Goal: Task Accomplishment & Management: Manage account settings

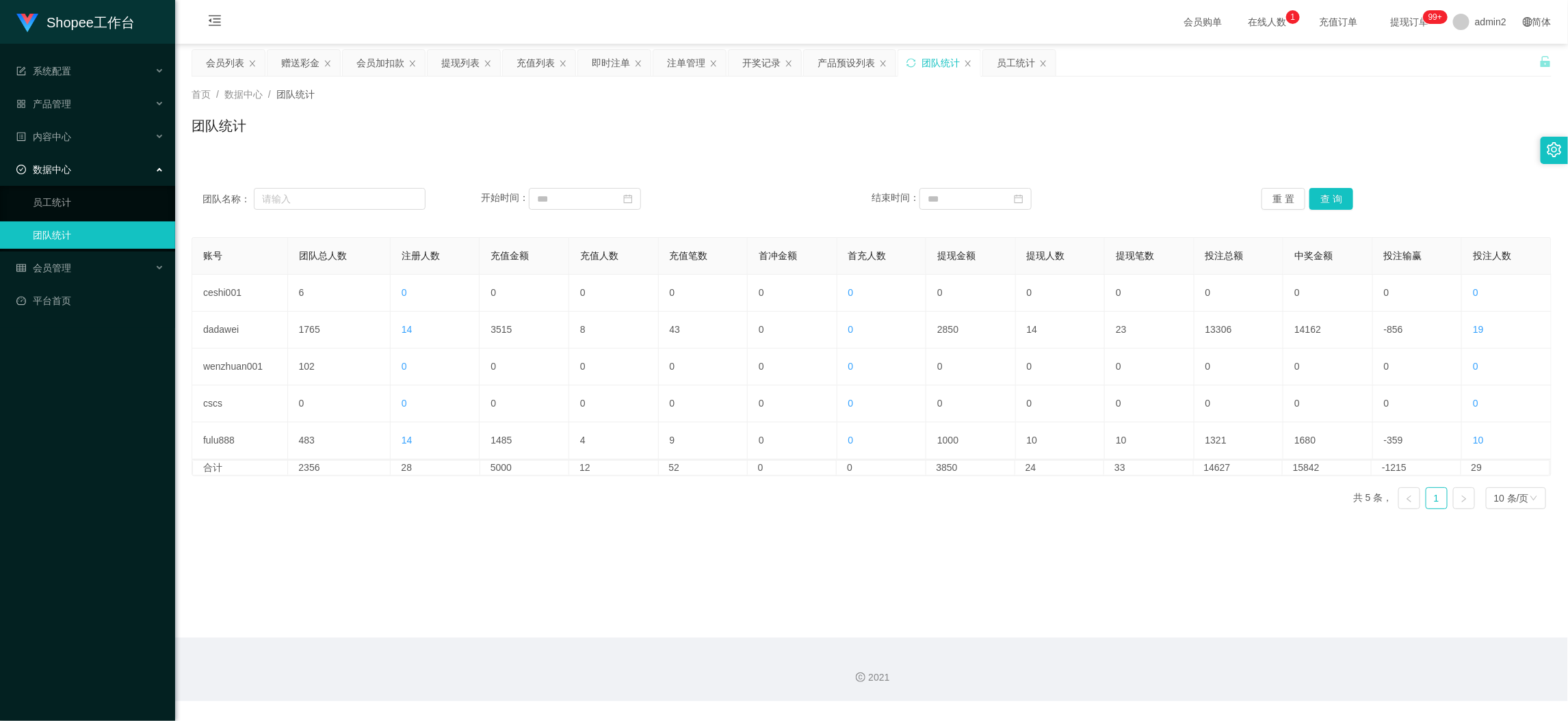
click at [1004, 116] on div "团队统计" at bounding box center [872, 131] width 1360 height 31
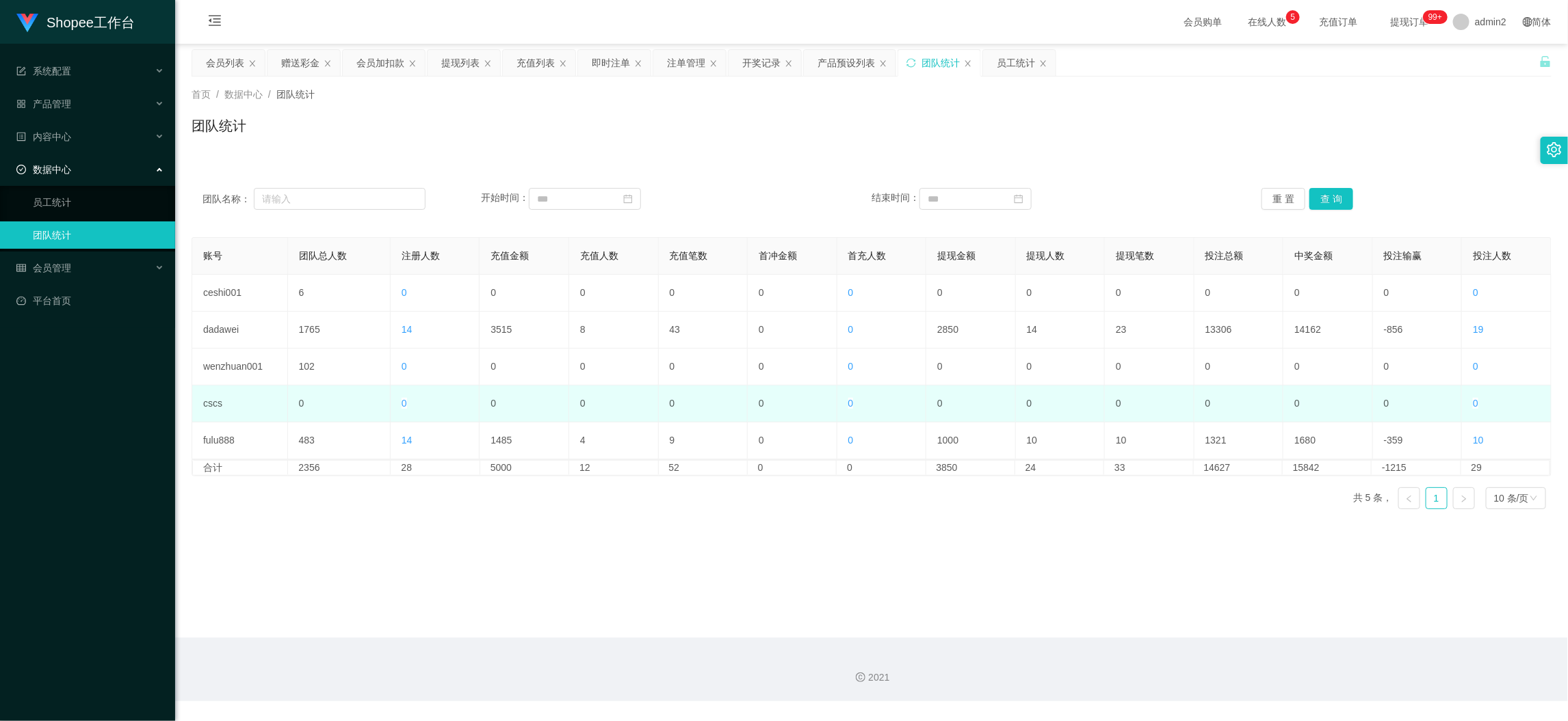
drag, startPoint x: 1225, startPoint y: 637, endPoint x: 998, endPoint y: 420, distance: 314.0
click at [1225, 638] on div "2021" at bounding box center [872, 670] width 1393 height 64
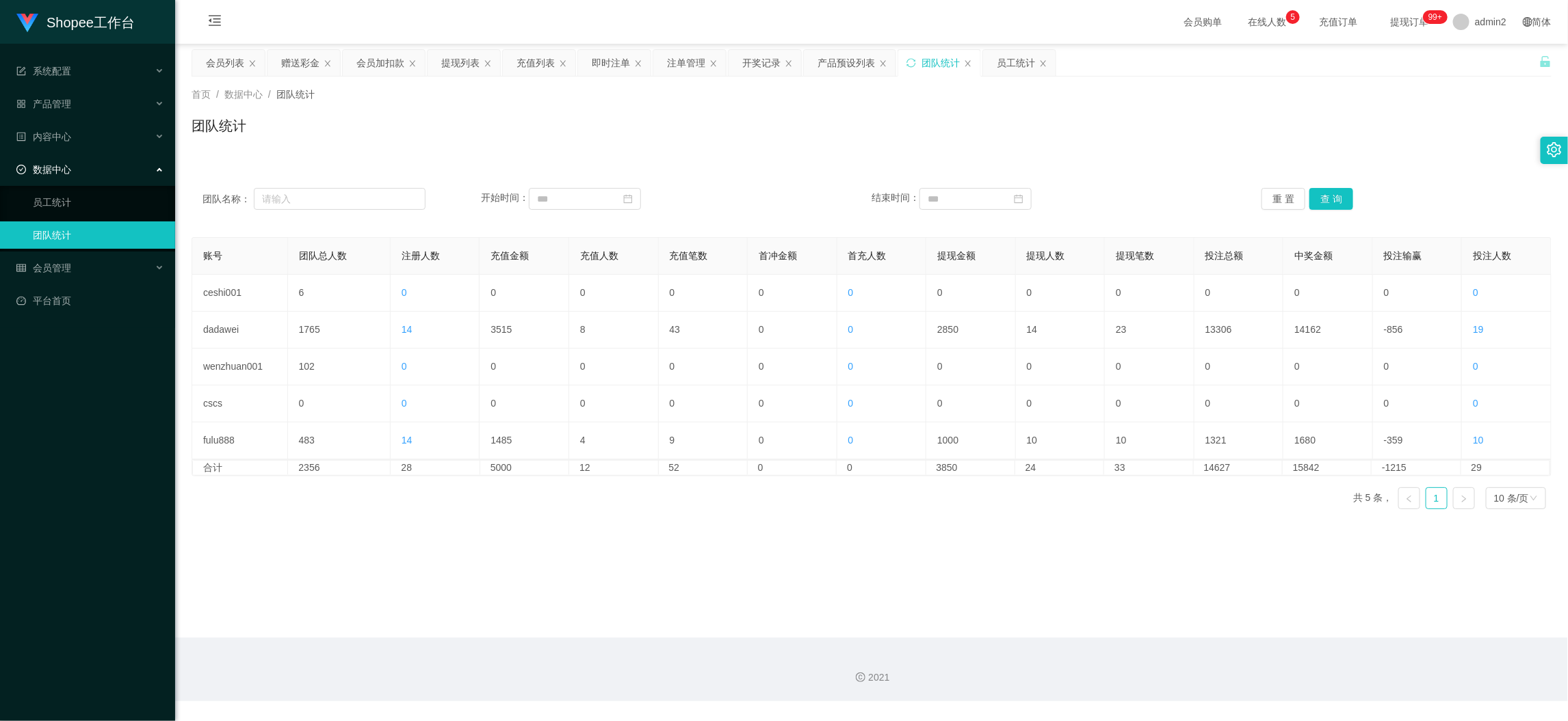
click at [458, 56] on div "提现列表" at bounding box center [461, 63] width 39 height 26
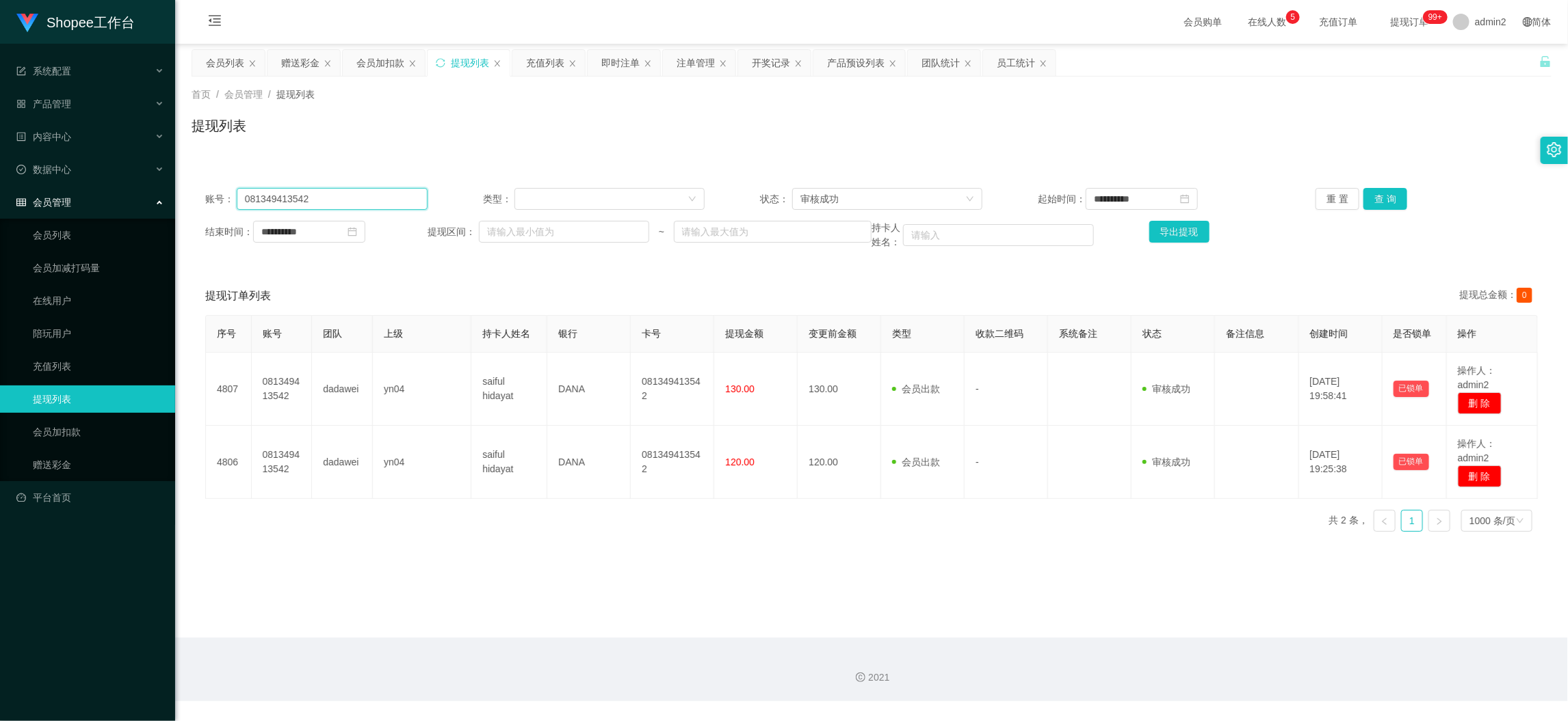
click at [386, 203] on input "081349413542" at bounding box center [331, 198] width 191 height 22
paste input "2271492471"
type input "082271492471"
click at [342, 234] on input "**********" at bounding box center [309, 231] width 112 height 22
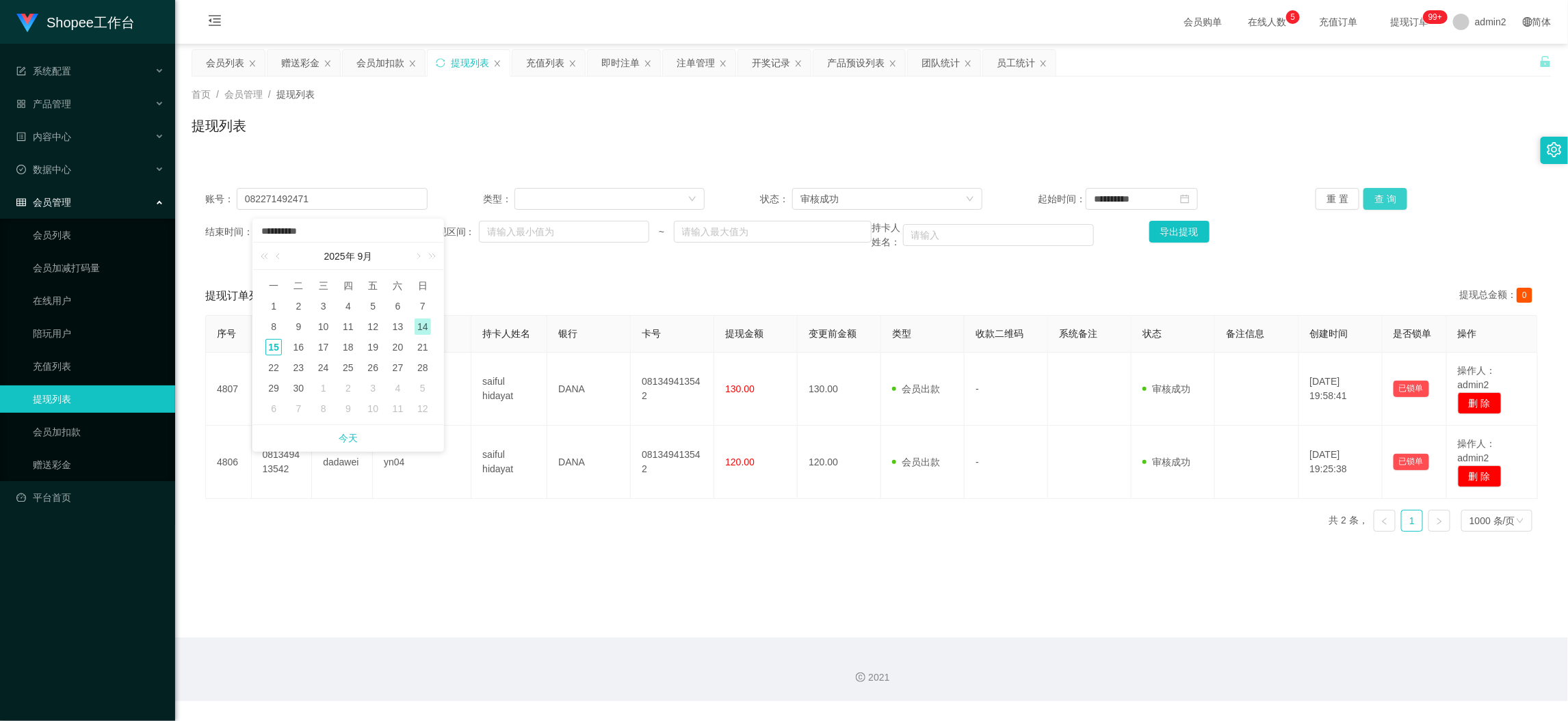
click at [1375, 196] on button "查 询" at bounding box center [1385, 198] width 44 height 22
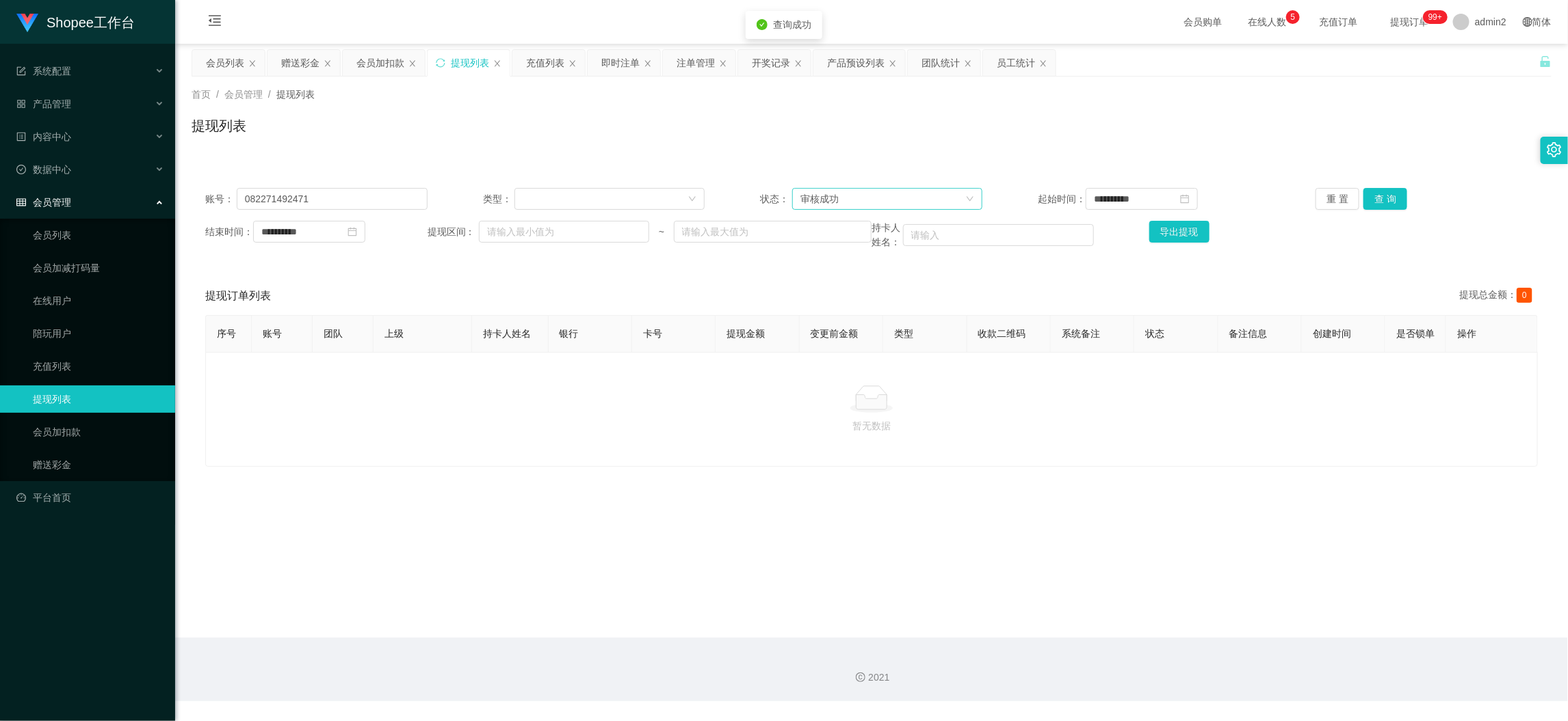
drag, startPoint x: 867, startPoint y: 186, endPoint x: 866, endPoint y: 200, distance: 14.0
click at [867, 190] on div "**********" at bounding box center [872, 218] width 1360 height 89
click at [866, 200] on div "审核成功" at bounding box center [883, 198] width 165 height 21
click at [839, 218] on li "等待审核" at bounding box center [882, 226] width 189 height 22
click at [1385, 204] on button "查 询" at bounding box center [1385, 198] width 44 height 22
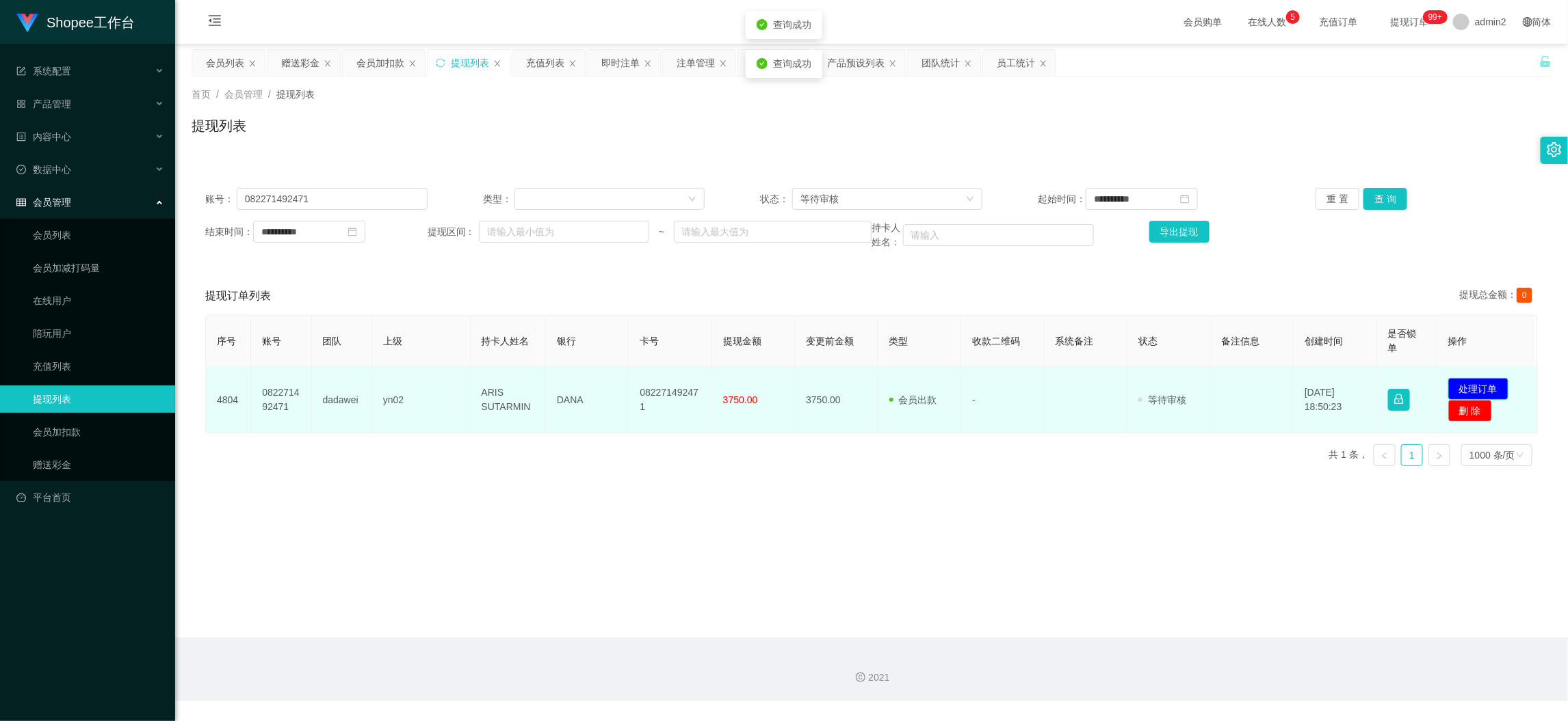
click at [1472, 380] on button "处理订单" at bounding box center [1479, 389] width 60 height 22
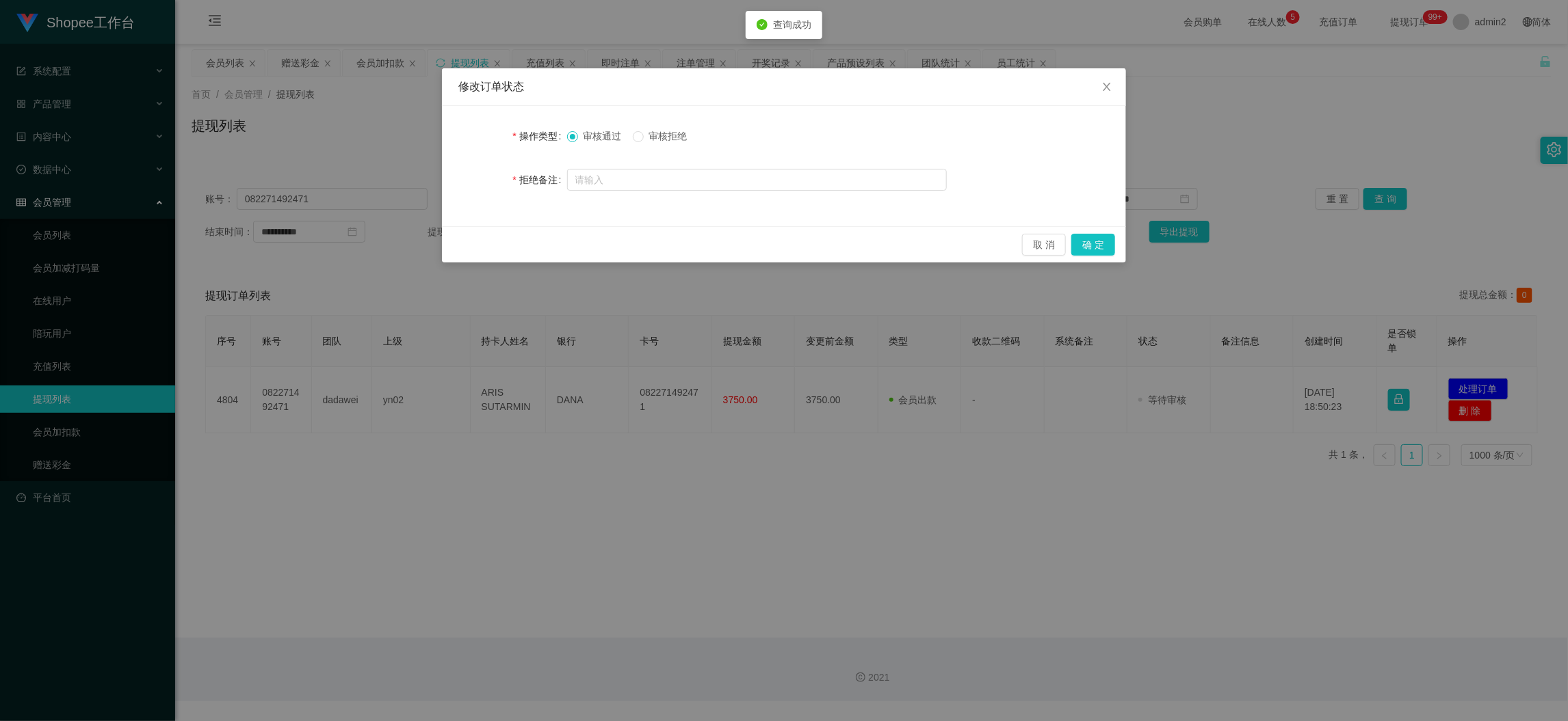
click at [647, 133] on span "审核拒绝" at bounding box center [668, 136] width 49 height 11
click at [1087, 248] on button "确 定" at bounding box center [1093, 245] width 44 height 22
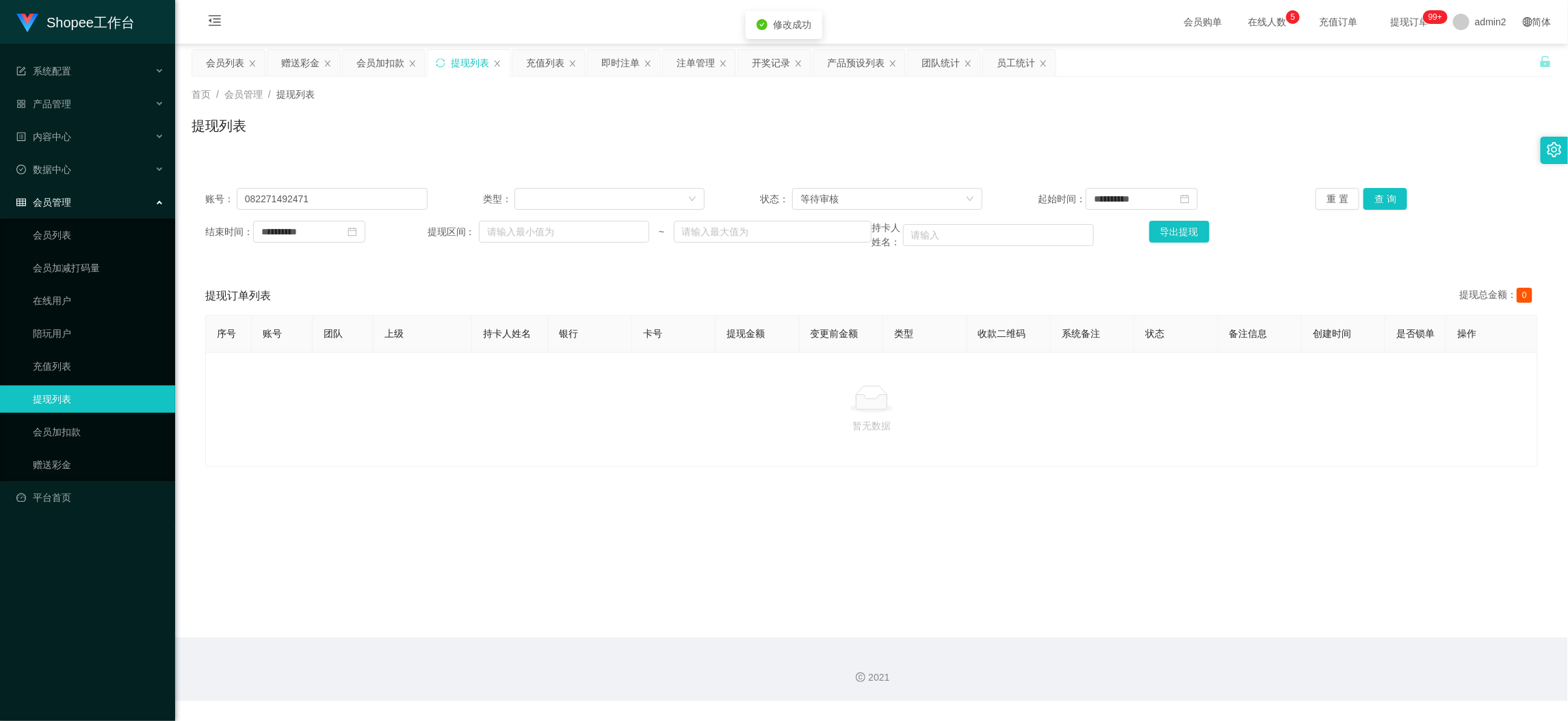
click at [1017, 523] on div "修改订单状态 操作类型 审核通过 审核拒绝 拒绝备注 取 消 确 定" at bounding box center [784, 360] width 1568 height 721
drag, startPoint x: 1254, startPoint y: 627, endPoint x: 1159, endPoint y: 529, distance: 136.5
click at [1254, 622] on main "**********" at bounding box center [872, 341] width 1393 height 594
click at [302, 68] on div "赠送彩金" at bounding box center [301, 63] width 39 height 26
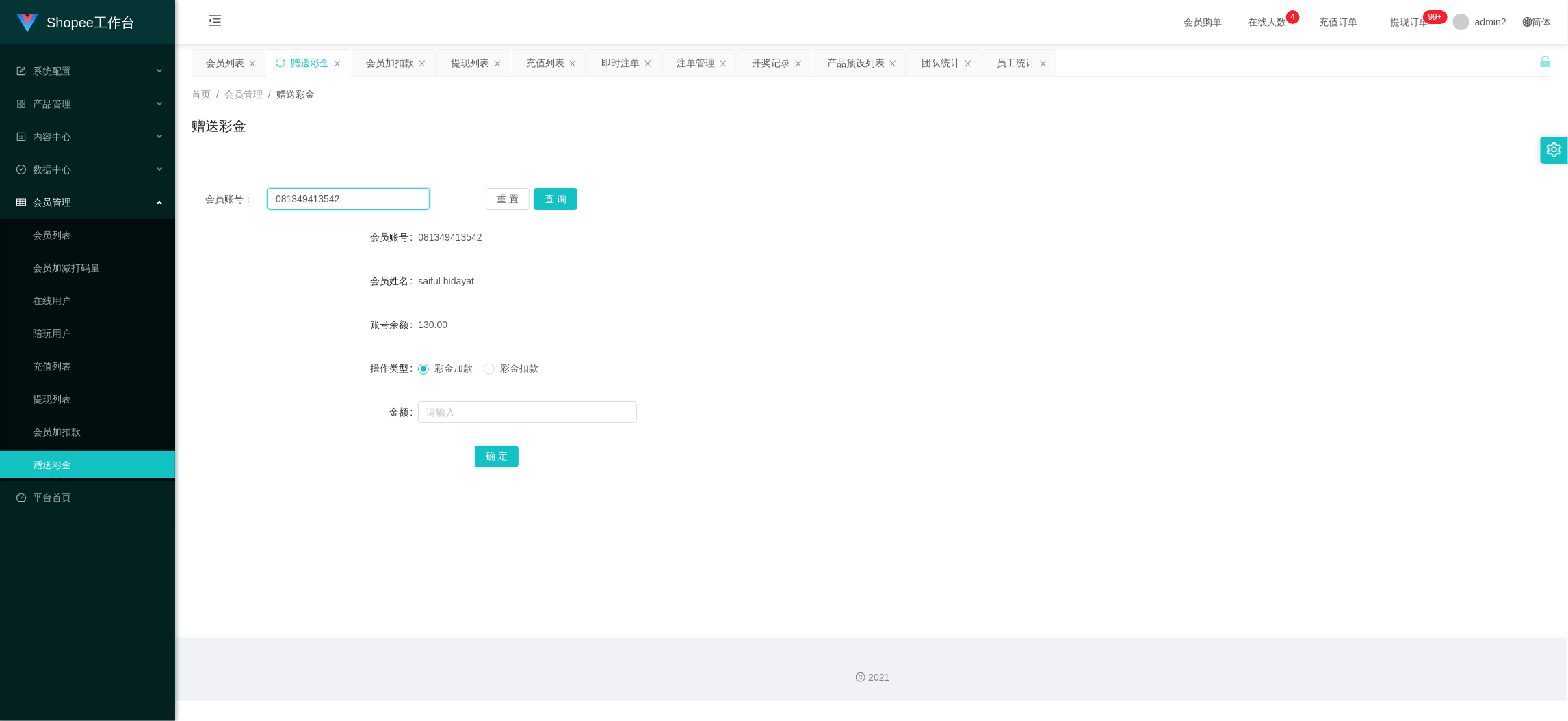
click at [380, 190] on input "081349413542" at bounding box center [348, 198] width 162 height 22
paste input "Leo996"
type input "Leo996"
click at [560, 199] on button "查 询" at bounding box center [555, 198] width 44 height 22
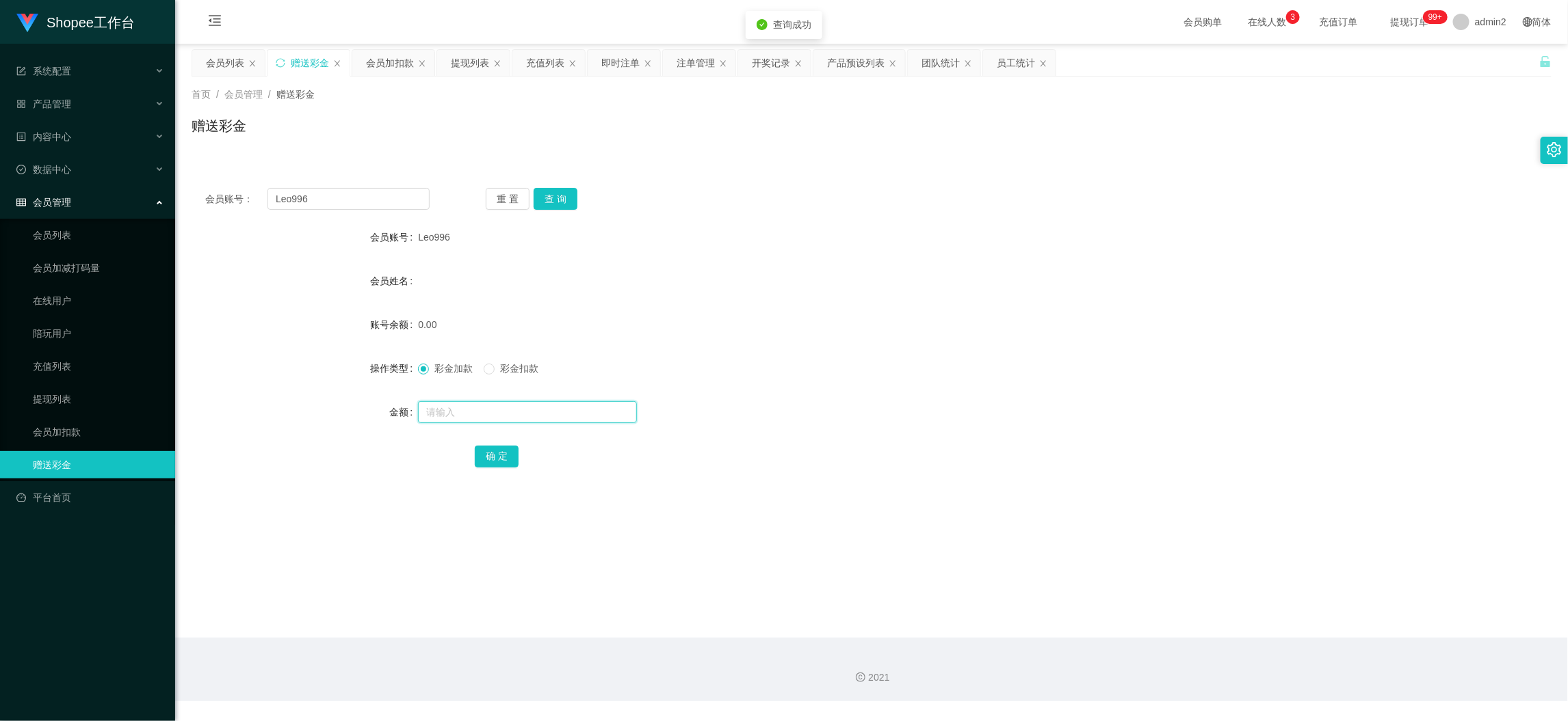
click at [555, 415] on input "text" at bounding box center [527, 412] width 219 height 22
type input "80"
click at [484, 451] on button "确 定" at bounding box center [496, 456] width 44 height 22
click at [964, 372] on div "彩金加款 彩金扣款" at bounding box center [814, 368] width 794 height 27
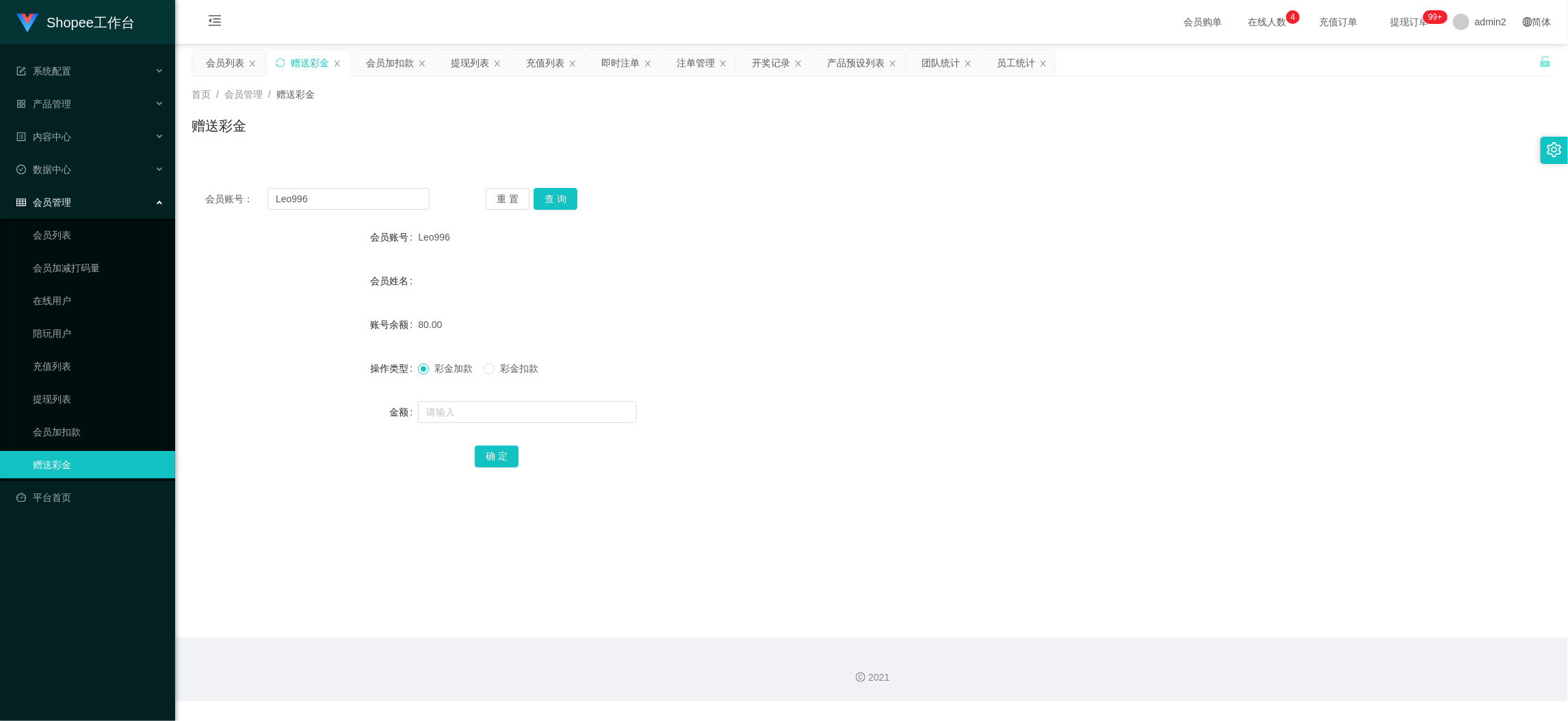
drag, startPoint x: 1233, startPoint y: 605, endPoint x: 909, endPoint y: 473, distance: 349.9
click at [1225, 598] on main "关闭左侧 关闭右侧 关闭其它 刷新页面 会员列表 赠送彩金 会员加扣款 提现列表 充值列表 即时注单 注单管理 开奖记录 产品预设列表 团队统计 员工统计 首…" at bounding box center [872, 341] width 1393 height 594
click at [393, 201] on input "Leo996" at bounding box center [348, 198] width 162 height 22
click at [394, 197] on input "Leo996" at bounding box center [348, 198] width 162 height 22
paste input "Dongya"
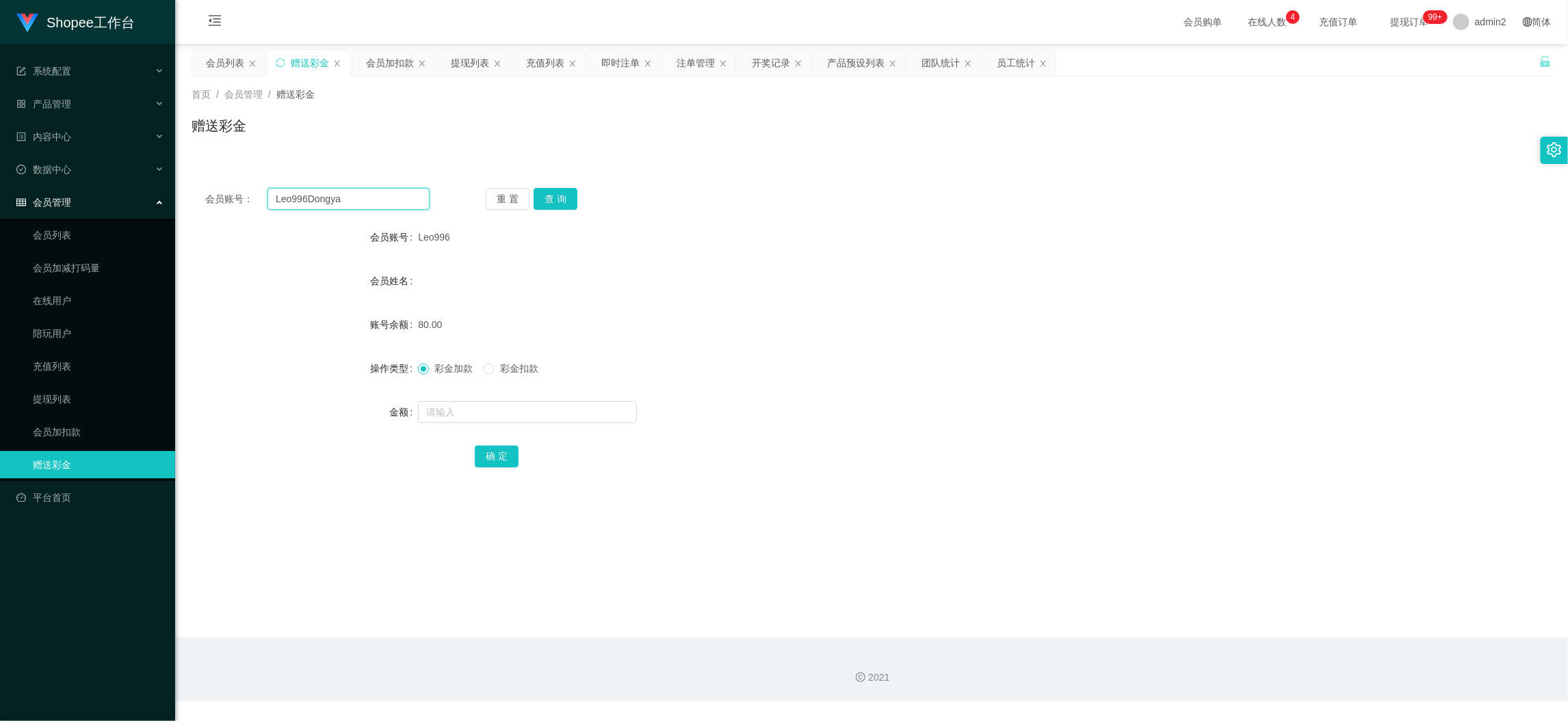
click at [364, 189] on input "Leo996Dongya" at bounding box center [348, 198] width 162 height 22
paste input "text"
type input "Dongya"
click at [538, 203] on button "查 询" at bounding box center [555, 198] width 44 height 22
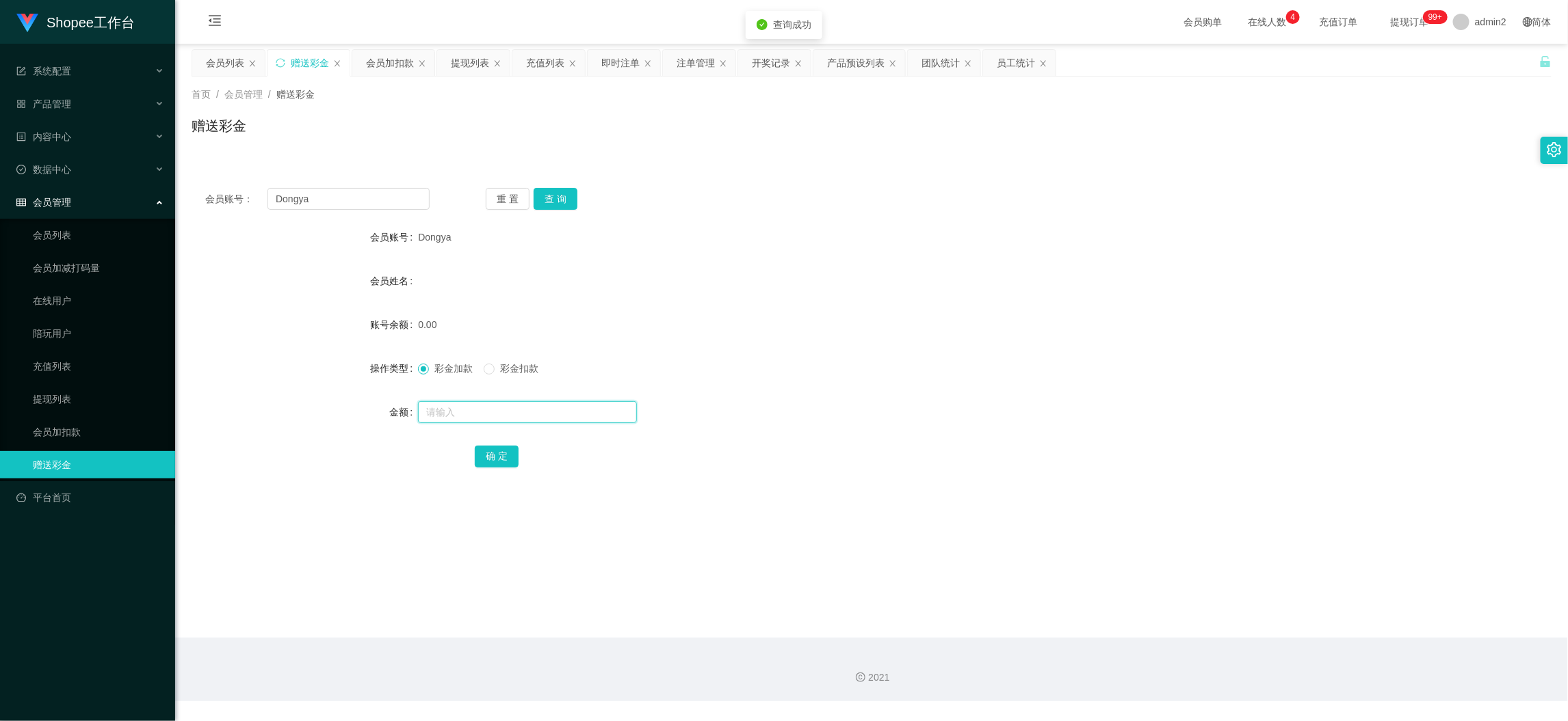
click at [557, 413] on input "text" at bounding box center [527, 412] width 219 height 22
click at [557, 419] on input "text" at bounding box center [527, 412] width 219 height 22
type input "80"
click at [486, 448] on button "确 定" at bounding box center [496, 456] width 44 height 22
click at [913, 400] on form "会员账号 Dongya 会员姓名 账号余额 0.00 操作类型 彩金加款 彩金扣款 金额 确 定" at bounding box center [872, 346] width 1360 height 246
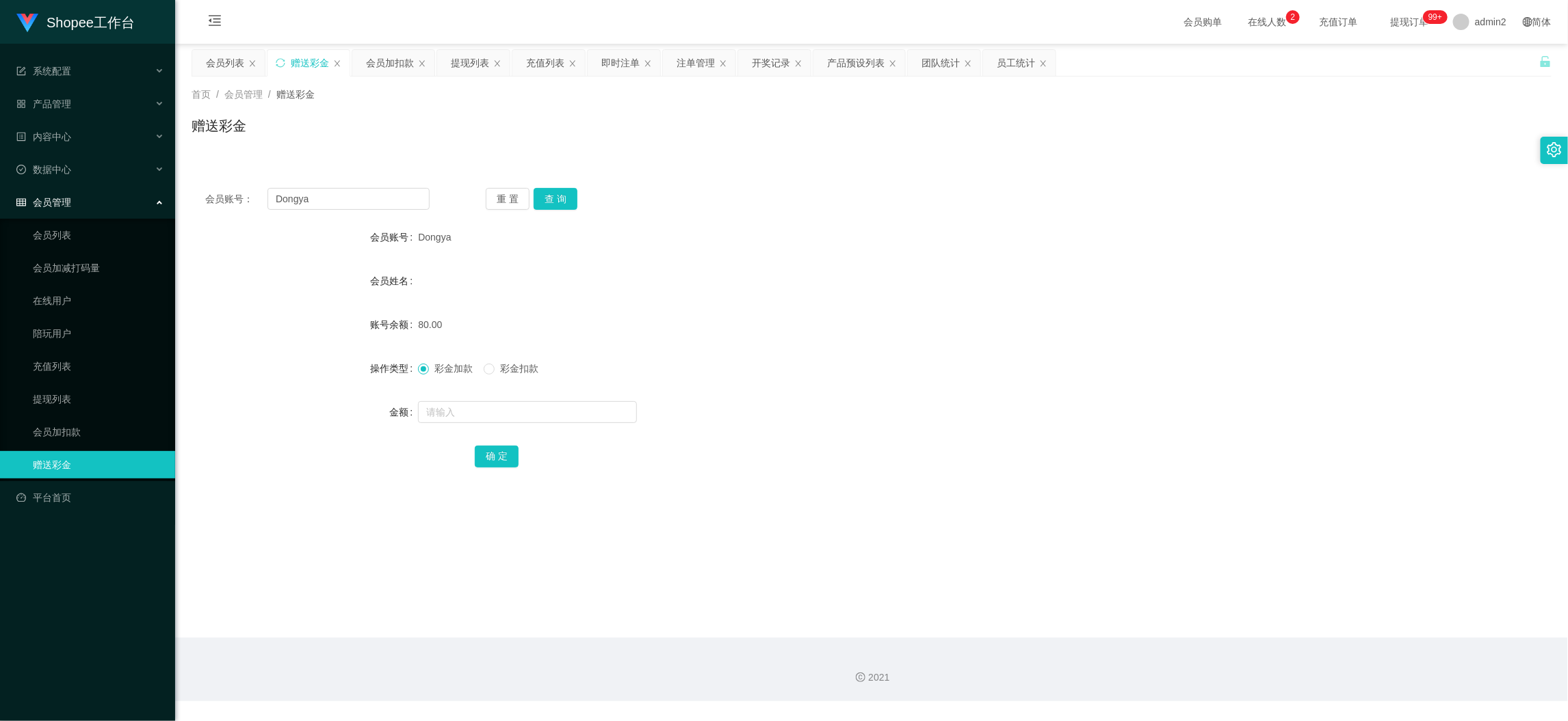
drag, startPoint x: 1230, startPoint y: 612, endPoint x: 1002, endPoint y: 455, distance: 276.8
click at [1231, 605] on main "关闭左侧 关闭右侧 关闭其它 刷新页面 会员列表 赠送彩金 会员加扣款 提现列表 充值列表 即时注单 注单管理 开奖记录 产品预设列表 团队统计 员工统计 首…" at bounding box center [872, 341] width 1393 height 594
click at [479, 56] on div "提现列表" at bounding box center [470, 63] width 39 height 26
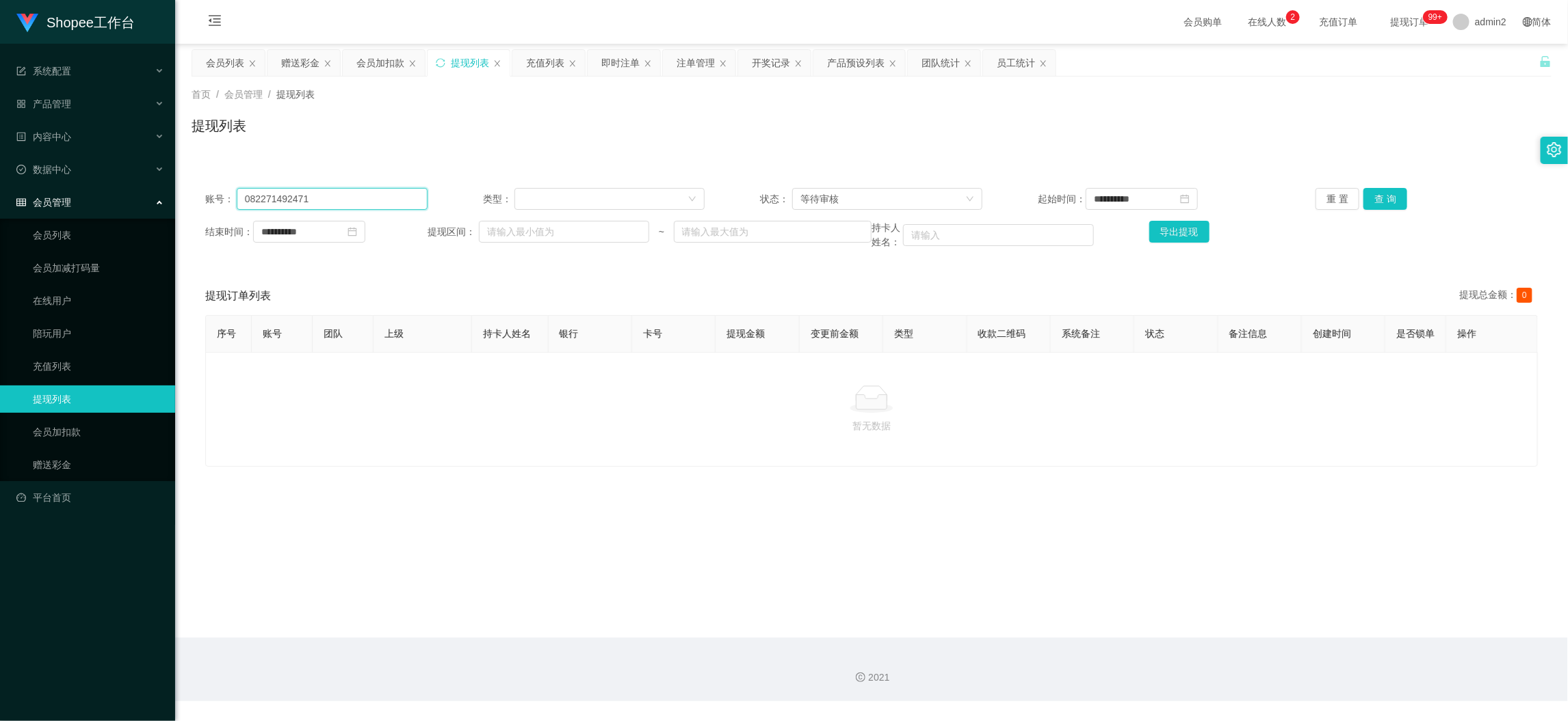
click at [372, 199] on input "082271492471" at bounding box center [331, 198] width 191 height 22
paste input "Leo996"
type input "Leo996"
click at [329, 230] on input "**********" at bounding box center [309, 231] width 112 height 22
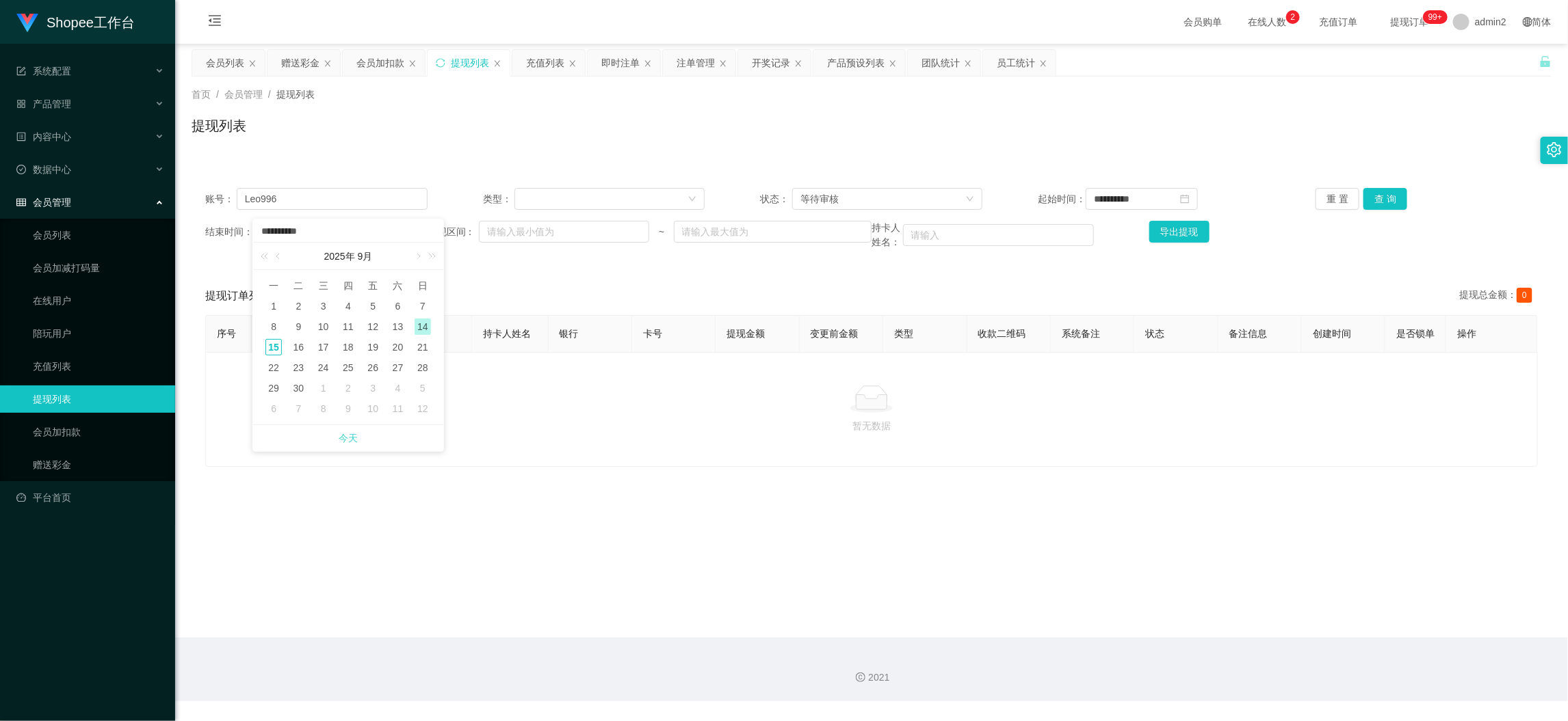
click at [344, 435] on link "今天" at bounding box center [348, 438] width 19 height 26
type input "**********"
click at [1146, 186] on div "**********" at bounding box center [872, 218] width 1360 height 89
click at [1159, 203] on input "**********" at bounding box center [1142, 198] width 112 height 22
click at [1178, 405] on link "今天" at bounding box center [1174, 405] width 19 height 26
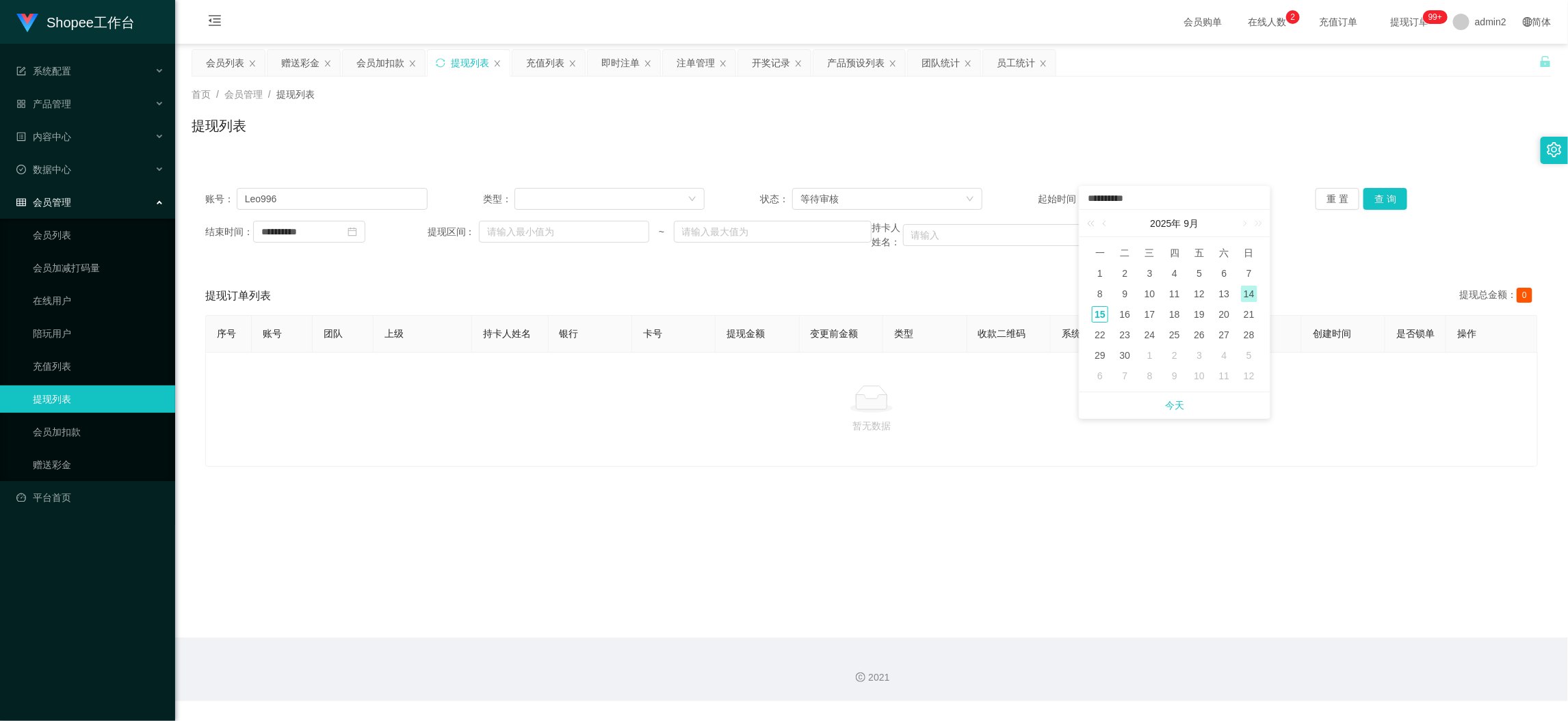
type input "**********"
click at [1390, 202] on button "查 询" at bounding box center [1385, 198] width 44 height 22
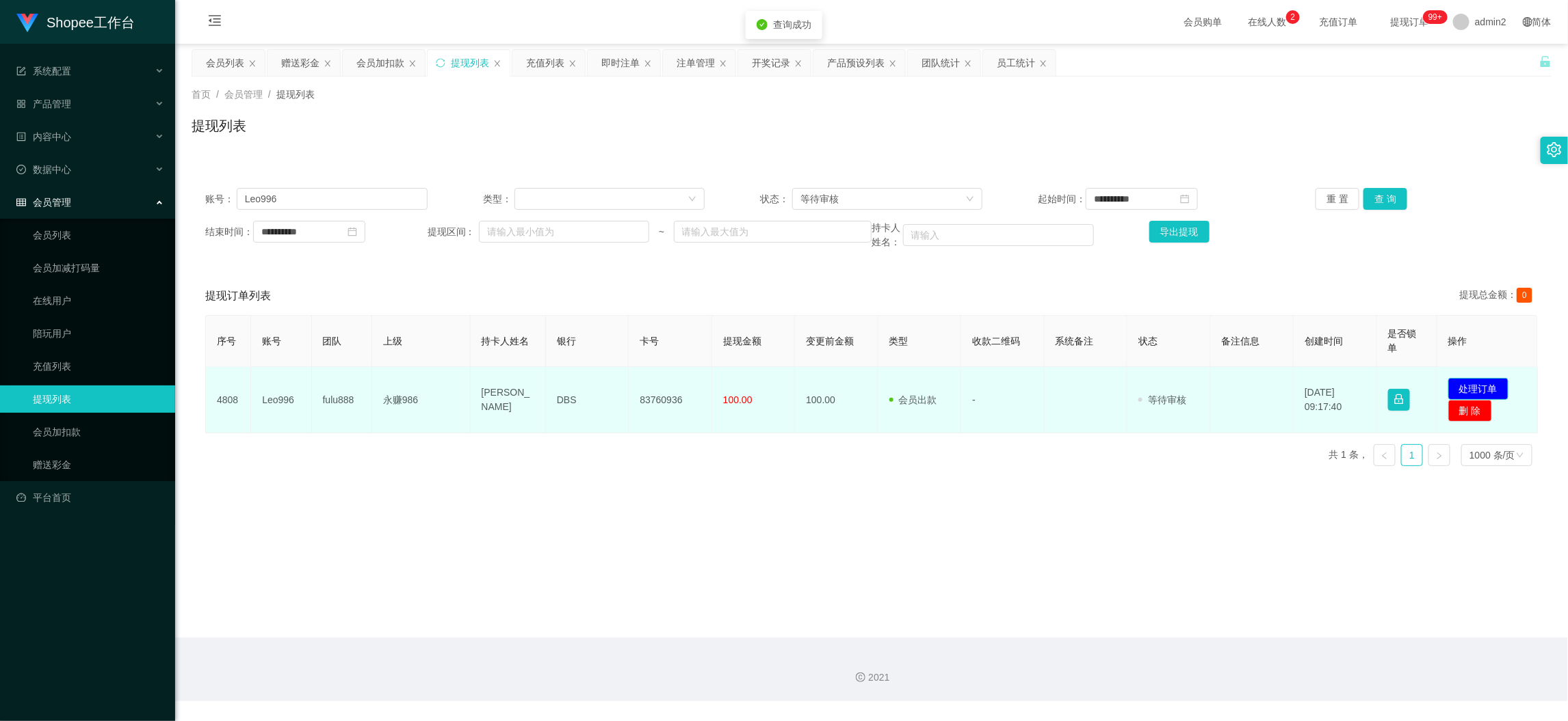
click at [1472, 385] on button "处理订单" at bounding box center [1479, 389] width 60 height 22
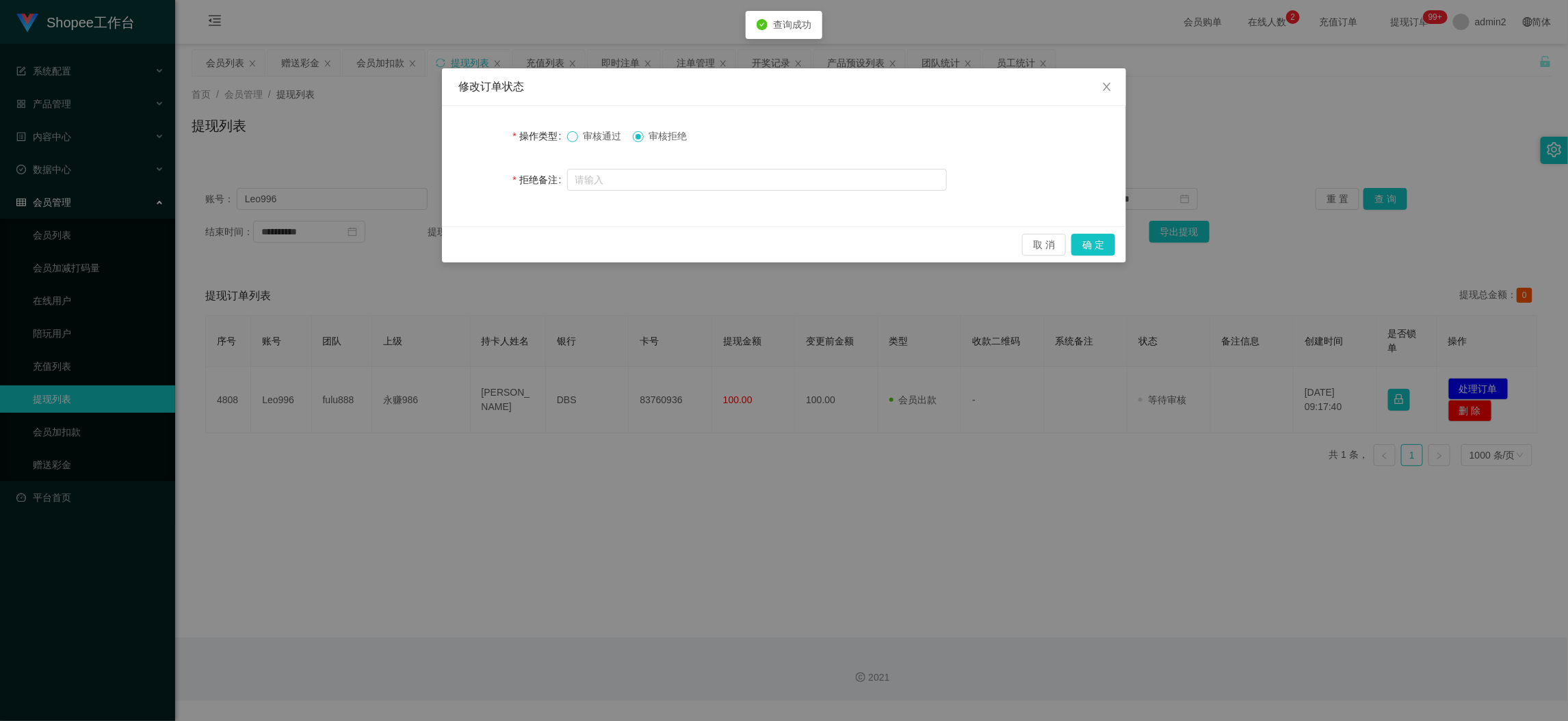
click at [577, 132] on span at bounding box center [572, 136] width 11 height 11
click at [1084, 234] on button "确 定" at bounding box center [1093, 245] width 44 height 22
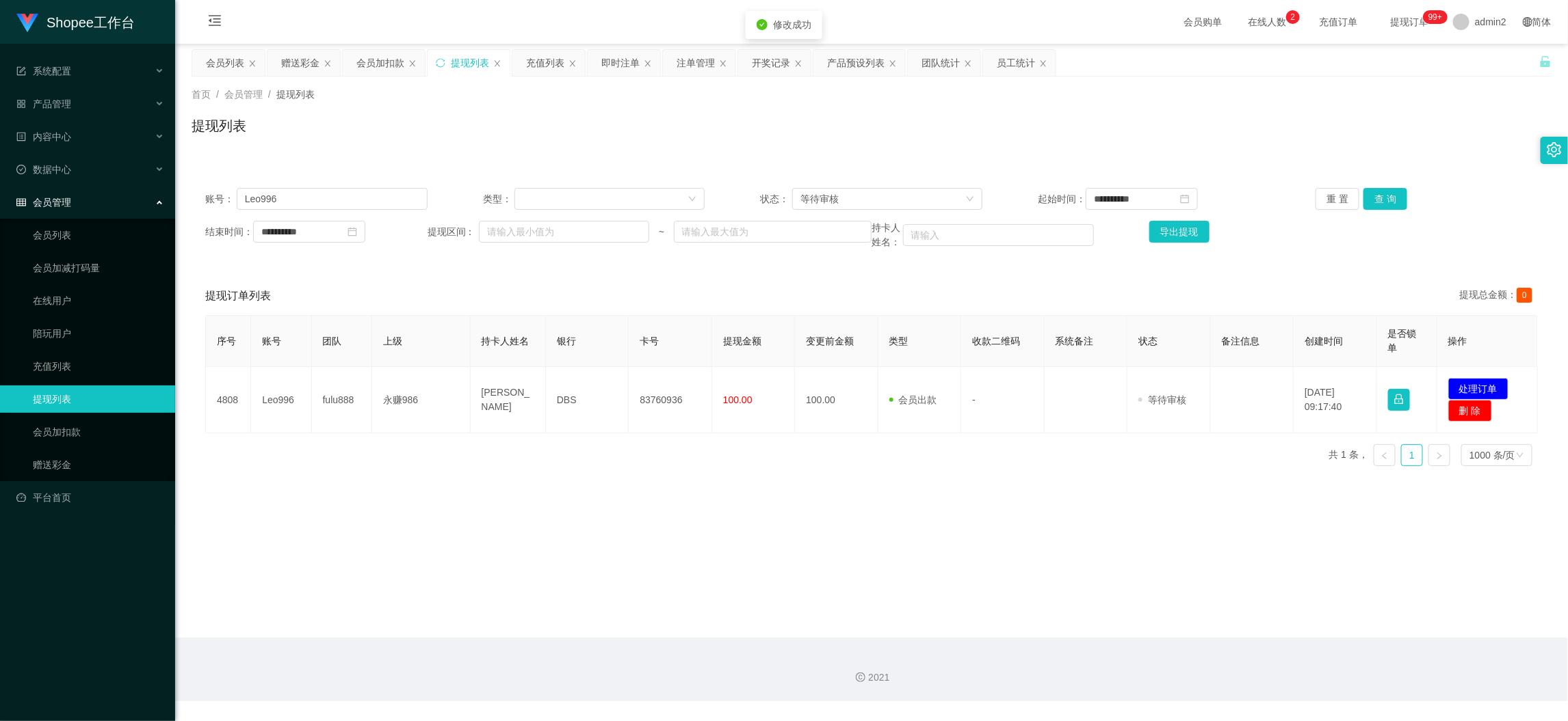
click at [852, 571] on div "Shopee工作台 系统配置 产品管理 产品列表 产品预设列表 开奖记录 注单管理 即时注单 内容中心 站内信 公告列表 活动列表 数据中心 员工统计 团队统…" at bounding box center [784, 360] width 1568 height 721
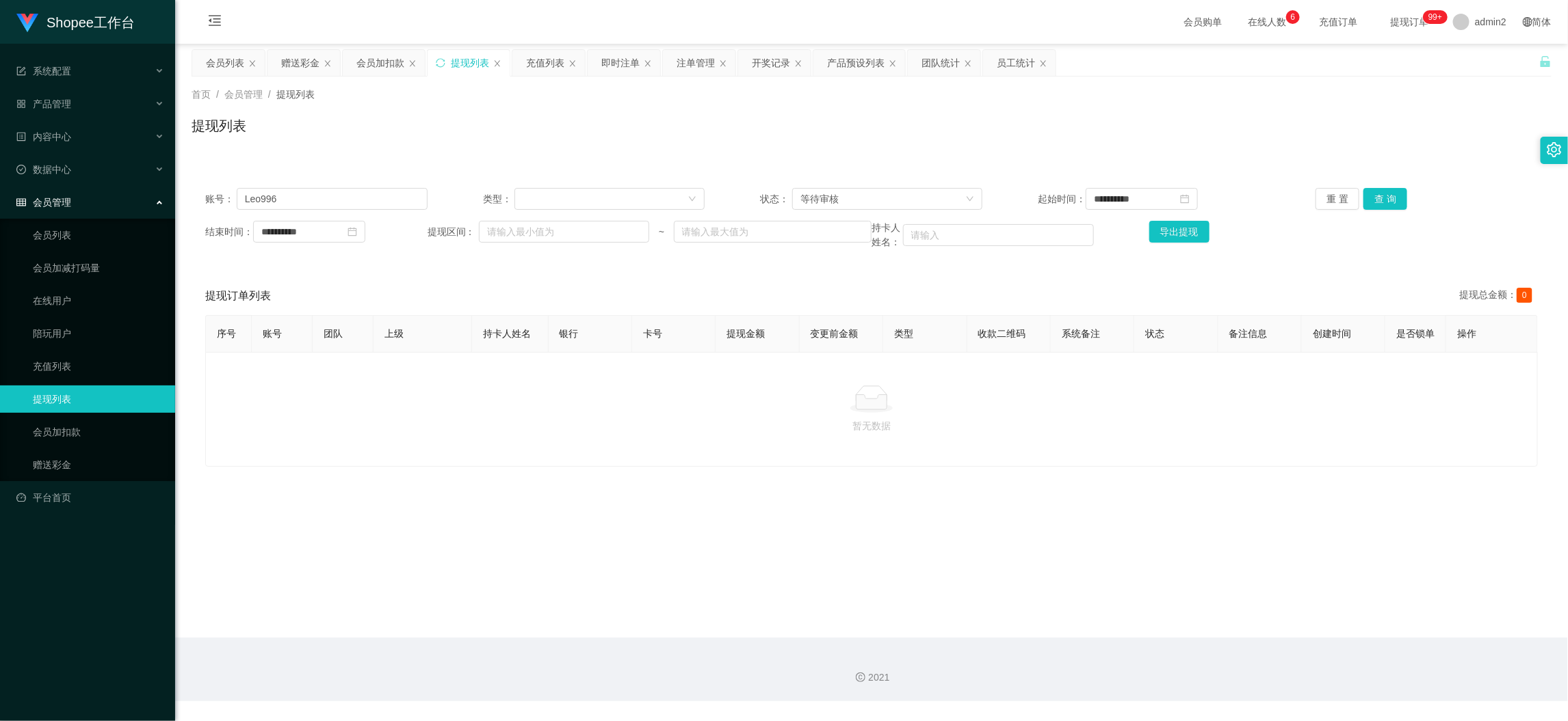
click at [1254, 610] on main "**********" at bounding box center [872, 341] width 1393 height 594
click at [702, 59] on div "注单管理" at bounding box center [696, 63] width 39 height 26
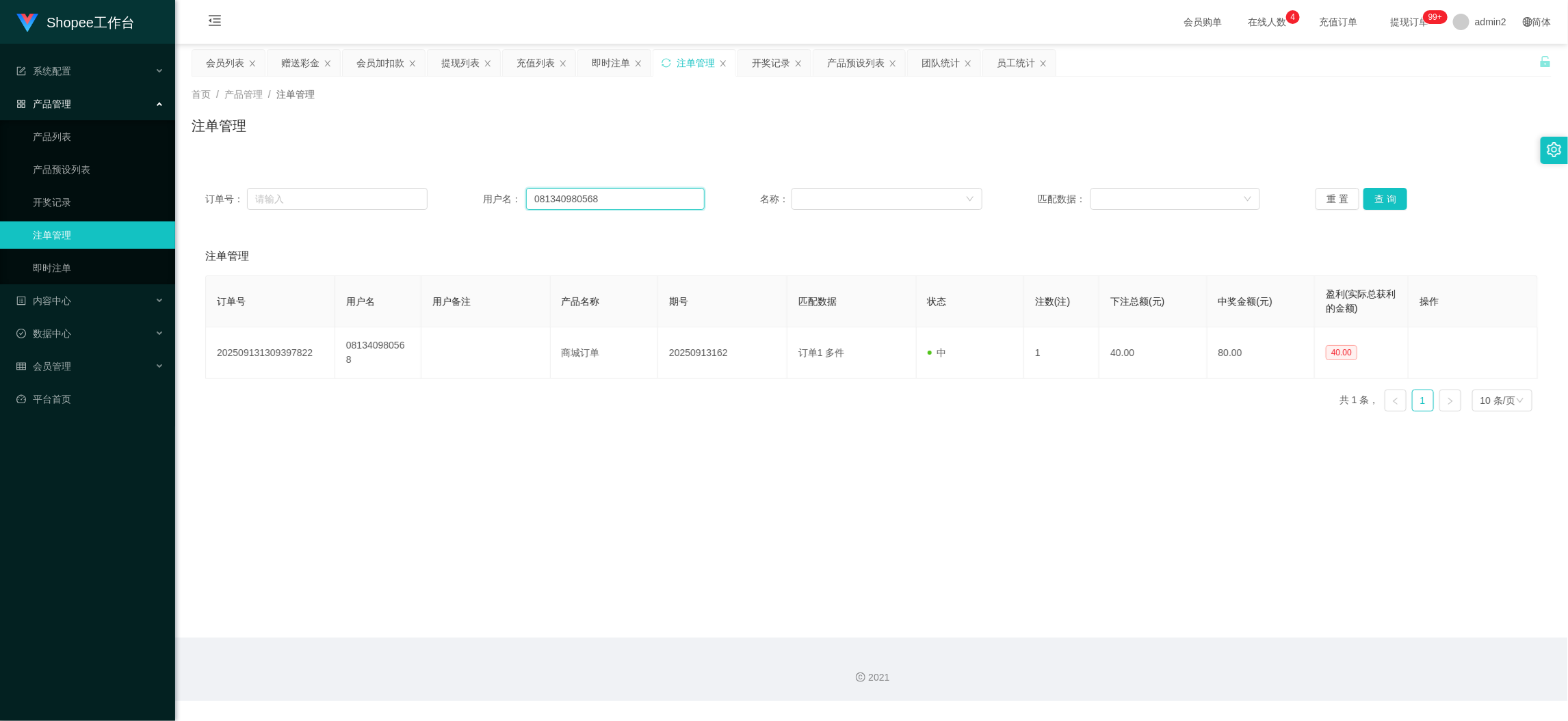
click at [639, 201] on input "081340980568" at bounding box center [615, 198] width 179 height 22
click at [641, 197] on input "081340980568" at bounding box center [615, 198] width 179 height 22
paste input "Dongya"
click at [697, 198] on input "081340980568Dongya" at bounding box center [615, 198] width 179 height 22
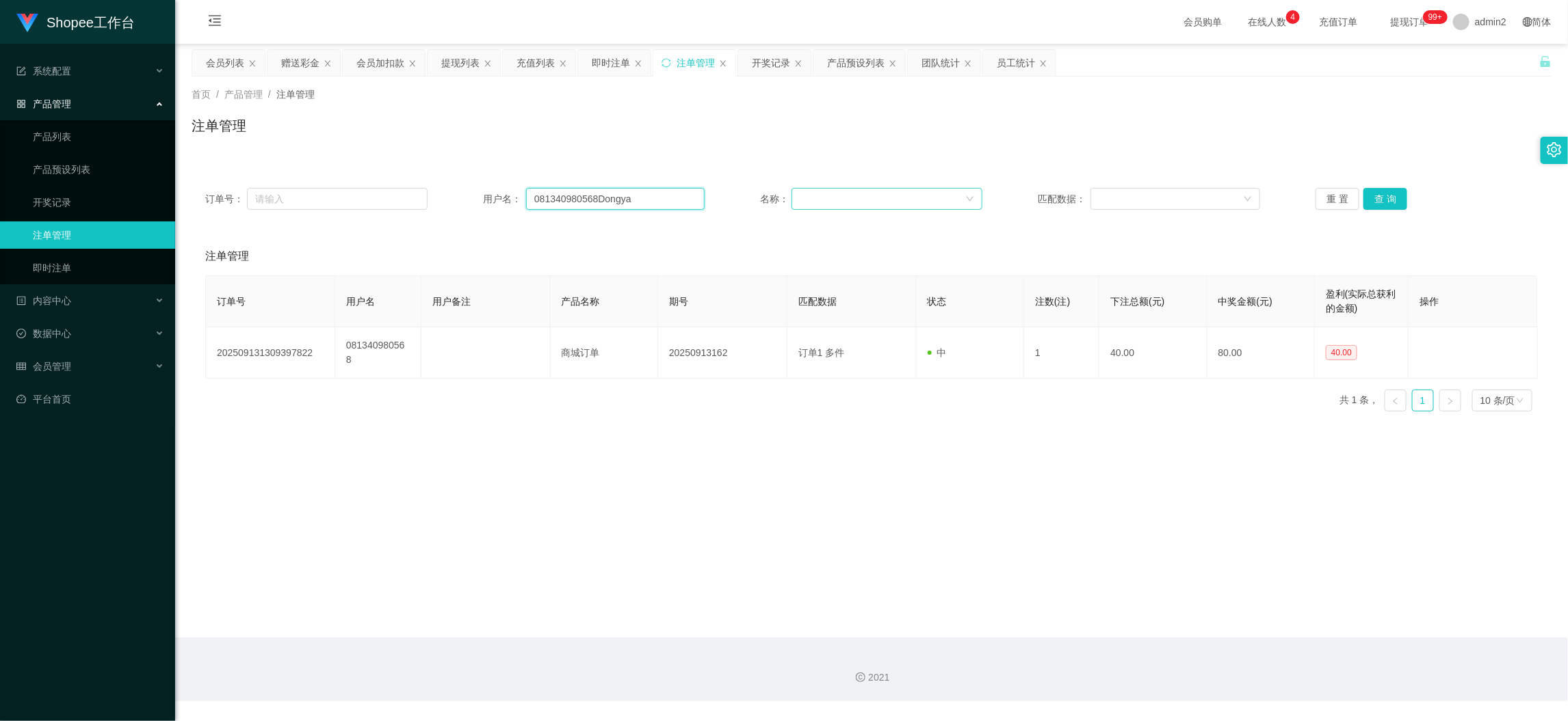
paste input "text"
type input "Dongya"
click at [1388, 190] on button "查 询" at bounding box center [1385, 198] width 44 height 22
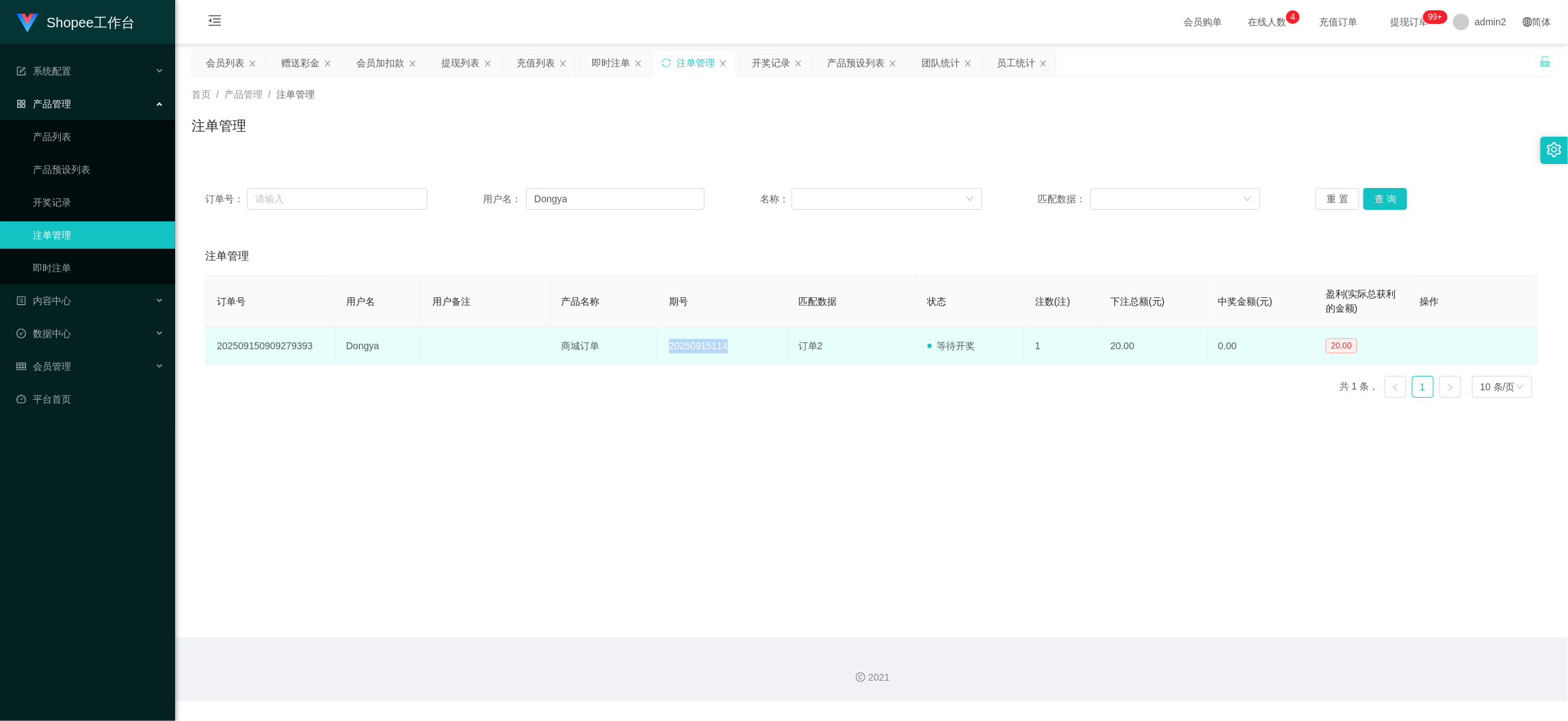
drag, startPoint x: 692, startPoint y: 350, endPoint x: 754, endPoint y: 348, distance: 62.0
click at [754, 348] on td "20250915114" at bounding box center [722, 346] width 129 height 38
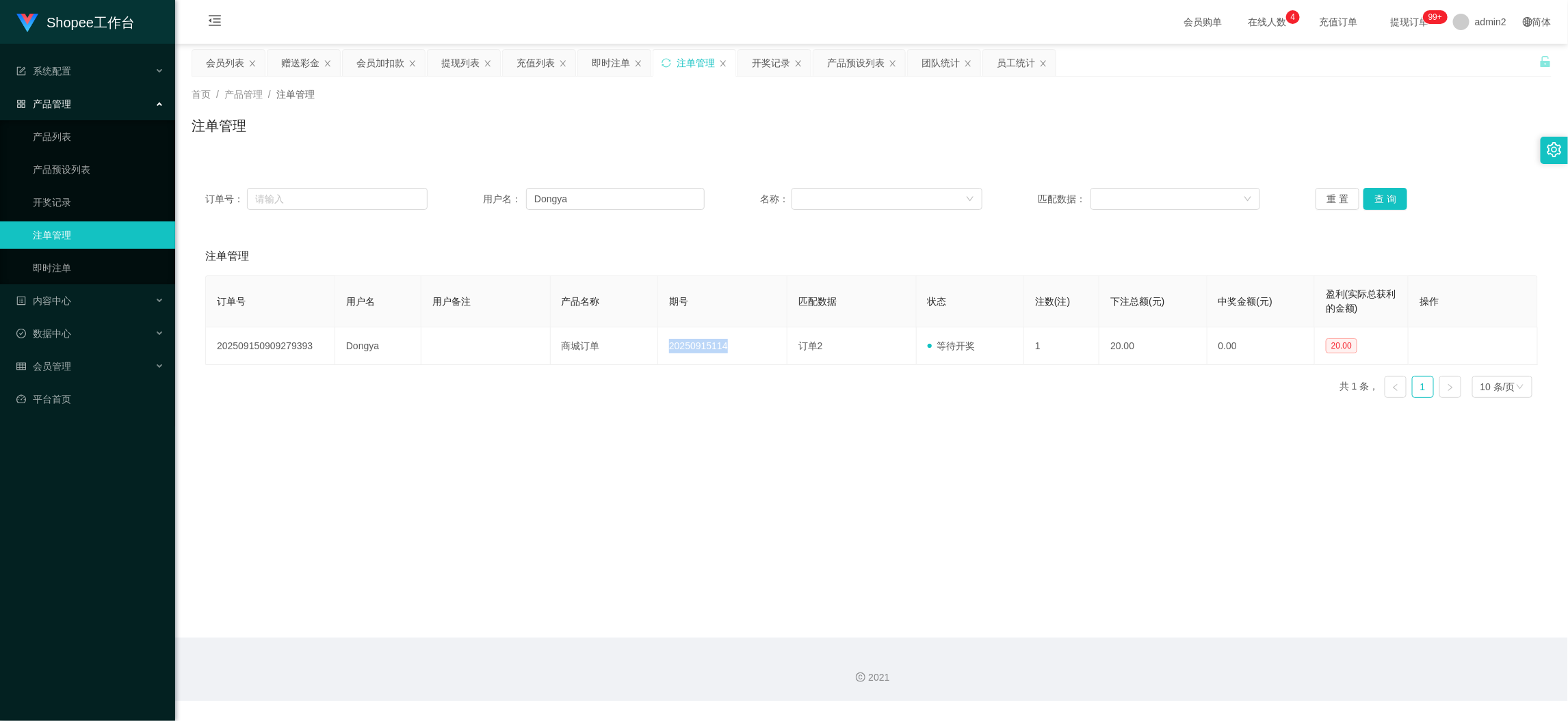
copy td "20250915114"
click at [786, 57] on div "开奖记录" at bounding box center [771, 63] width 39 height 26
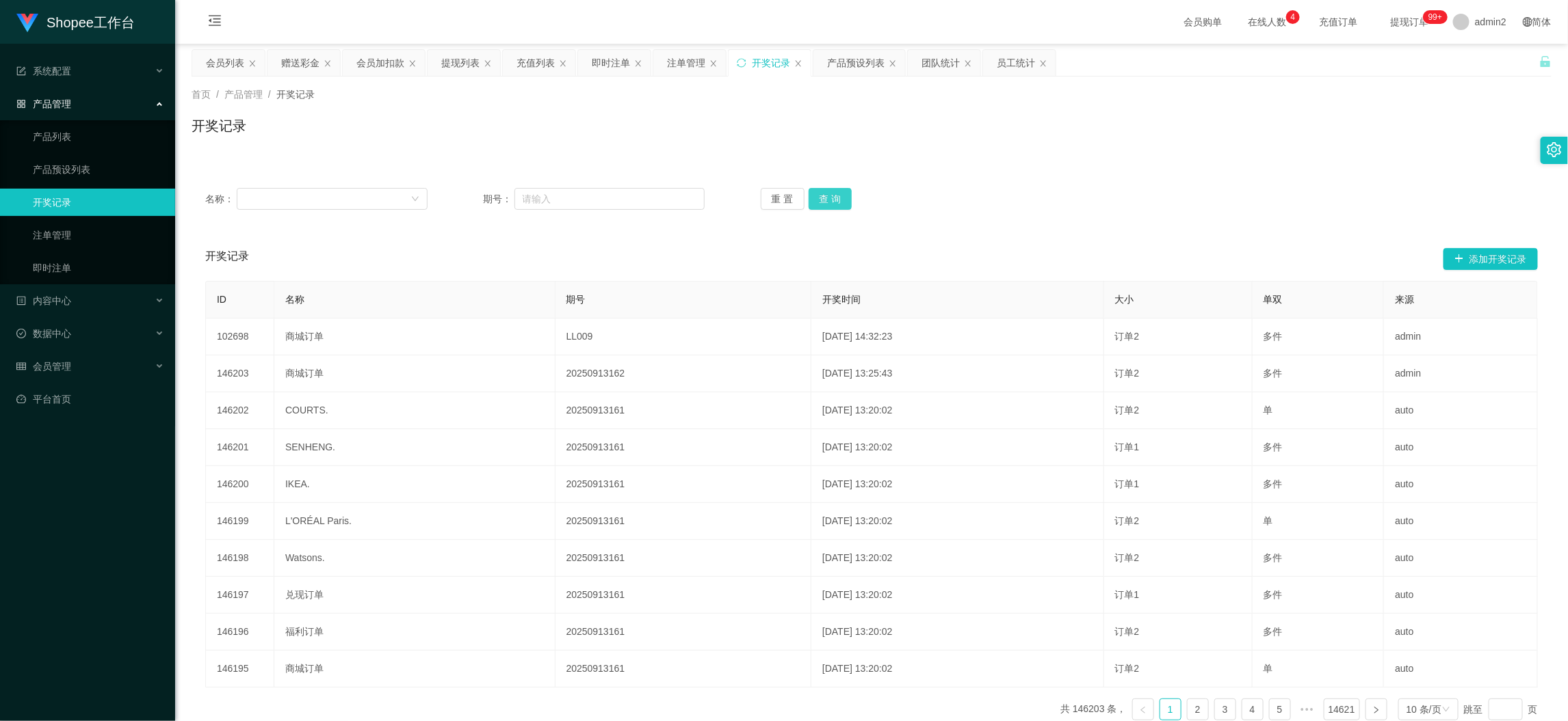
click at [840, 190] on button "查 询" at bounding box center [830, 198] width 44 height 22
click at [586, 186] on div "名称： 期号： 重 置 查 询" at bounding box center [872, 198] width 1360 height 49
click at [596, 191] on input "text" at bounding box center [609, 198] width 191 height 22
click at [1457, 258] on button "添加开奖记录" at bounding box center [1491, 259] width 94 height 22
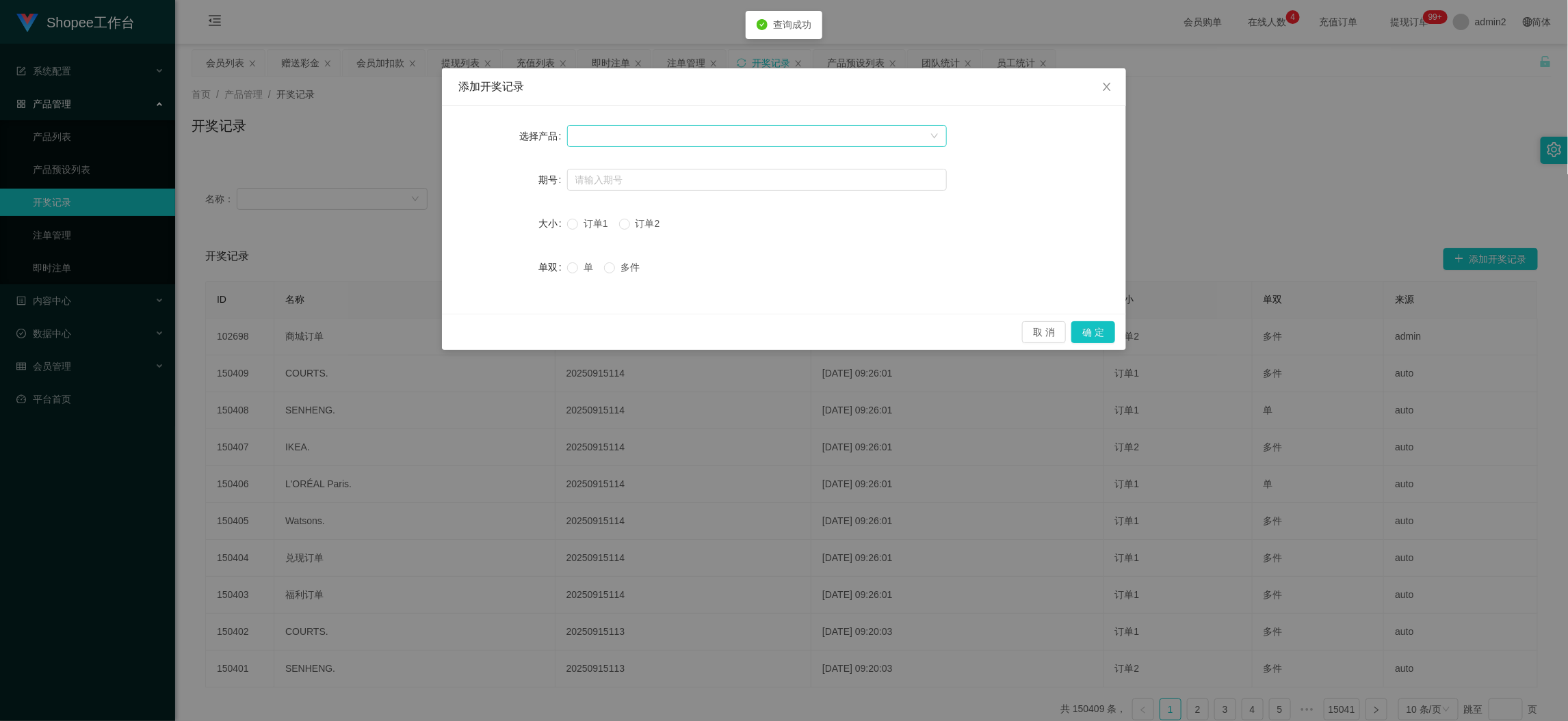
drag, startPoint x: 647, startPoint y: 133, endPoint x: 667, endPoint y: 144, distance: 22.8
click at [649, 133] on div at bounding box center [752, 136] width 354 height 21
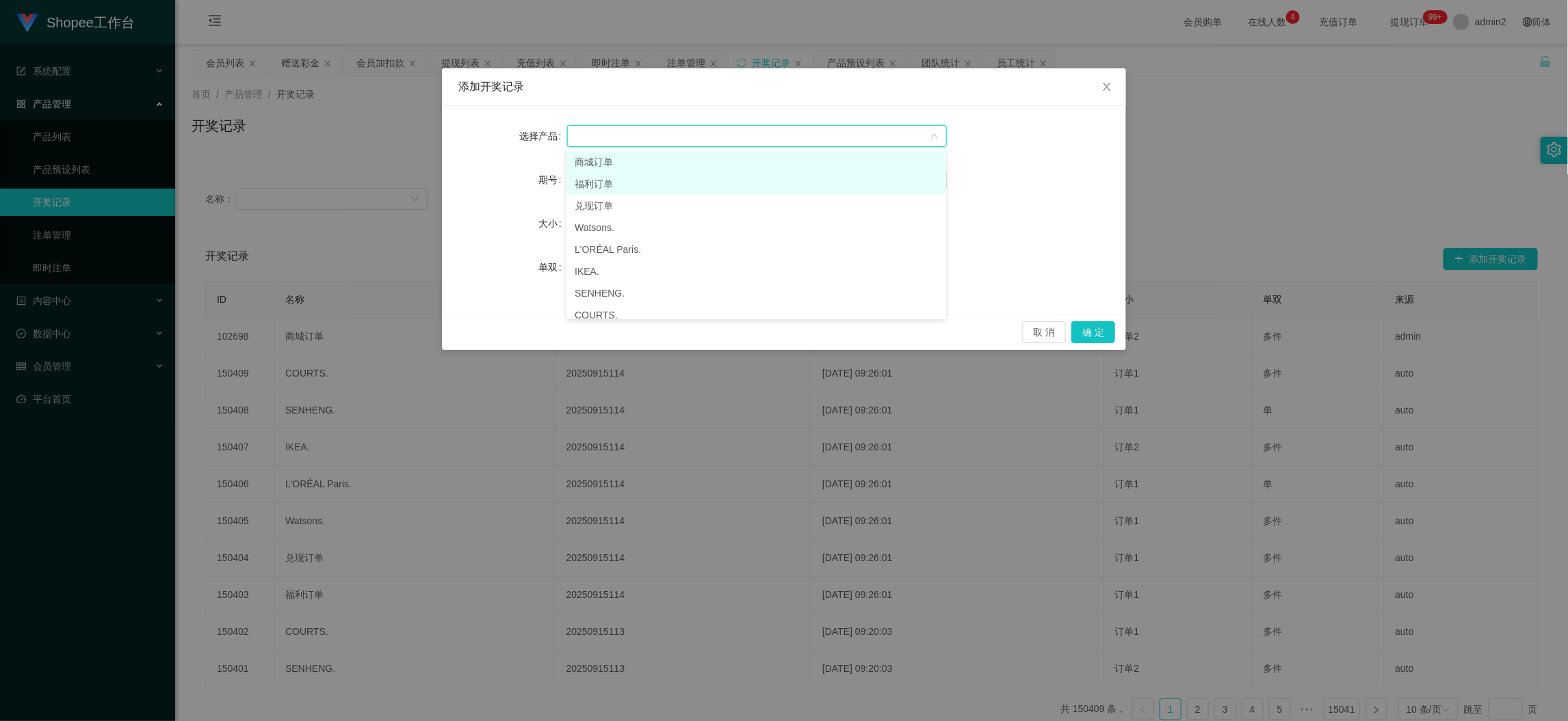
click at [671, 171] on li "商城订单" at bounding box center [756, 162] width 380 height 22
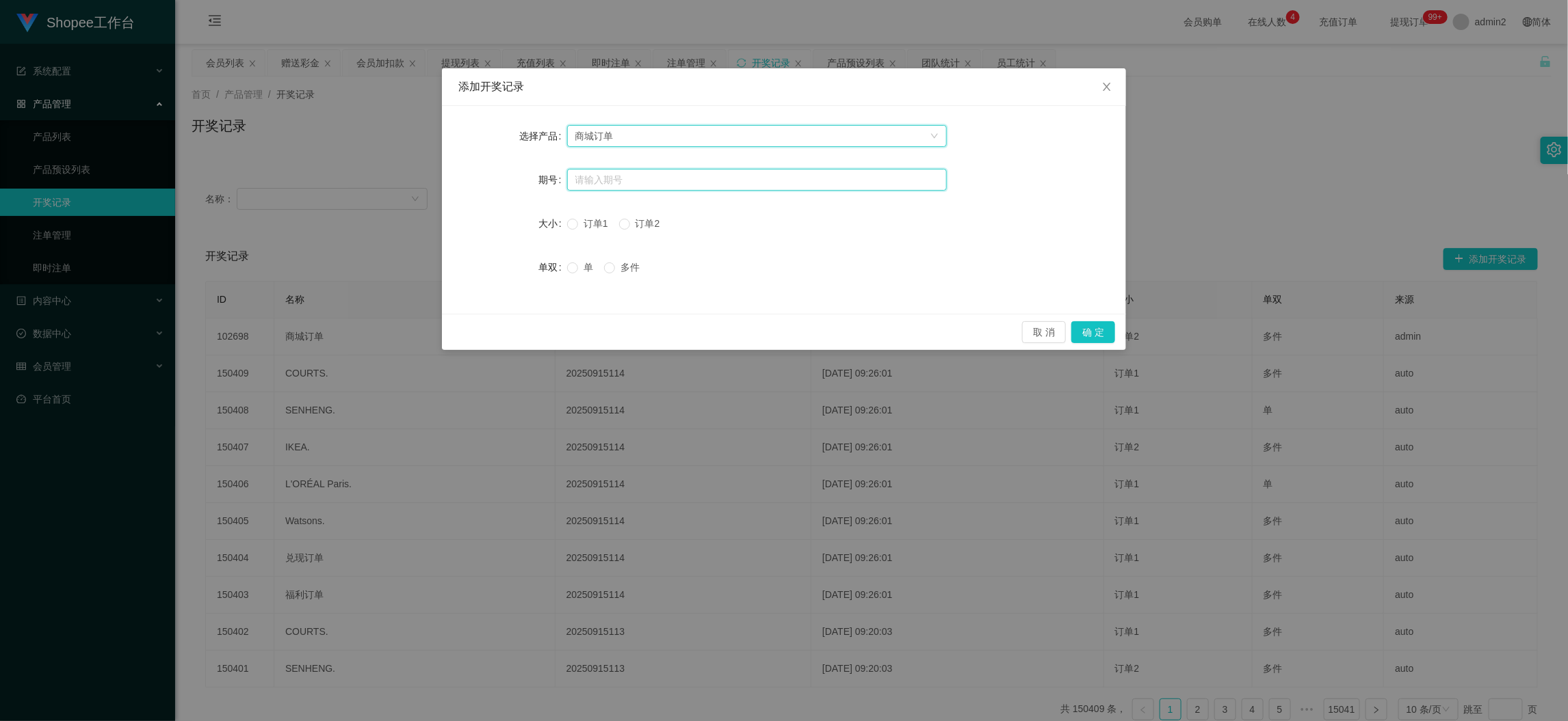
click at [657, 177] on input "text" at bounding box center [757, 180] width 380 height 22
paste input "20250915114"
type input "20250915114"
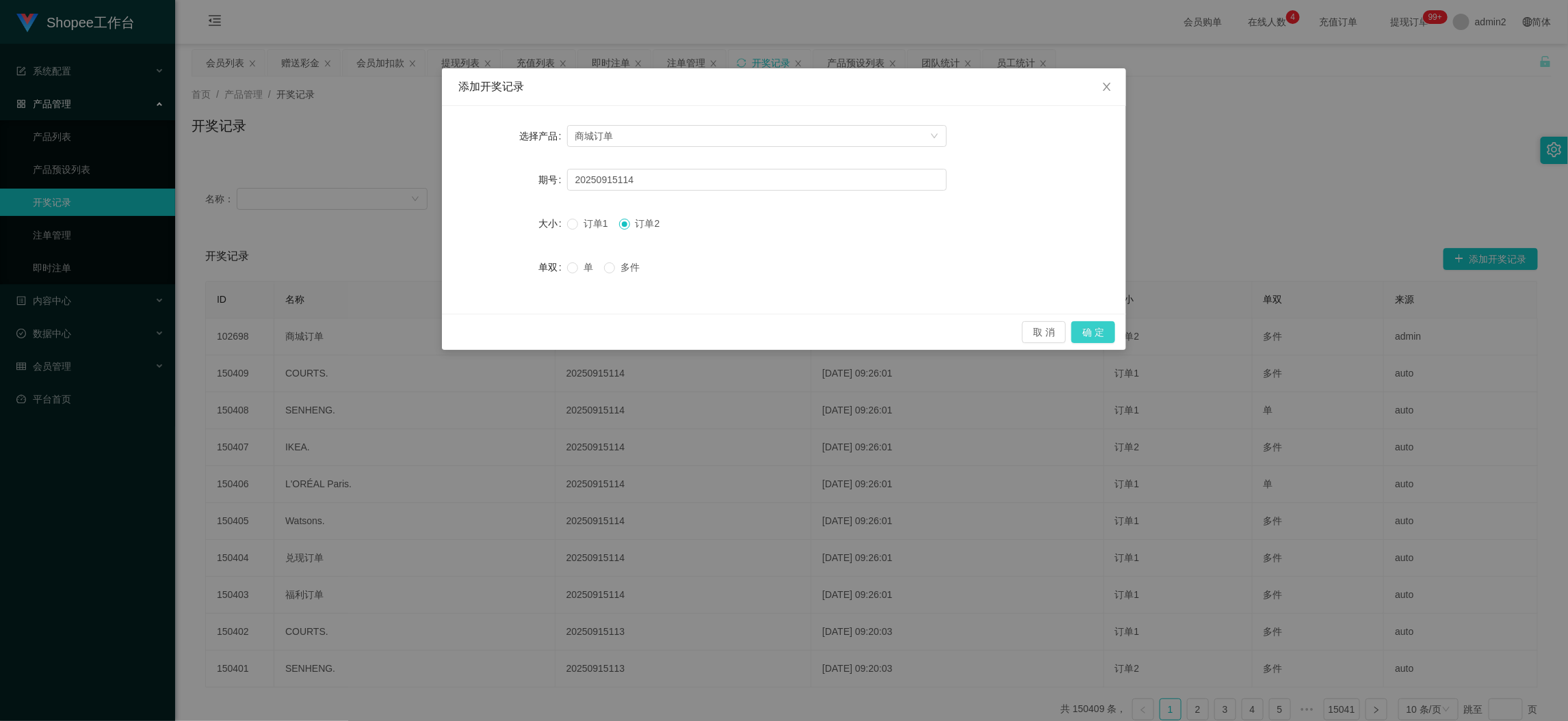
click at [1092, 333] on button "确 定" at bounding box center [1093, 332] width 44 height 22
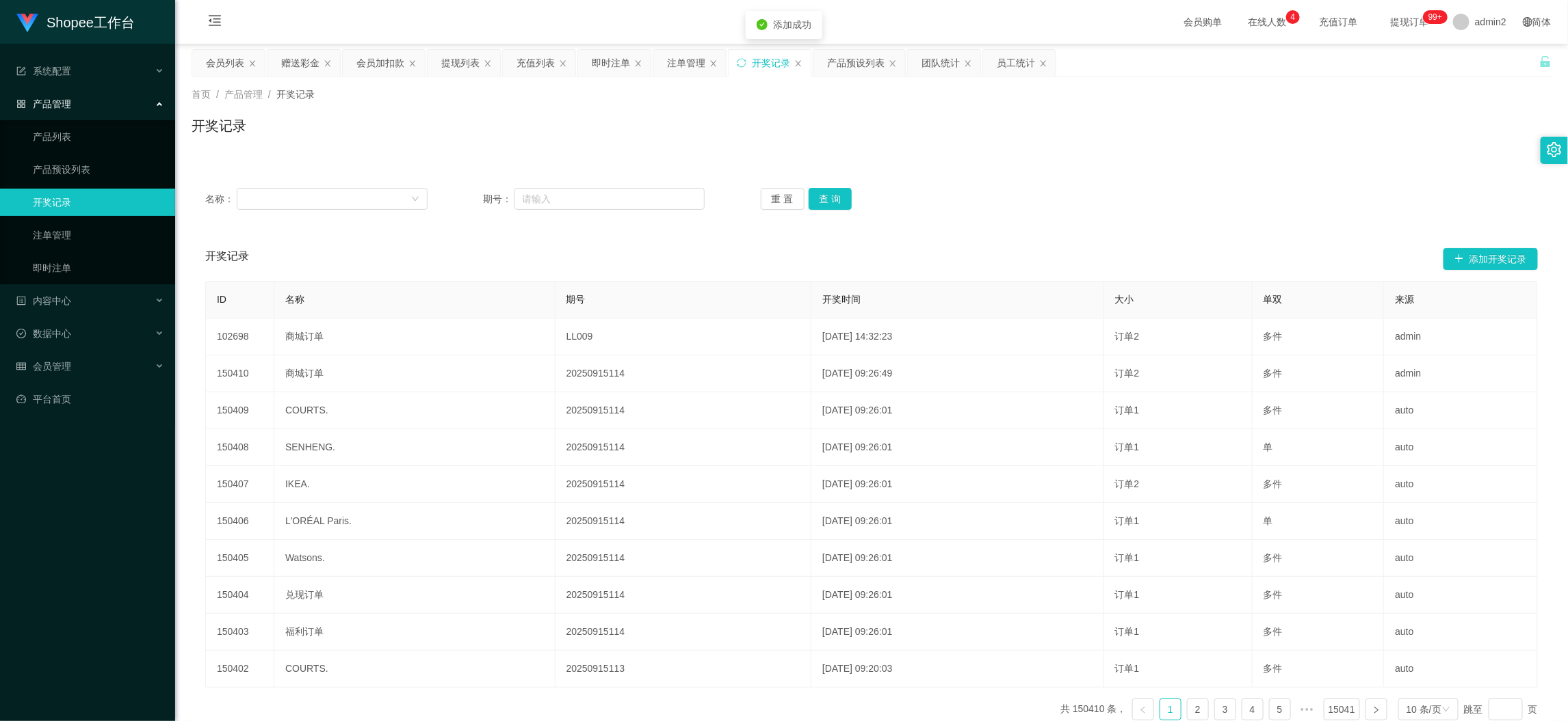
drag, startPoint x: 695, startPoint y: 66, endPoint x: 706, endPoint y: 77, distance: 15.6
click at [696, 66] on div "注单管理" at bounding box center [686, 63] width 39 height 26
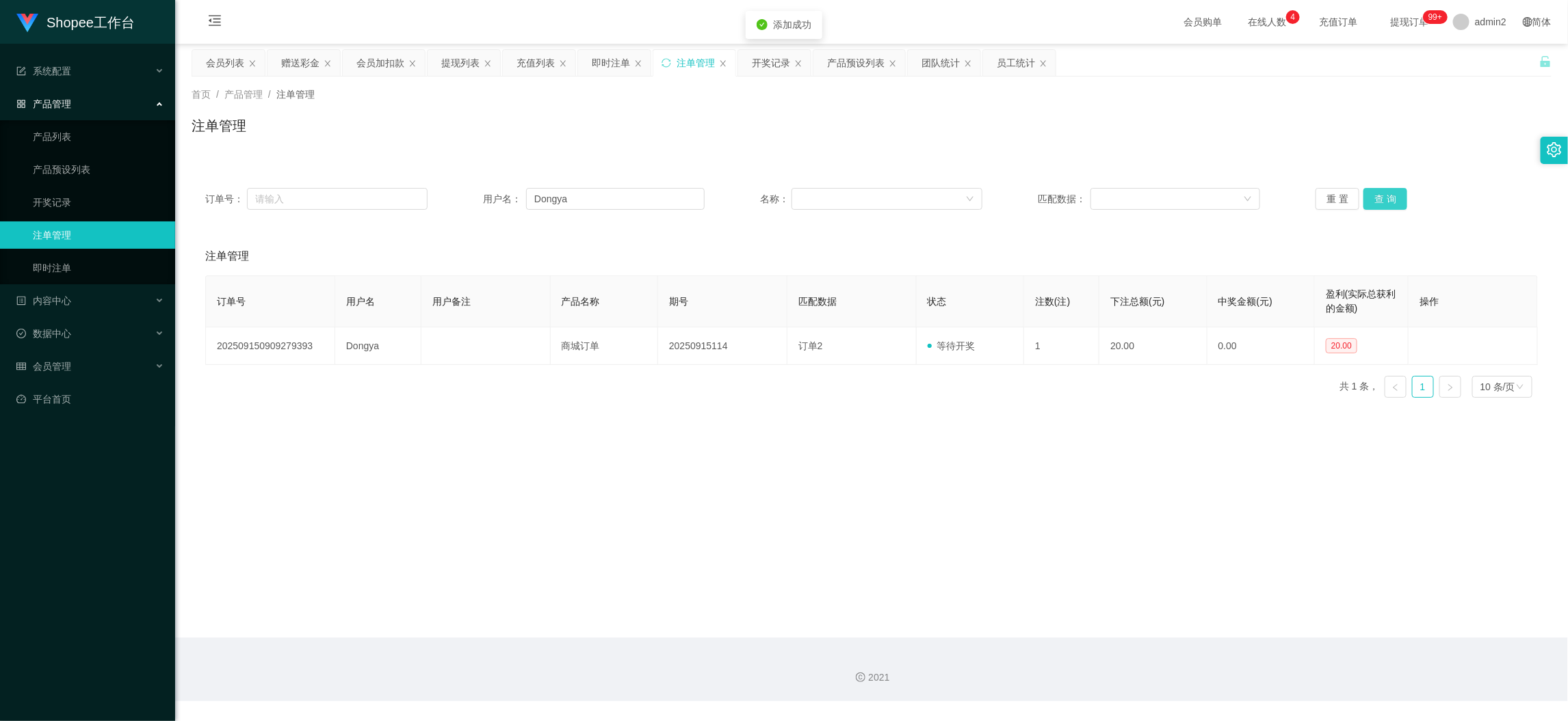
click at [1367, 201] on button "查 询" at bounding box center [1385, 198] width 44 height 22
click at [1081, 383] on div "订单号 用户名 用户备注 产品名称 期号 匹配数据 状态 注数(注) 下注总额(元) 中奖金额(元) 盈利(实际总获利的金额) 操作 202509150909…" at bounding box center [872, 342] width 1333 height 133
click at [1243, 607] on main "关闭左侧 关闭右侧 关闭其它 刷新页面 会员列表 赠送彩金 会员加扣款 提现列表 充值列表 即时注单 注单管理 开奖记录 产品预设列表 团队统计 员工统计 首…" at bounding box center [872, 341] width 1393 height 594
click at [291, 54] on div "赠送彩金" at bounding box center [301, 63] width 39 height 26
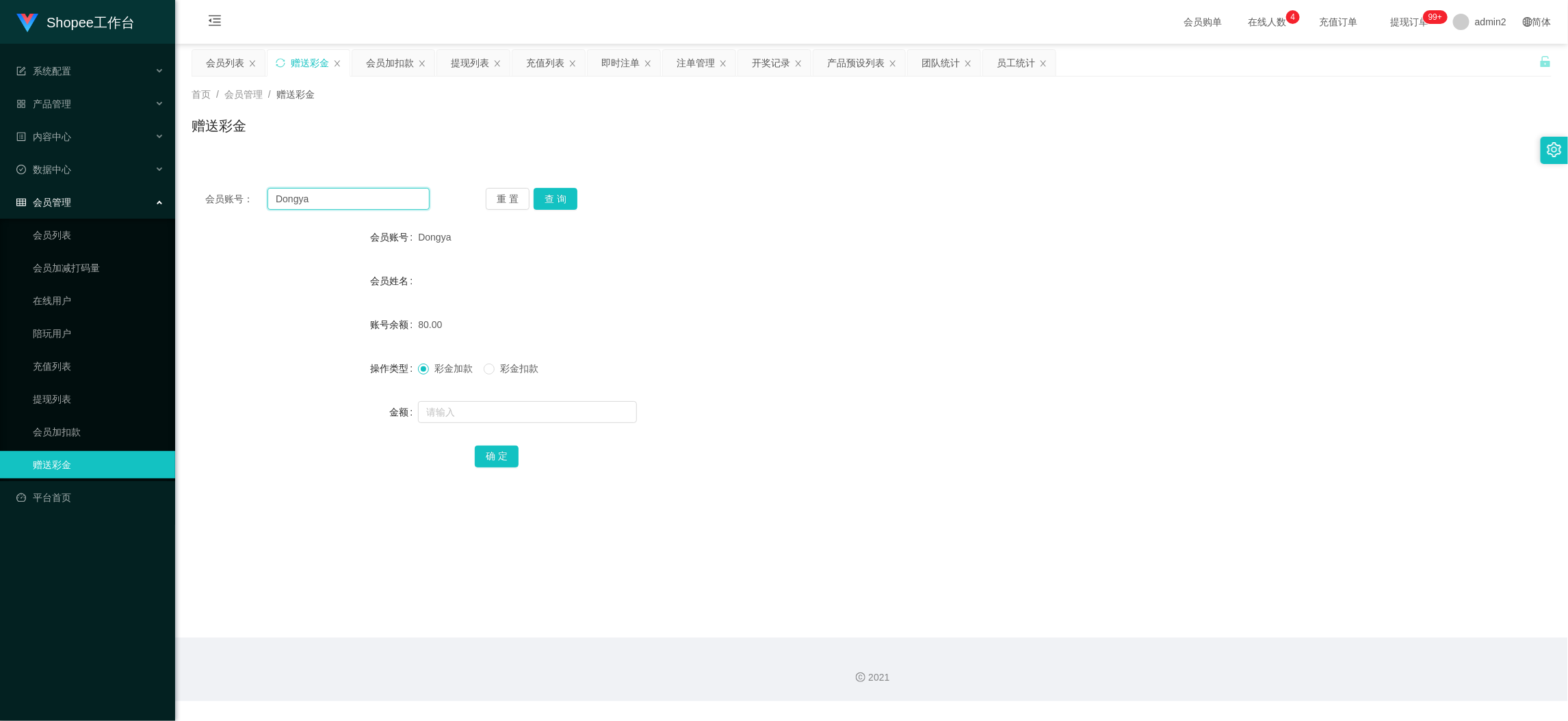
click at [401, 192] on input "Dongya" at bounding box center [348, 198] width 162 height 22
paste input "roytwel17"
type input "roytwel17"
click at [553, 196] on button "查 询" at bounding box center [555, 198] width 44 height 22
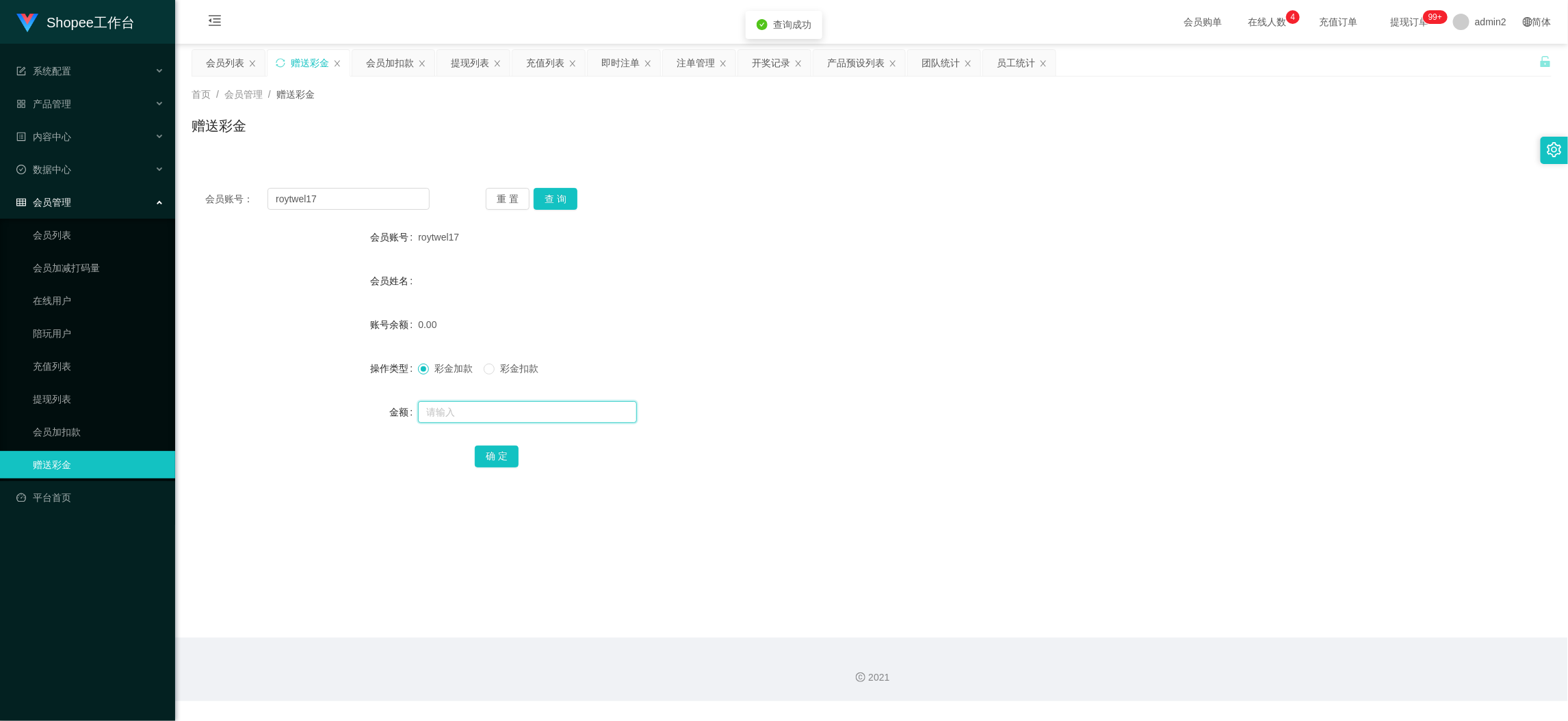
click at [544, 417] on input "text" at bounding box center [527, 412] width 219 height 22
click at [544, 417] on input "text" at bounding box center [527, 412] width 219 height 22
type input "80"
drag, startPoint x: 501, startPoint y: 459, endPoint x: 531, endPoint y: 452, distance: 30.8
click at [501, 459] on button "确 定" at bounding box center [496, 456] width 44 height 22
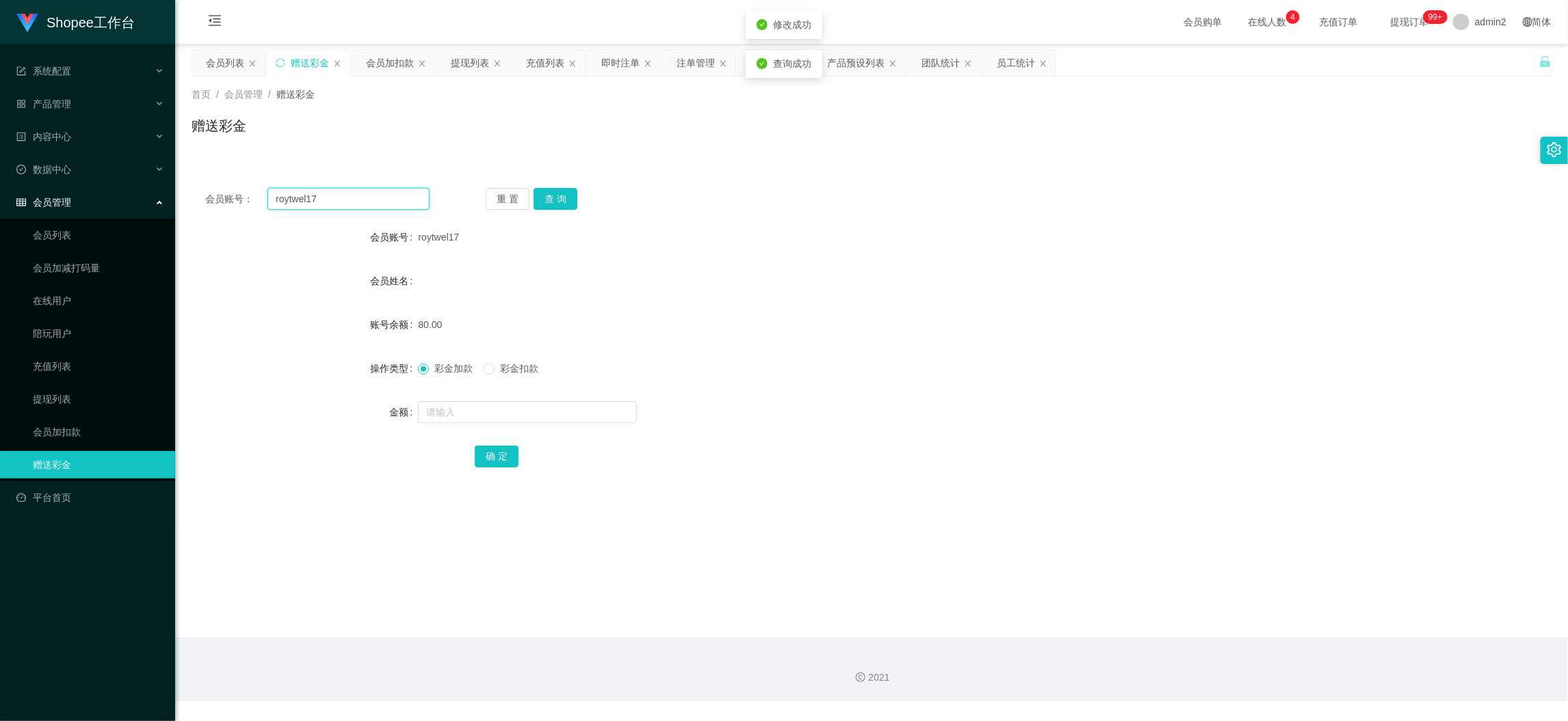
click at [406, 203] on input "roytwel17" at bounding box center [348, 198] width 162 height 22
paste input "EricSun2025"
type input "EricSun2025"
click at [556, 196] on button "查 询" at bounding box center [555, 198] width 44 height 22
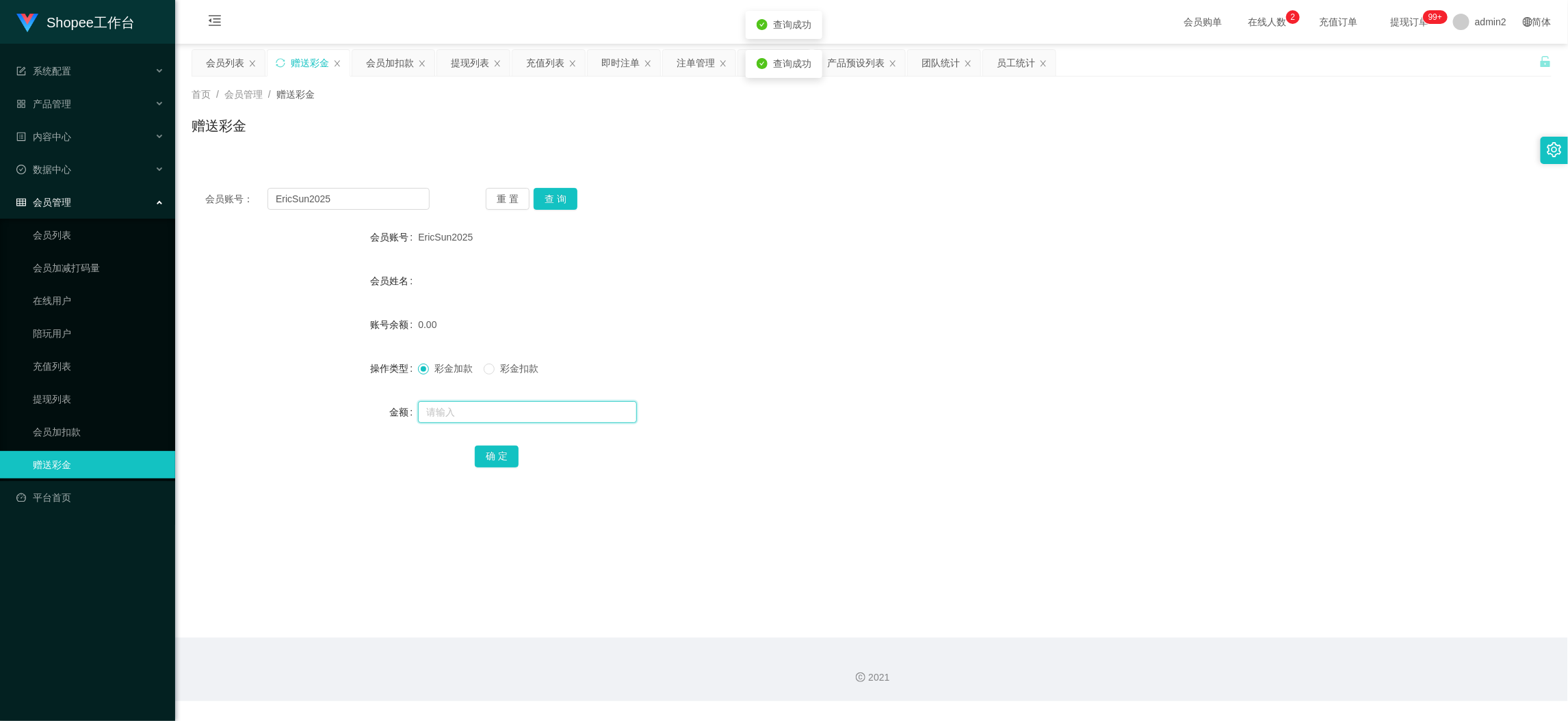
click at [554, 412] on input "text" at bounding box center [527, 412] width 219 height 22
click at [554, 413] on input "text" at bounding box center [527, 412] width 219 height 22
type input "80"
click at [480, 451] on button "确 定" at bounding box center [496, 456] width 44 height 22
click at [1249, 610] on main "关闭左侧 关闭右侧 关闭其它 刷新页面 会员列表 赠送彩金 会员加扣款 提现列表 充值列表 即时注单 注单管理 开奖记录 产品预设列表 团队统计 员工统计 首…" at bounding box center [872, 341] width 1393 height 594
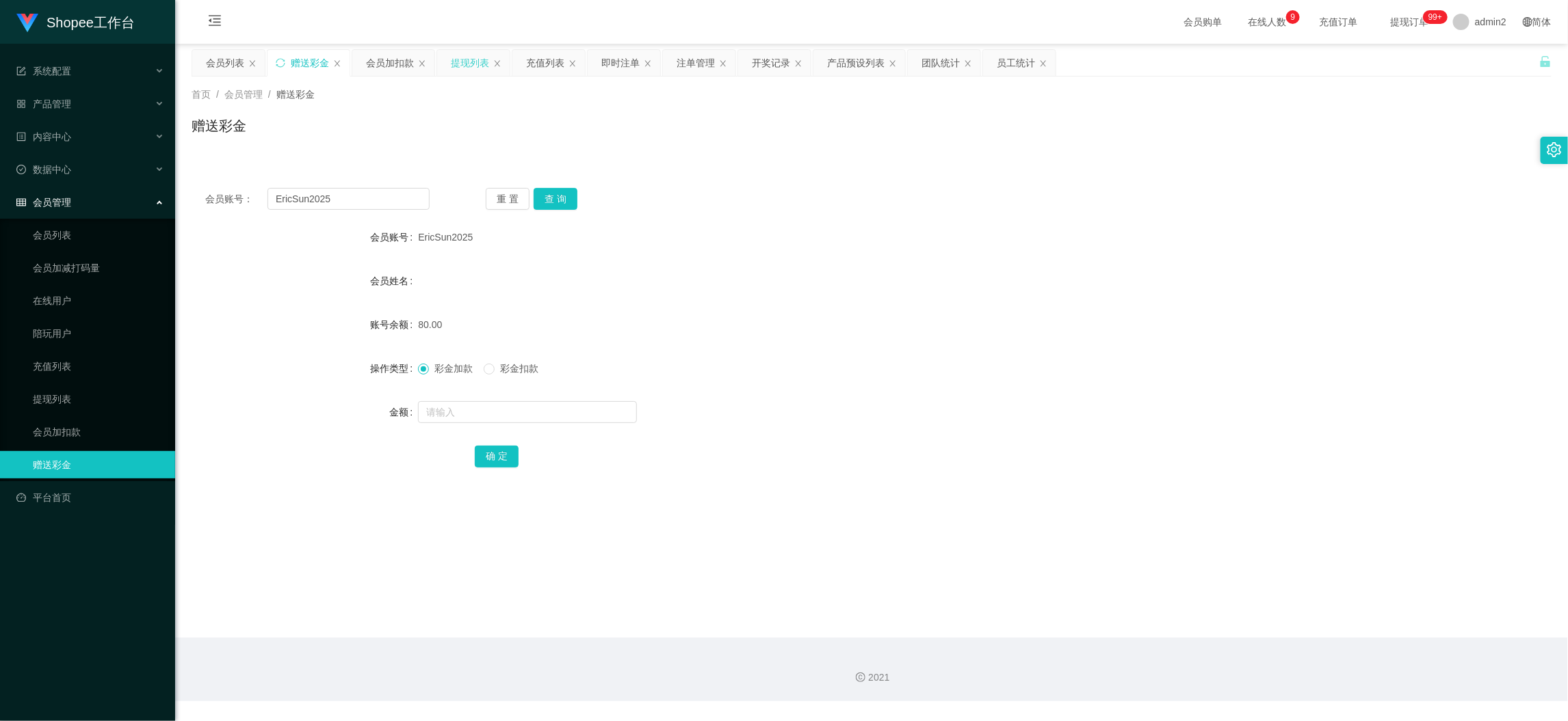
click at [470, 60] on div "提现列表" at bounding box center [470, 63] width 39 height 26
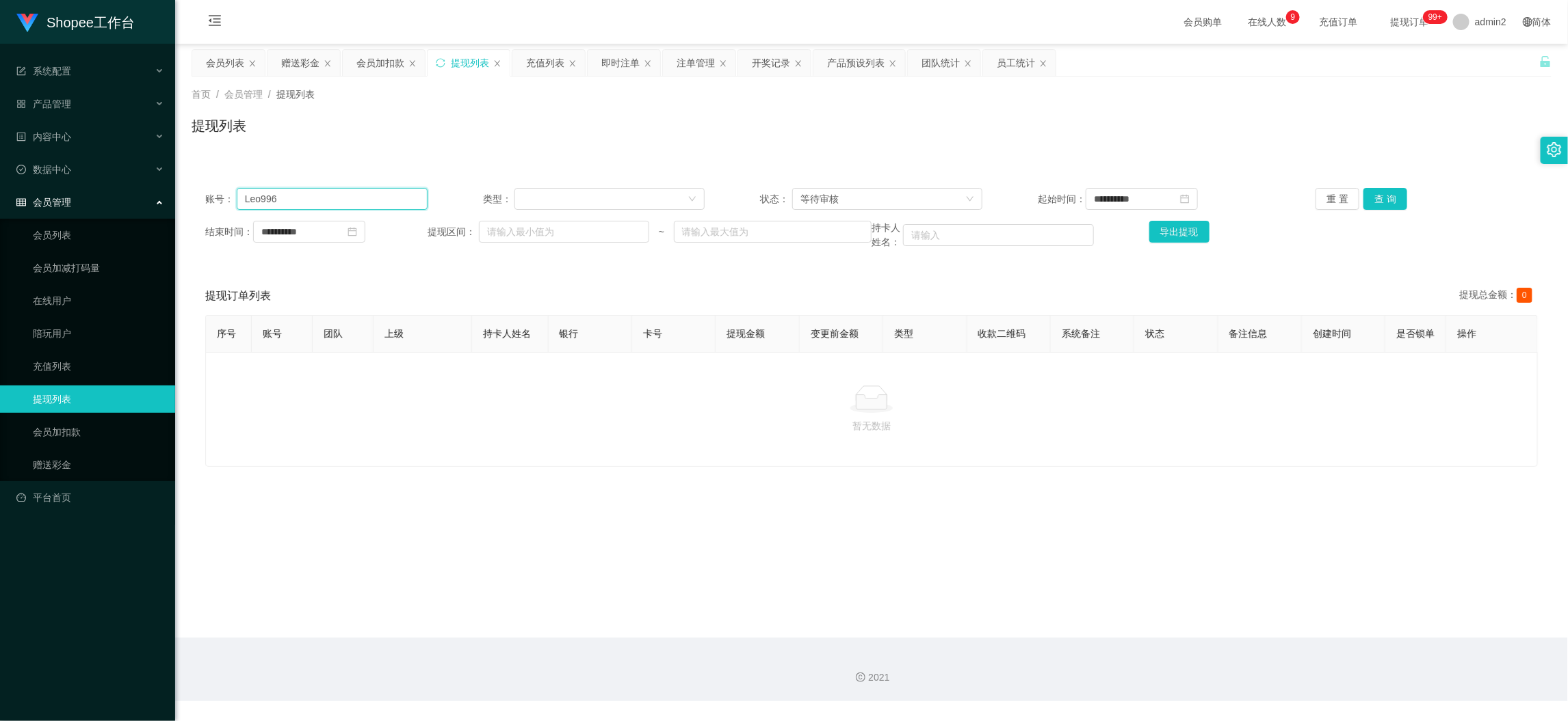
click at [384, 207] on input "Leo996" at bounding box center [331, 198] width 191 height 22
paste input "roytwel17"
type input "roytwel17"
click at [1389, 207] on button "查 询" at bounding box center [1385, 198] width 44 height 22
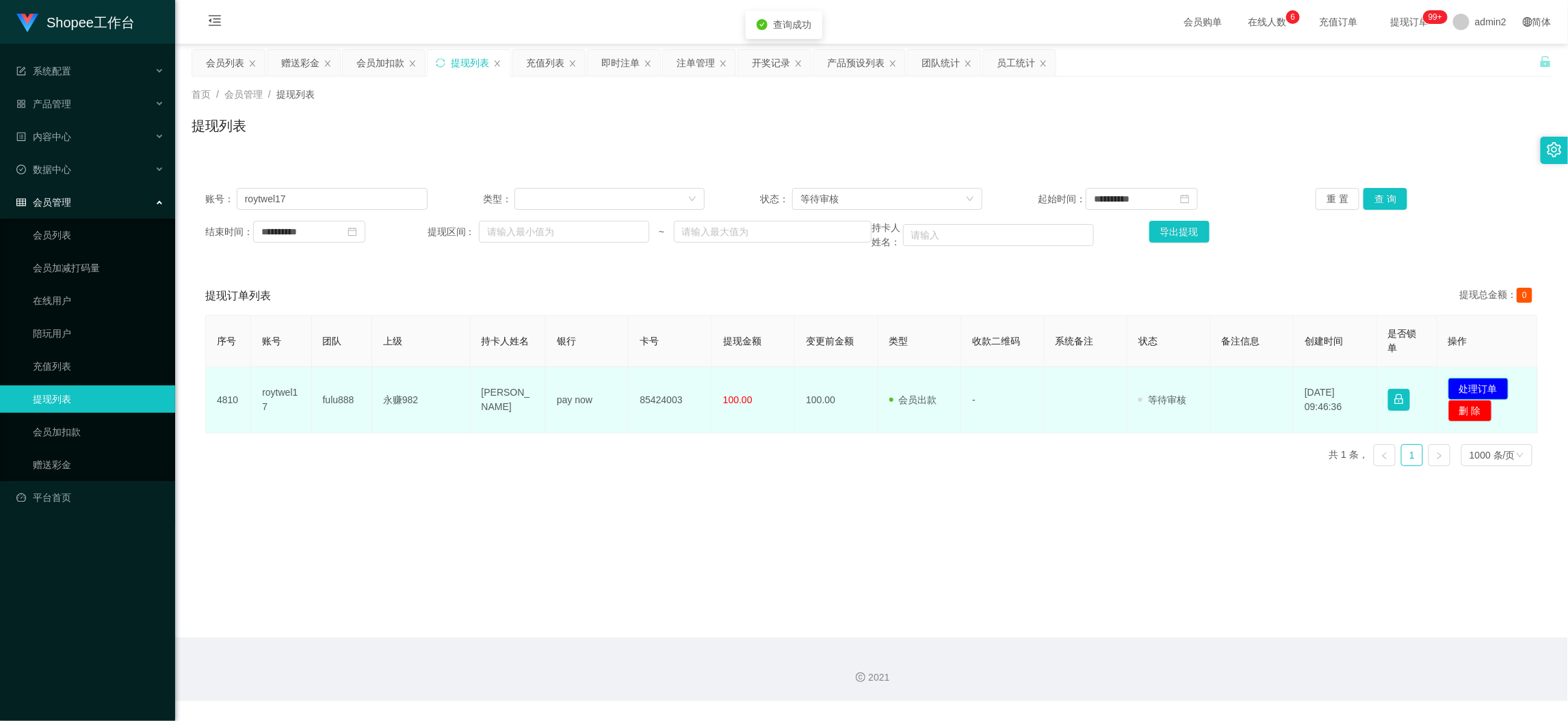
click at [1455, 383] on button "处理订单" at bounding box center [1479, 389] width 60 height 22
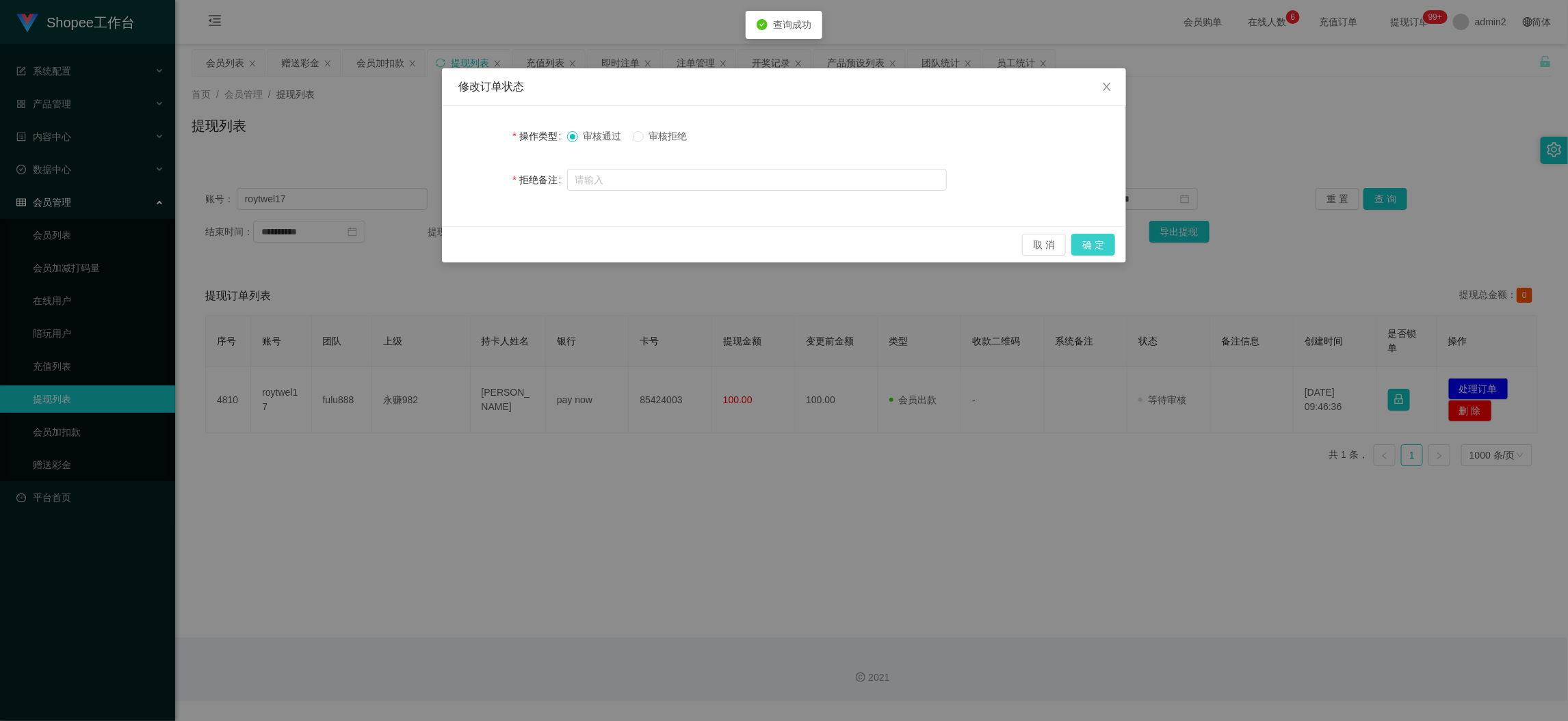
click at [1089, 247] on button "确 定" at bounding box center [1093, 245] width 44 height 22
drag, startPoint x: 979, startPoint y: 570, endPoint x: 982, endPoint y: 560, distance: 10.4
click at [979, 566] on div "修改订单状态 操作类型 审核通过 审核拒绝 拒绝备注 取 消 确 定" at bounding box center [784, 360] width 1568 height 721
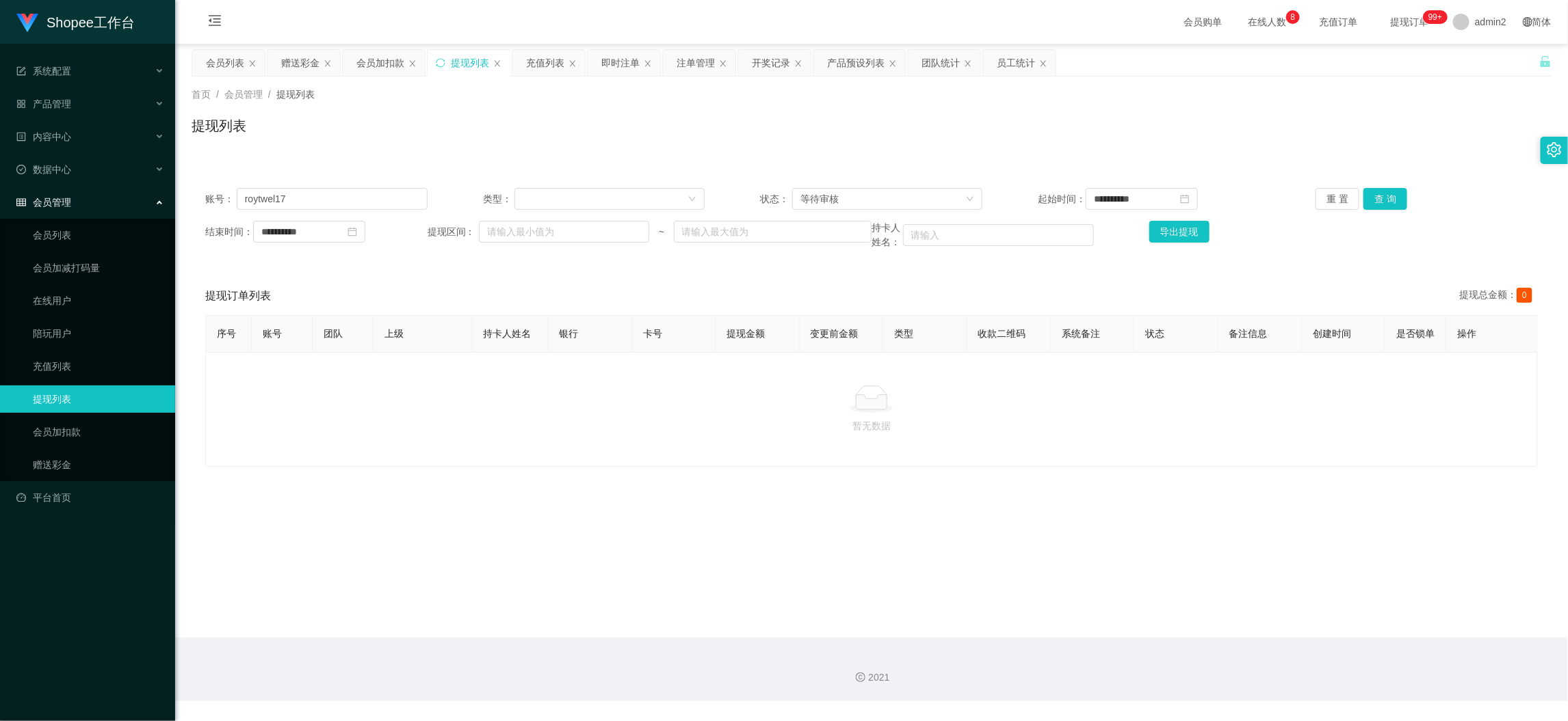
drag, startPoint x: 1255, startPoint y: 628, endPoint x: 851, endPoint y: 429, distance: 450.4
click at [1247, 620] on main "**********" at bounding box center [872, 341] width 1393 height 594
click at [289, 60] on div "赠送彩金" at bounding box center [301, 63] width 39 height 26
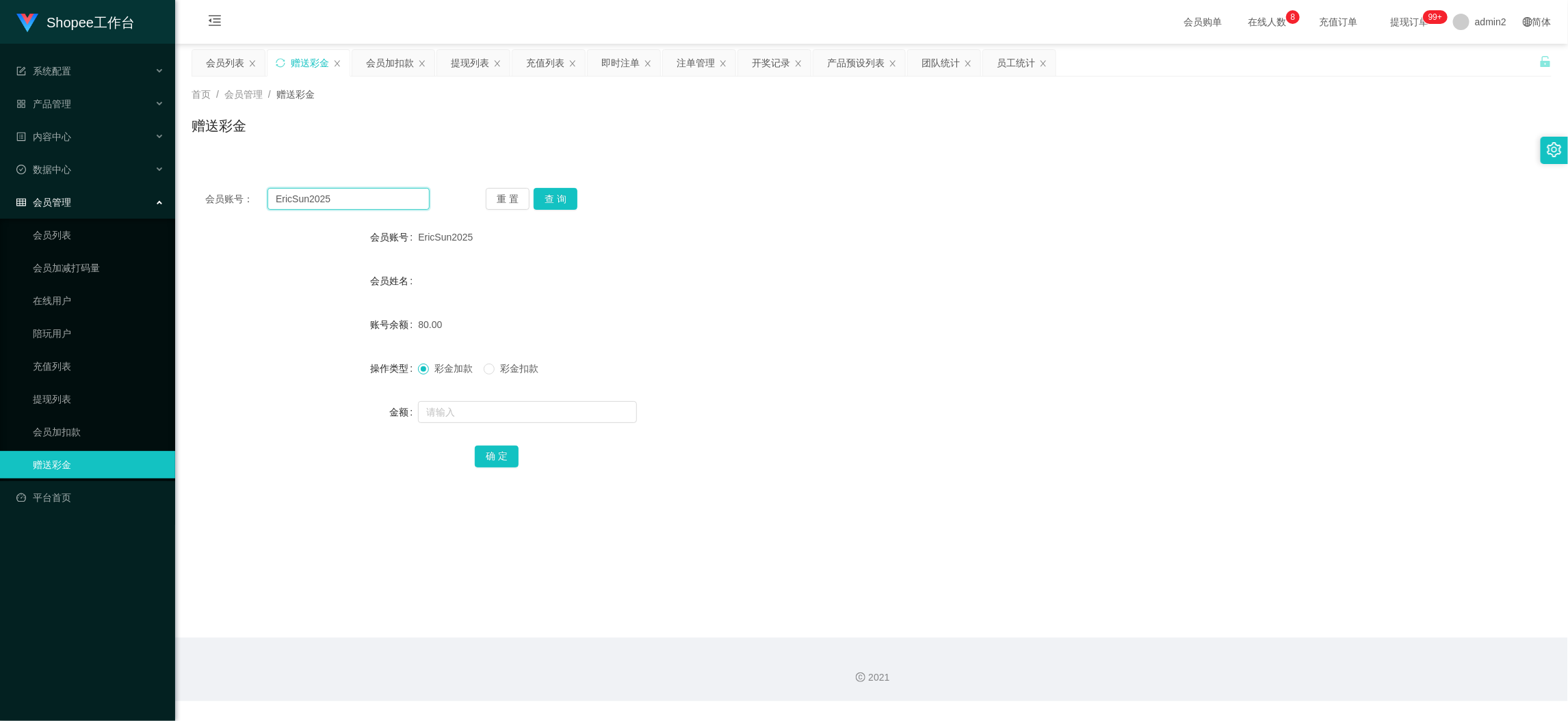
click at [416, 208] on input "EricSun2025" at bounding box center [348, 198] width 162 height 22
click at [405, 200] on input "EricSun2025" at bounding box center [348, 198] width 162 height 22
paste input "farazi1998"
type input "farazi1998"
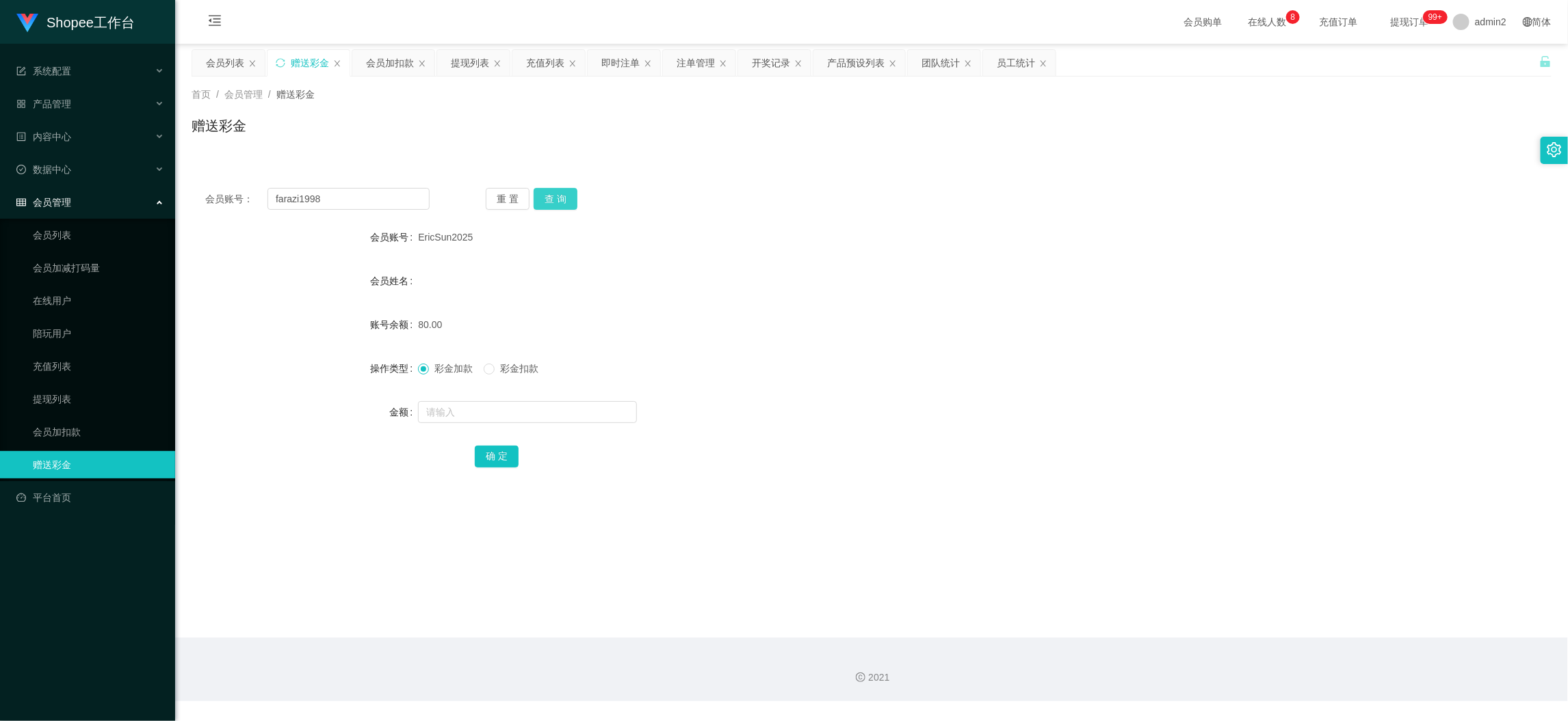
click at [555, 197] on button "查 询" at bounding box center [555, 198] width 44 height 22
click at [569, 419] on input "text" at bounding box center [527, 412] width 219 height 22
click at [569, 418] on input "text" at bounding box center [527, 412] width 219 height 22
type input "80"
click at [495, 458] on button "确 定" at bounding box center [496, 456] width 44 height 22
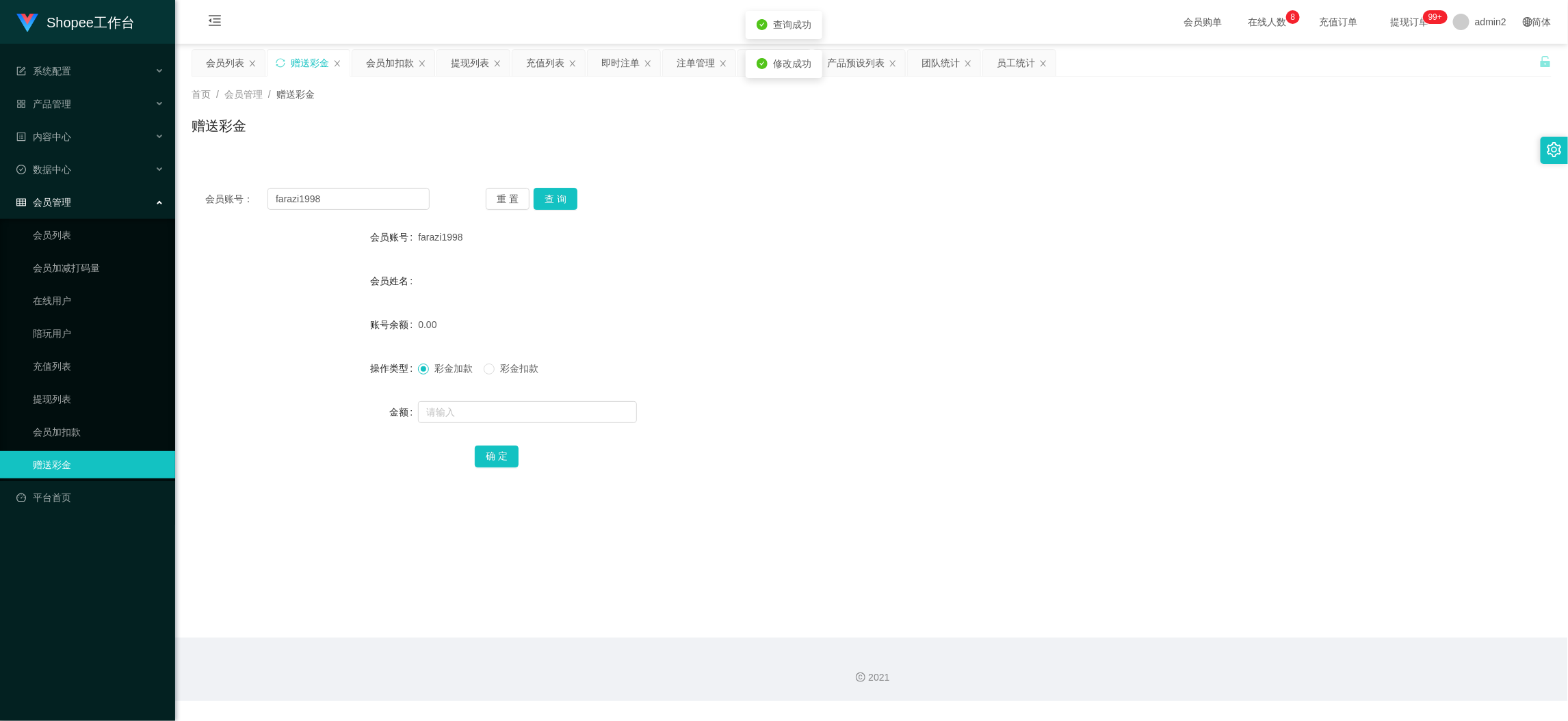
click at [892, 334] on div "0.00" at bounding box center [814, 325] width 794 height 27
click at [406, 198] on input "farazi1998" at bounding box center [348, 198] width 162 height 22
paste input "lly023"
type input "lly023"
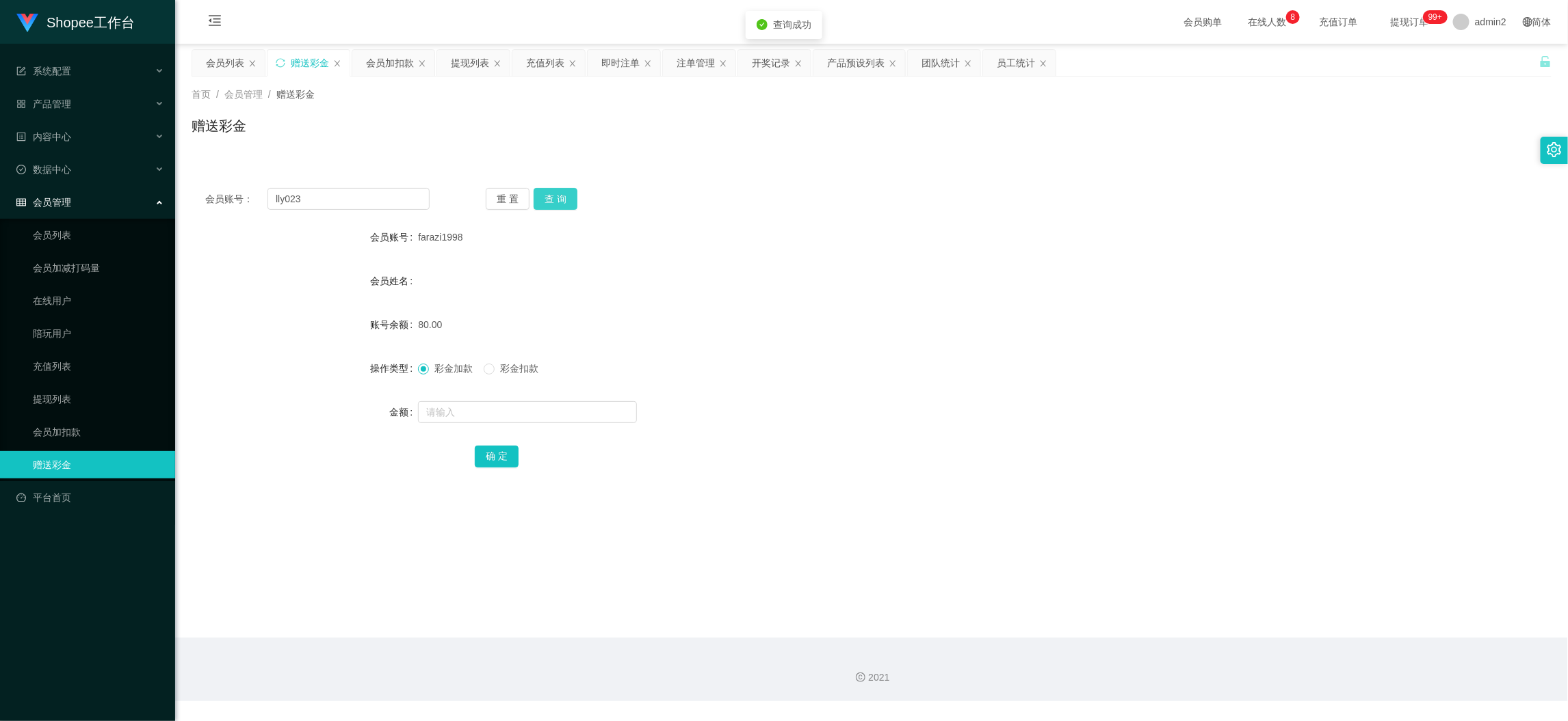
click at [561, 194] on button "查 询" at bounding box center [555, 198] width 44 height 22
click at [592, 422] on input "text" at bounding box center [527, 412] width 219 height 22
click at [592, 421] on input "text" at bounding box center [527, 412] width 219 height 22
type input "80"
click at [504, 456] on button "确 定" at bounding box center [496, 456] width 44 height 22
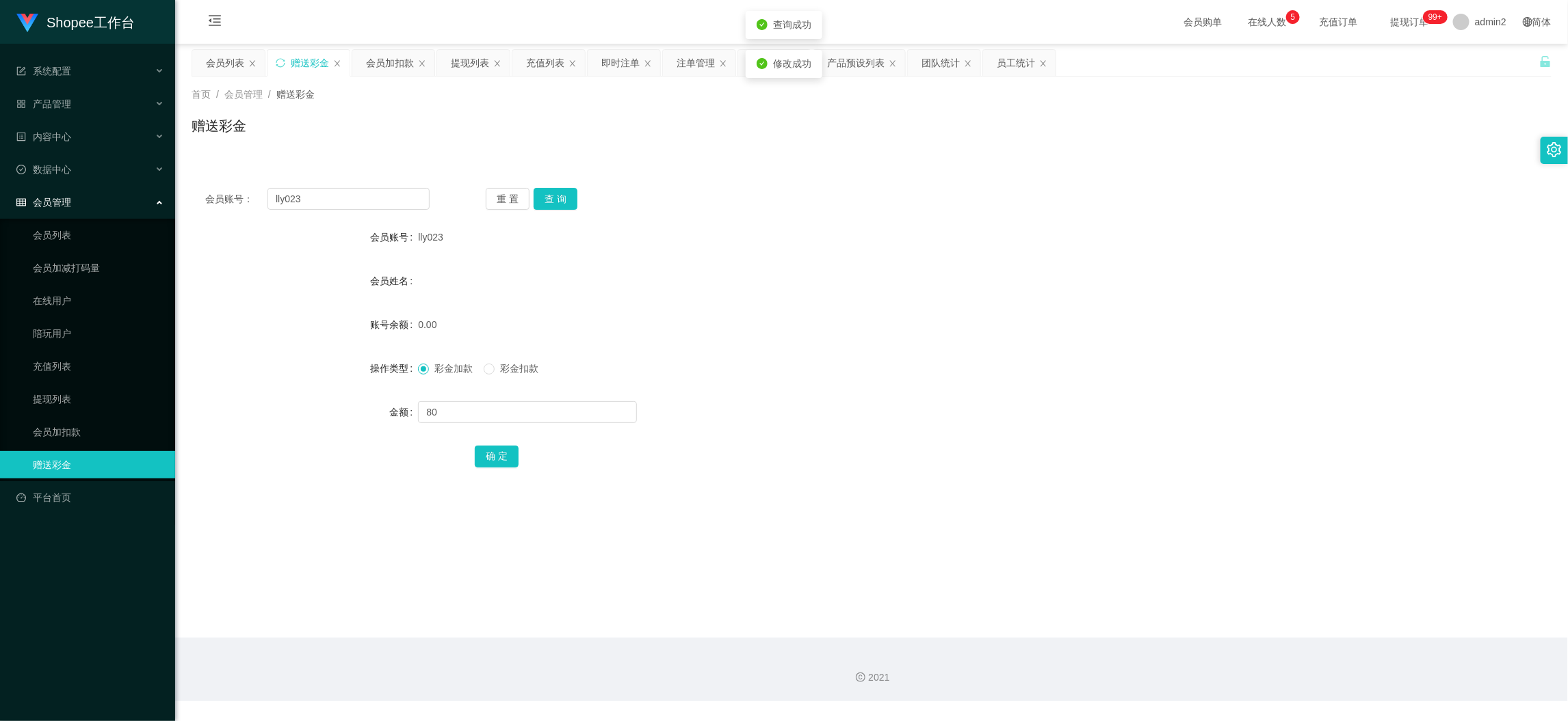
click at [852, 348] on form "会员账号 lly023 会员姓名 账号余额 0.00 操作类型 彩金加款 彩金扣款 金额 80 确 定" at bounding box center [872, 346] width 1360 height 246
drag, startPoint x: 1225, startPoint y: 632, endPoint x: 1186, endPoint y: 612, distance: 43.8
click at [1225, 633] on main "关闭左侧 关闭右侧 关闭其它 刷新页面 会员列表 赠送彩金 会员加扣款 提现列表 充值列表 即时注单 注单管理 开奖记录 产品预设列表 团队统计 员工统计 首…" at bounding box center [872, 341] width 1393 height 594
click at [371, 201] on input "lly023" at bounding box center [348, 198] width 162 height 22
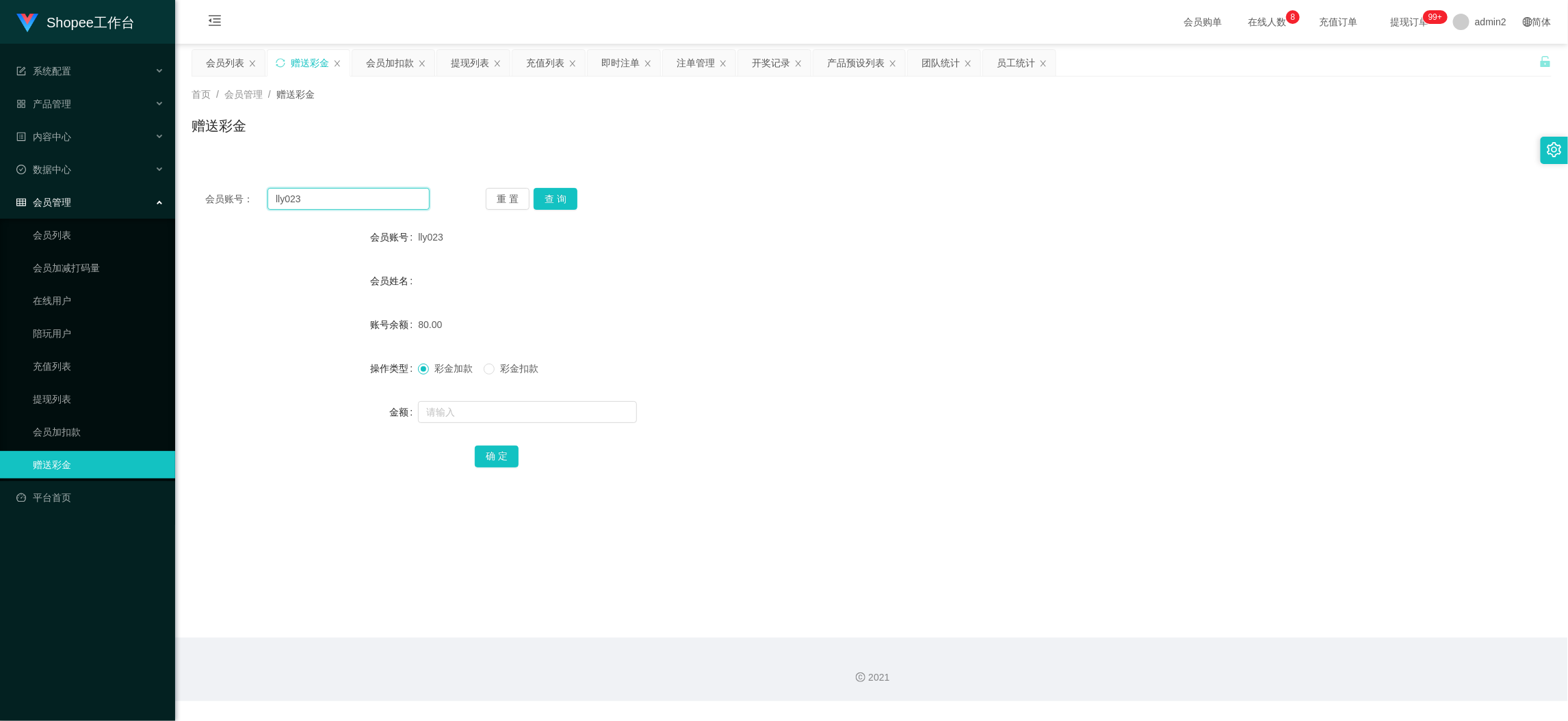
paste input "D100200"
type input "D100200"
click at [544, 194] on button "查 询" at bounding box center [555, 198] width 44 height 22
click at [576, 412] on input "text" at bounding box center [527, 412] width 219 height 22
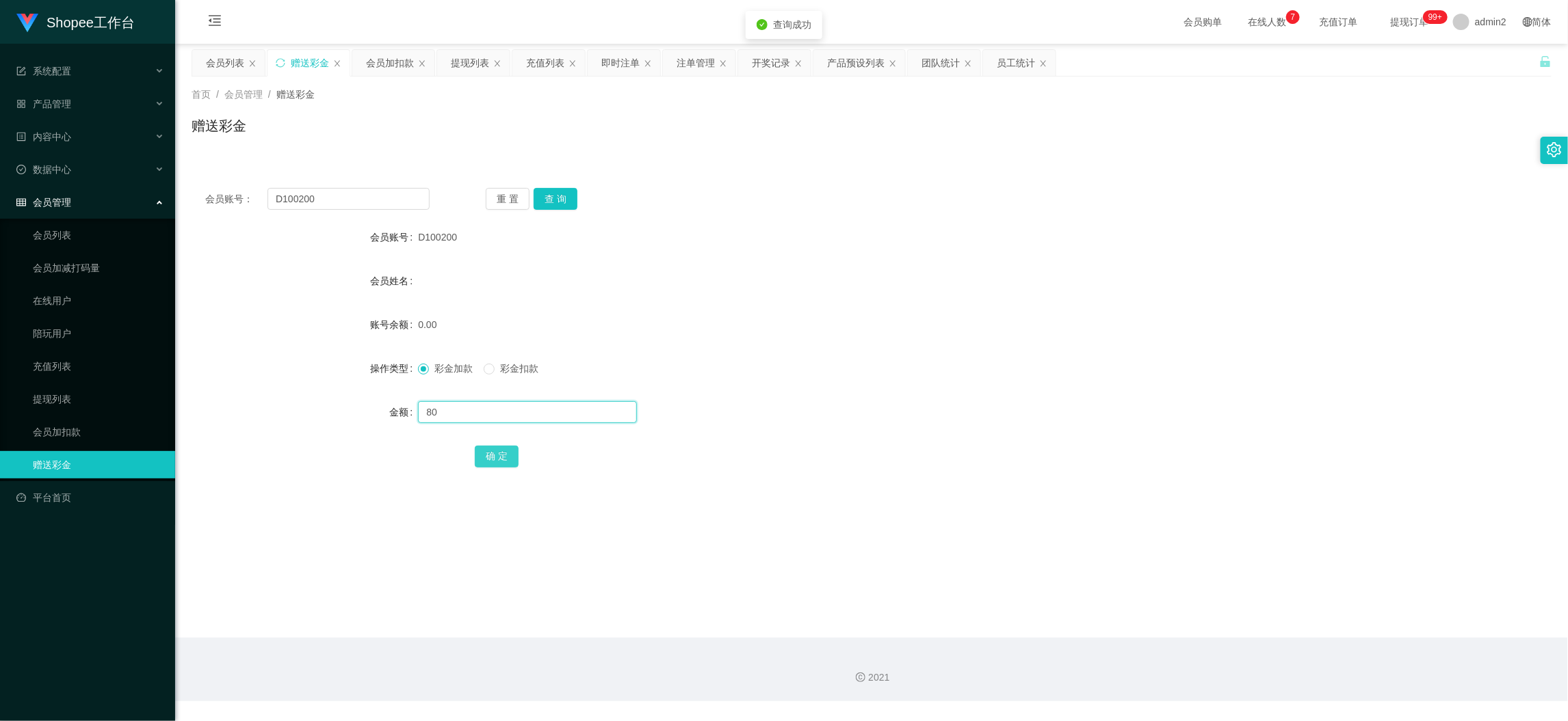
type input "80"
click at [510, 463] on button "确 定" at bounding box center [496, 456] width 44 height 22
click at [843, 388] on form "会员账号 D100200 会员姓名 账号余额 0.00 操作类型 彩金加款 彩金扣款 金额 确 定" at bounding box center [872, 346] width 1360 height 246
drag, startPoint x: 1239, startPoint y: 644, endPoint x: 1117, endPoint y: 565, distance: 145.3
click at [1239, 641] on div "2021" at bounding box center [872, 670] width 1393 height 64
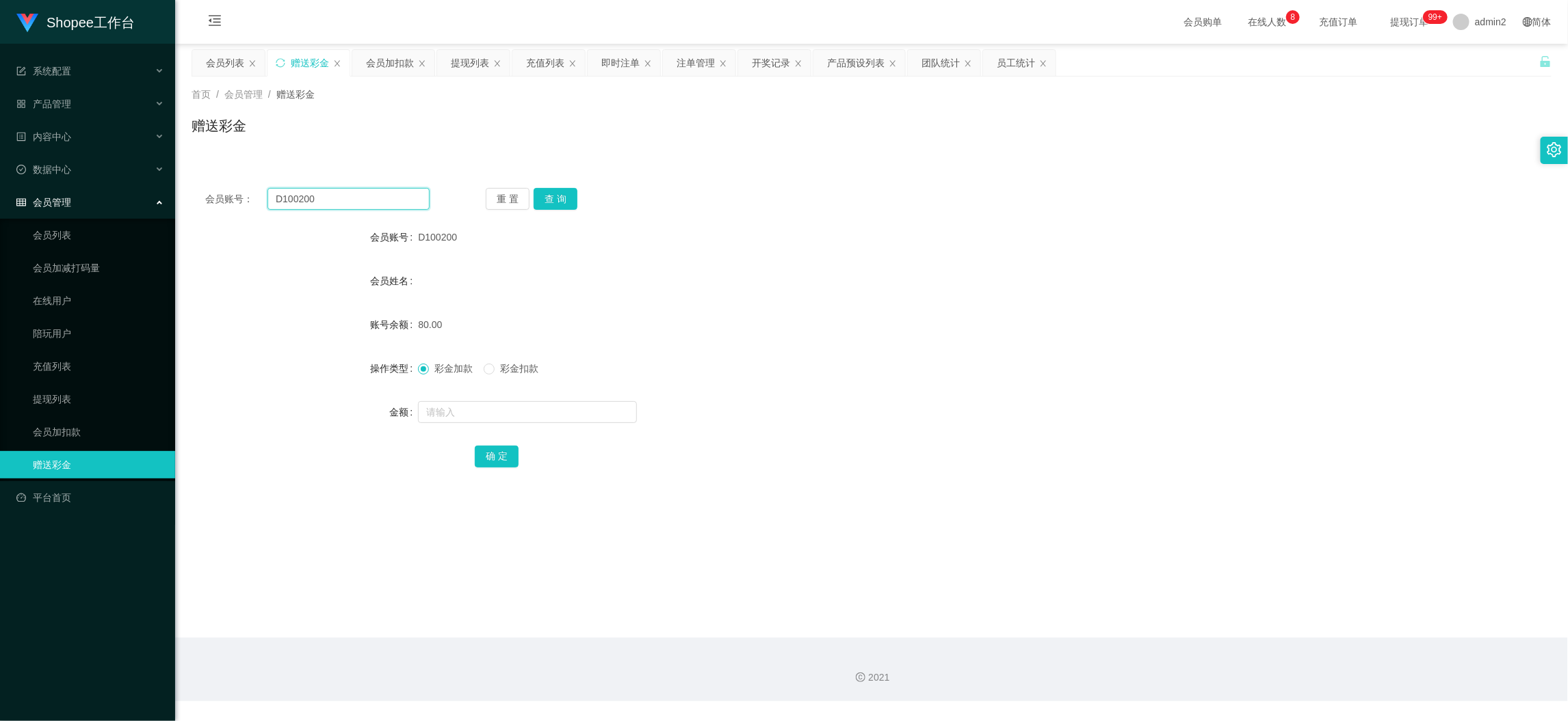
click at [351, 196] on input "D100200" at bounding box center [348, 198] width 162 height 22
paste input "Jojo2025"
type input "Jojo2025"
drag, startPoint x: 550, startPoint y: 198, endPoint x: 545, endPoint y: 241, distance: 43.3
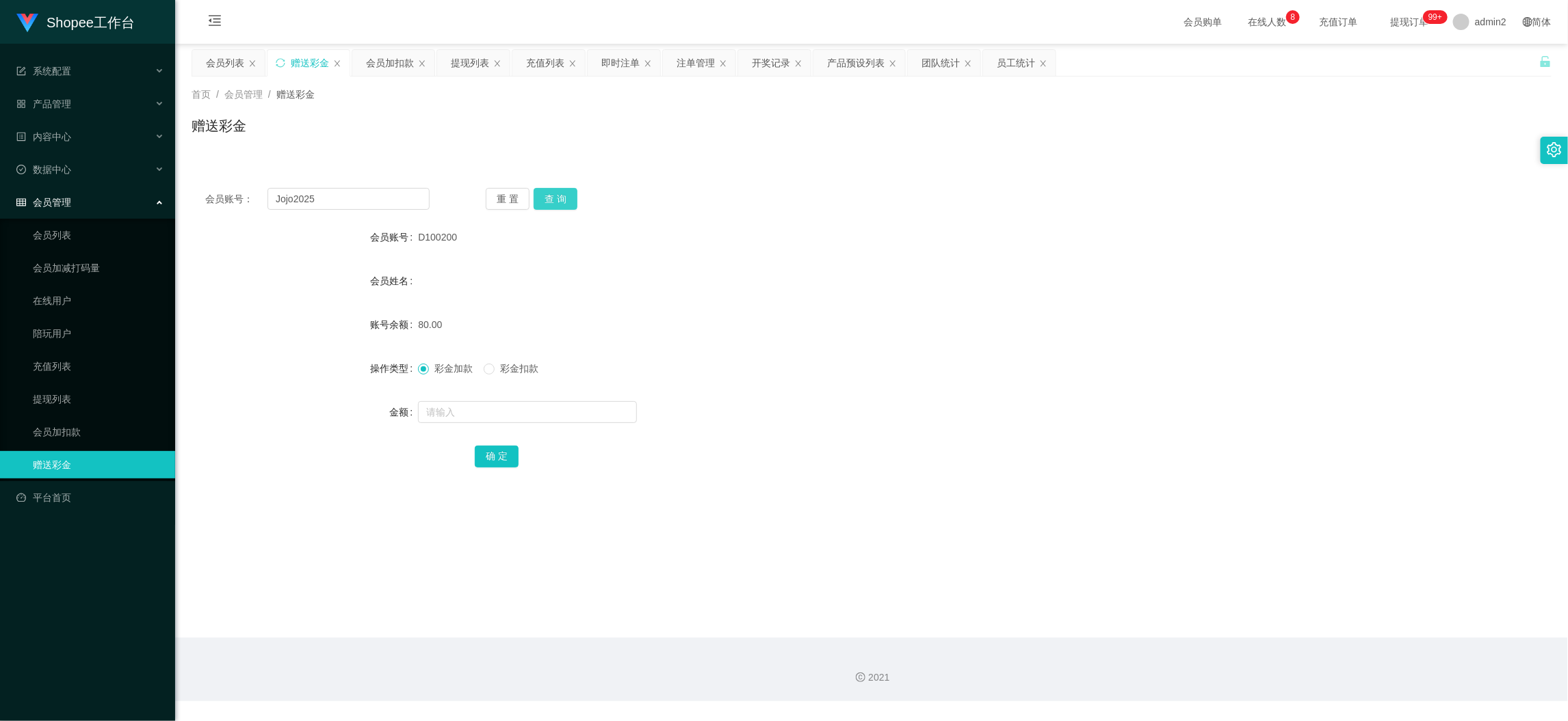
click at [550, 198] on button "查 询" at bounding box center [555, 198] width 44 height 22
click at [573, 409] on input "text" at bounding box center [527, 412] width 219 height 22
type input "80"
click at [494, 460] on button "确 定" at bounding box center [496, 456] width 44 height 22
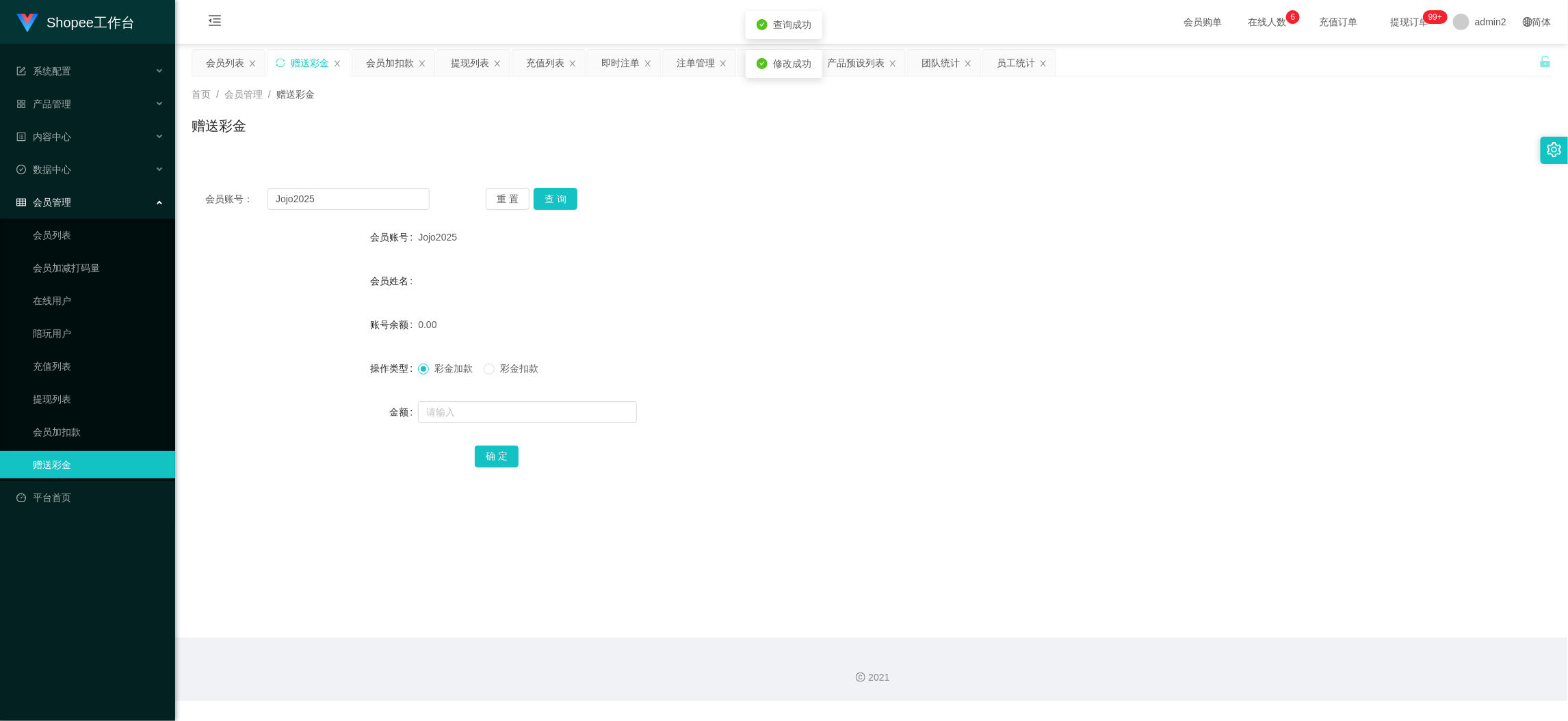
click at [857, 365] on div "彩金加款 彩金扣款" at bounding box center [814, 368] width 794 height 27
click at [1253, 620] on main "关闭左侧 关闭右侧 关闭其它 刷新页面 会员列表 赠送彩金 会员加扣款 提现列表 充值列表 即时注单 注单管理 开奖记录 产品预设列表 团队统计 员工统计 首…" at bounding box center [872, 341] width 1393 height 594
click at [386, 197] on input "Jojo2025" at bounding box center [348, 198] width 162 height 22
paste input "033638124"
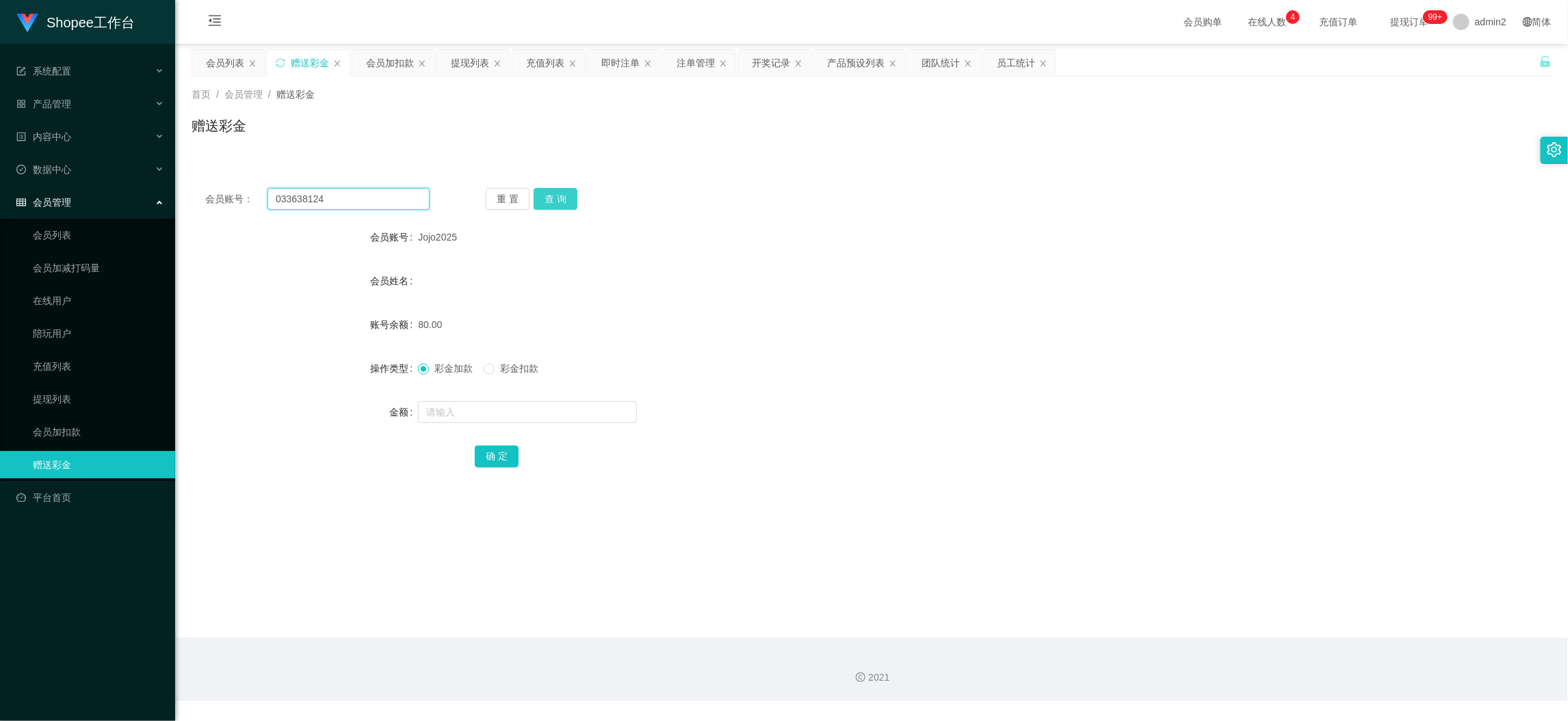
type input "033638124"
click at [558, 196] on button "查 询" at bounding box center [555, 198] width 44 height 22
click at [574, 404] on input "text" at bounding box center [527, 412] width 219 height 22
type input "80"
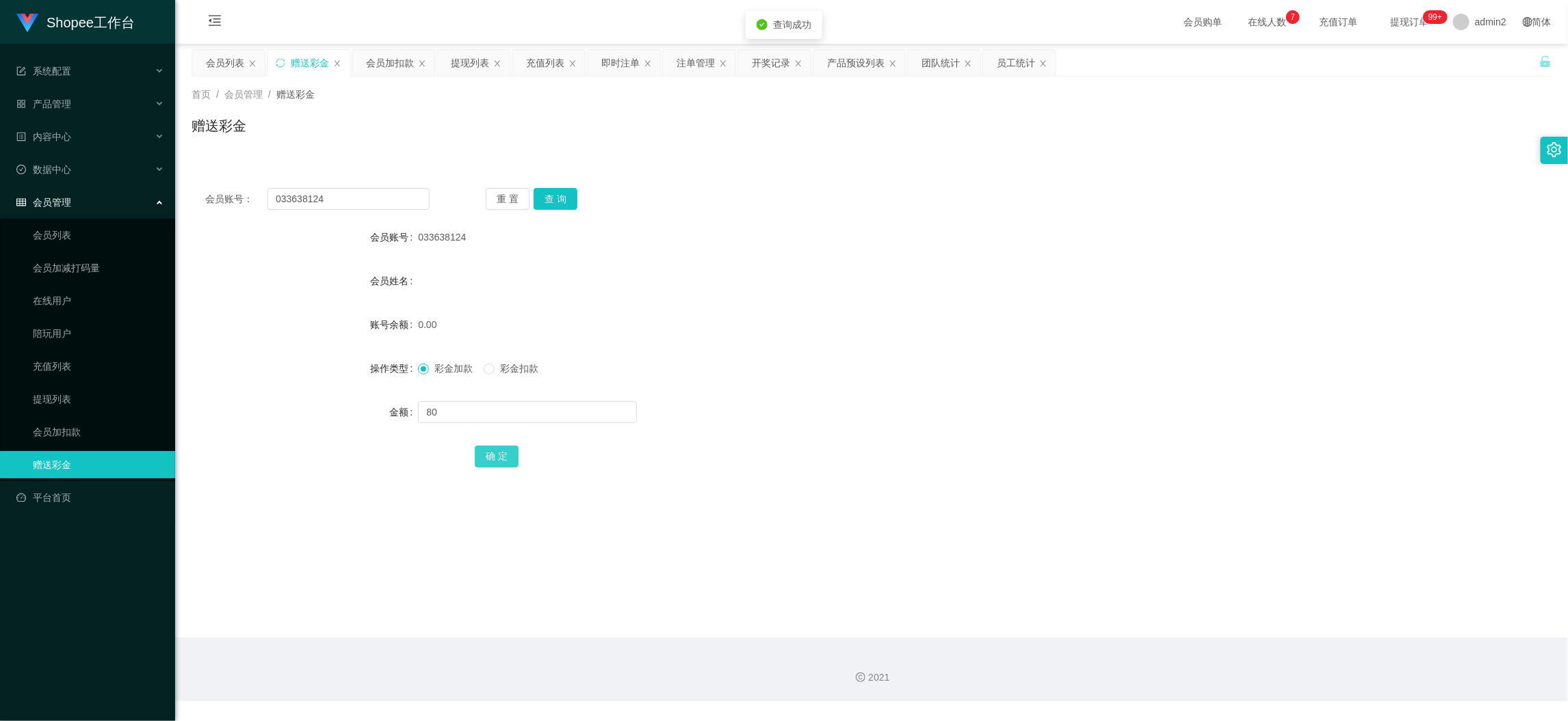
click at [481, 452] on button "确 定" at bounding box center [496, 456] width 44 height 22
click at [924, 334] on div "0.00" at bounding box center [814, 325] width 794 height 27
drag, startPoint x: 1292, startPoint y: 659, endPoint x: 1078, endPoint y: 506, distance: 263.1
click at [1292, 654] on div "2021" at bounding box center [872, 670] width 1393 height 64
click at [629, 64] on div "即时注单" at bounding box center [621, 63] width 39 height 26
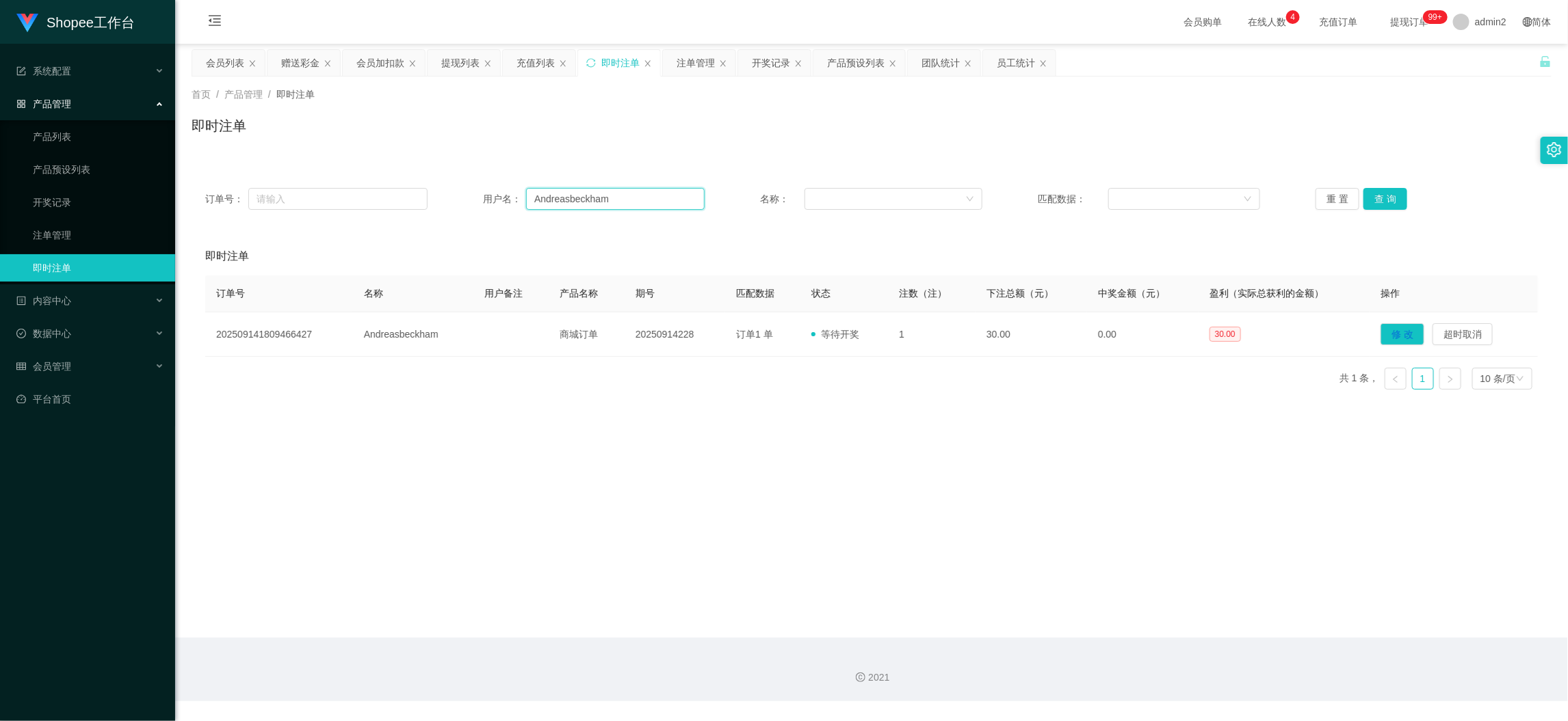
click at [592, 196] on input "Andreasbeckham" at bounding box center [615, 198] width 179 height 22
paste input "D100200"
type input "D100200"
click at [1396, 197] on button "查 询" at bounding box center [1385, 198] width 44 height 22
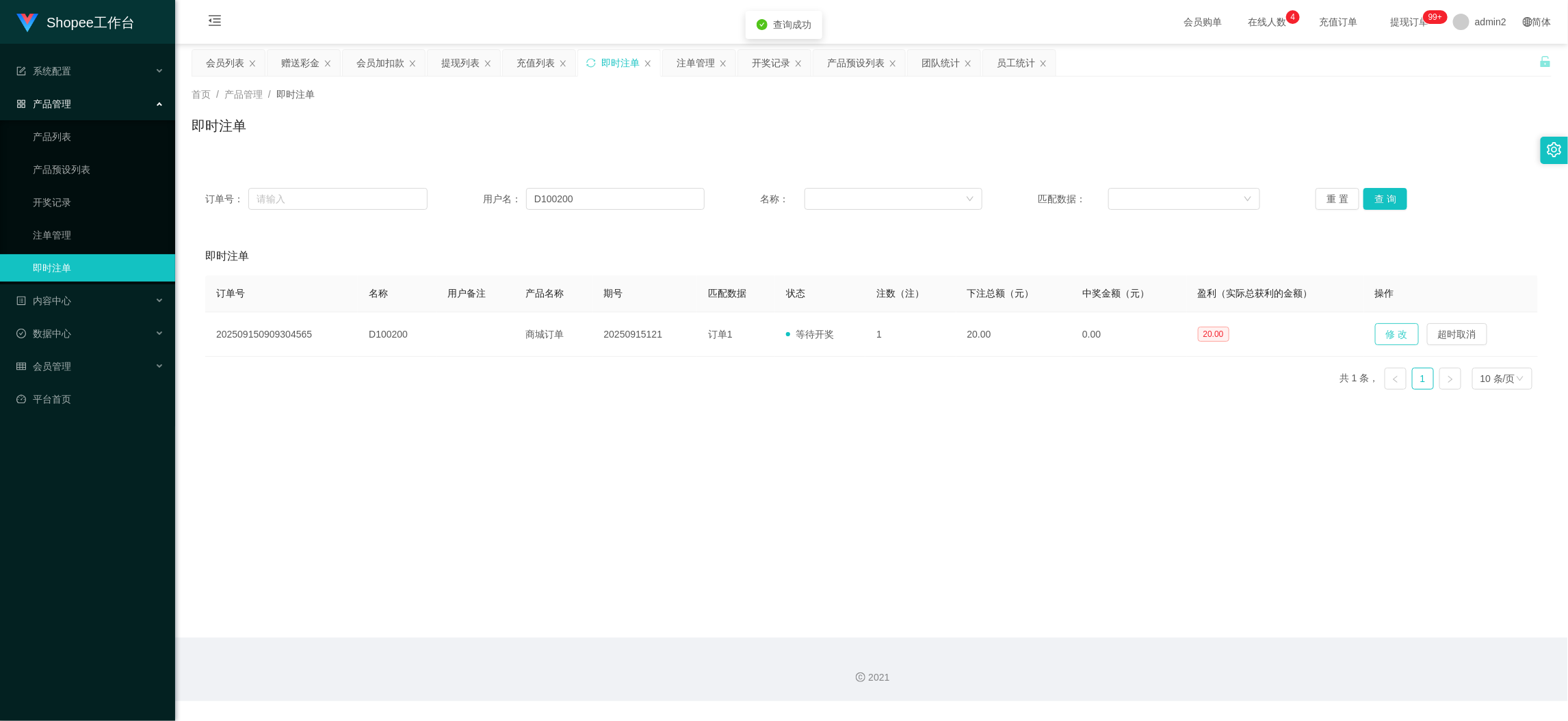
click at [1399, 331] on button "修 改" at bounding box center [1397, 334] width 44 height 22
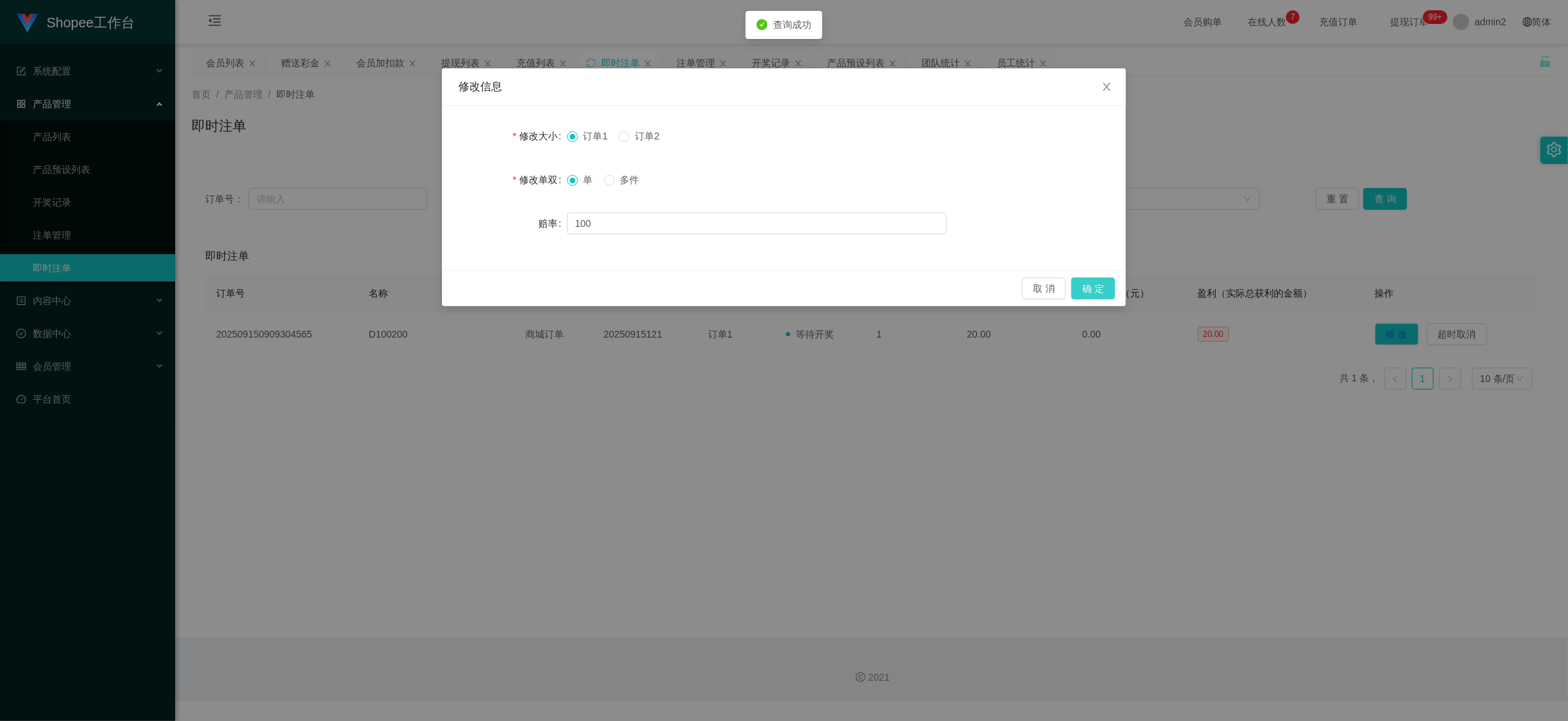
click at [1104, 284] on button "确 定" at bounding box center [1093, 288] width 44 height 22
click at [919, 431] on div "修改信息 修改大小 订单1 订单2 修改单双 单 多件 赔率 100 取 消 确 定" at bounding box center [784, 360] width 1568 height 721
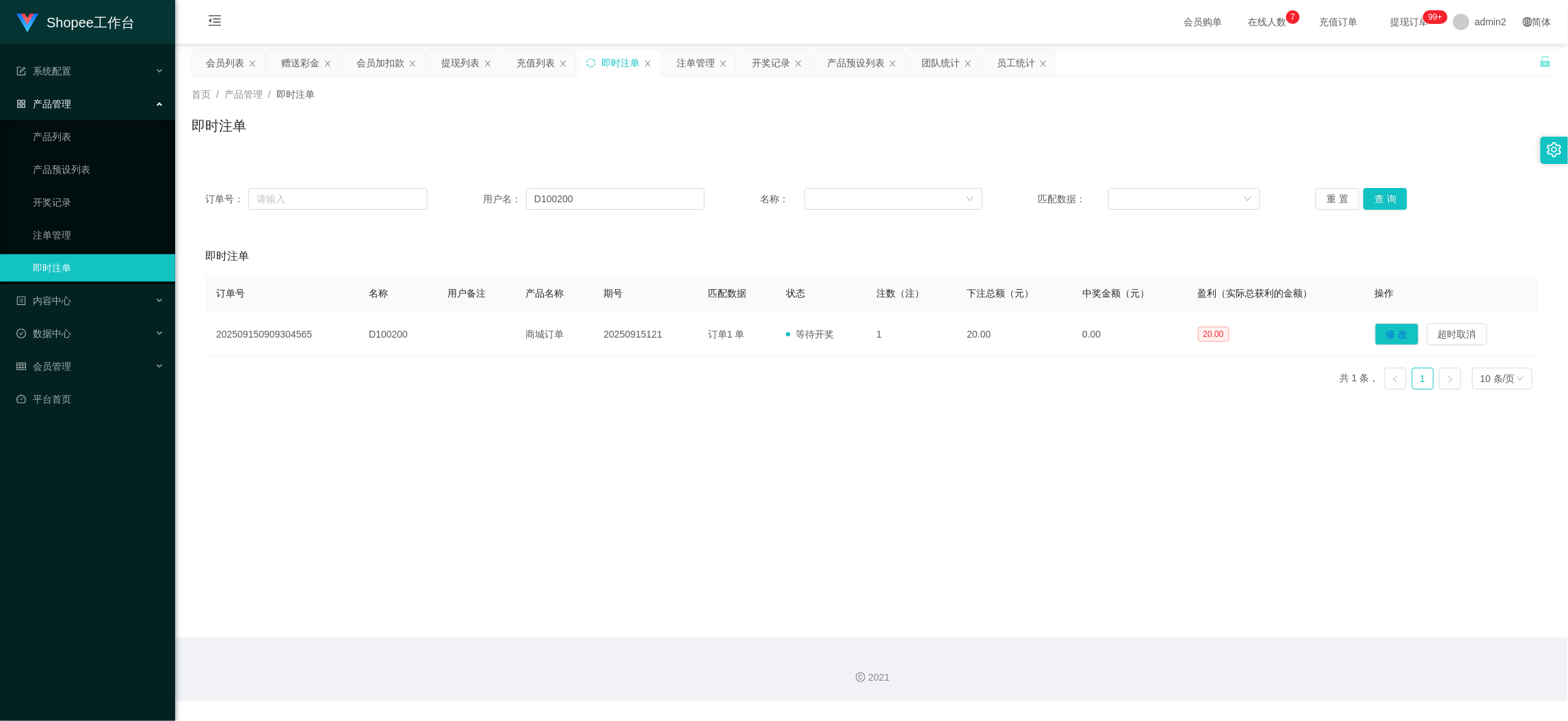
drag, startPoint x: 1258, startPoint y: 620, endPoint x: 1249, endPoint y: 608, distance: 15.0
click at [1258, 620] on main "关闭左侧 关闭右侧 关闭其它 刷新页面 会员列表 赠送彩金 会员加扣款 提现列表 充值列表 即时注单 注单管理 开奖记录 产品预设列表 团队统计 员工统计 首…" at bounding box center [872, 341] width 1393 height 594
click at [622, 203] on input "D100200" at bounding box center [615, 198] width 179 height 22
paste input "EricSun2025"
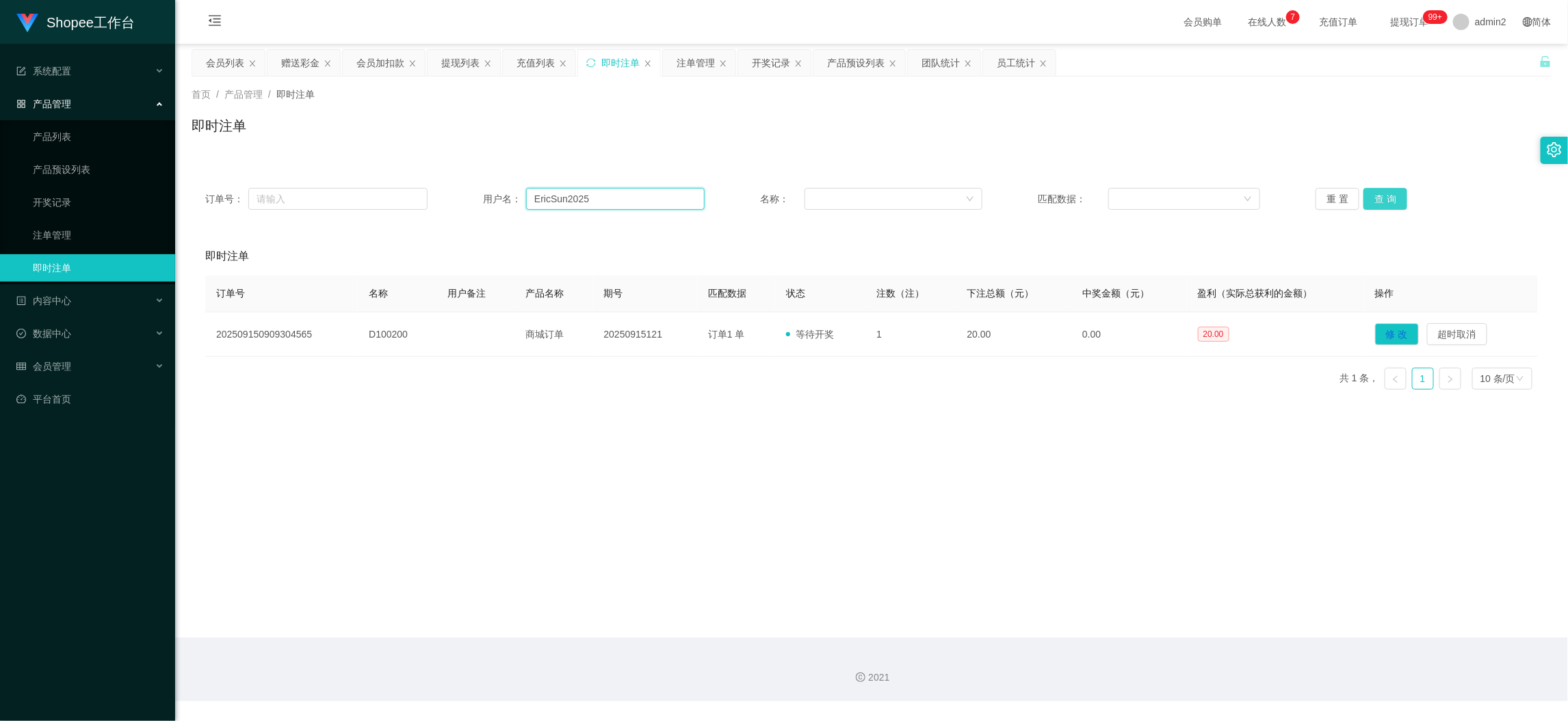
type input "EricSun2025"
click at [1373, 196] on button "查 询" at bounding box center [1385, 198] width 44 height 22
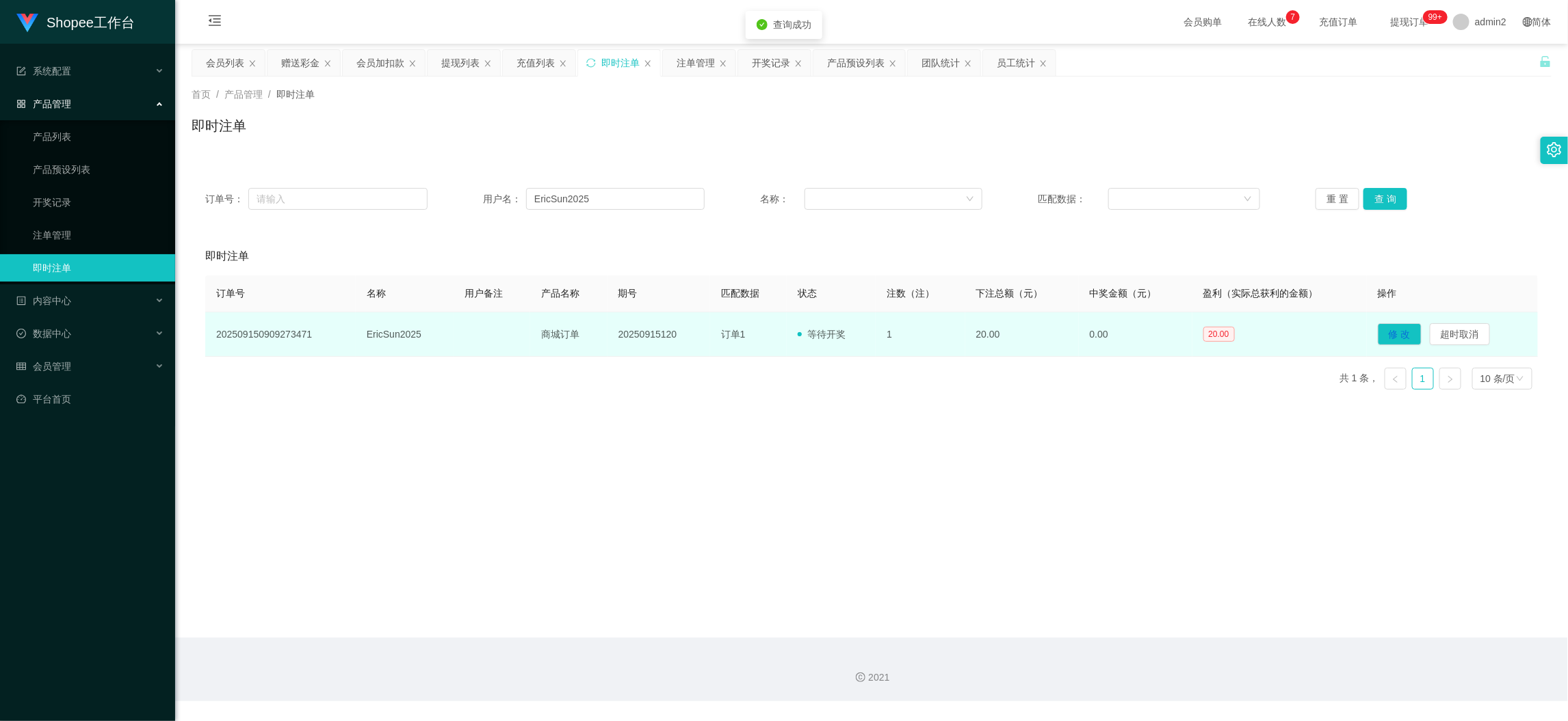
click at [634, 333] on td "20250915120" at bounding box center [659, 335] width 103 height 44
copy td "20250915120"
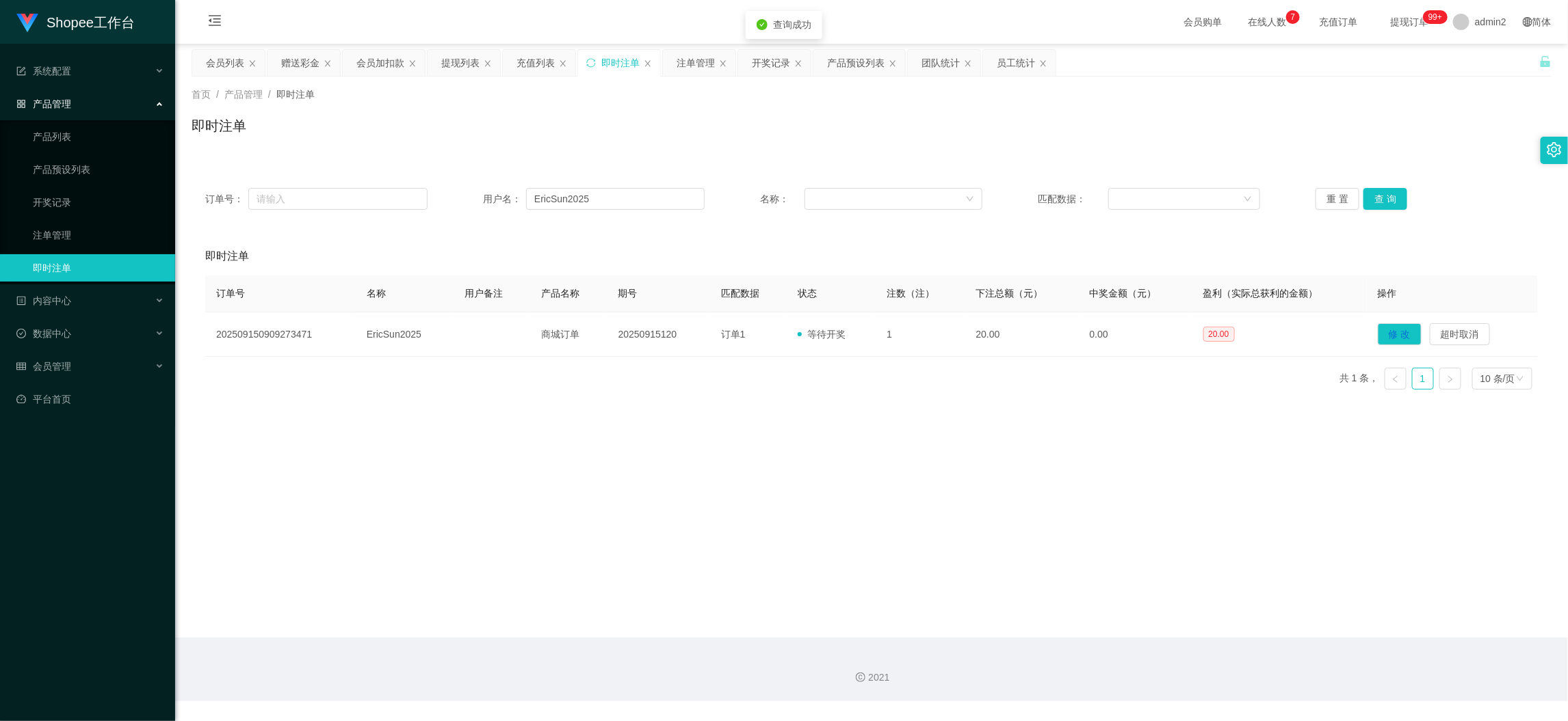
click at [784, 127] on div "即时注单" at bounding box center [872, 131] width 1360 height 31
click at [772, 66] on div "开奖记录" at bounding box center [771, 63] width 39 height 26
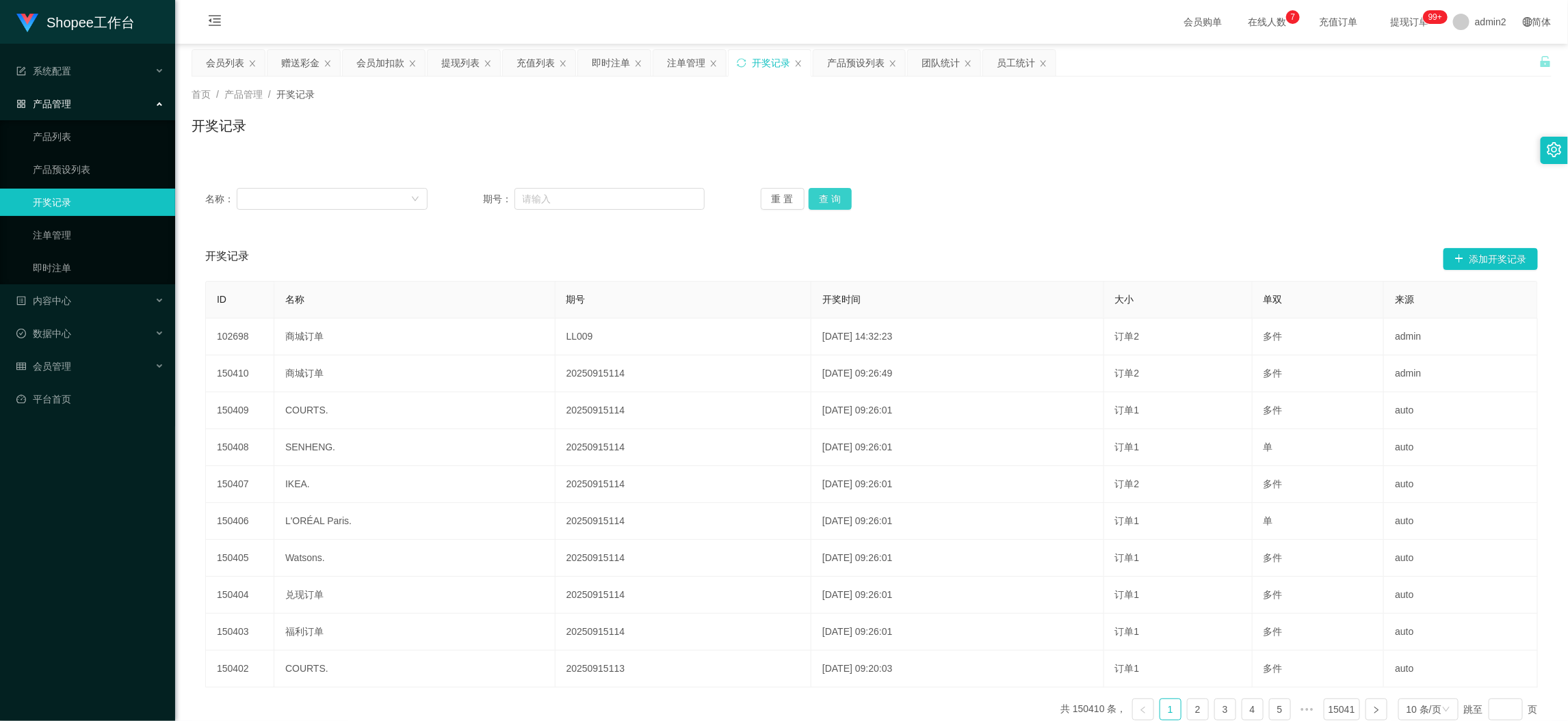
click at [829, 200] on button "查 询" at bounding box center [830, 198] width 44 height 22
click at [1152, 199] on div "名称： 期号： 重 置 查 询" at bounding box center [872, 198] width 1333 height 22
click at [1504, 264] on button "添加开奖记录" at bounding box center [1491, 259] width 94 height 22
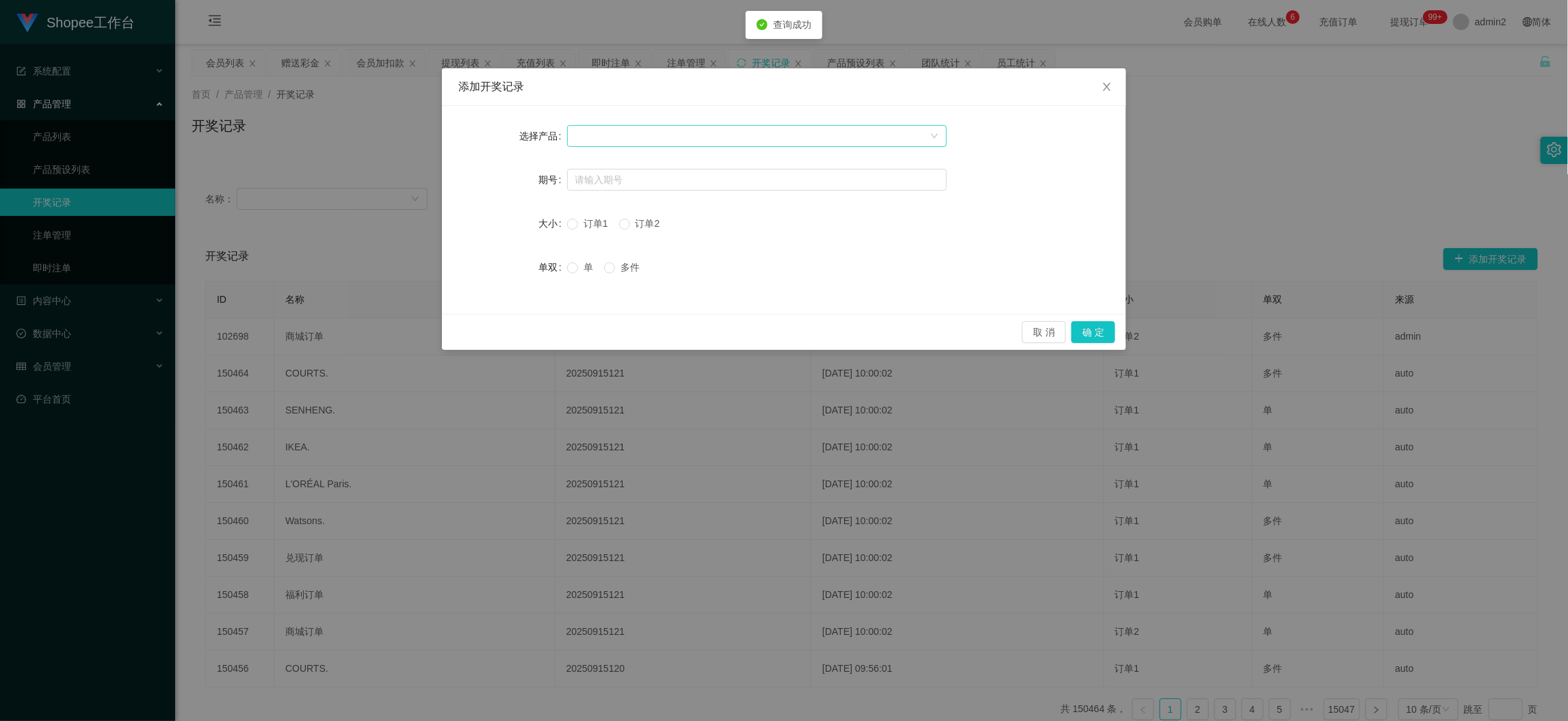
click at [693, 138] on div at bounding box center [752, 136] width 354 height 21
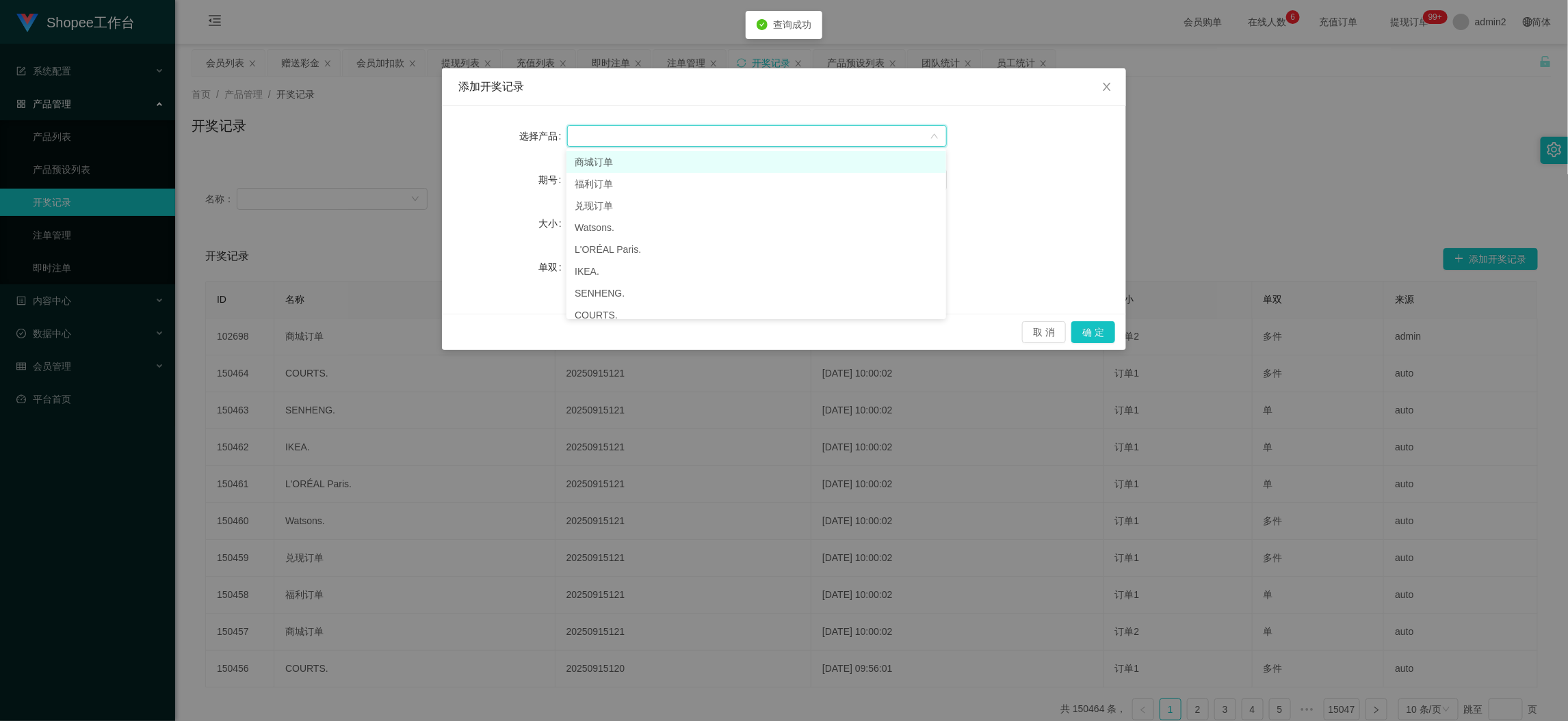
click at [667, 156] on li "商城订单" at bounding box center [756, 162] width 380 height 22
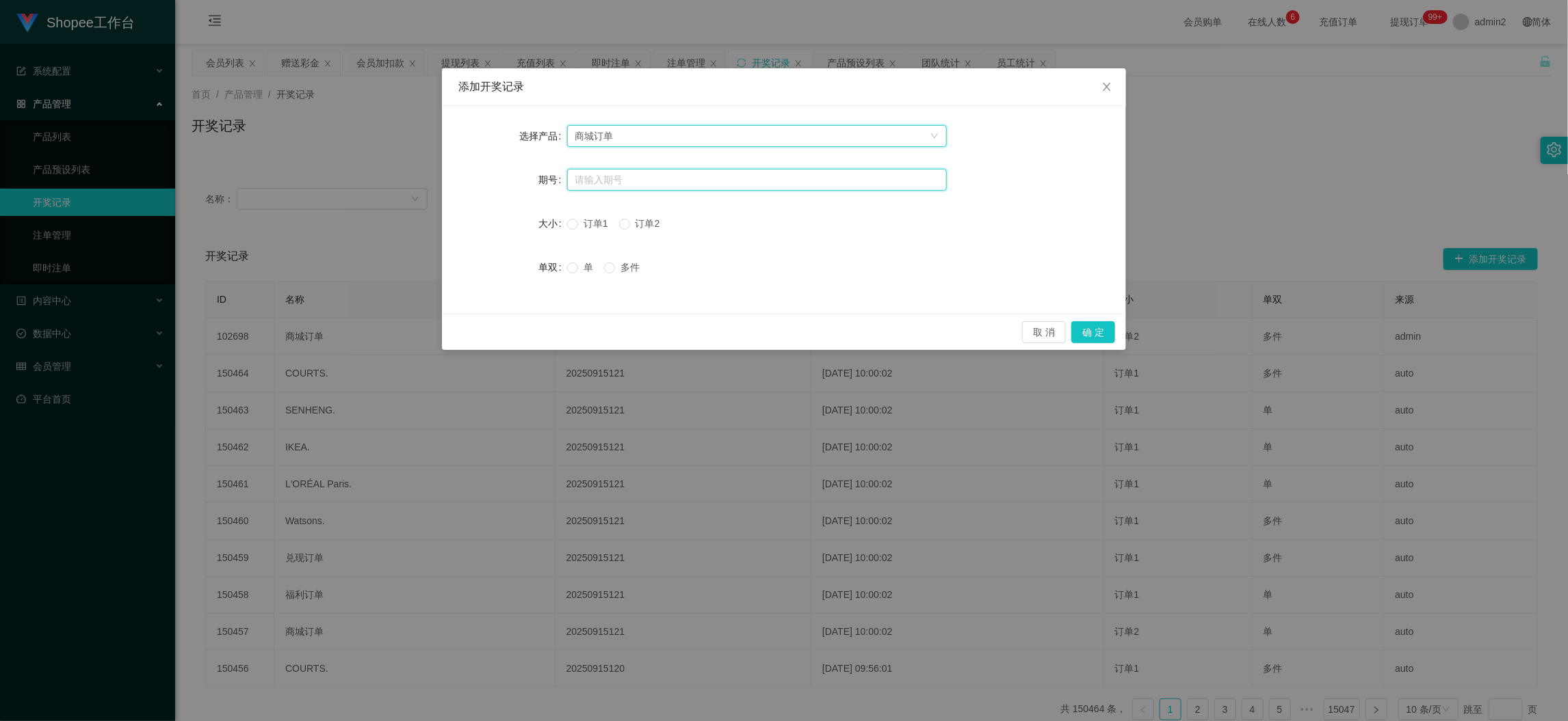
click at [659, 179] on input "text" at bounding box center [757, 180] width 380 height 22
paste input "20250915120"
type input "20250915120"
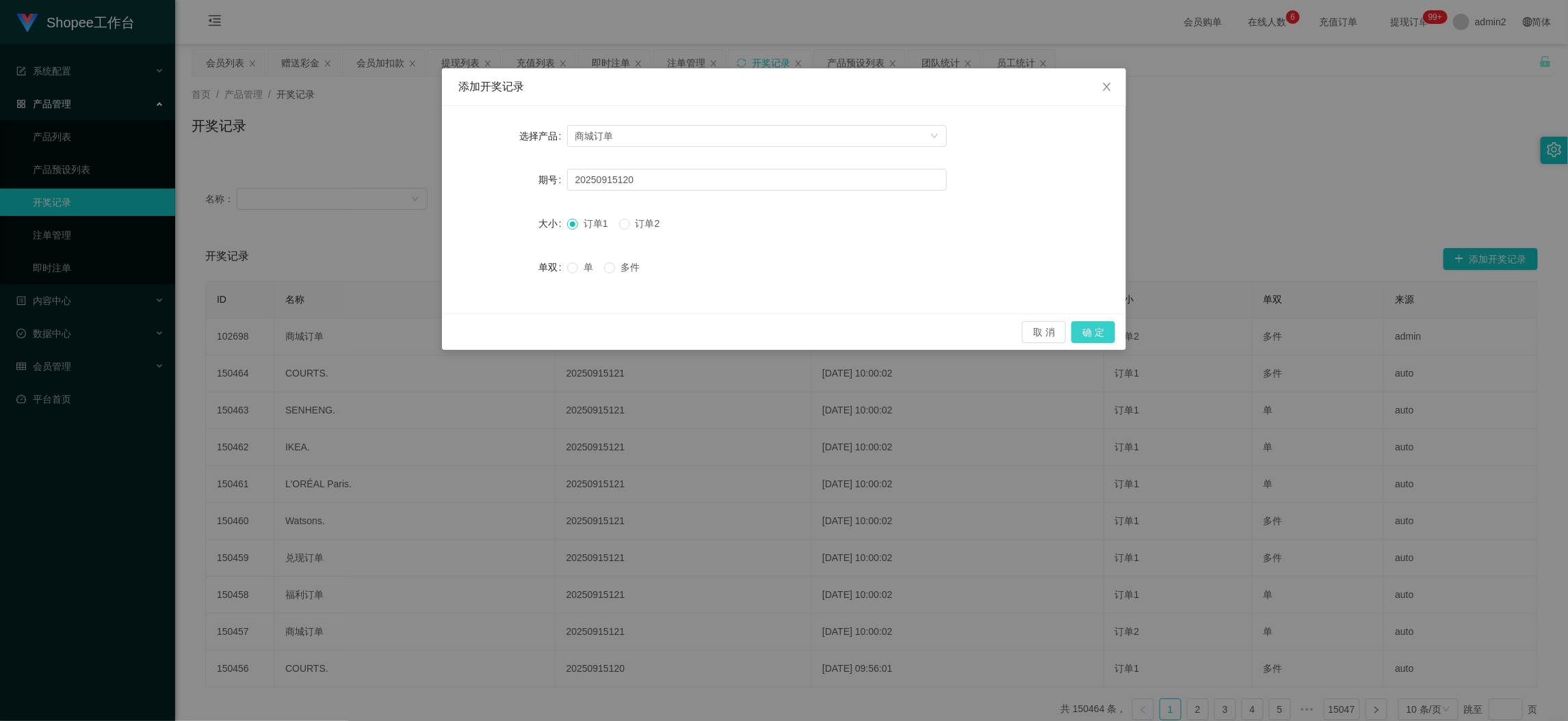
click at [1087, 328] on button "确 定" at bounding box center [1093, 332] width 44 height 22
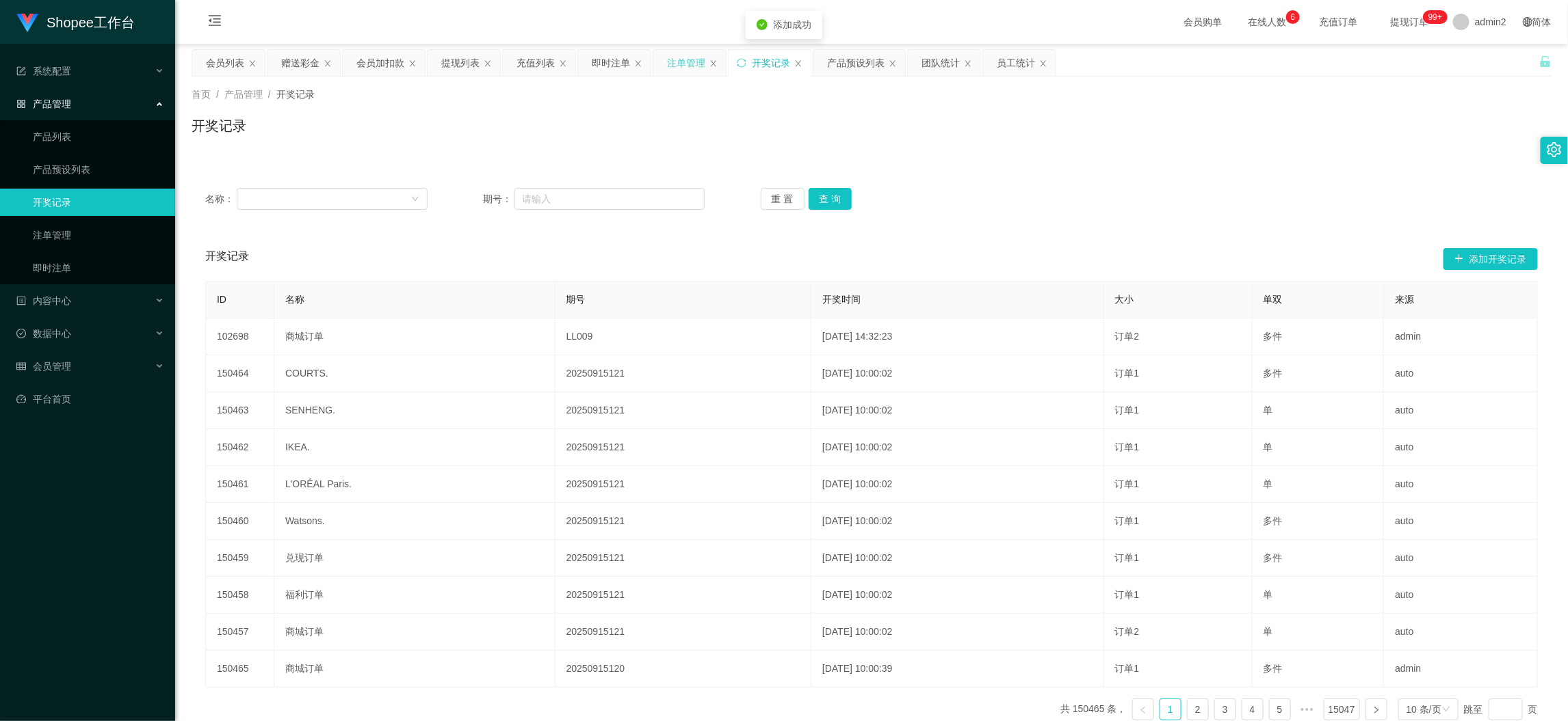
click at [691, 65] on div "注单管理" at bounding box center [686, 63] width 39 height 26
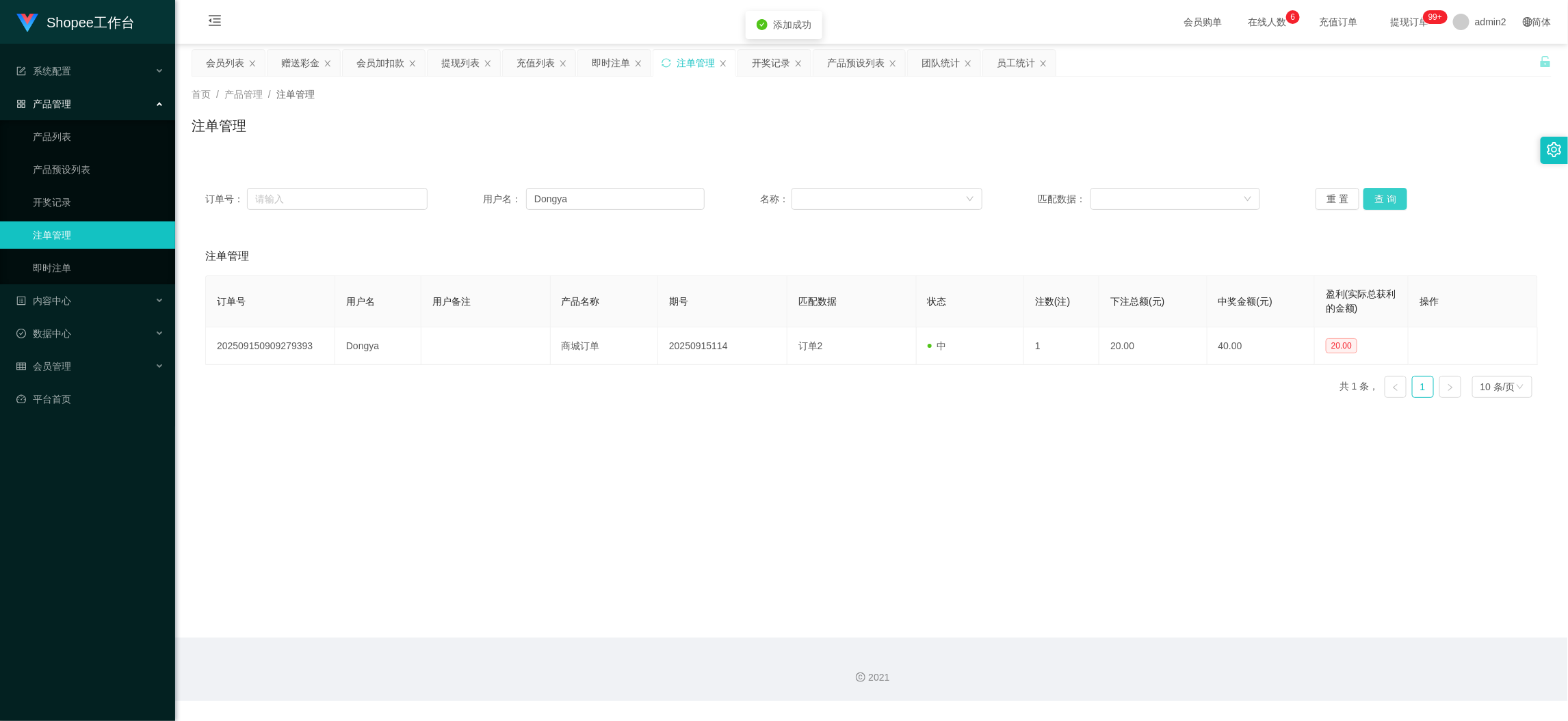
click at [1372, 197] on button "查 询" at bounding box center [1385, 198] width 44 height 22
click at [1109, 625] on main "关闭左侧 关闭右侧 关闭其它 刷新页面 会员列表 赠送彩金 会员加扣款 提现列表 充值列表 即时注单 注单管理 开奖记录 产品预设列表 团队统计 员工统计 首…" at bounding box center [872, 341] width 1393 height 594
click at [623, 196] on input "Dongya" at bounding box center [615, 198] width 179 height 22
paste input "20250915120"
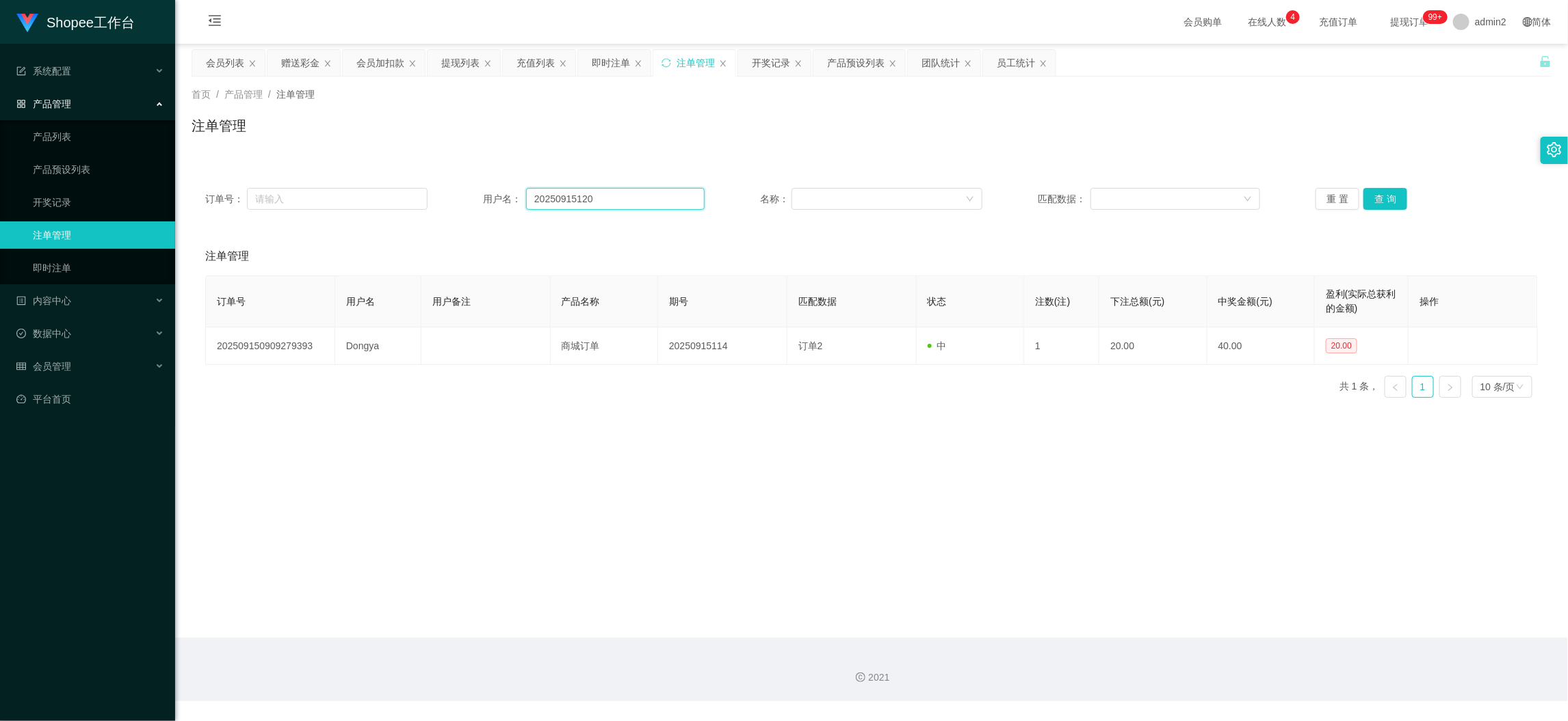
click at [616, 204] on input "20250915120" at bounding box center [615, 198] width 179 height 22
paste input "EricSun2025"
type input "EricSun2025"
click at [1376, 198] on button "查 询" at bounding box center [1385, 198] width 44 height 22
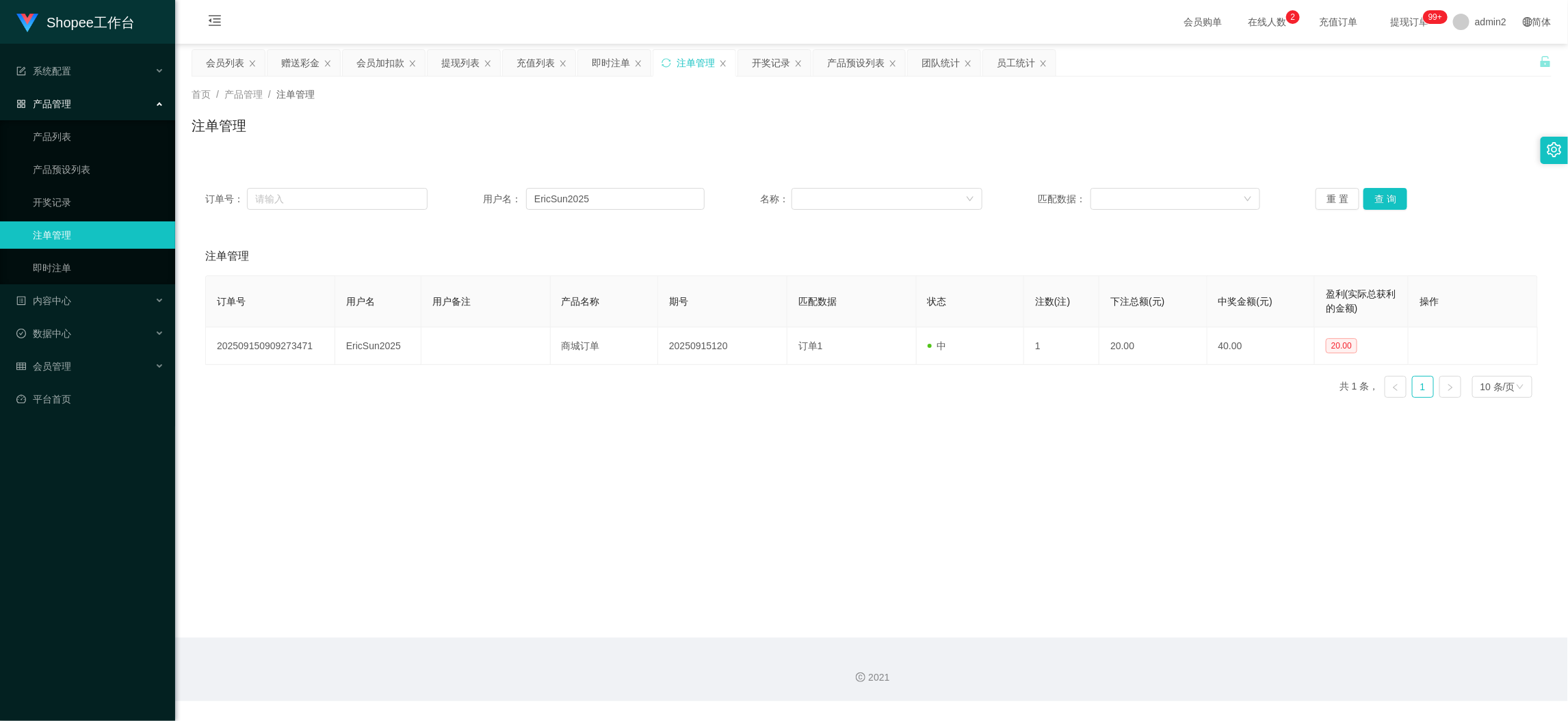
drag, startPoint x: 998, startPoint y: 431, endPoint x: 709, endPoint y: 102, distance: 437.9
click at [997, 431] on main "关闭左侧 关闭右侧 关闭其它 刷新页面 会员列表 赠送彩金 会员加扣款 提现列表 充值列表 即时注单 注单管理 开奖记录 产品预设列表 团队统计 员工统计 首…" at bounding box center [872, 341] width 1393 height 594
click at [609, 69] on div "即时注单" at bounding box center [611, 63] width 39 height 26
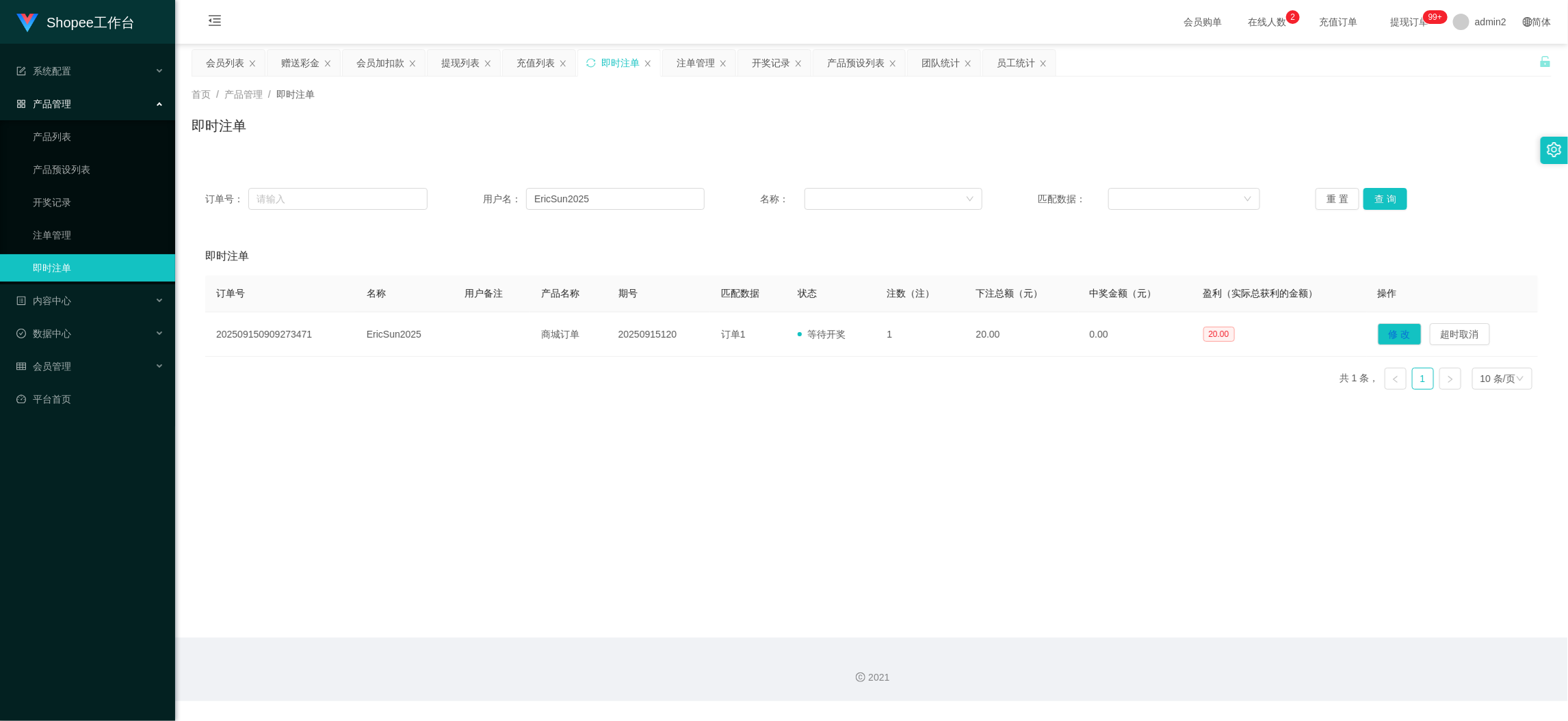
click at [802, 432] on main "关闭左侧 关闭右侧 关闭其它 刷新页面 会员列表 赠送彩金 会员加扣款 提现列表 充值列表 即时注单 注单管理 开奖记录 产品预设列表 团队统计 员工统计 首…" at bounding box center [872, 341] width 1393 height 594
click at [1327, 625] on main "关闭左侧 关闭右侧 关闭其它 刷新页面 会员列表 赠送彩金 会员加扣款 提现列表 充值列表 即时注单 注单管理 开奖记录 产品预设列表 团队统计 员工统计 首…" at bounding box center [872, 341] width 1393 height 594
click at [460, 57] on div "提现列表" at bounding box center [461, 63] width 39 height 26
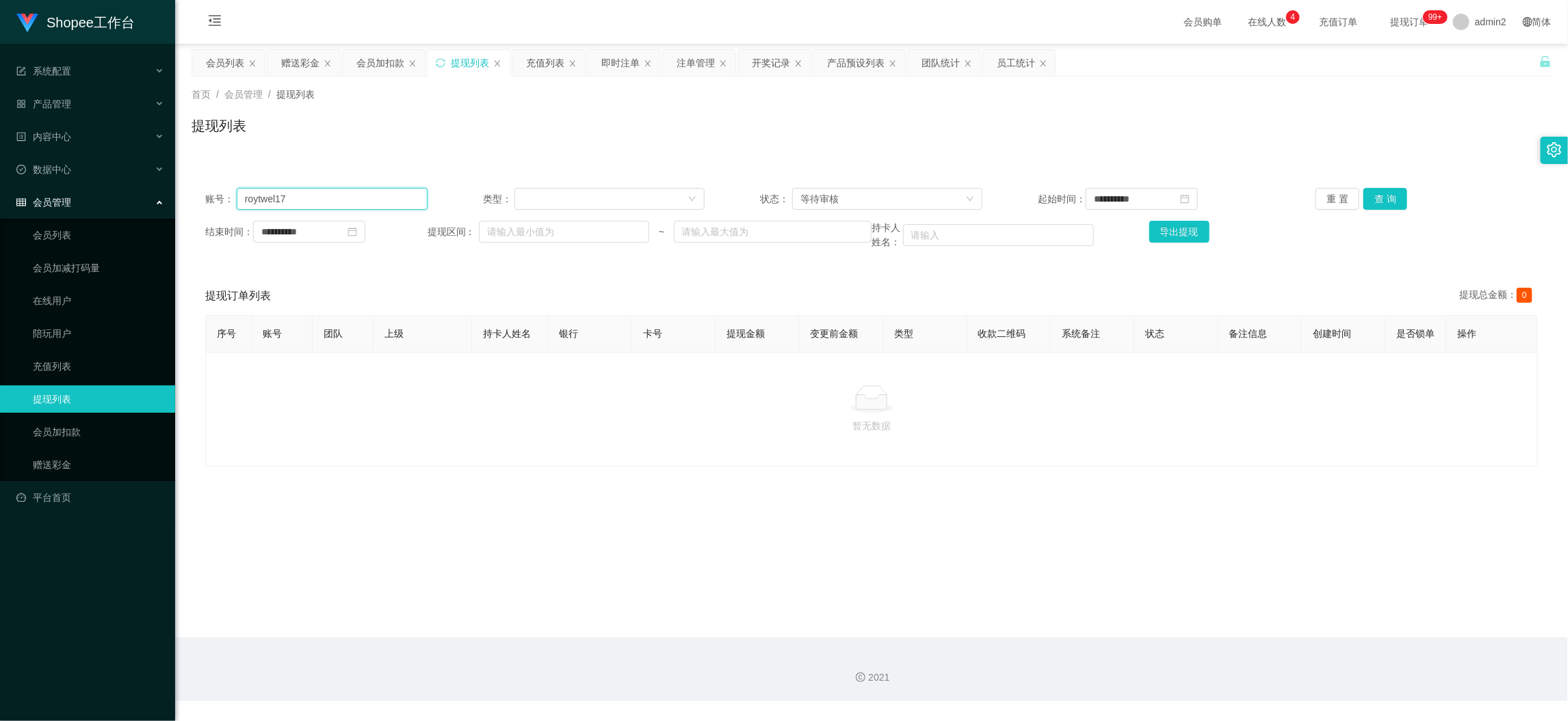
click at [371, 203] on input "roytwel17" at bounding box center [331, 198] width 191 height 22
paste input "EricSun2025"
type input "EricSun2025"
click at [1366, 188] on button "查 询" at bounding box center [1385, 198] width 44 height 22
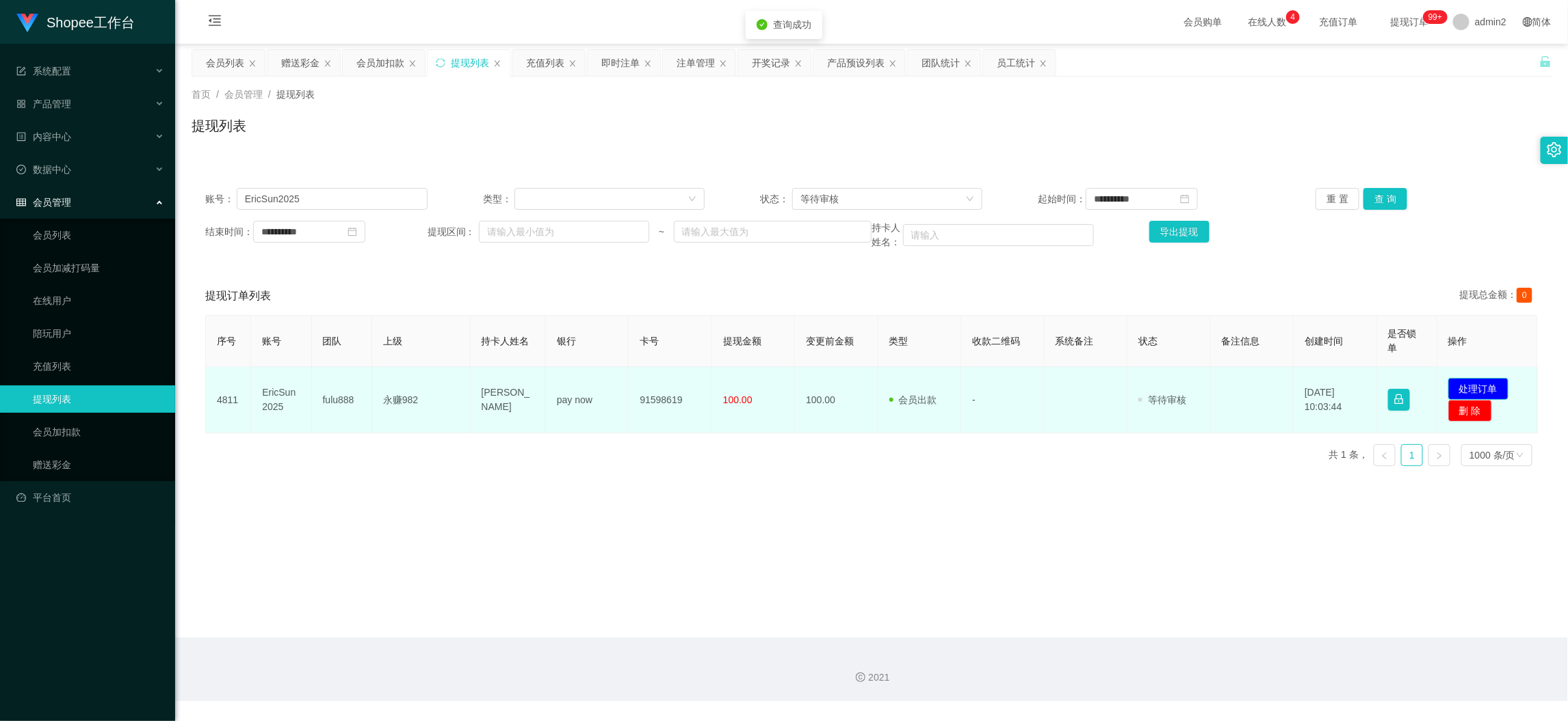
click at [1481, 384] on button "处理订单" at bounding box center [1479, 389] width 60 height 22
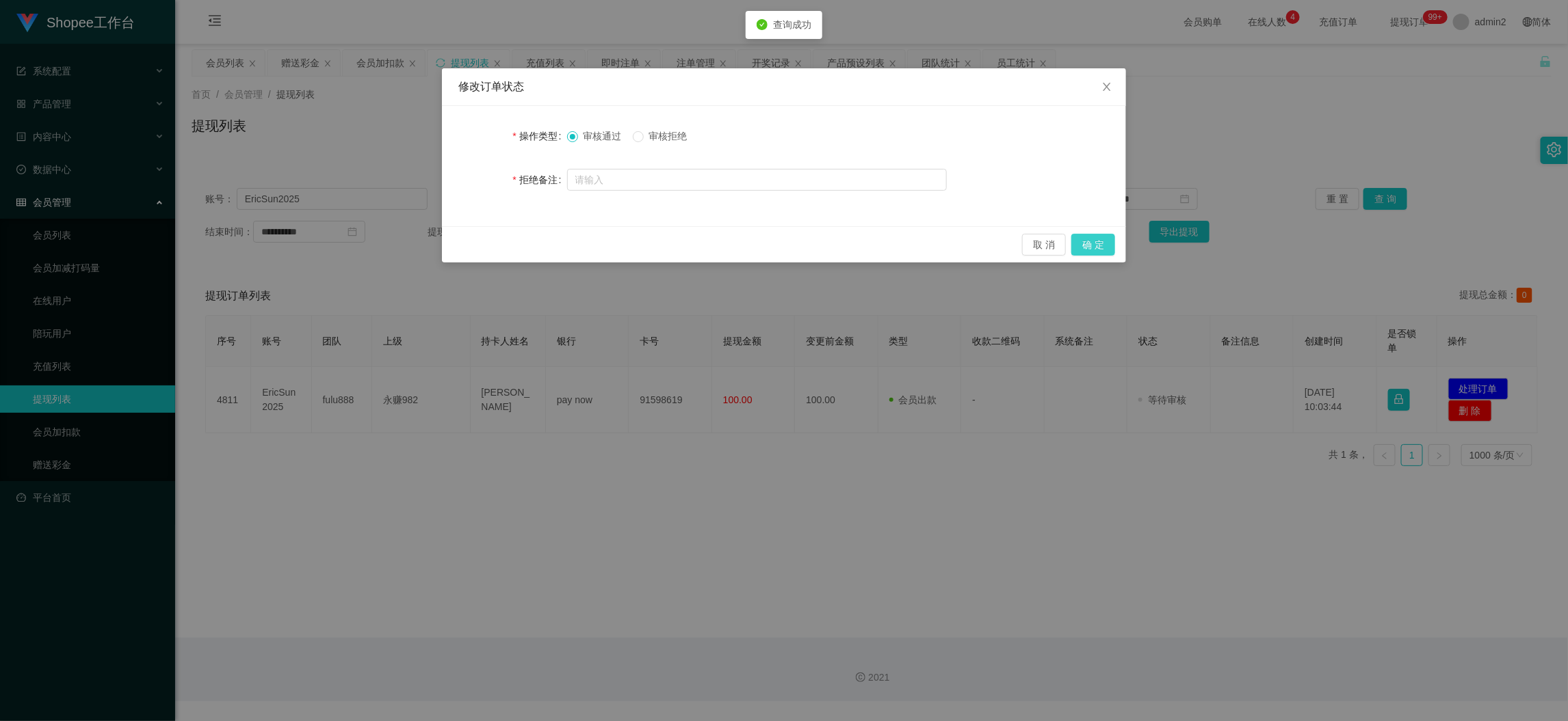
click at [1095, 242] on button "确 定" at bounding box center [1093, 245] width 44 height 22
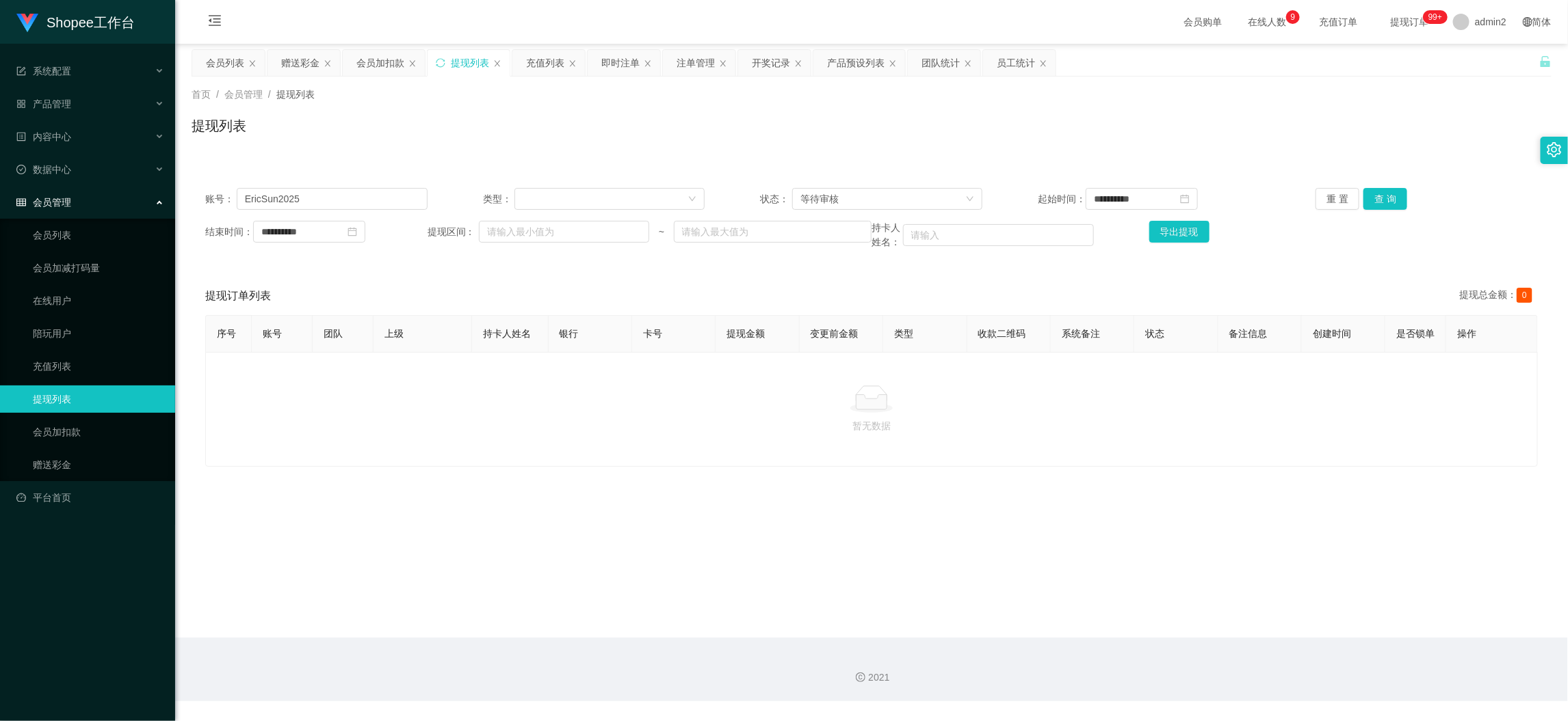
drag, startPoint x: 1224, startPoint y: 634, endPoint x: 1197, endPoint y: 602, distance: 41.9
click at [1231, 632] on main "**********" at bounding box center [872, 341] width 1393 height 594
click at [369, 195] on input "EricSun2025" at bounding box center [331, 198] width 191 height 22
paste input "Dongya"
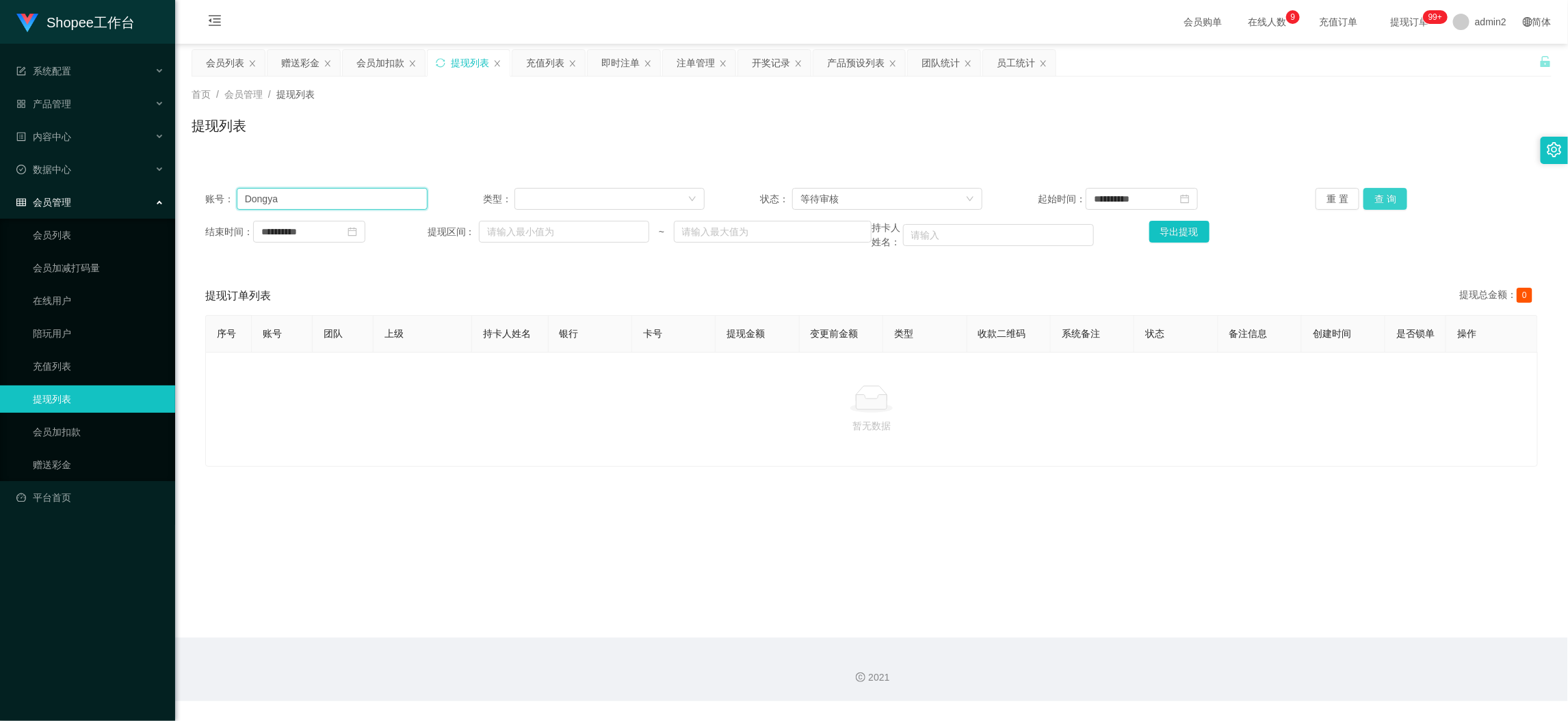
type input "Dongya"
click at [1388, 204] on button "查 询" at bounding box center [1385, 198] width 44 height 22
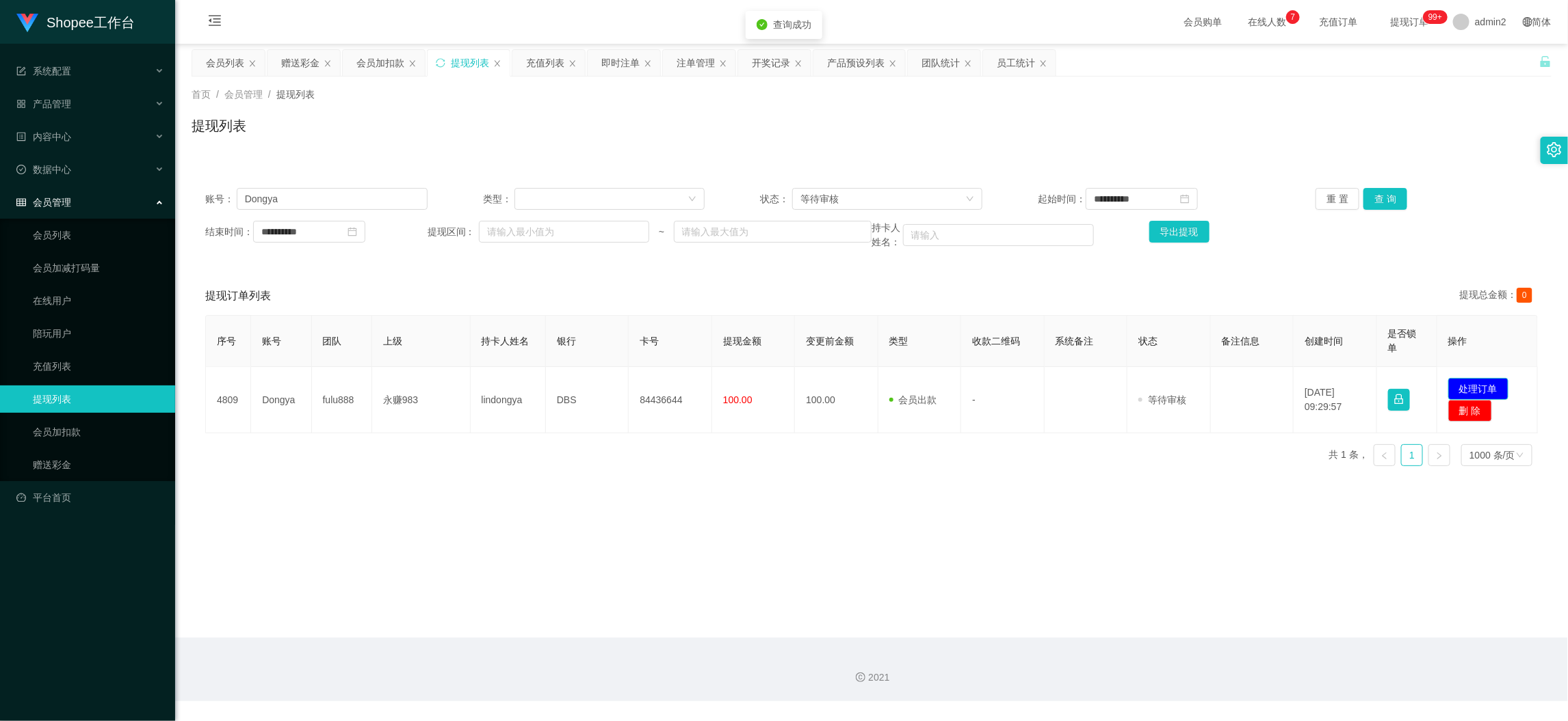
click at [1459, 383] on button "处理订单" at bounding box center [1479, 389] width 60 height 22
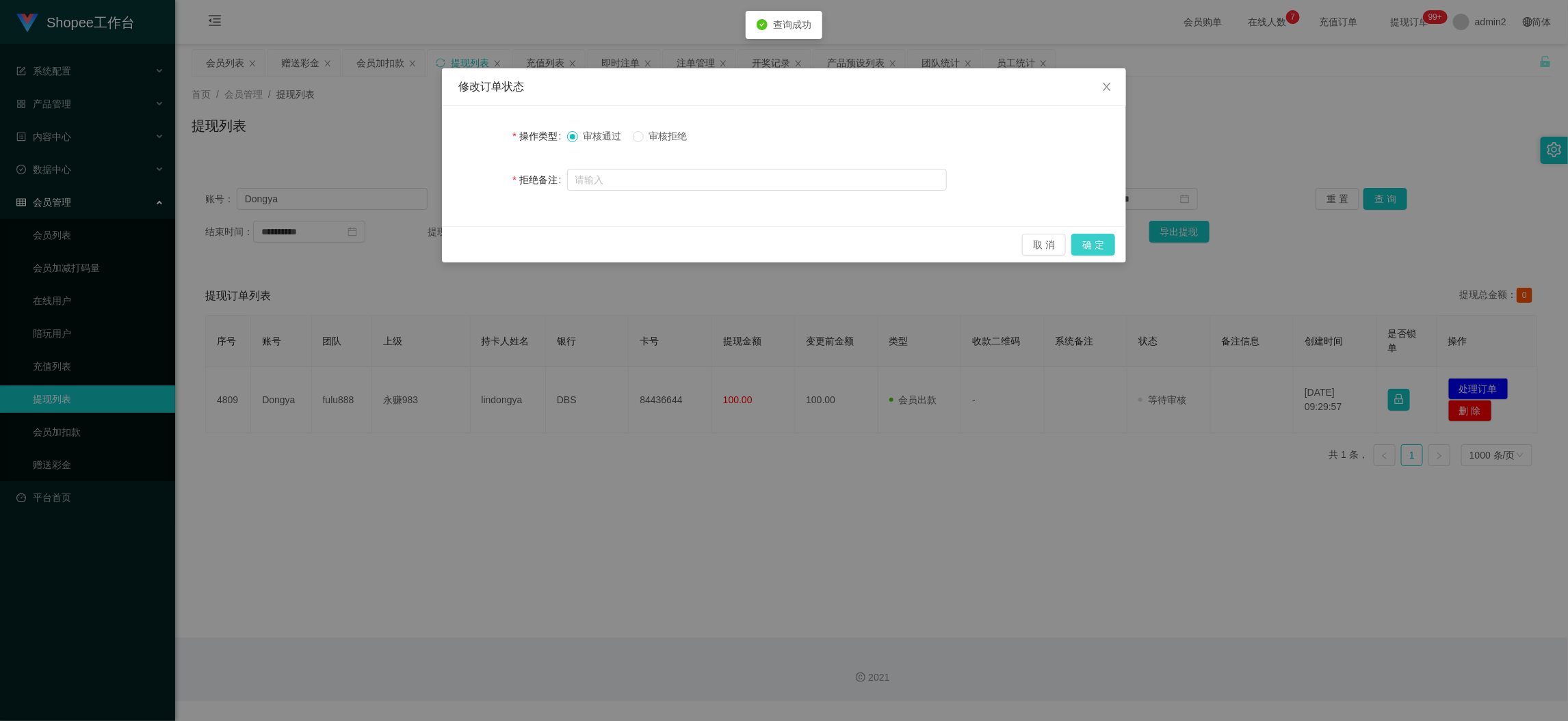
click at [1097, 242] on button "确 定" at bounding box center [1093, 245] width 44 height 22
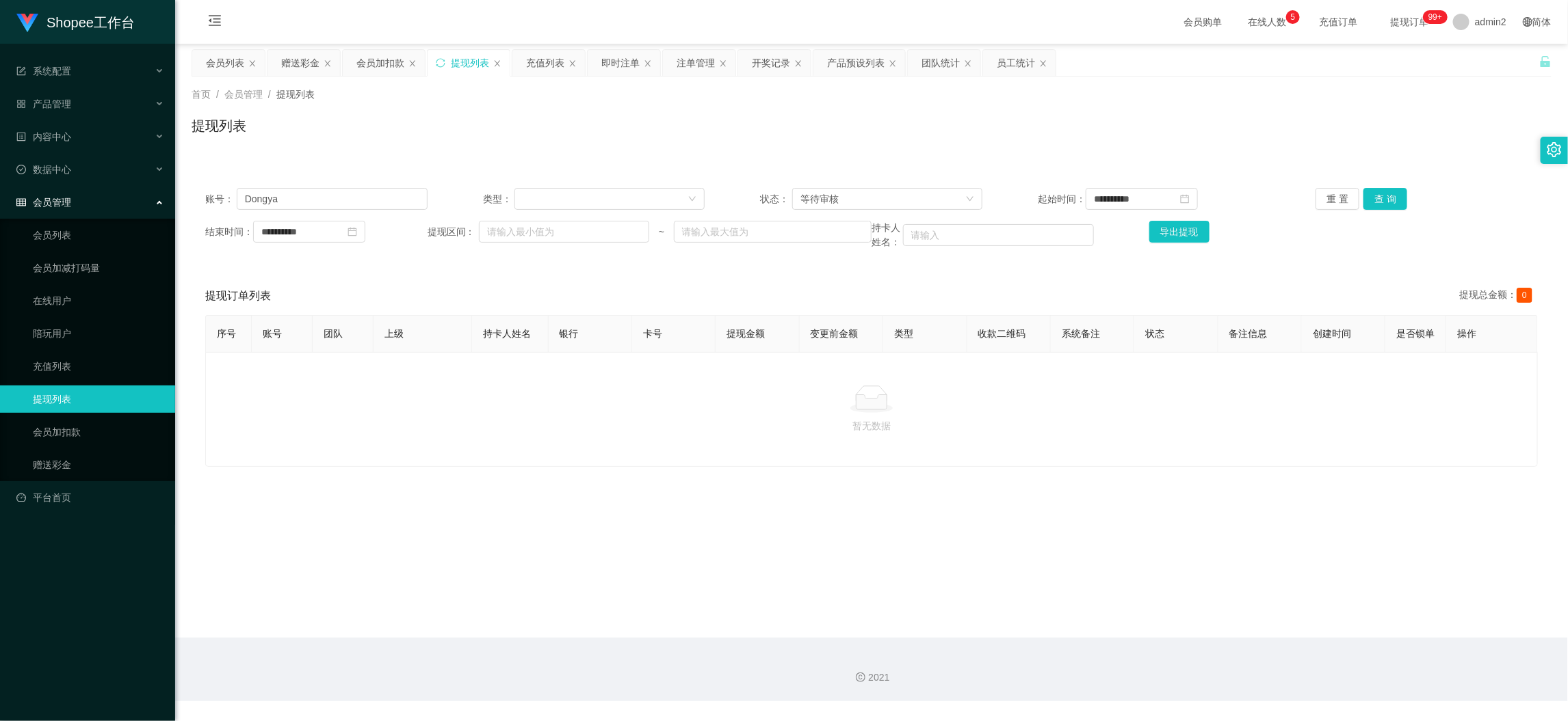
click at [1244, 641] on div "2021" at bounding box center [872, 670] width 1393 height 64
click at [394, 198] on input "Dongya" at bounding box center [331, 198] width 191 height 22
paste input "Jojo2025"
type input "Jojo2025"
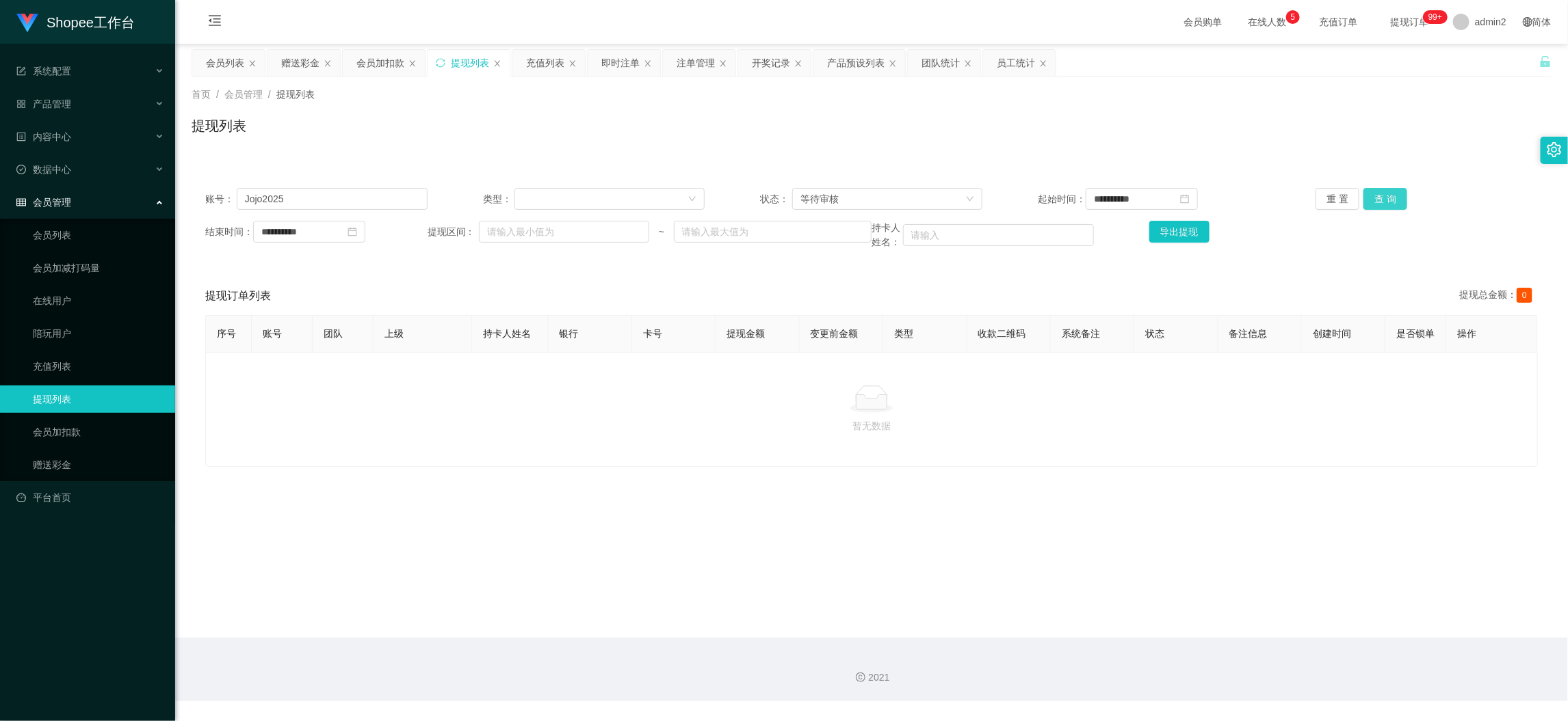
drag, startPoint x: 1382, startPoint y: 196, endPoint x: 1384, endPoint y: 208, distance: 12.2
click at [1382, 196] on button "查 询" at bounding box center [1385, 198] width 44 height 22
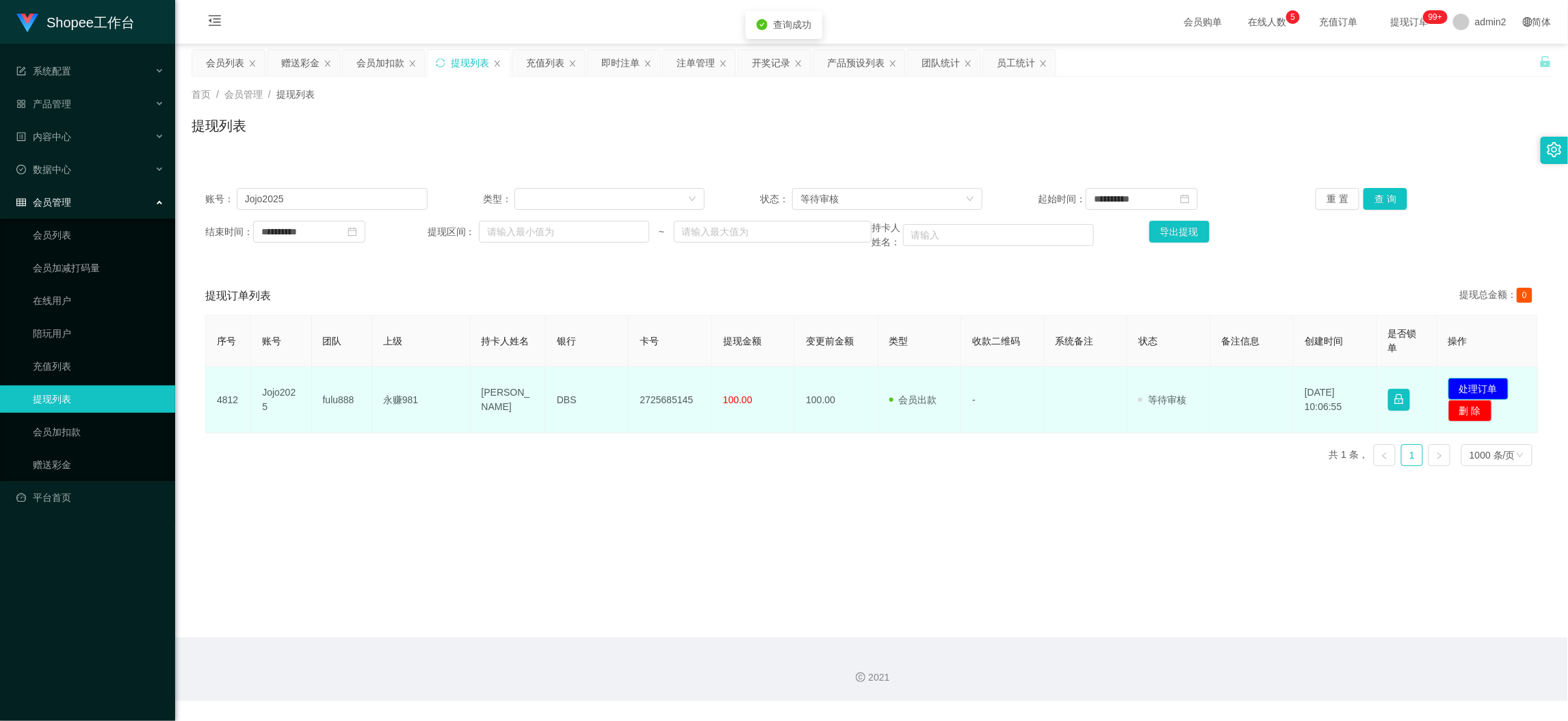
click at [1481, 390] on button "处理订单" at bounding box center [1479, 389] width 60 height 22
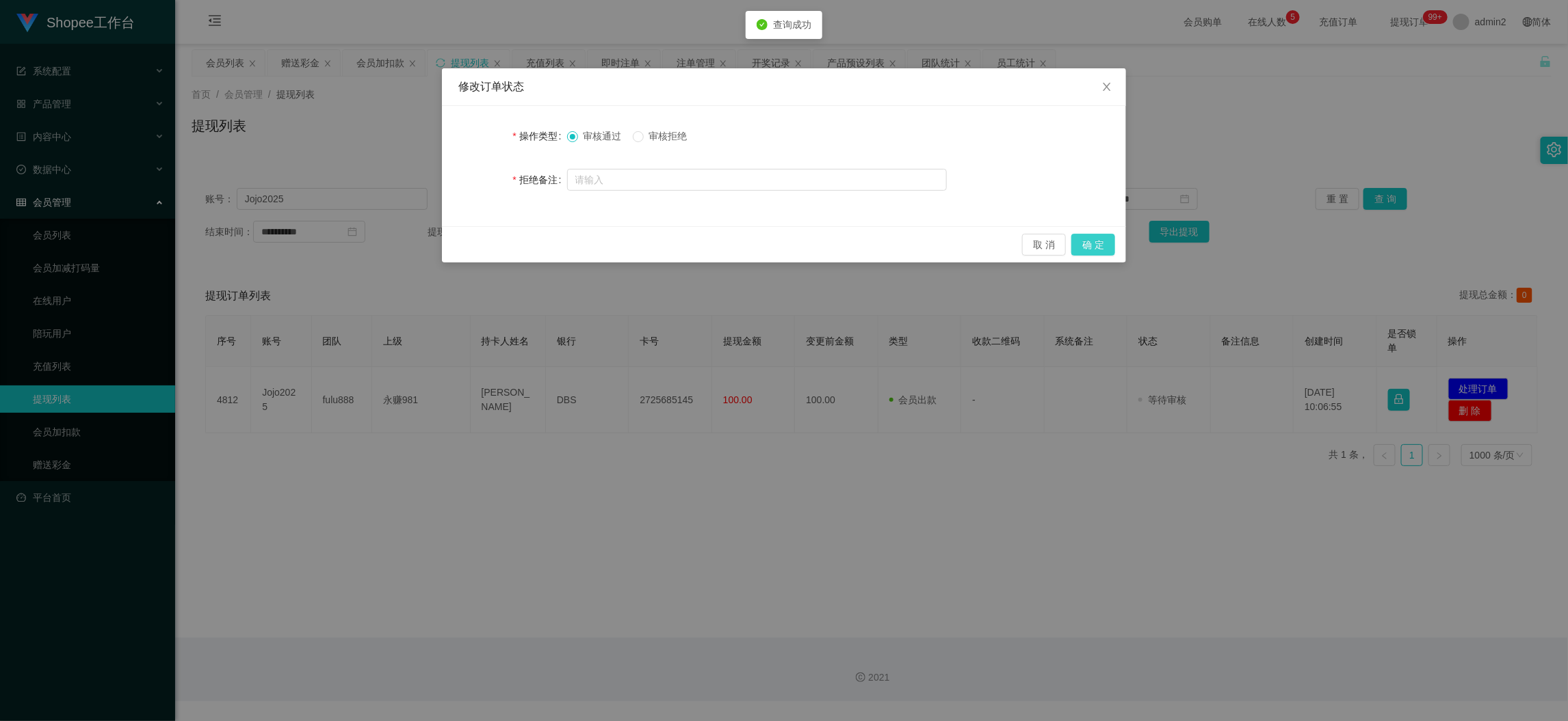
click at [1097, 244] on button "确 定" at bounding box center [1093, 245] width 44 height 22
click at [1074, 491] on div "修改订单状态 操作类型 审核通过 审核拒绝 拒绝备注 取 消 确 定" at bounding box center [784, 360] width 1568 height 721
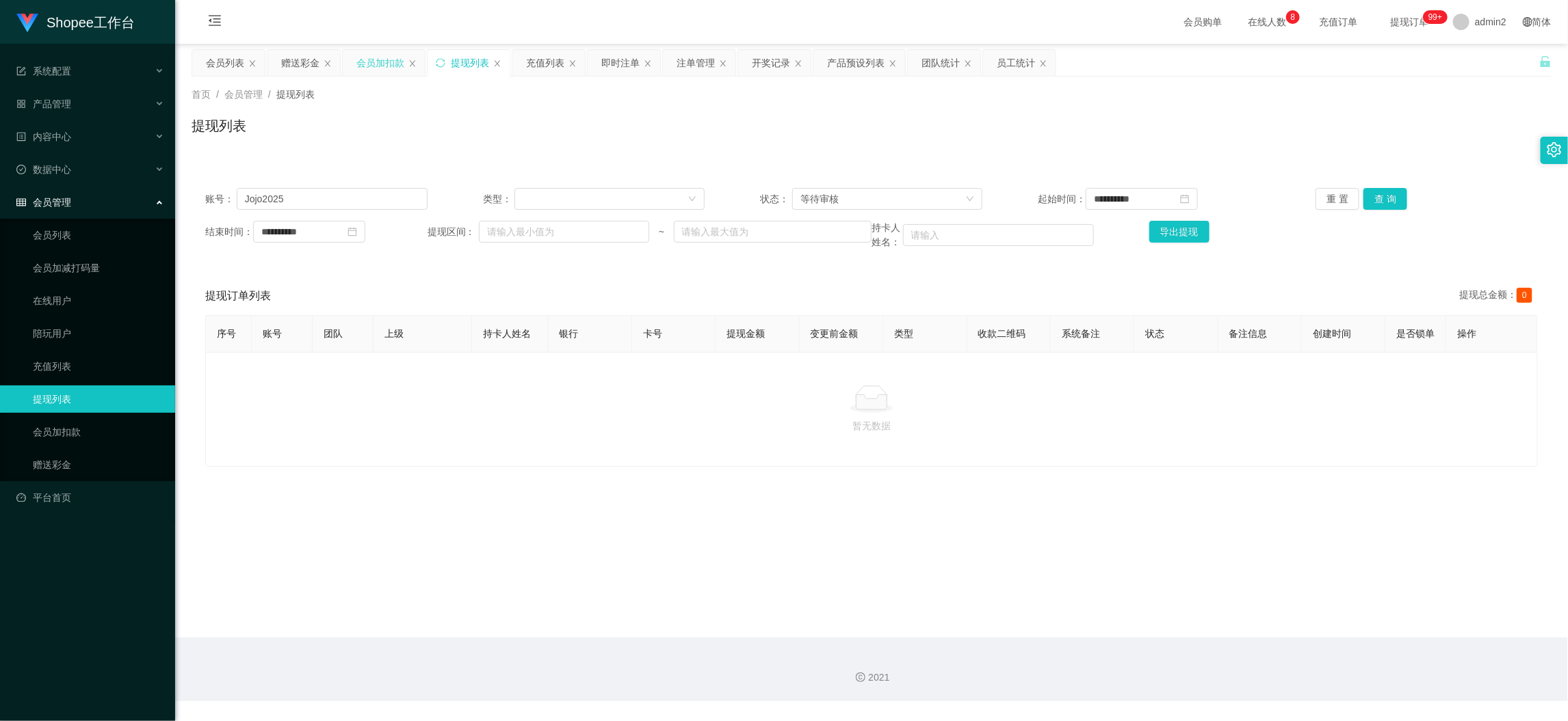
drag, startPoint x: 383, startPoint y: 74, endPoint x: 381, endPoint y: 66, distance: 8.2
click at [383, 73] on div "会员加扣款" at bounding box center [380, 63] width 48 height 26
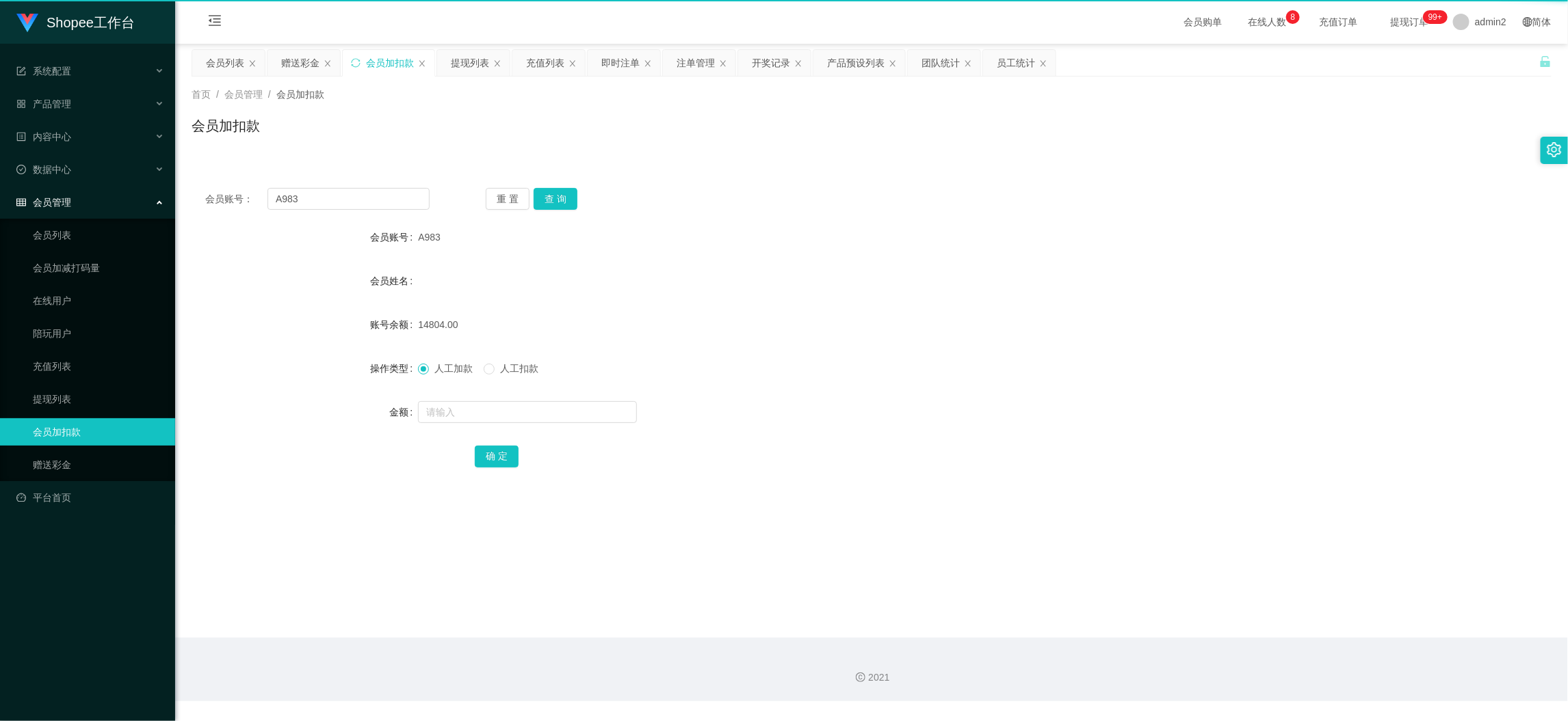
click at [381, 66] on div "会员加扣款" at bounding box center [389, 63] width 48 height 26
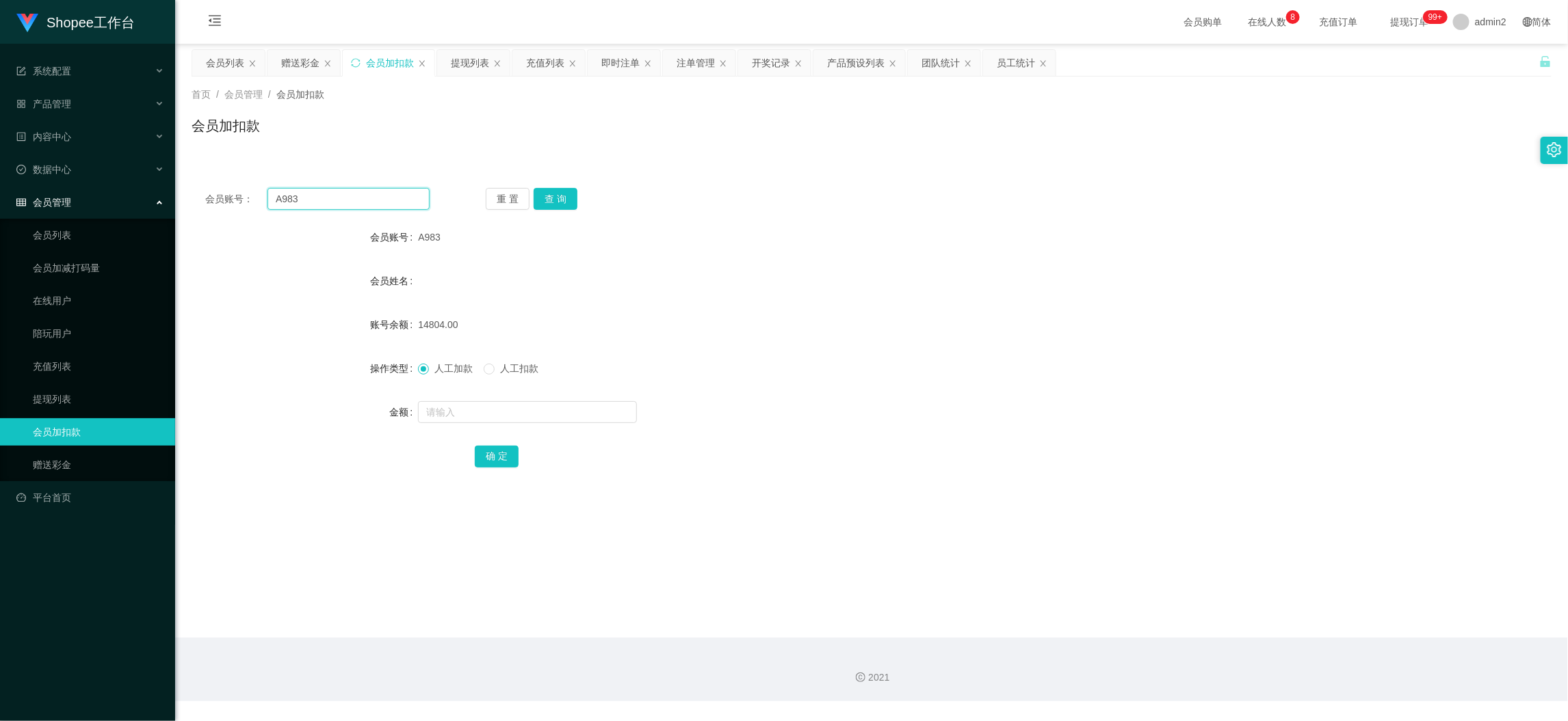
click at [369, 209] on input "A983" at bounding box center [348, 198] width 162 height 22
paste input "060"
type input "060"
click at [554, 198] on button "查 询" at bounding box center [555, 198] width 44 height 22
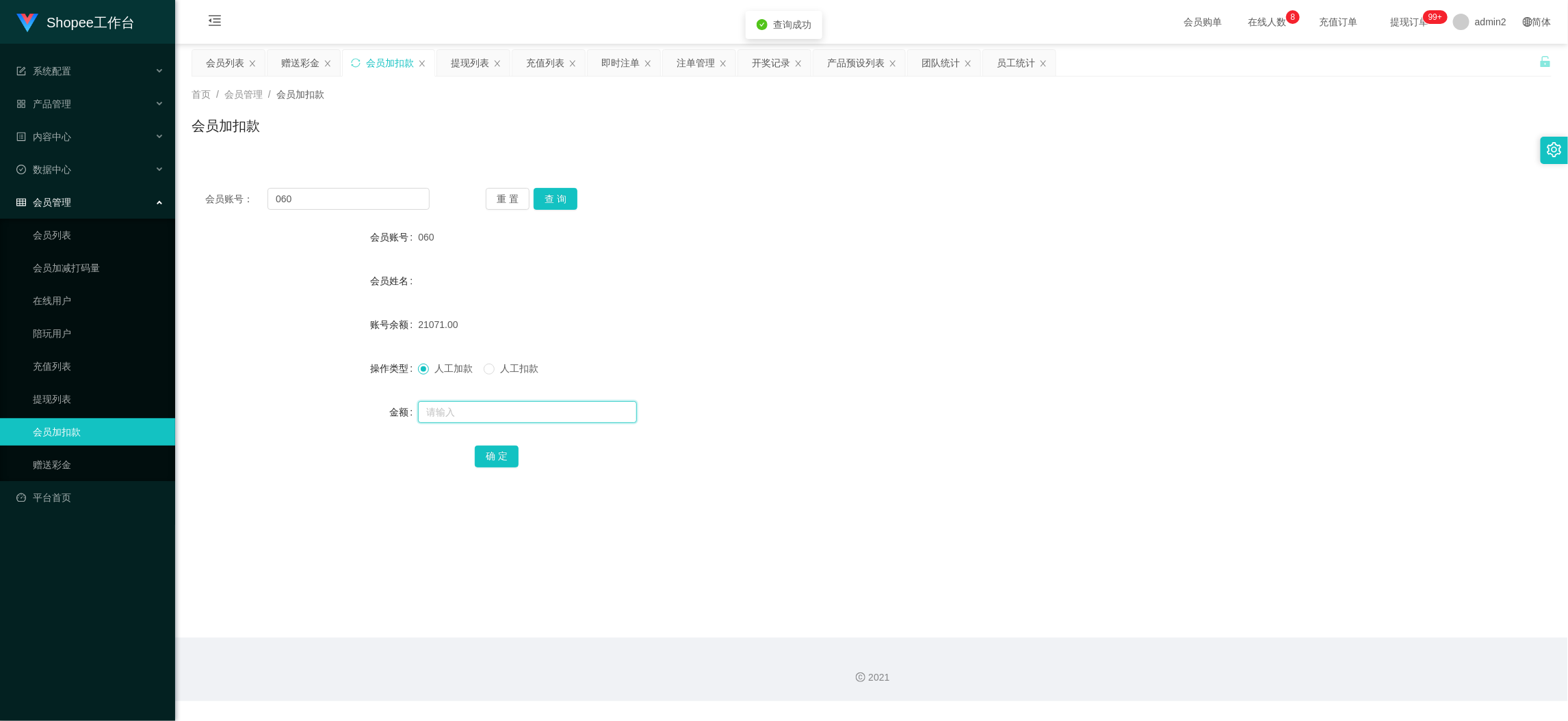
click at [569, 411] on input "text" at bounding box center [527, 412] width 219 height 22
type input "68"
drag, startPoint x: 490, startPoint y: 458, endPoint x: 519, endPoint y: 445, distance: 31.8
click at [490, 457] on button "确 定" at bounding box center [496, 456] width 44 height 22
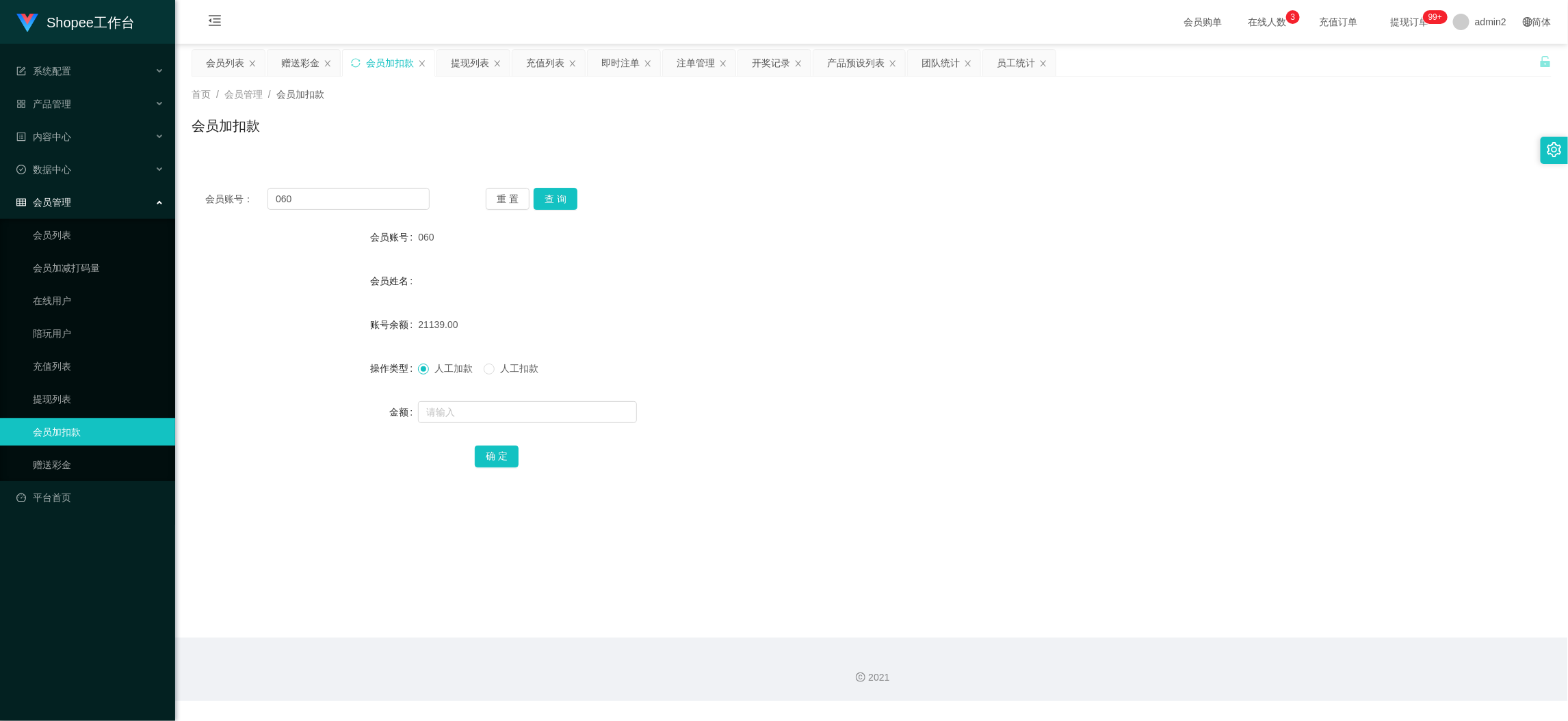
click at [306, 66] on div "赠送彩金" at bounding box center [301, 63] width 39 height 26
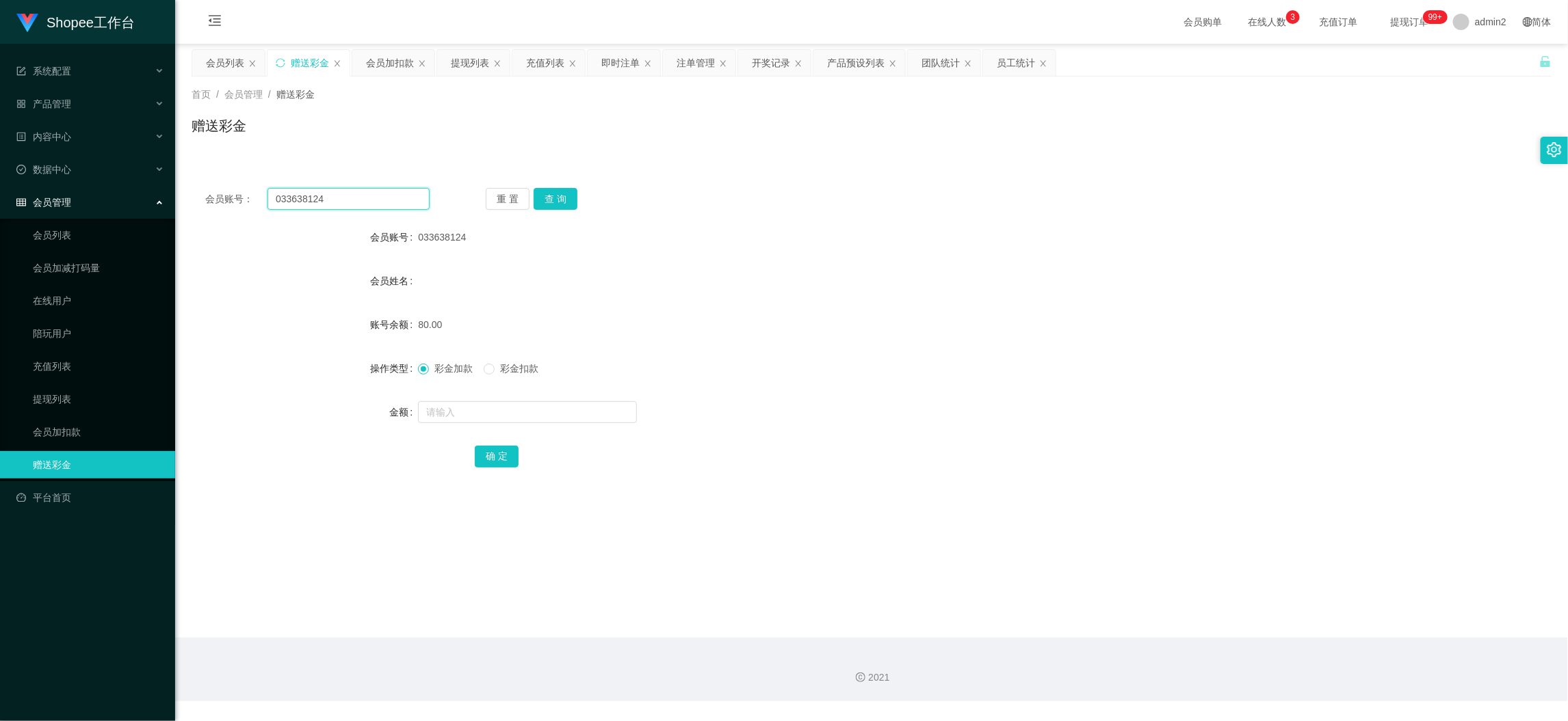
click at [396, 196] on input "033638124" at bounding box center [348, 198] width 162 height 22
paste input "LN123"
type input "LN1234"
click at [558, 201] on button "查 询" at bounding box center [555, 198] width 44 height 22
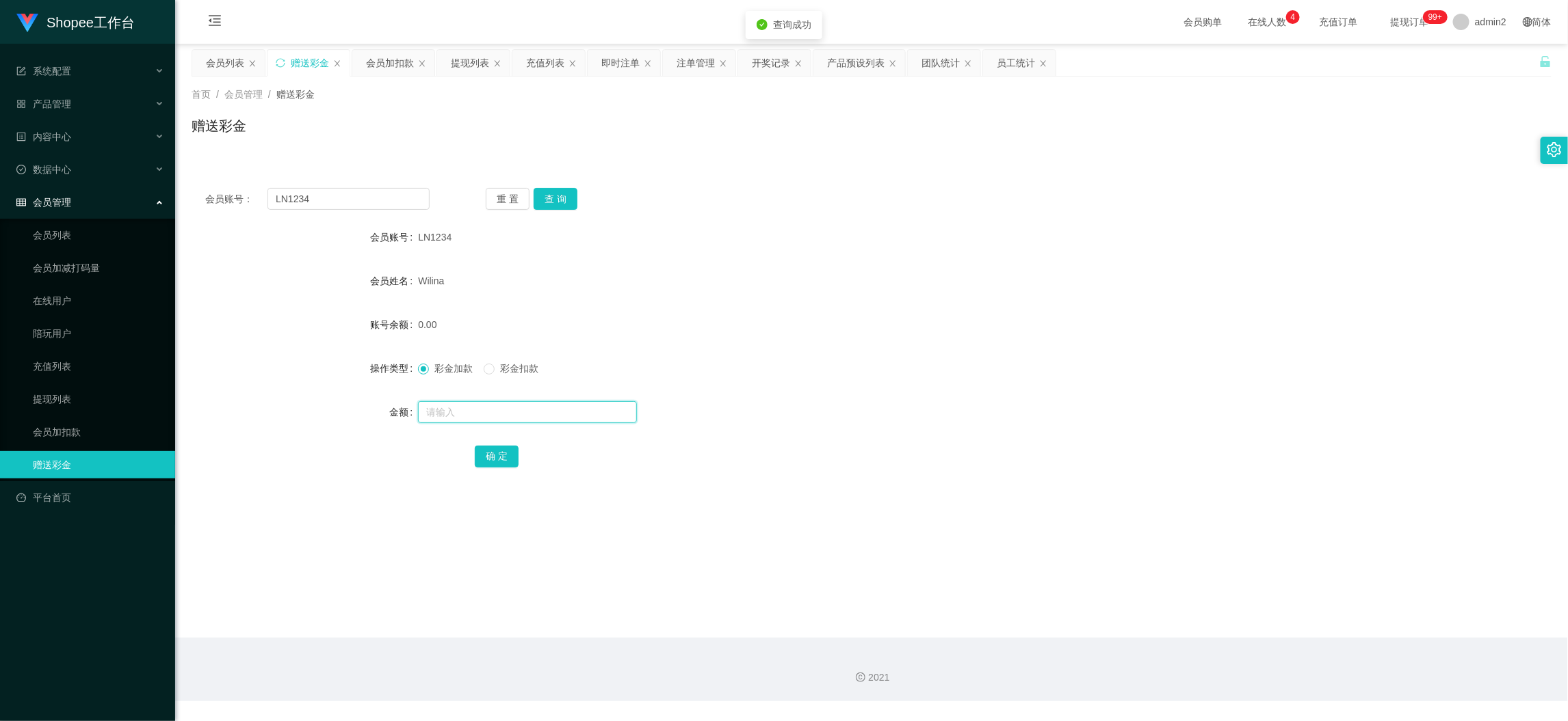
click at [575, 421] on input "text" at bounding box center [527, 412] width 219 height 22
type input "500"
click at [495, 455] on button "确 定" at bounding box center [496, 456] width 44 height 22
click at [902, 396] on form "会员账号 LN1234 会员姓名 [PERSON_NAME] 账号余额 500.00 操作类型 彩金加款 彩金扣款 金额 确 定" at bounding box center [872, 346] width 1360 height 246
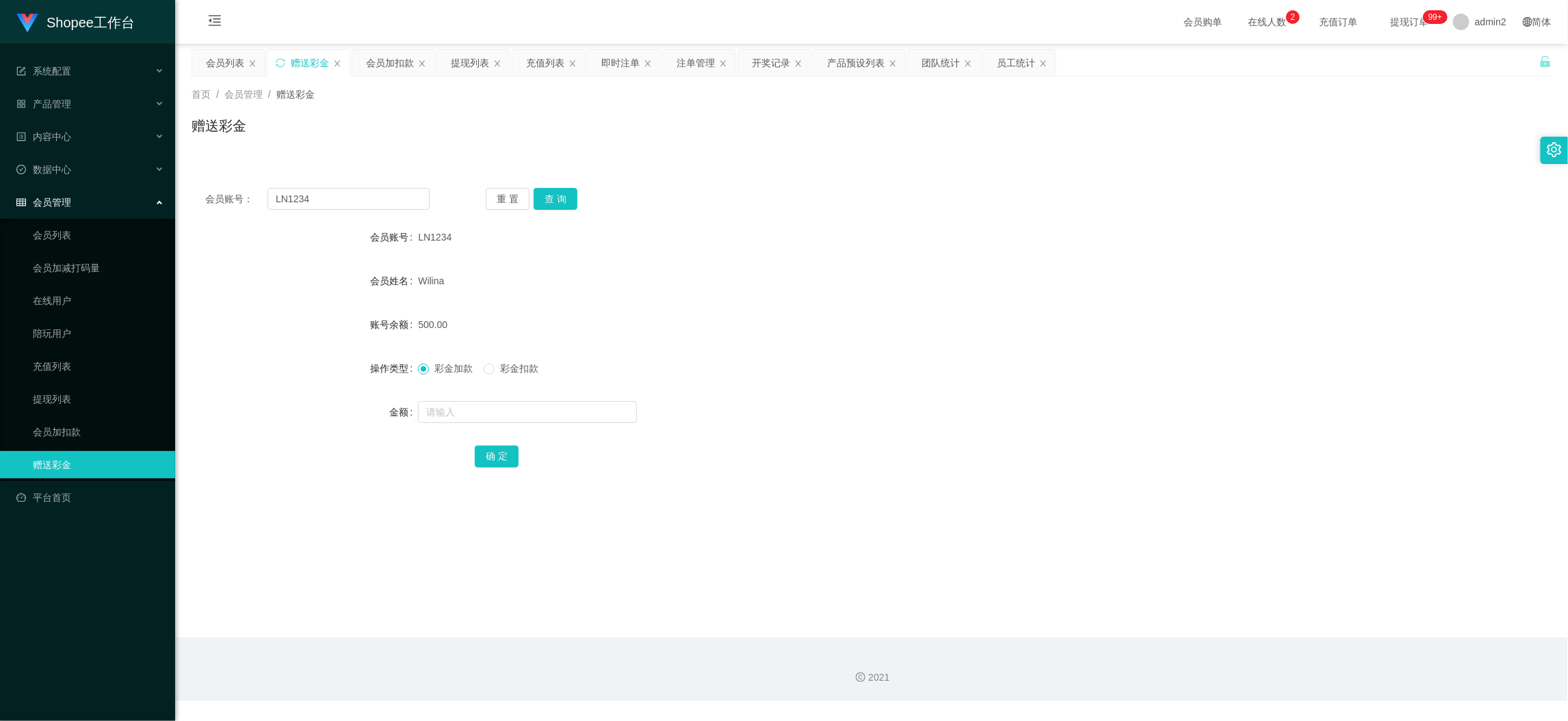
drag, startPoint x: 1236, startPoint y: 703, endPoint x: 776, endPoint y: 431, distance: 534.4
click at [1235, 703] on div "Shopee工作台 系统配置 产品管理 产品列表 产品预设列表 开奖记录 注单管理 即时注单 内容中心 站内信 公告列表 活动列表 数据中心 员工统计 团队统…" at bounding box center [784, 360] width 1568 height 721
click at [341, 186] on div "会员账号： LN1234 重 置 查 询 会员账号 LN1234 会员姓名 Wilina 账号余额 500.00 操作类型 彩金加款 彩金扣款 金额 确 定" at bounding box center [872, 337] width 1360 height 326
click at [343, 200] on input "LN1234" at bounding box center [348, 198] width 162 height 22
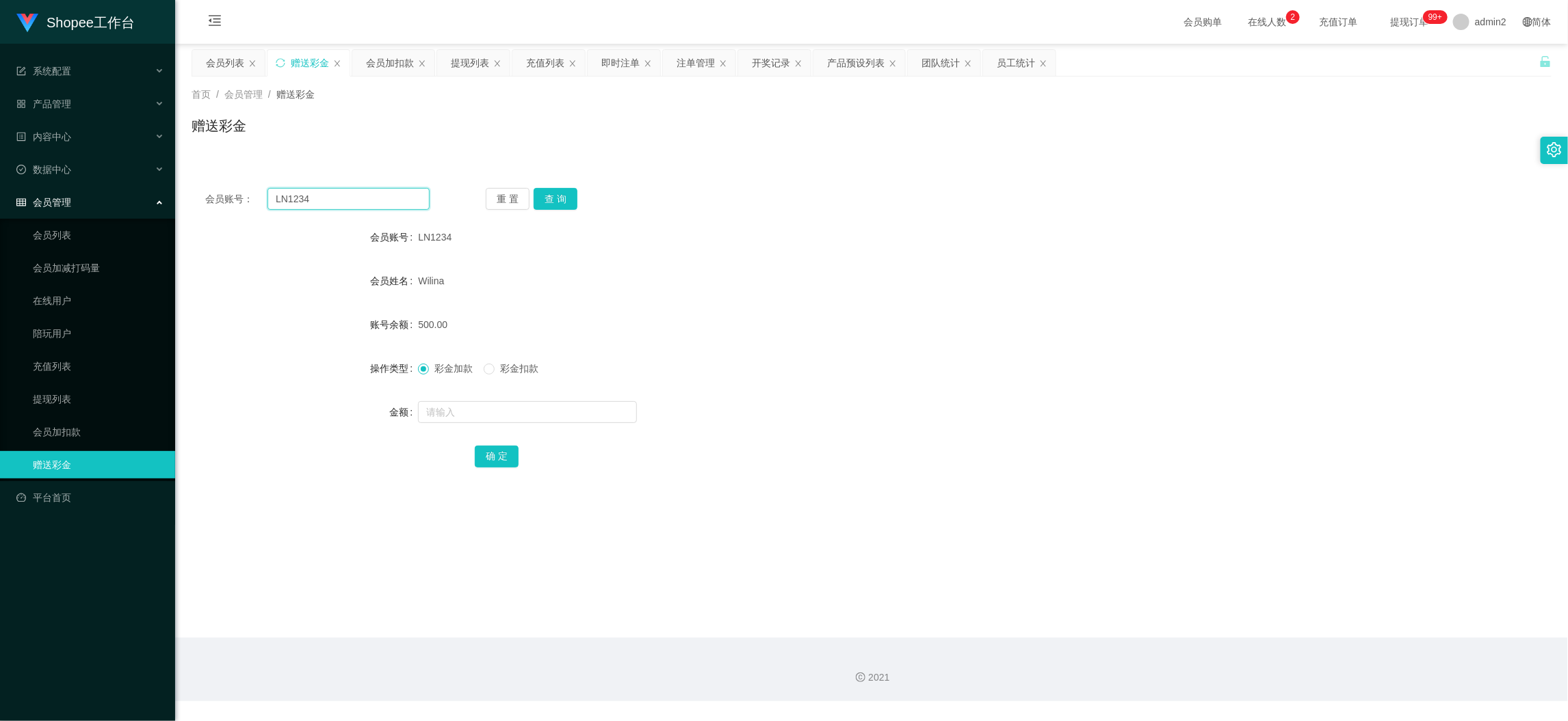
paste input "Murugesan"
type input "Murugesan"
click at [566, 201] on button "查 询" at bounding box center [555, 198] width 44 height 22
click at [574, 413] on input "text" at bounding box center [527, 412] width 219 height 22
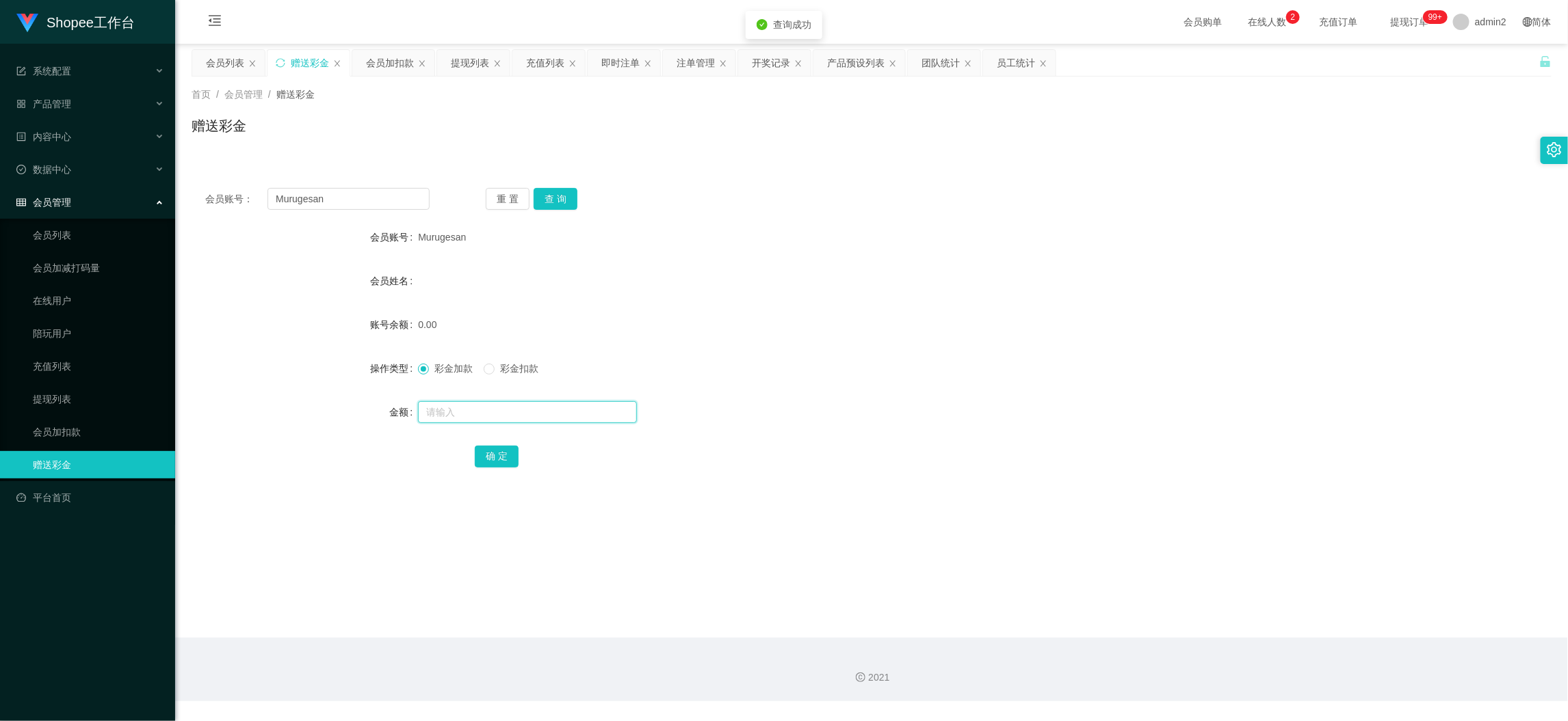
click at [574, 413] on input "text" at bounding box center [527, 412] width 219 height 22
type input "80"
click at [487, 457] on button "确 定" at bounding box center [496, 456] width 44 height 22
click at [899, 404] on div "80" at bounding box center [814, 412] width 794 height 27
click at [391, 59] on div "会员加扣款" at bounding box center [389, 63] width 48 height 26
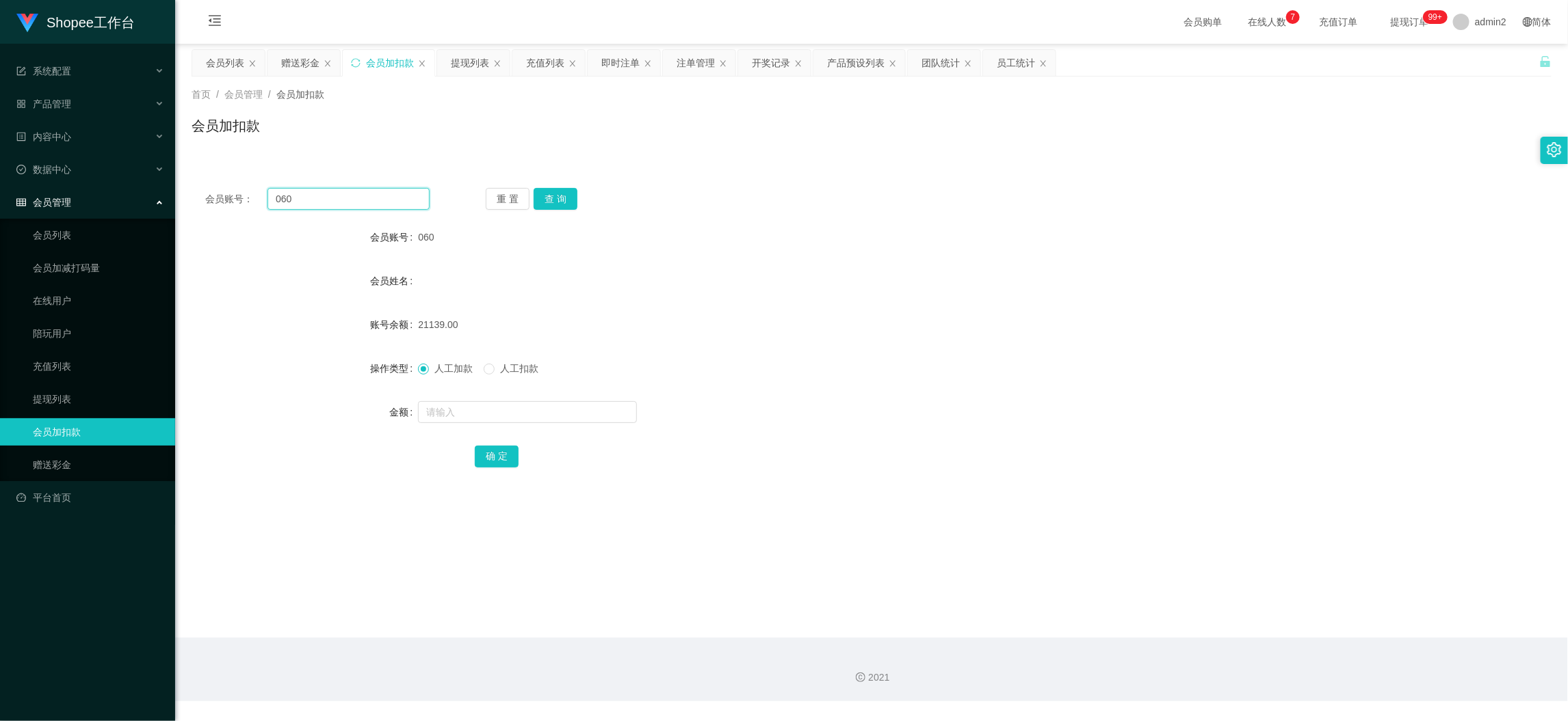
click at [372, 197] on input "060" at bounding box center [348, 198] width 162 height 22
paste input "98"
type input "98"
click at [555, 194] on button "查 询" at bounding box center [555, 198] width 44 height 22
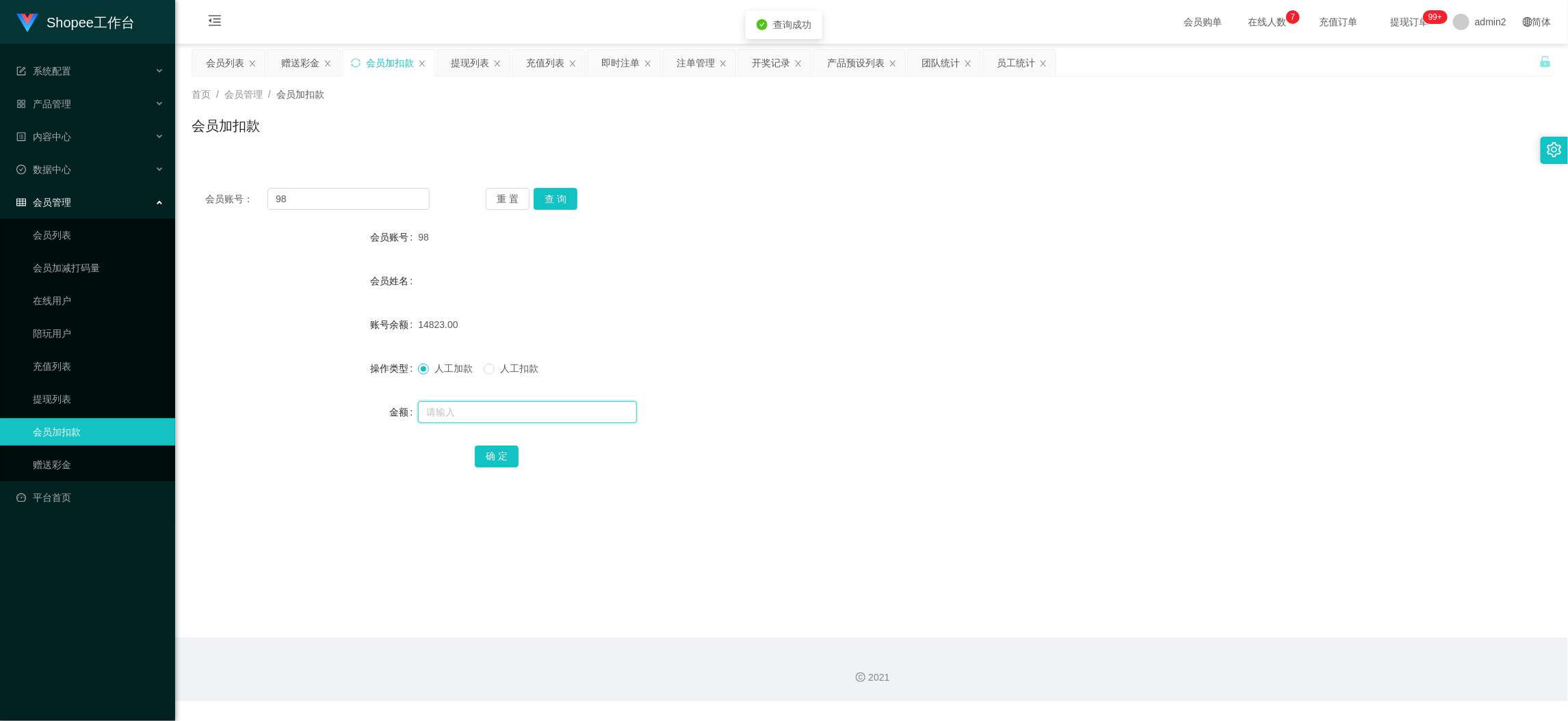
click at [577, 415] on input "text" at bounding box center [527, 412] width 219 height 22
type input "68"
click at [494, 453] on button "确 定" at bounding box center [496, 456] width 44 height 22
click at [614, 59] on div "即时注单" at bounding box center [621, 63] width 39 height 26
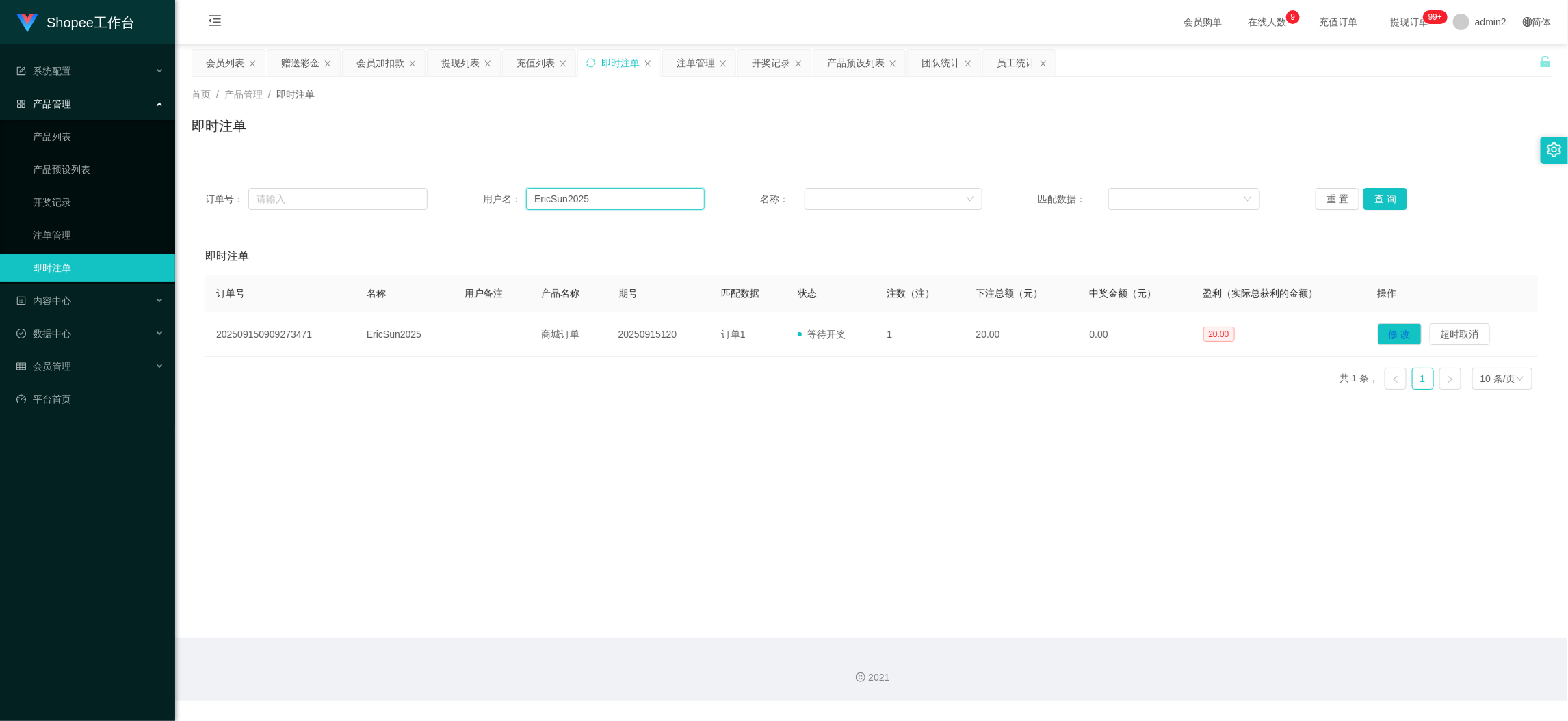
click at [596, 205] on input "EricSun2025" at bounding box center [615, 198] width 179 height 22
paste input "033638124"
type input "033638124"
click at [1387, 196] on button "查 询" at bounding box center [1385, 198] width 44 height 22
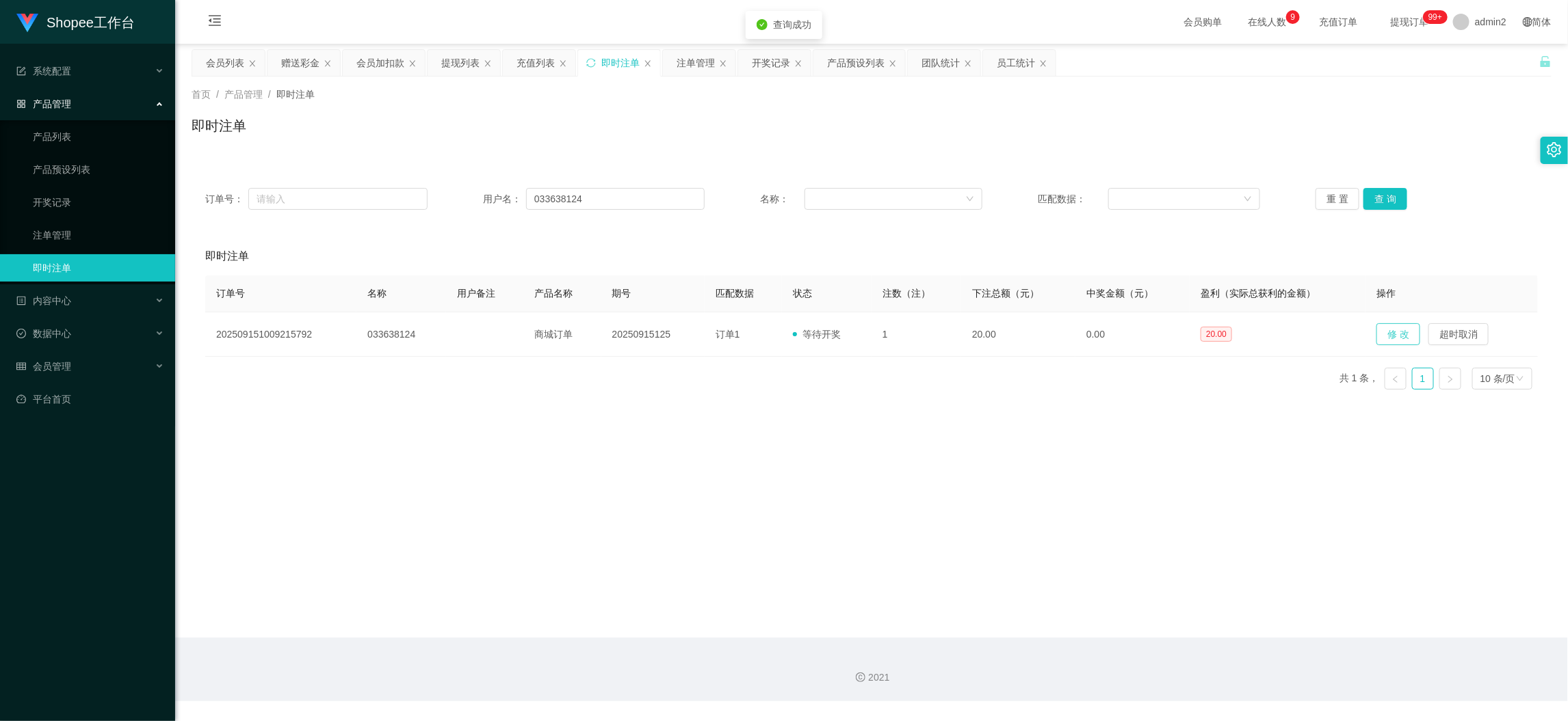
click at [1394, 334] on button "修 改" at bounding box center [1398, 334] width 44 height 22
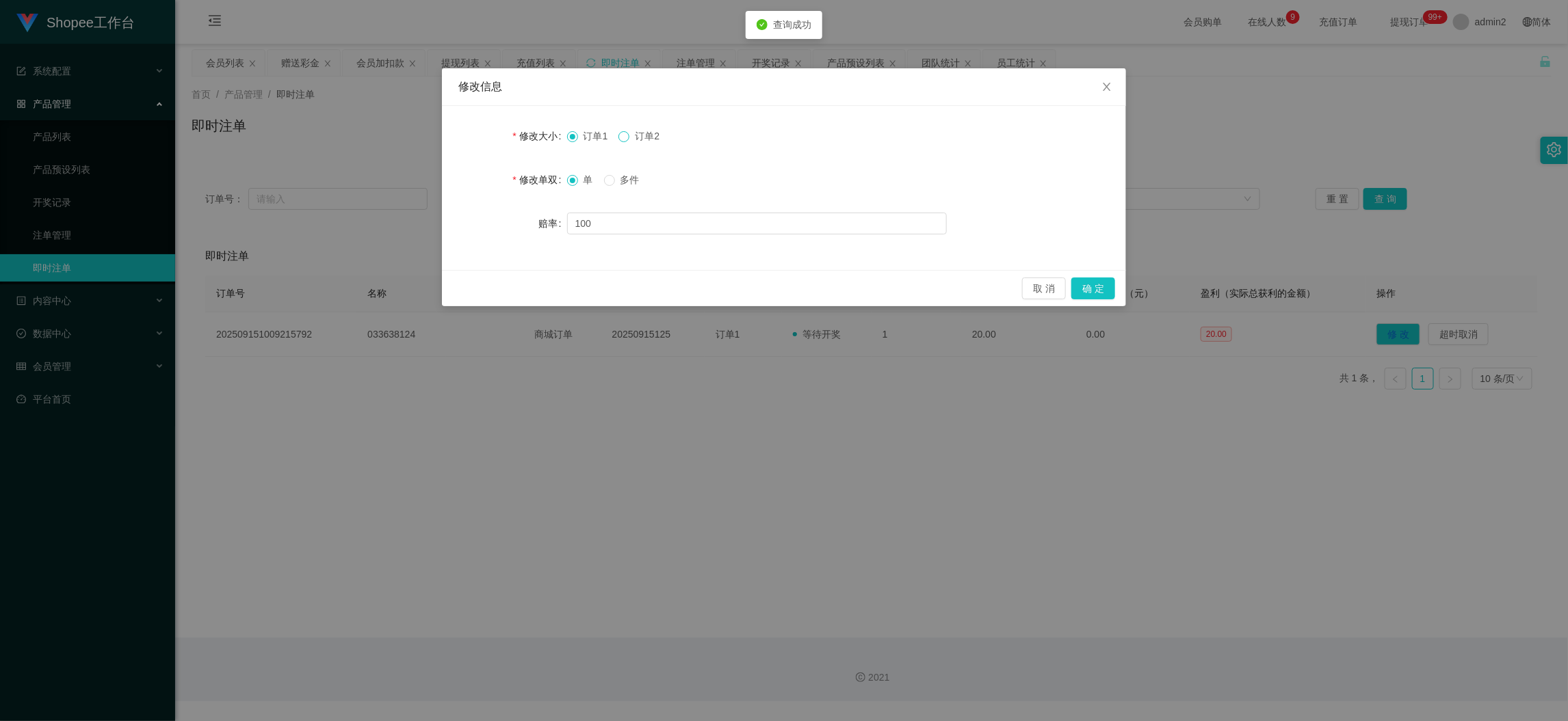
click at [629, 135] on span at bounding box center [624, 136] width 11 height 11
click at [1110, 287] on button "确 定" at bounding box center [1093, 288] width 44 height 22
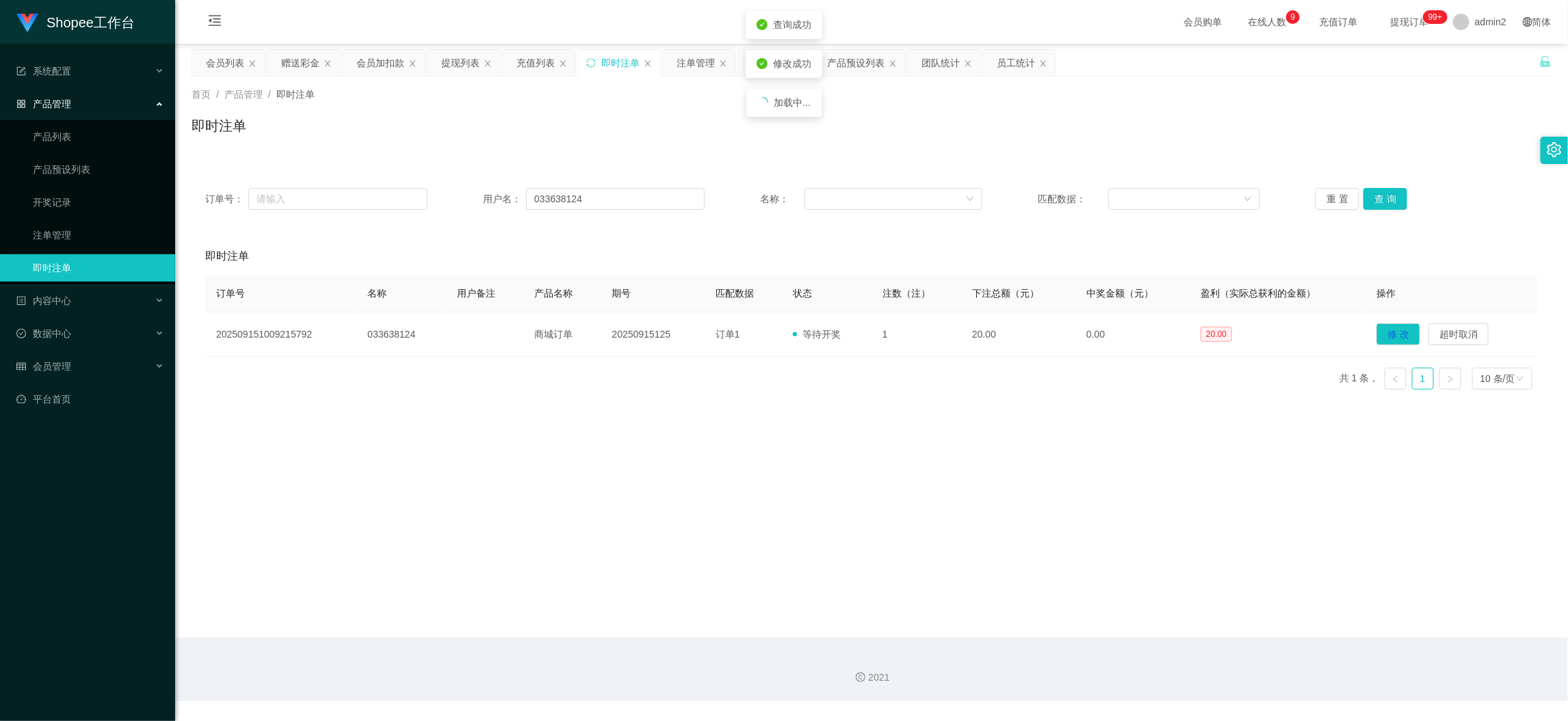
click at [1104, 463] on div "修改信息 修改大小 订单1 订单2 修改单双 单 多件 赔率 100 取 消 确 定" at bounding box center [784, 360] width 1568 height 721
click at [1037, 170] on div "订单号： 用户名： 033638124 名称： 匹配数据： 重 置 查 询 即时注单 订单号 名称 用户备注 产品名称 期号 匹配数据 状态 注数（注） 下注…" at bounding box center [872, 279] width 1360 height 243
click at [1229, 640] on div "2021" at bounding box center [872, 670] width 1393 height 64
click at [304, 64] on div "赠送彩金" at bounding box center [301, 63] width 39 height 26
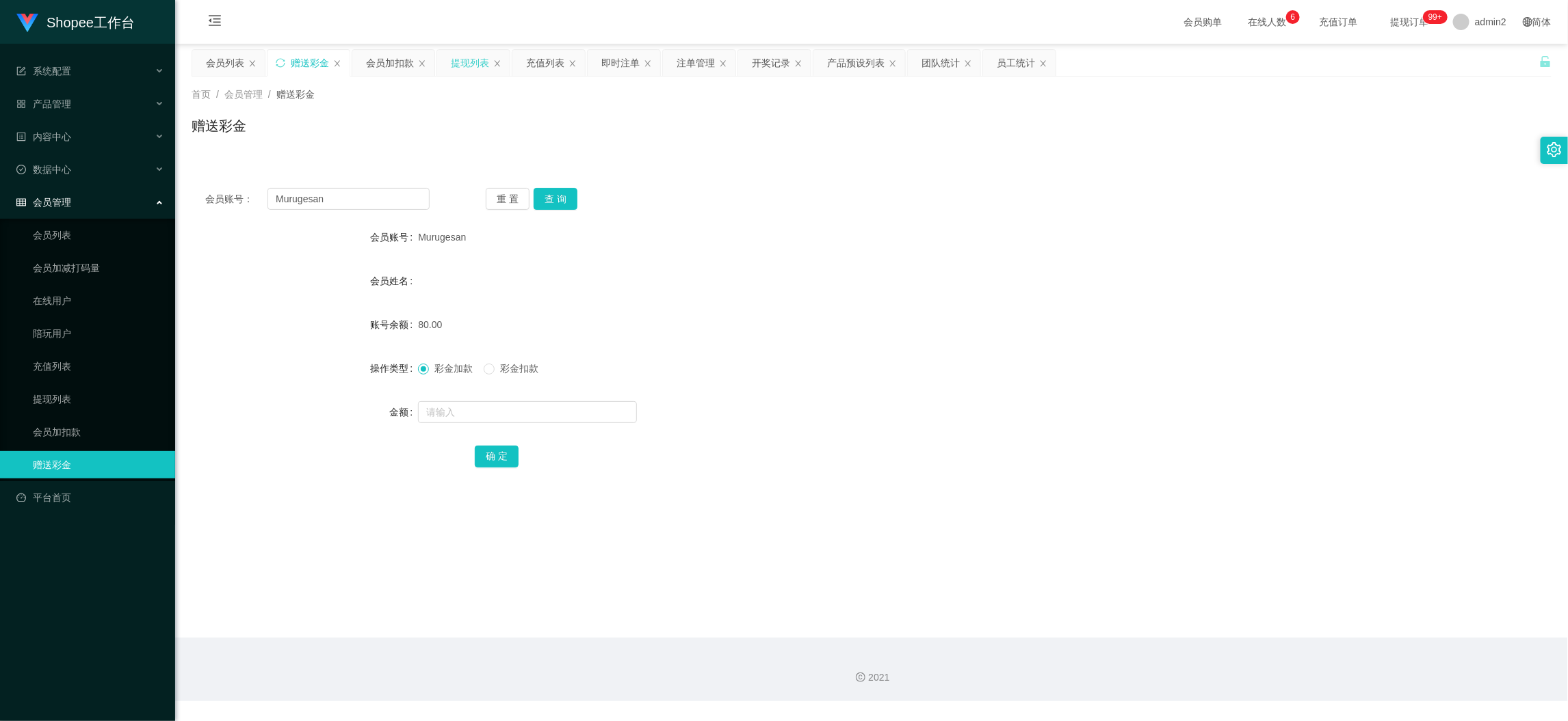
click at [464, 57] on div "提现列表" at bounding box center [470, 63] width 39 height 26
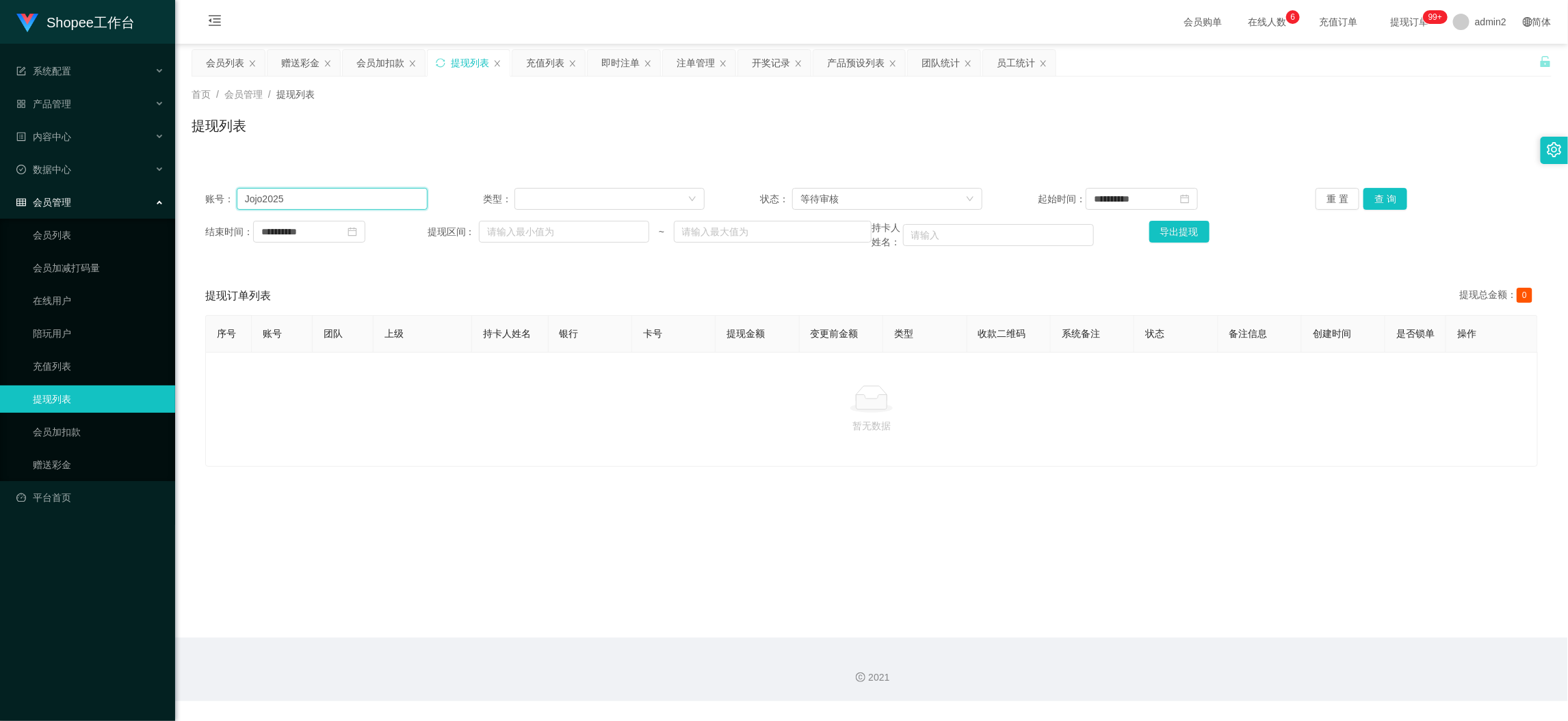
click at [364, 197] on input "Jojo2025" at bounding box center [331, 198] width 191 height 22
click at [365, 197] on input "Jojo2025" at bounding box center [331, 198] width 191 height 22
paste input "lly023"
type input "lly023"
click at [1372, 194] on button "查 询" at bounding box center [1385, 198] width 44 height 22
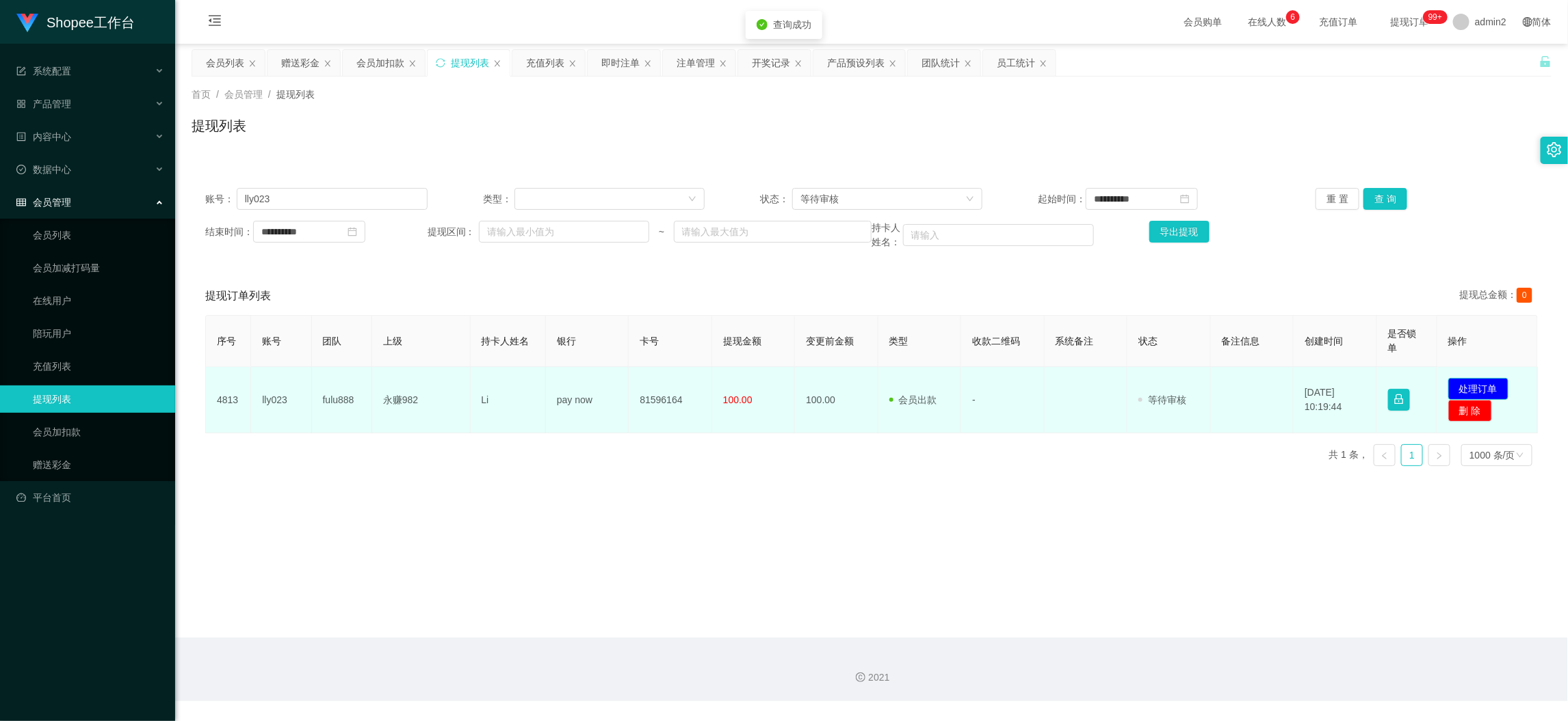
click at [1467, 385] on button "处理订单" at bounding box center [1479, 389] width 60 height 22
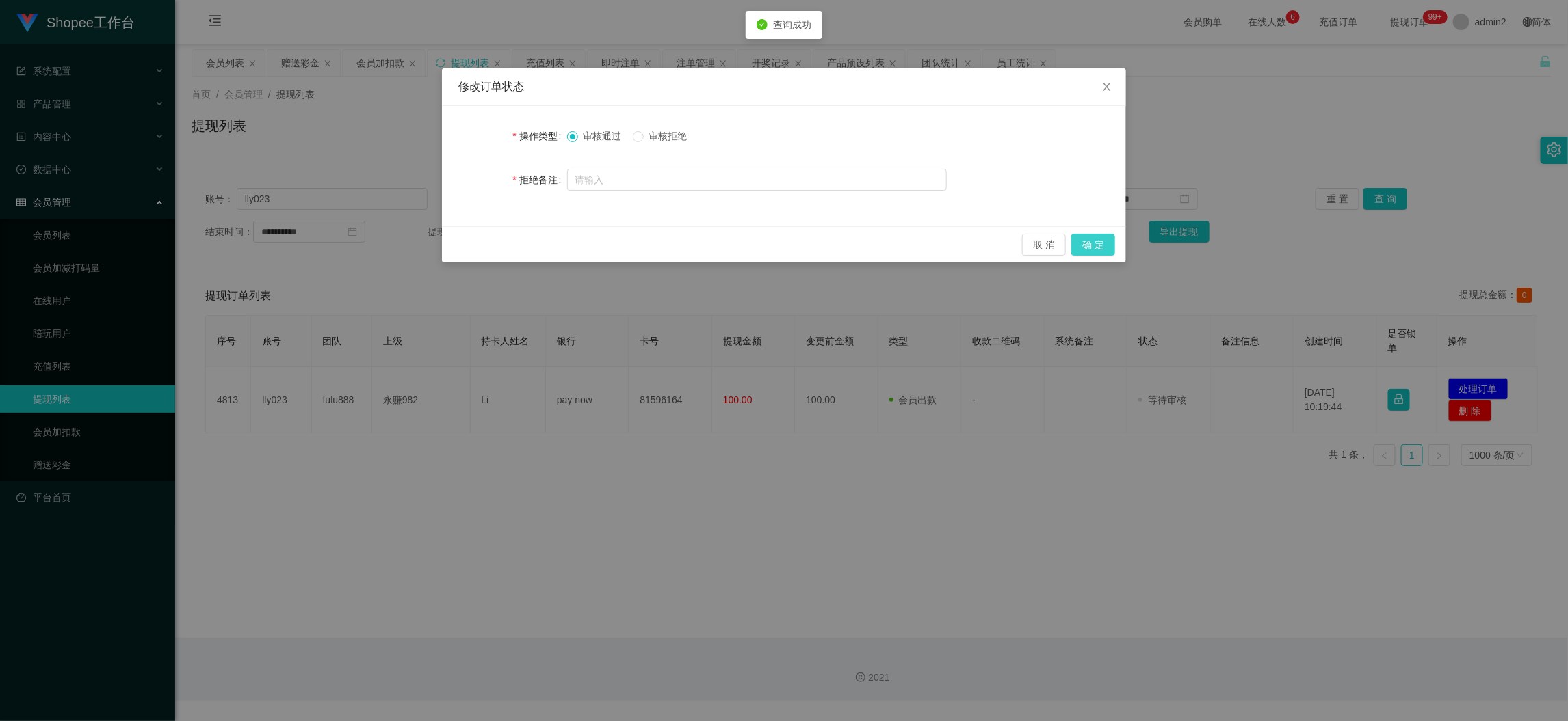
click at [1094, 247] on button "确 定" at bounding box center [1093, 245] width 44 height 22
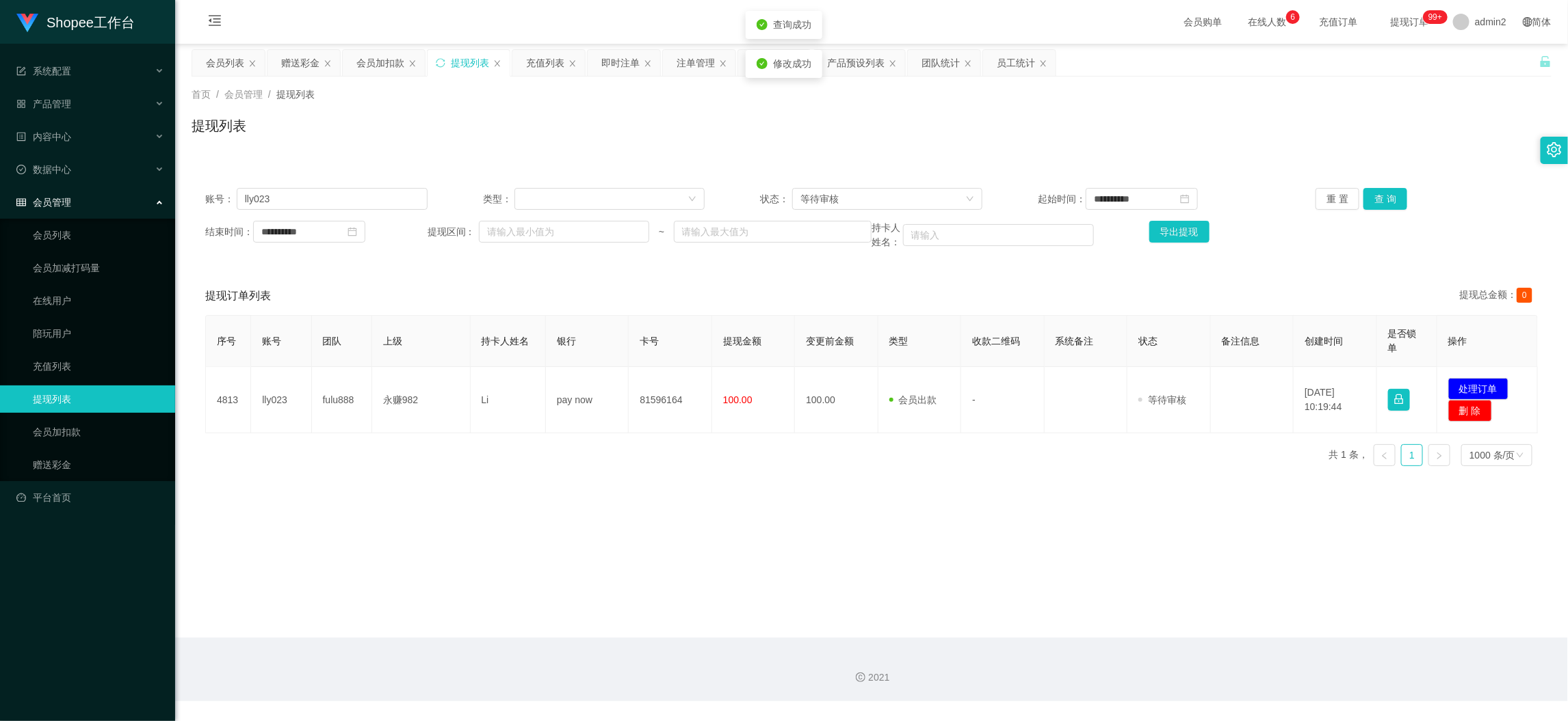
click at [1022, 505] on div "修改订单状态 操作类型 审核通过 审核拒绝 拒绝备注 取 消 确 定" at bounding box center [784, 360] width 1568 height 721
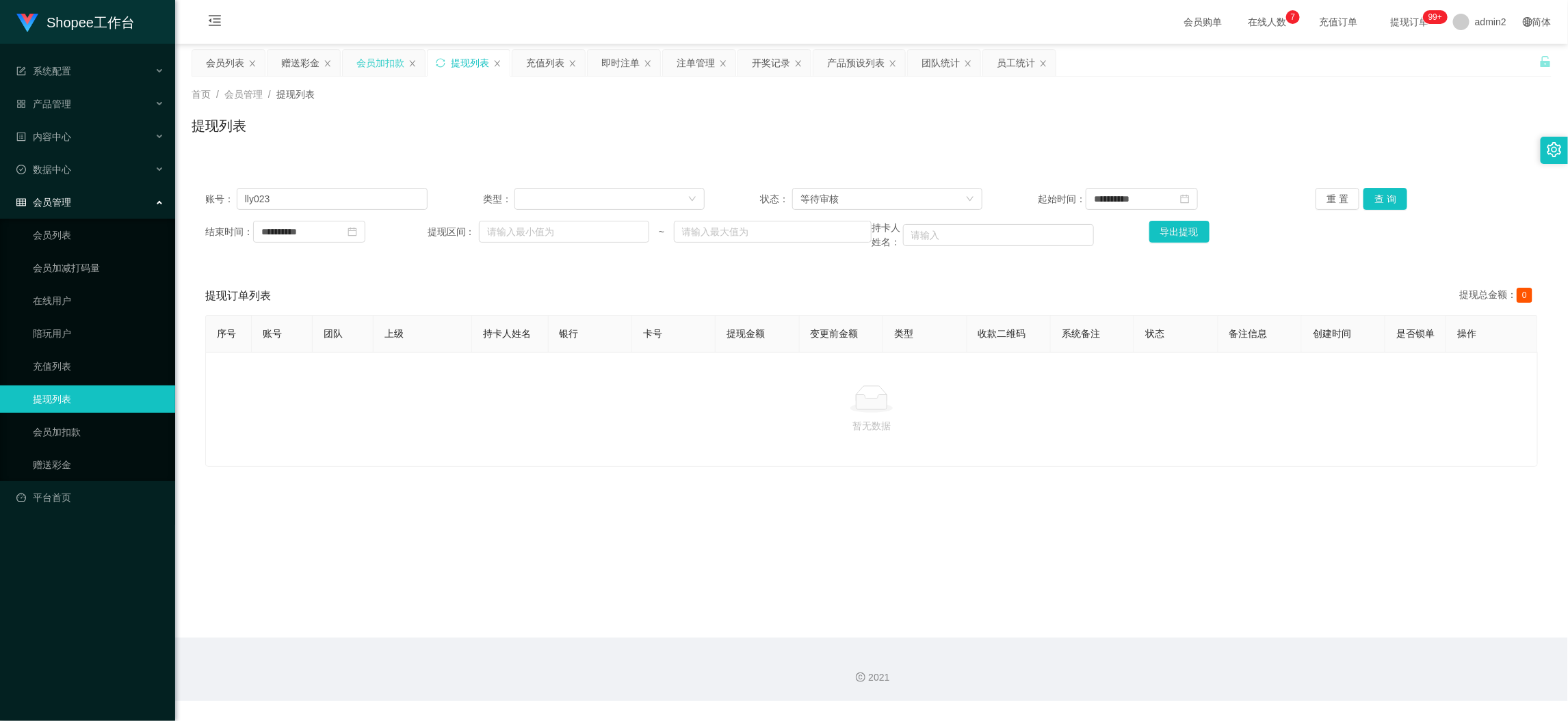
click at [384, 72] on div "会员加扣款" at bounding box center [380, 63] width 48 height 26
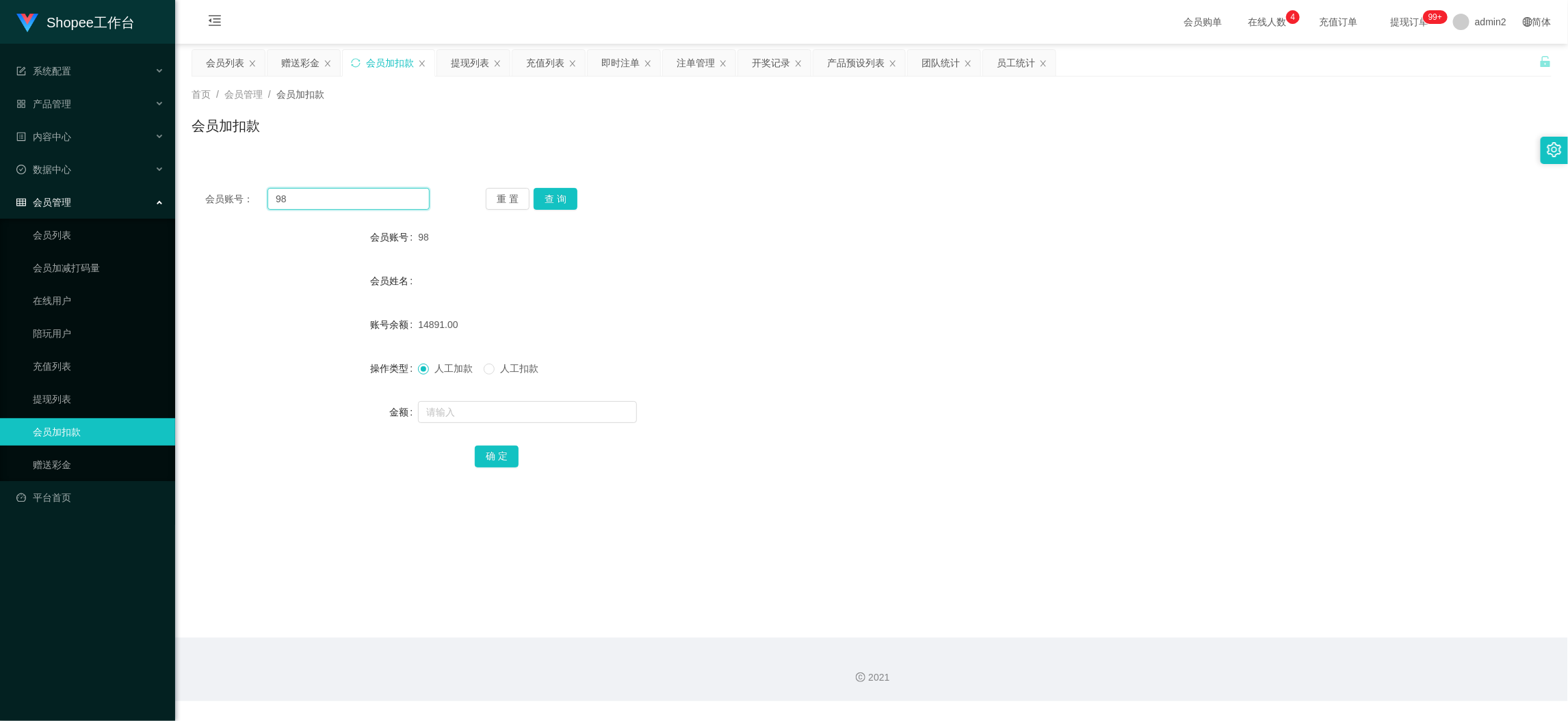
click at [393, 202] on input "98" at bounding box center [348, 198] width 162 height 22
click at [563, 200] on button "查 询" at bounding box center [555, 198] width 44 height 22
click at [586, 418] on input "text" at bounding box center [527, 412] width 219 height 22
click at [586, 417] on input "text" at bounding box center [527, 412] width 219 height 22
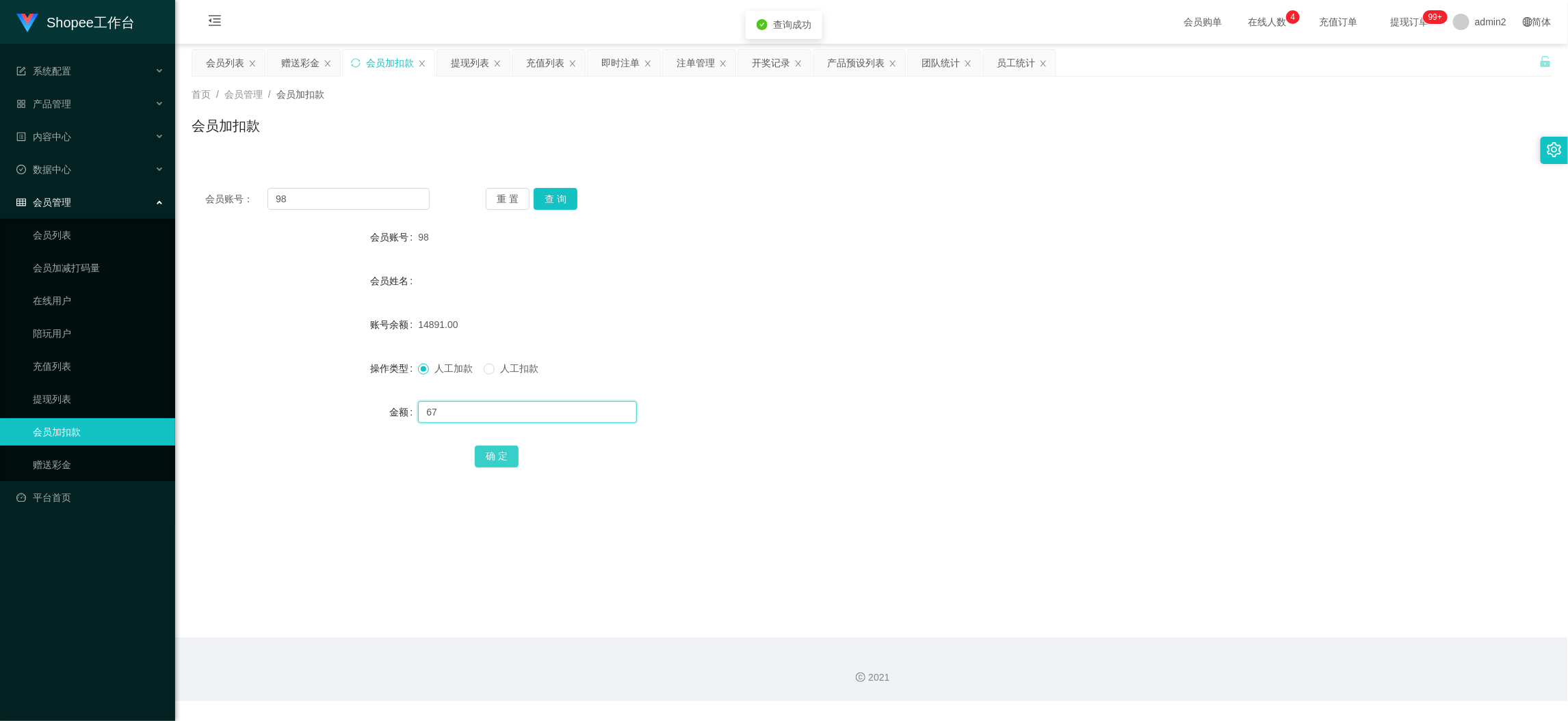
type input "67"
click at [486, 452] on button "确 定" at bounding box center [496, 456] width 44 height 22
click at [874, 404] on div "67" at bounding box center [814, 412] width 794 height 27
click at [469, 69] on div "提现列表" at bounding box center [470, 63] width 39 height 26
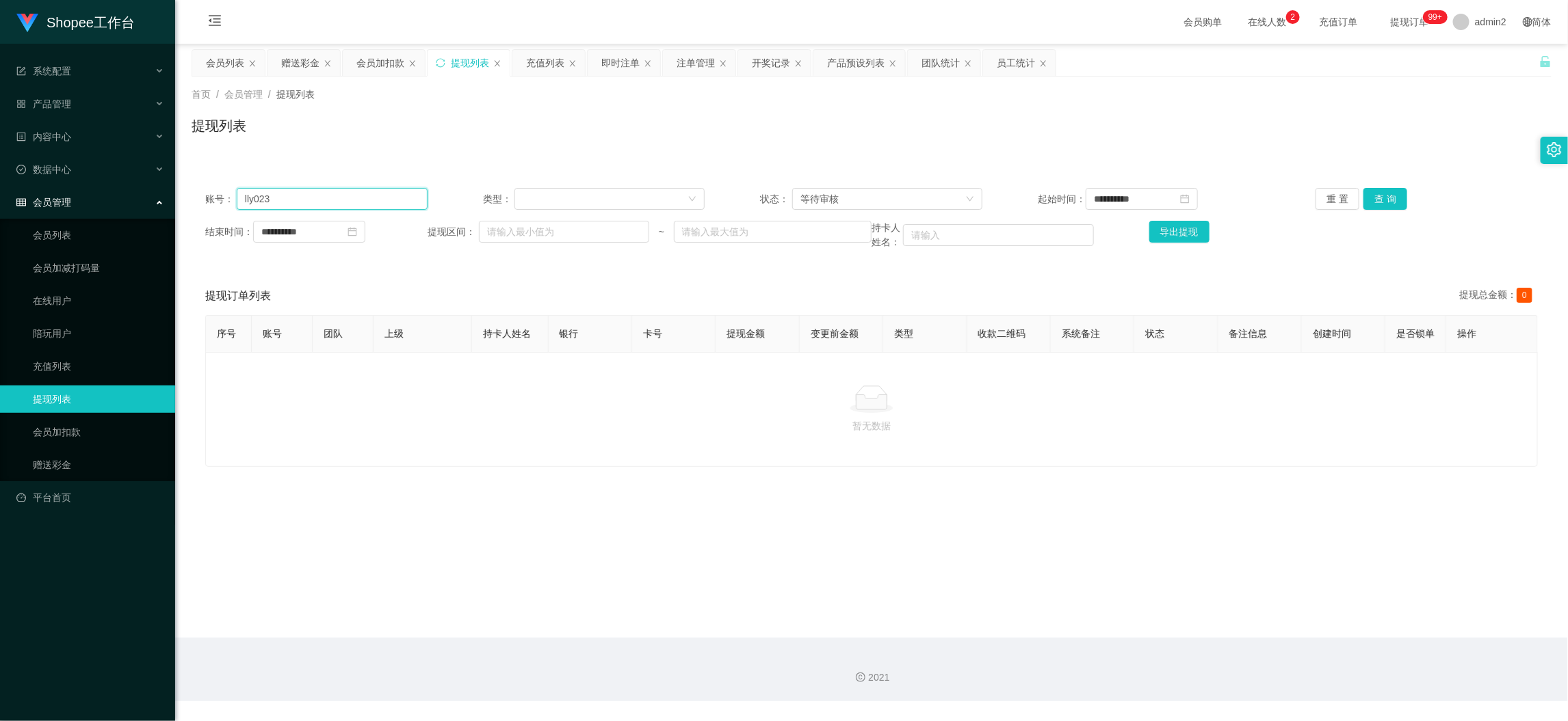
click at [403, 198] on input "lly023" at bounding box center [331, 198] width 191 height 22
paste input "033638124"
type input "033638124"
click at [1387, 198] on button "查 询" at bounding box center [1385, 198] width 44 height 22
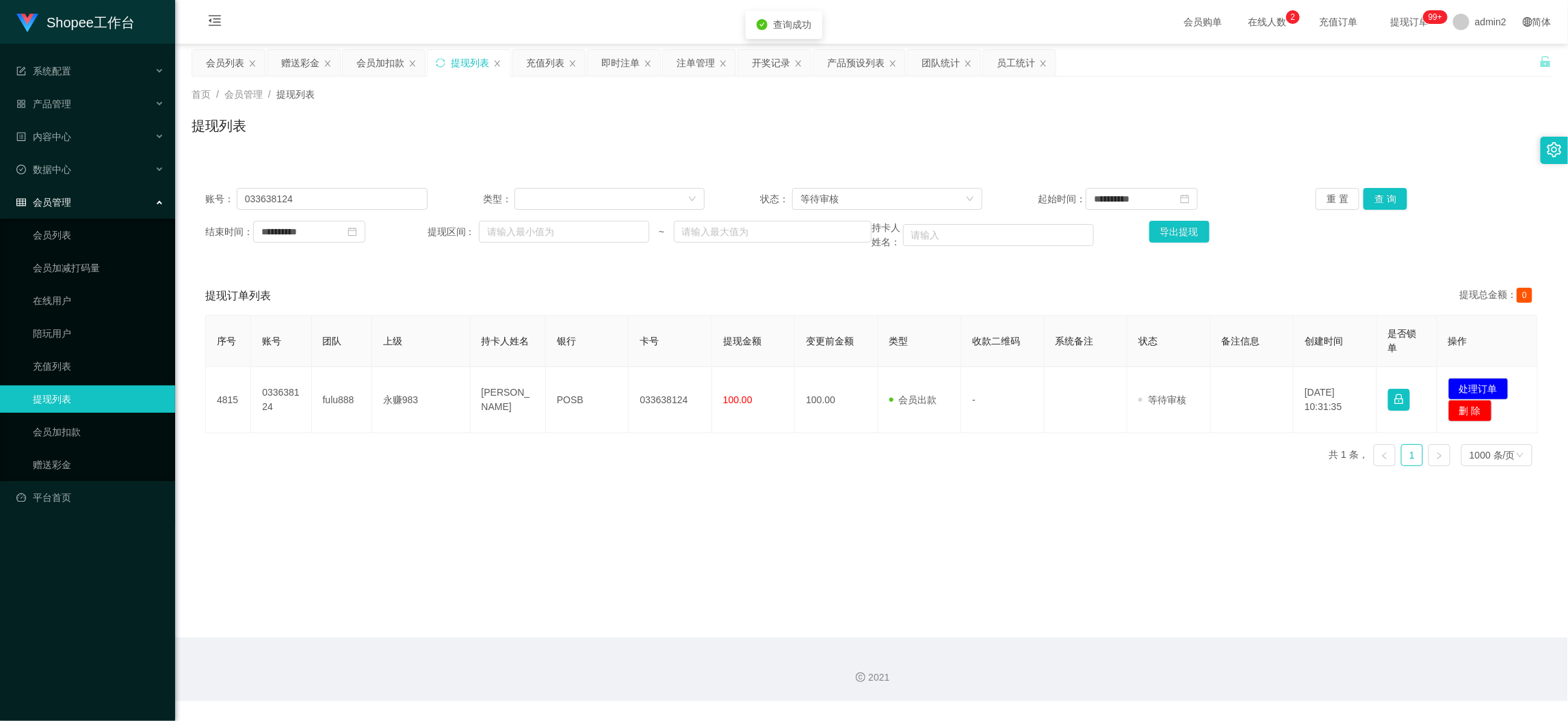
drag, startPoint x: 1085, startPoint y: 470, endPoint x: 1475, endPoint y: 386, distance: 398.9
click at [1087, 470] on div "序号 账号 团队 上级 持卡人姓名 银行 卡号 提现金额 变更前金额 类型 收款二维码 系统备注 状态 备注信息 创建时间 是否锁单 操作 4815 0336…" at bounding box center [872, 396] width 1333 height 162
click at [1474, 385] on button "处理订单" at bounding box center [1479, 389] width 60 height 22
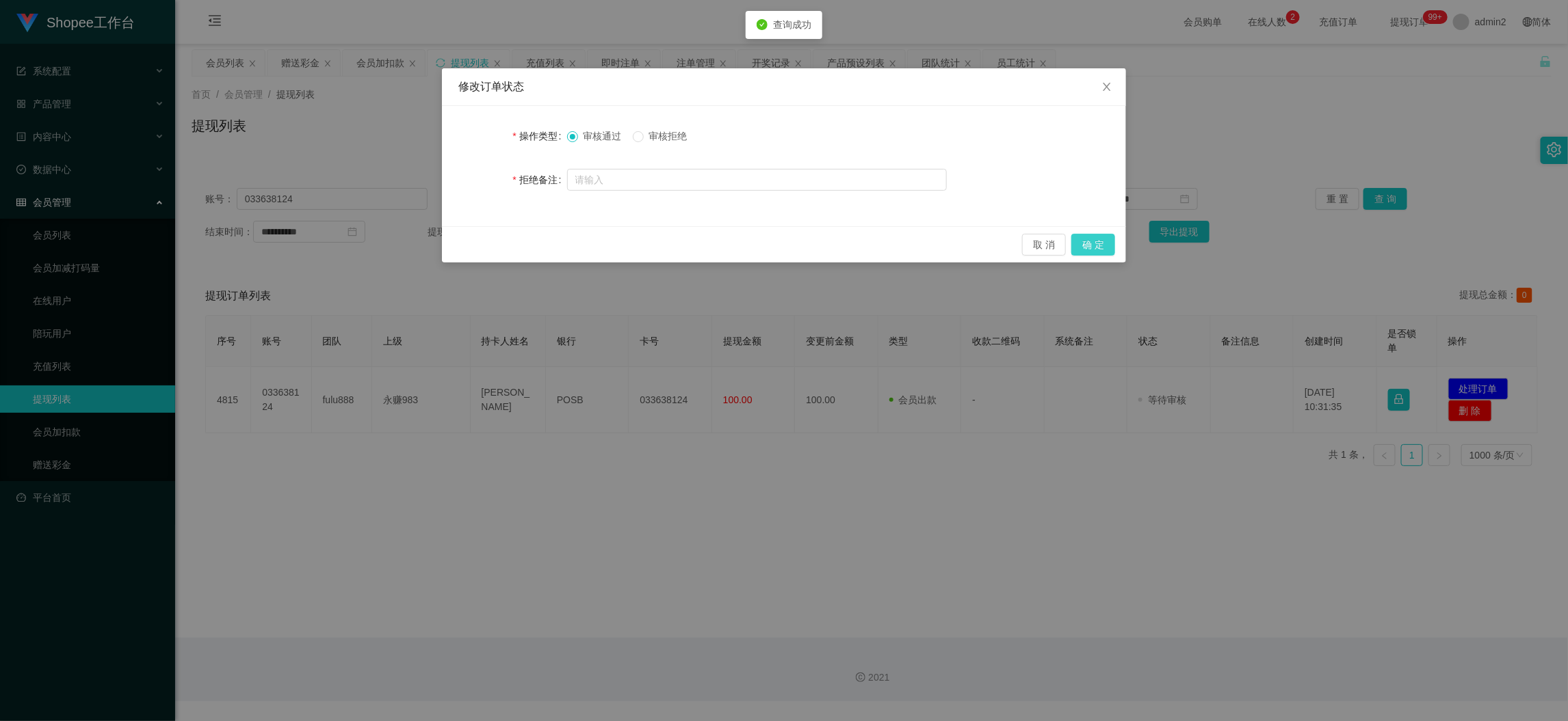
click at [1100, 242] on button "确 定" at bounding box center [1093, 245] width 44 height 22
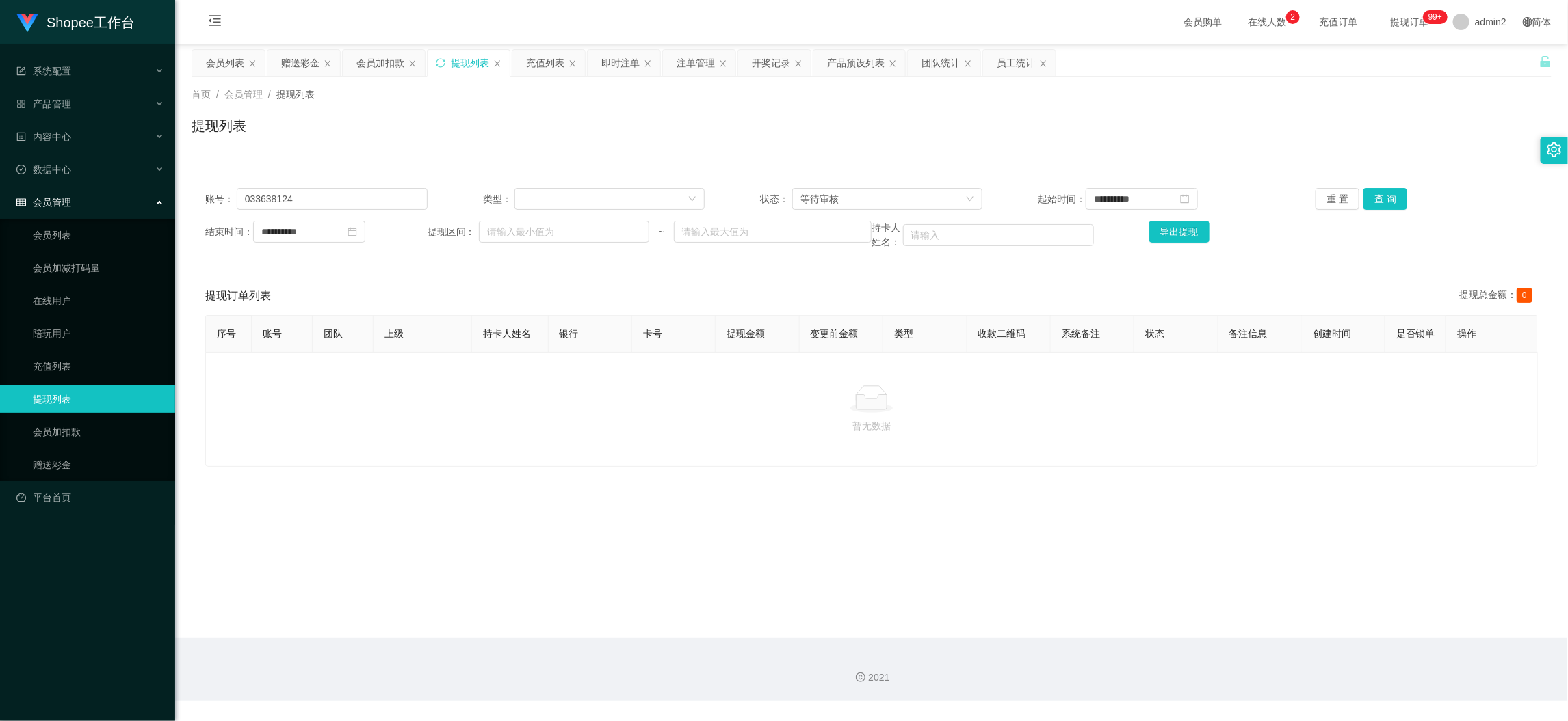
click at [392, 56] on div "会员加扣款" at bounding box center [380, 63] width 48 height 26
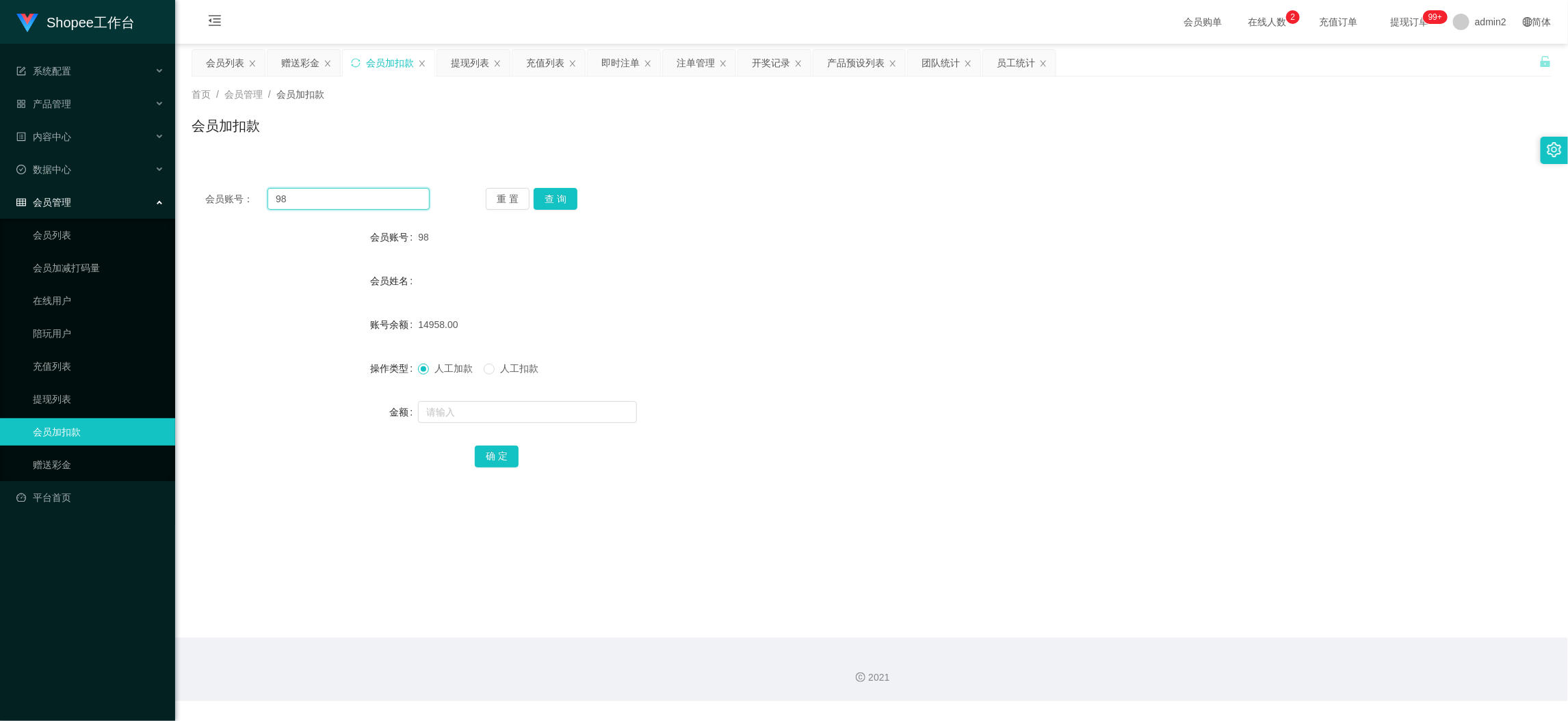
click at [377, 201] on input "98" at bounding box center [348, 198] width 162 height 22
click at [540, 203] on button "查 询" at bounding box center [555, 198] width 44 height 22
click at [594, 408] on input "text" at bounding box center [527, 412] width 219 height 22
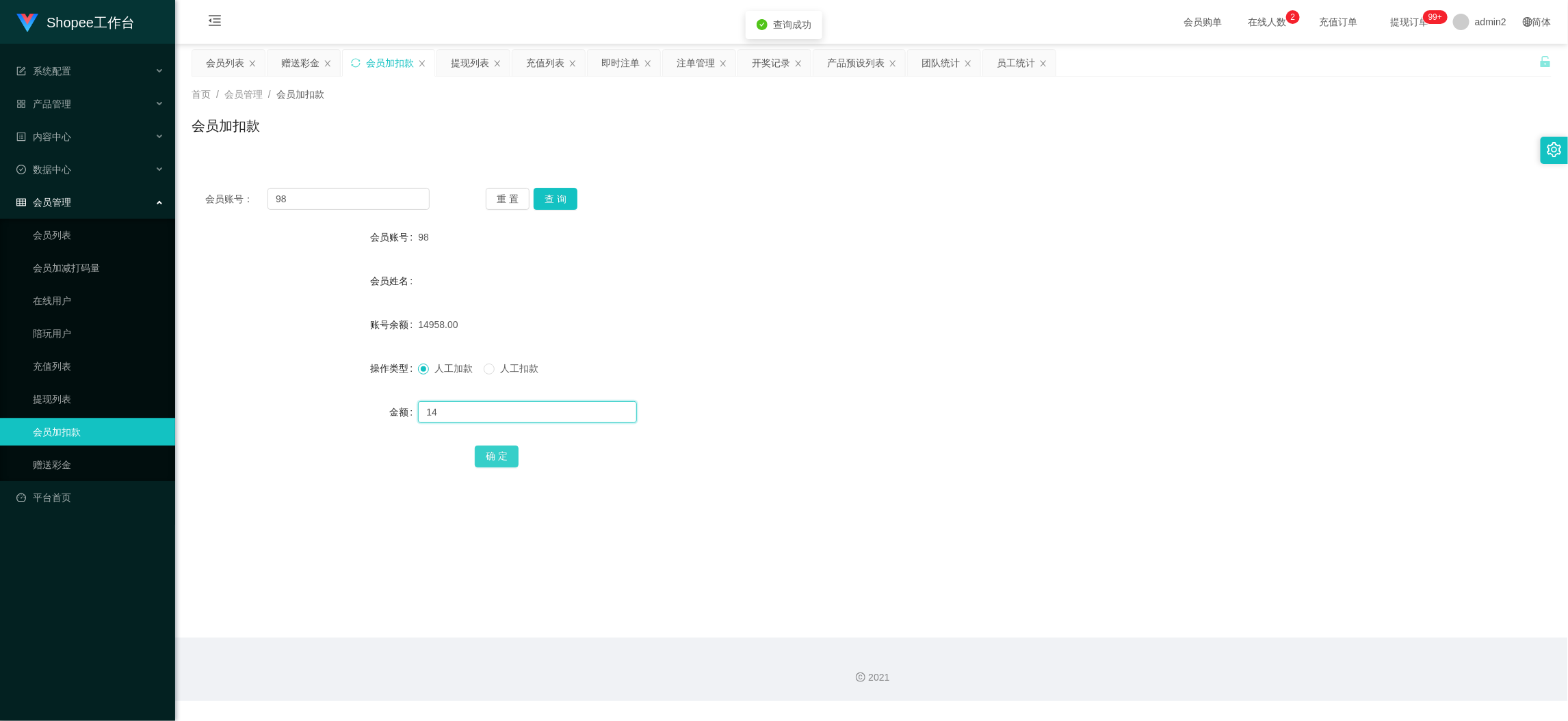
type input "14"
click at [509, 458] on button "确 定" at bounding box center [496, 456] width 44 height 22
click at [896, 383] on form "会员账号 98 会员姓名 账号余额 14958.00 操作类型 人工加款 人工扣款 金额 14 确 定" at bounding box center [872, 346] width 1360 height 246
click at [490, 59] on div "提现列表" at bounding box center [474, 63] width 73 height 26
click at [477, 56] on div "提现列表" at bounding box center [470, 63] width 39 height 26
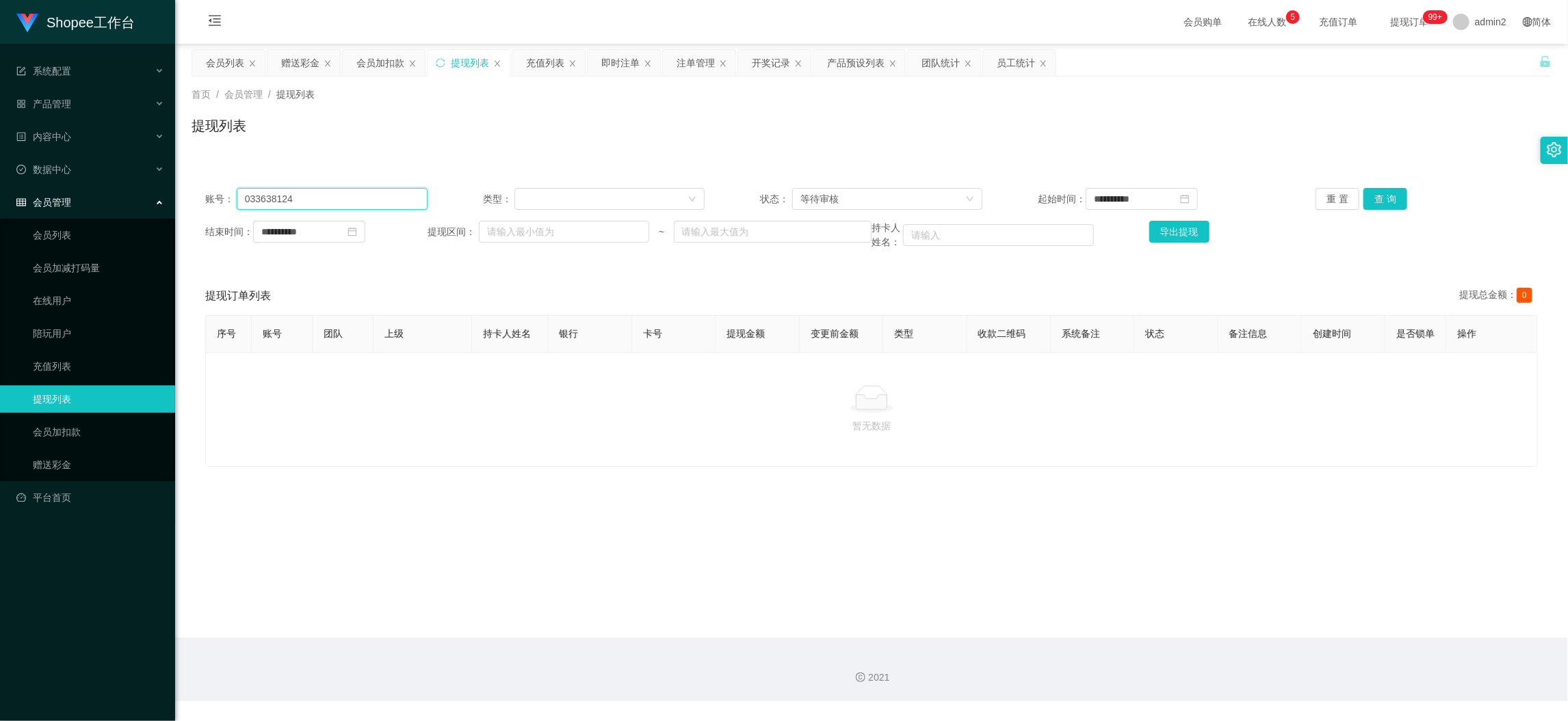
click at [409, 190] on input "033638124" at bounding box center [331, 198] width 191 height 22
paste input "Murugesan"
type input "Murugesan"
drag, startPoint x: 1373, startPoint y: 196, endPoint x: 1399, endPoint y: 211, distance: 30.0
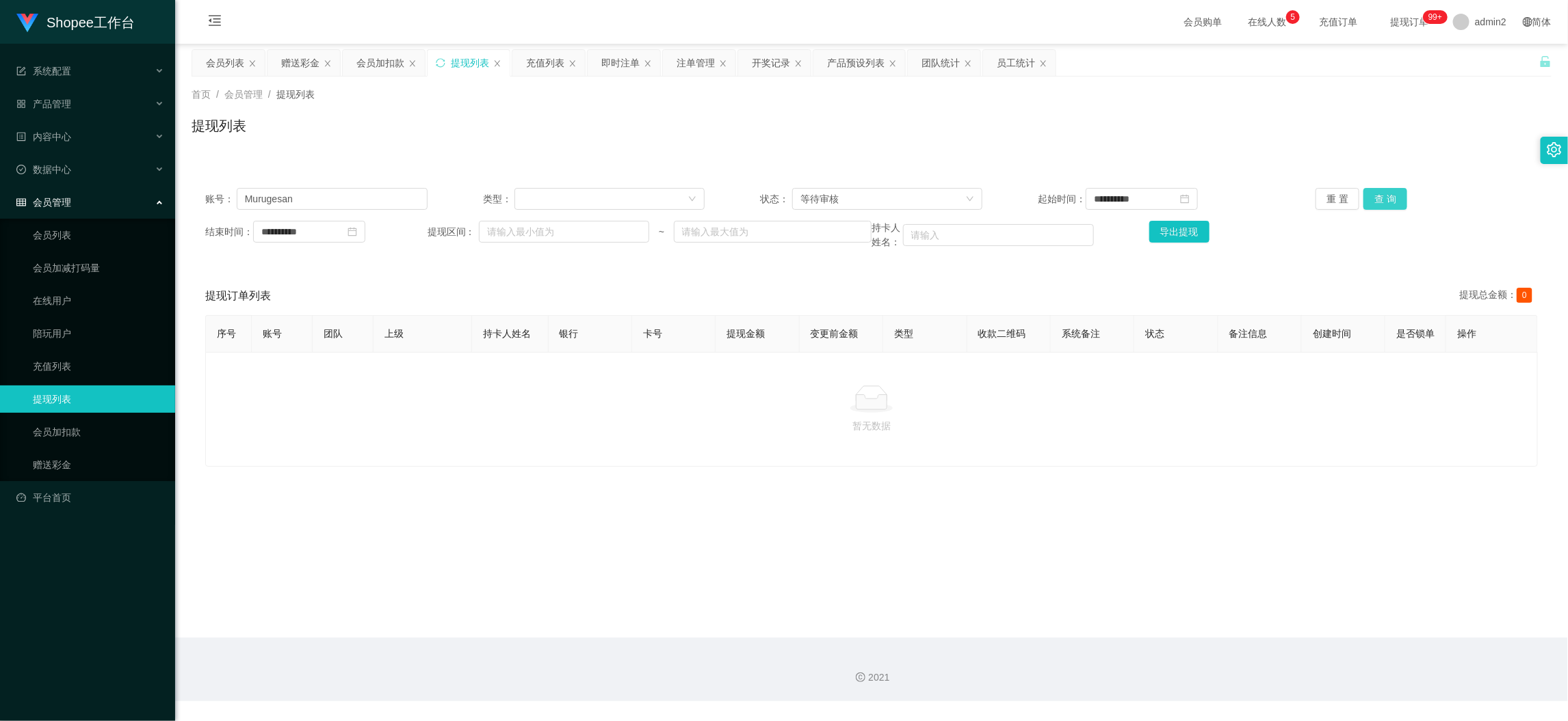
click at [1374, 196] on button "查 询" at bounding box center [1385, 198] width 44 height 22
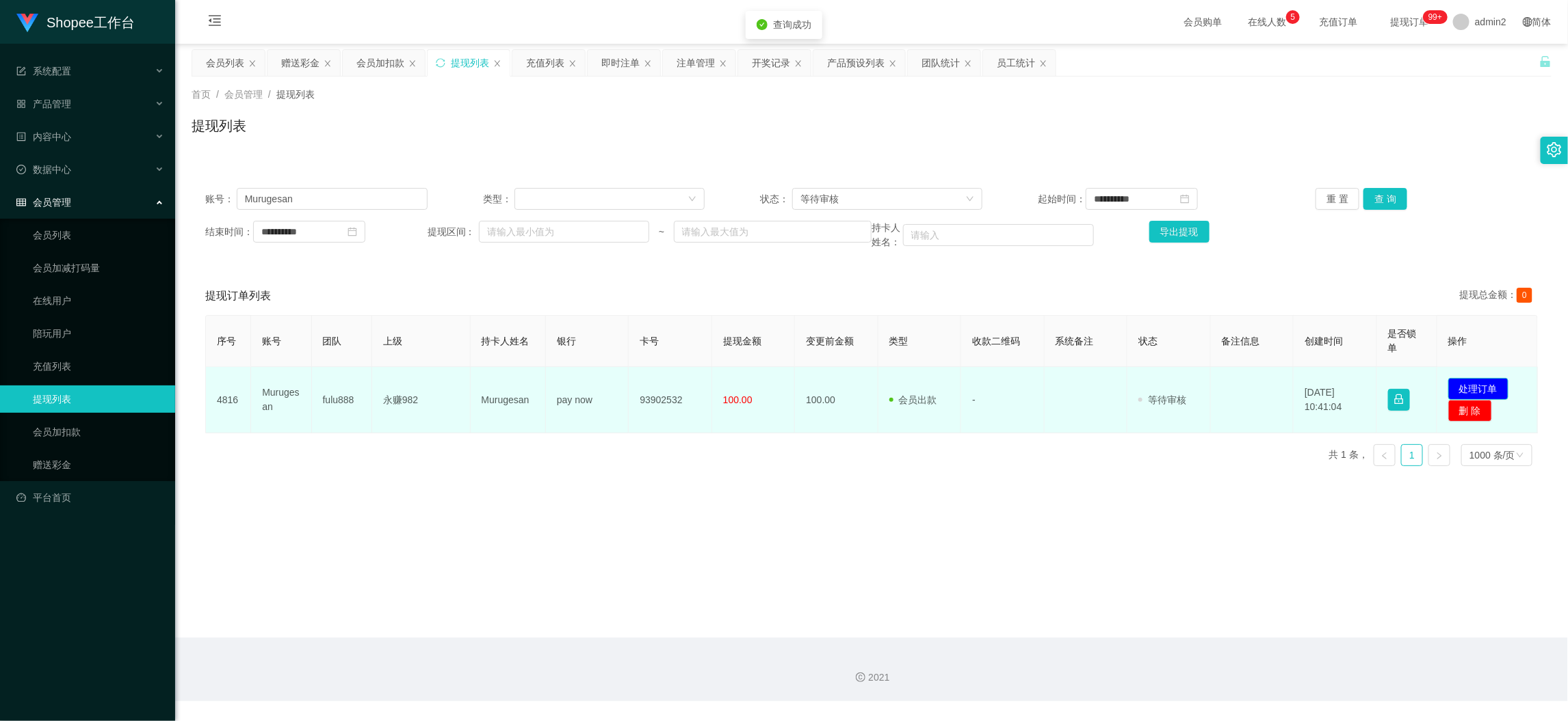
click at [1456, 383] on button "处理订单" at bounding box center [1479, 389] width 60 height 22
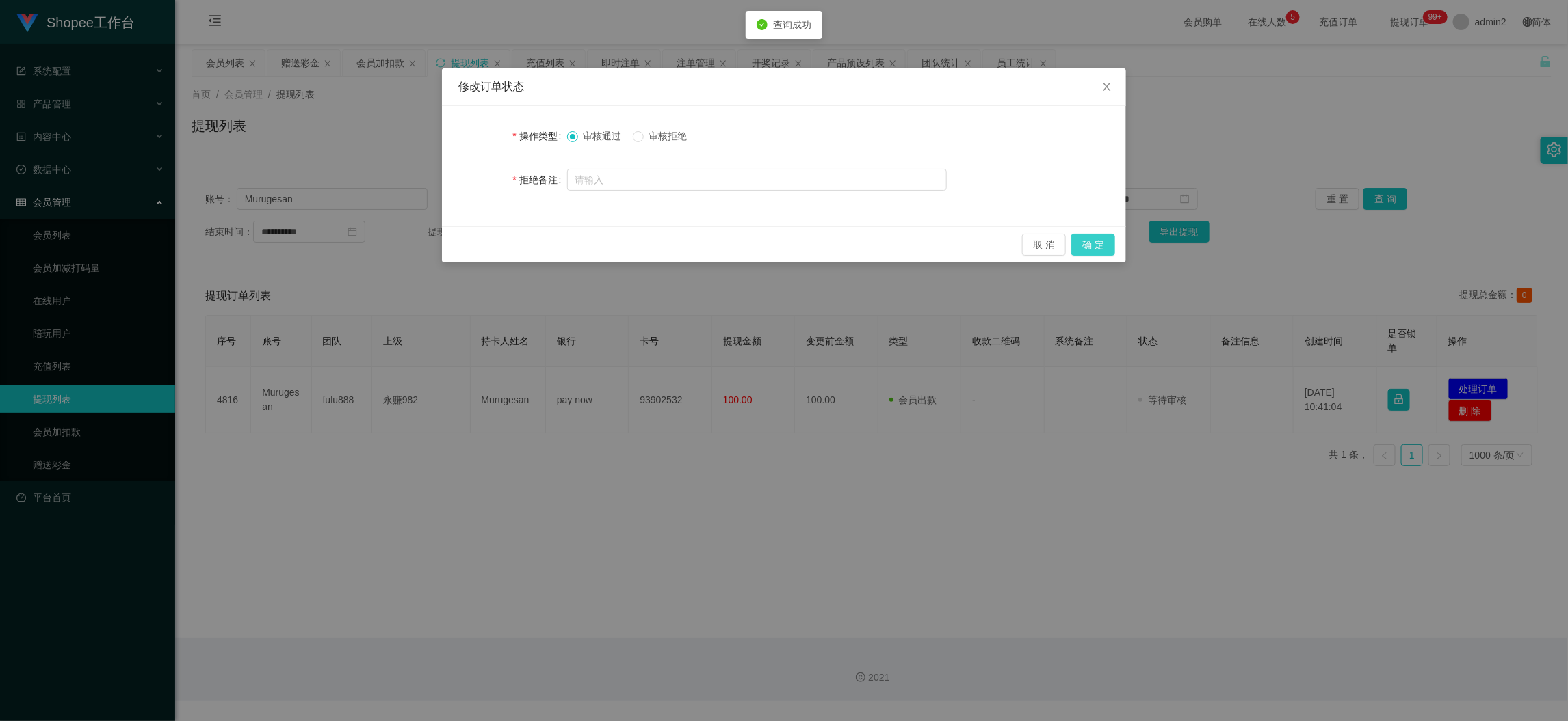
click at [1096, 240] on button "确 定" at bounding box center [1093, 245] width 44 height 22
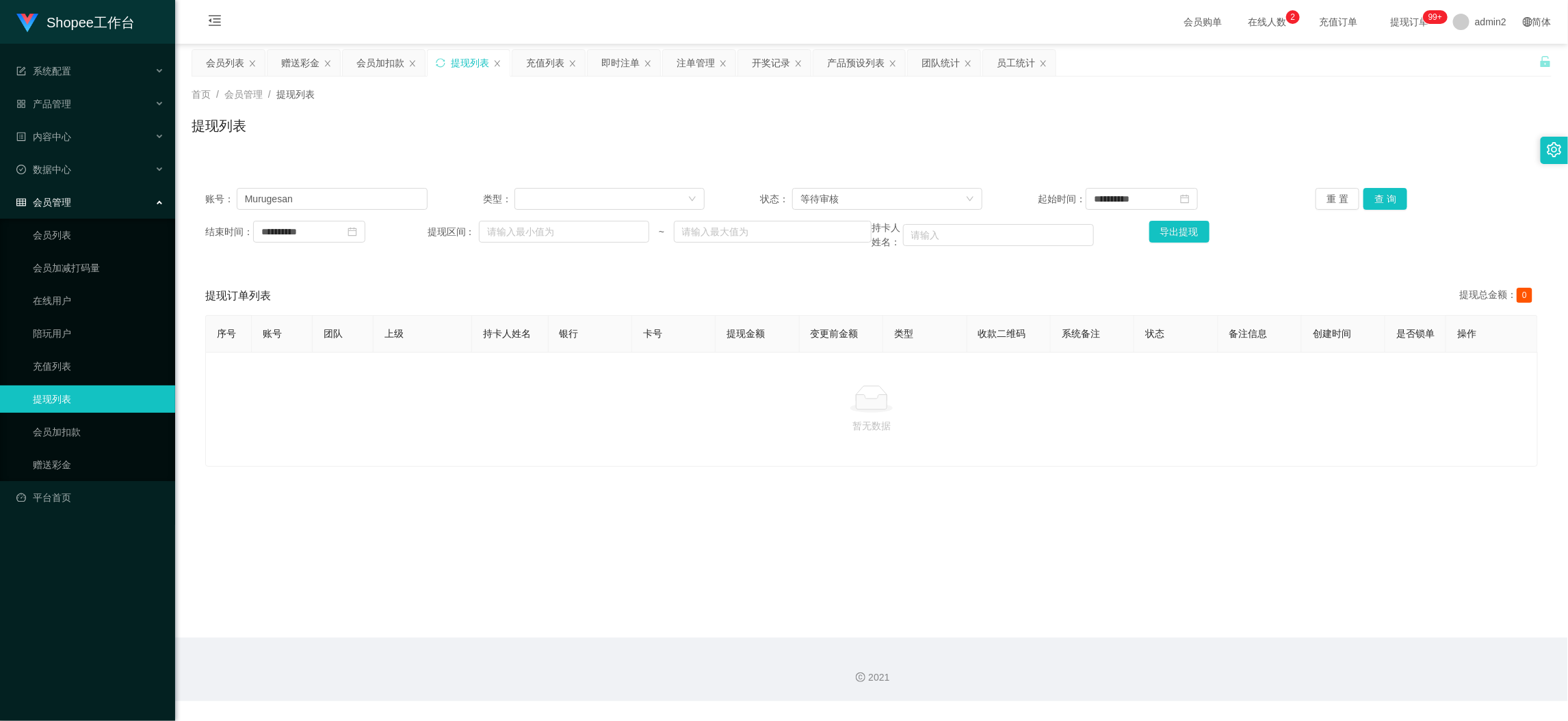
drag, startPoint x: 1232, startPoint y: 624, endPoint x: 742, endPoint y: 295, distance: 590.2
click at [1232, 624] on main "**********" at bounding box center [872, 341] width 1393 height 594
click at [297, 60] on div "赠送彩金" at bounding box center [301, 63] width 39 height 26
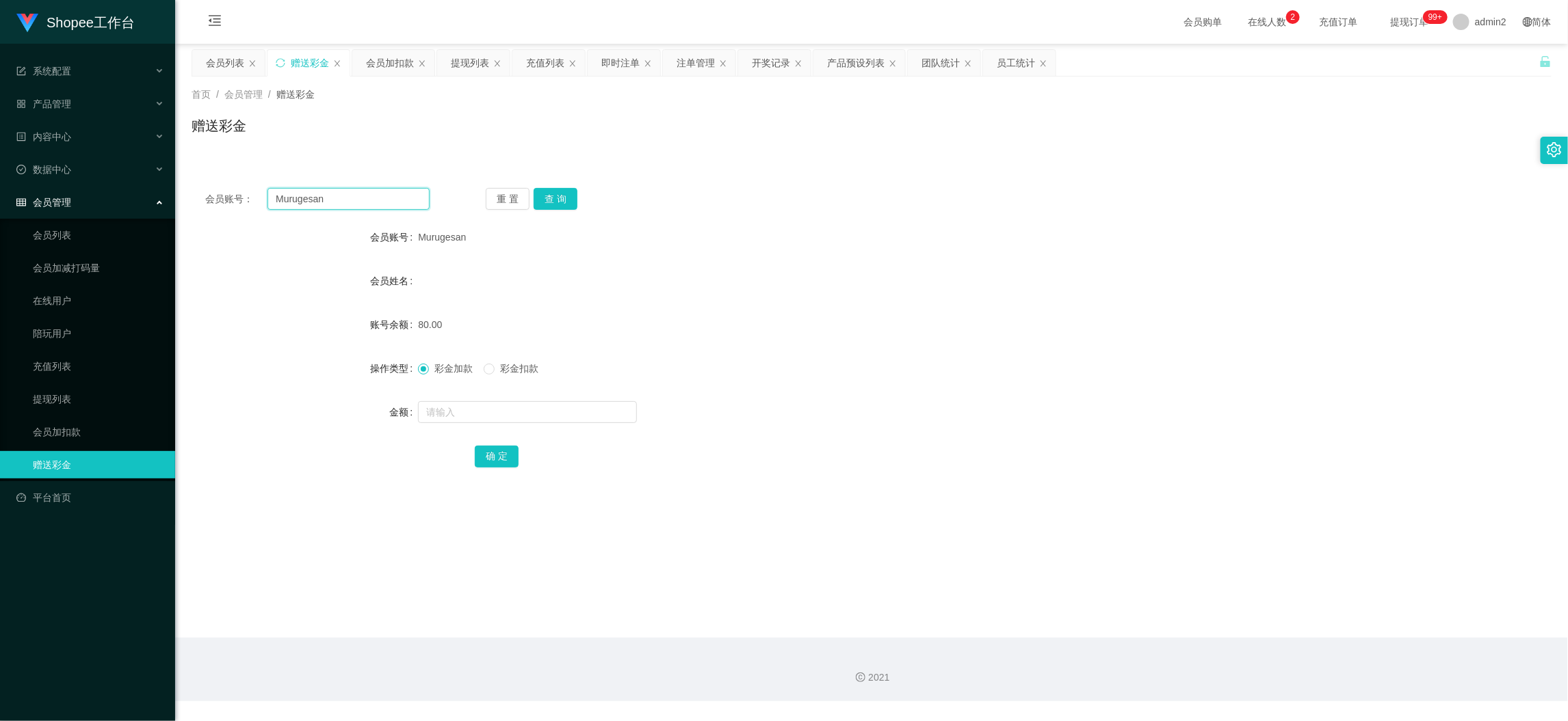
click at [392, 201] on input "Murugesan" at bounding box center [348, 198] width 162 height 22
paste input "Deva299582"
type input "Deva299582"
click at [566, 194] on button "查 询" at bounding box center [555, 198] width 44 height 22
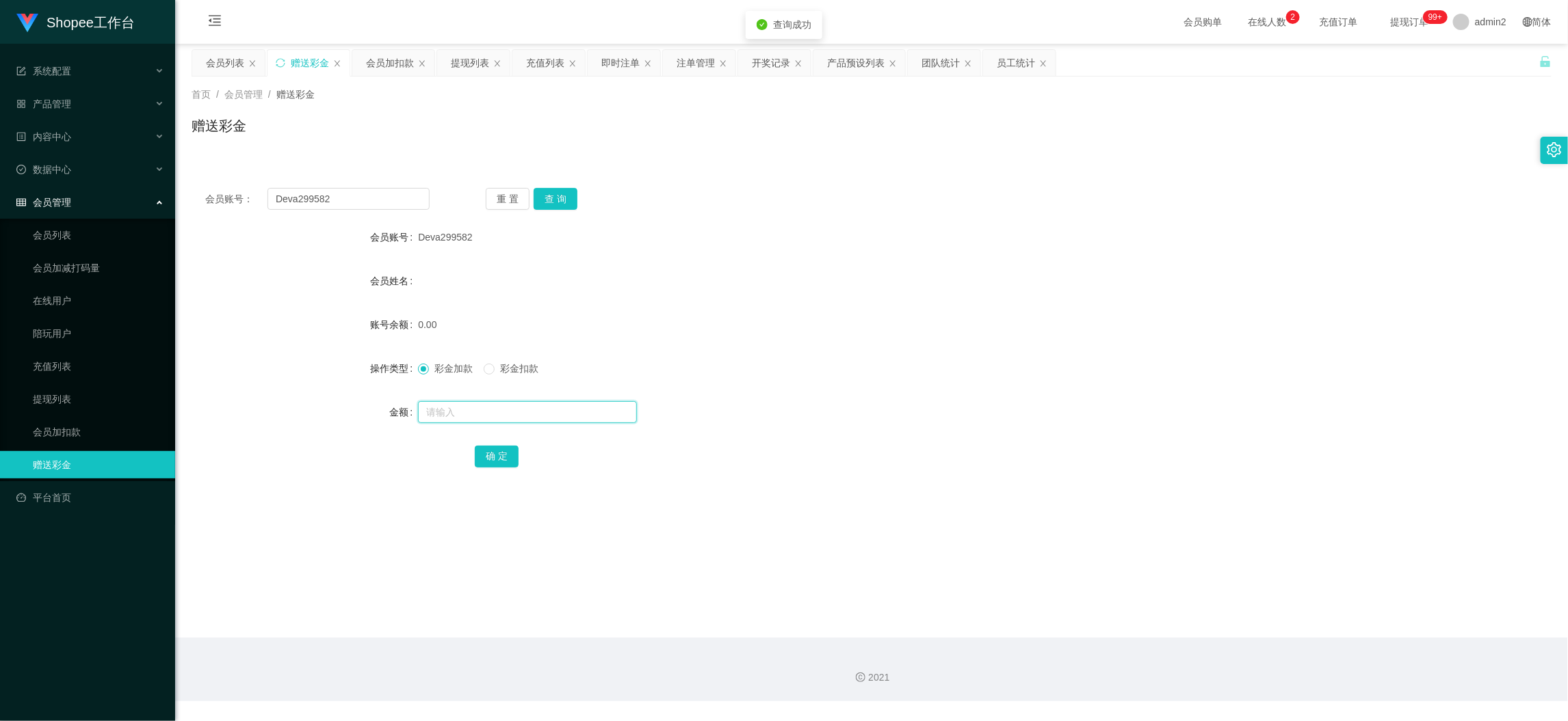
click at [558, 408] on input "text" at bounding box center [527, 412] width 219 height 22
type input "80"
click at [491, 455] on button "确 定" at bounding box center [496, 456] width 44 height 22
click at [835, 404] on div at bounding box center [814, 412] width 794 height 27
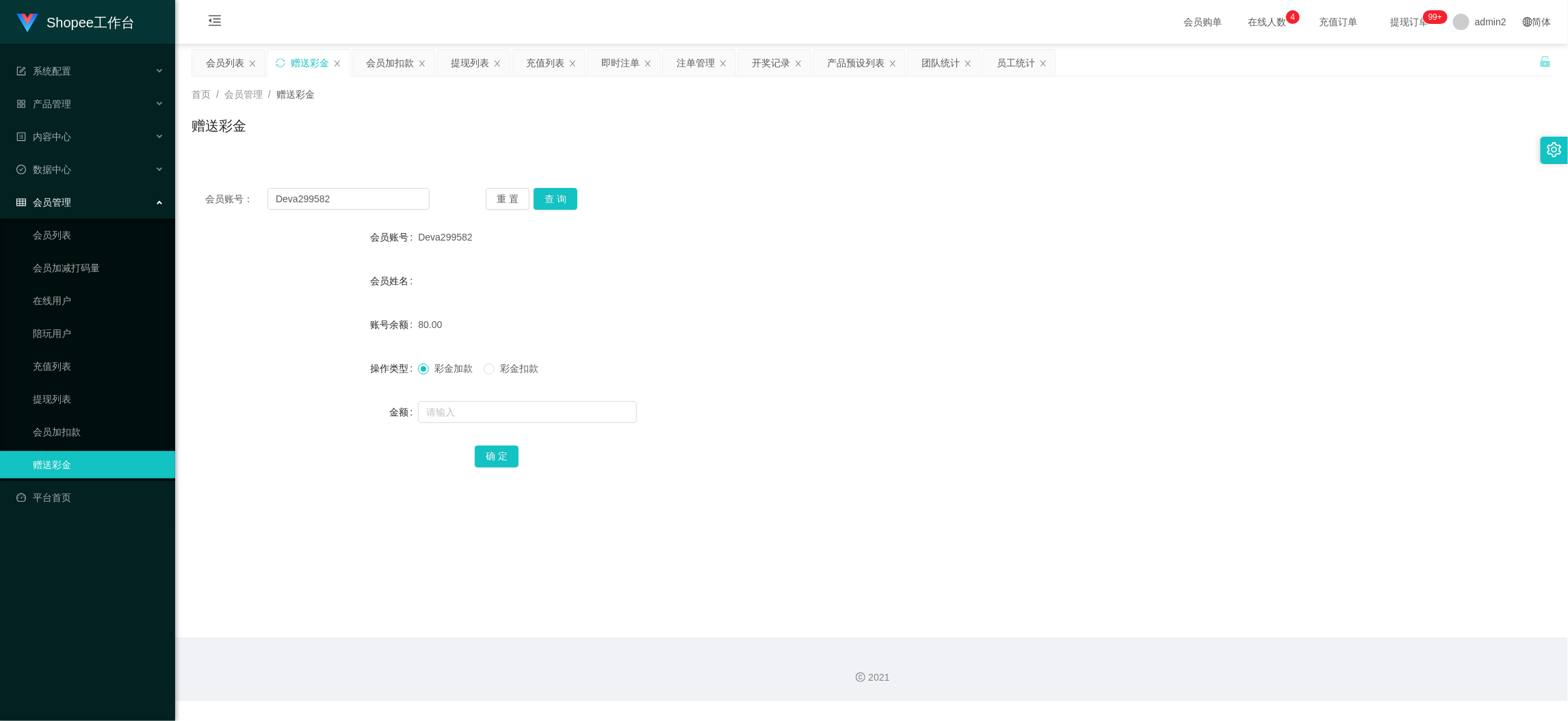
click at [1258, 612] on main "关闭左侧 关闭右侧 关闭其它 刷新页面 会员列表 赠送彩金 会员加扣款 提现列表 充值列表 即时注单 注单管理 开奖记录 产品预设列表 团队统计 员工统计 首…" at bounding box center [872, 341] width 1393 height 594
click at [361, 190] on input "Deva299582" at bounding box center [348, 198] width 162 height 22
paste input "liangching"
type input "liangching"
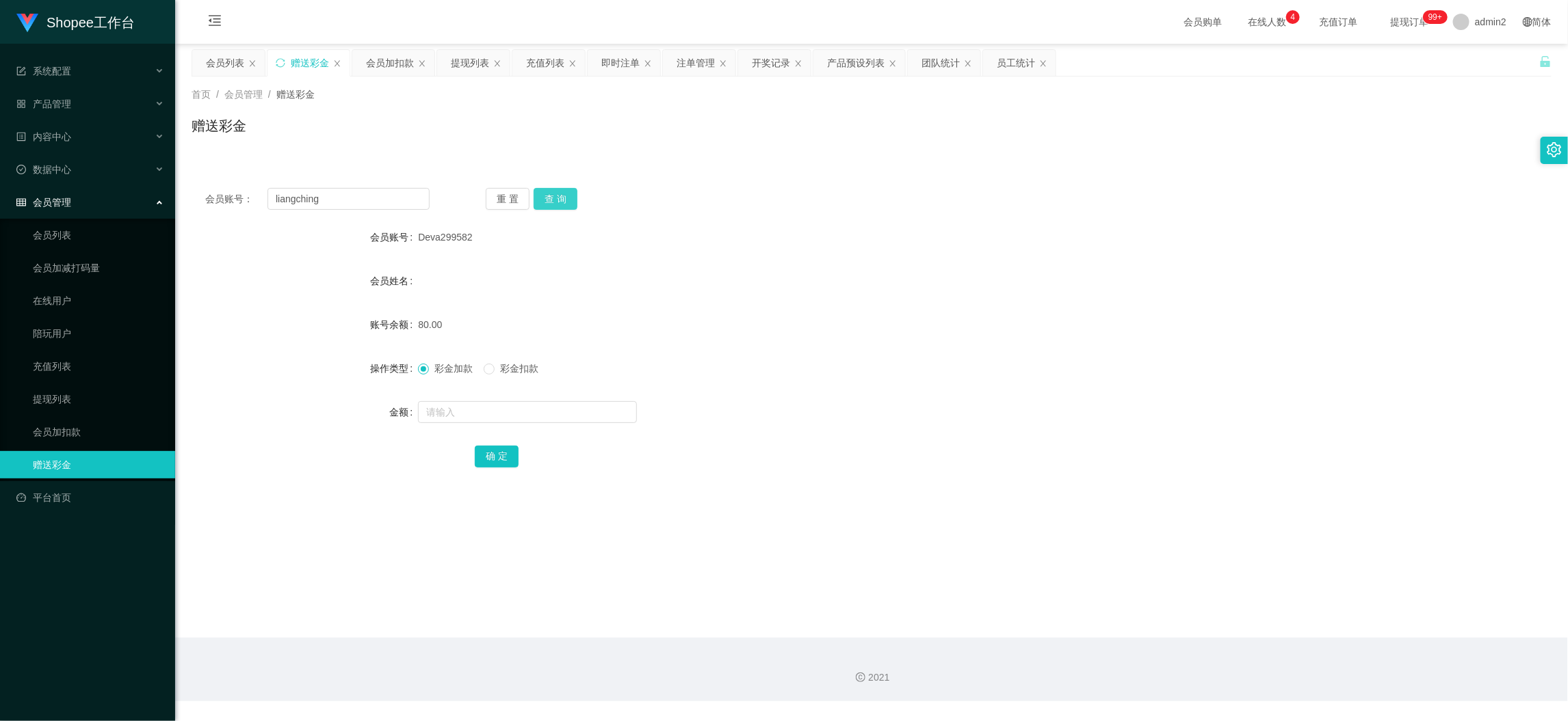
click at [554, 201] on button "查 询" at bounding box center [555, 198] width 44 height 22
click at [555, 413] on input "text" at bounding box center [527, 412] width 219 height 22
type input "80"
click at [479, 459] on button "确 定" at bounding box center [496, 456] width 44 height 22
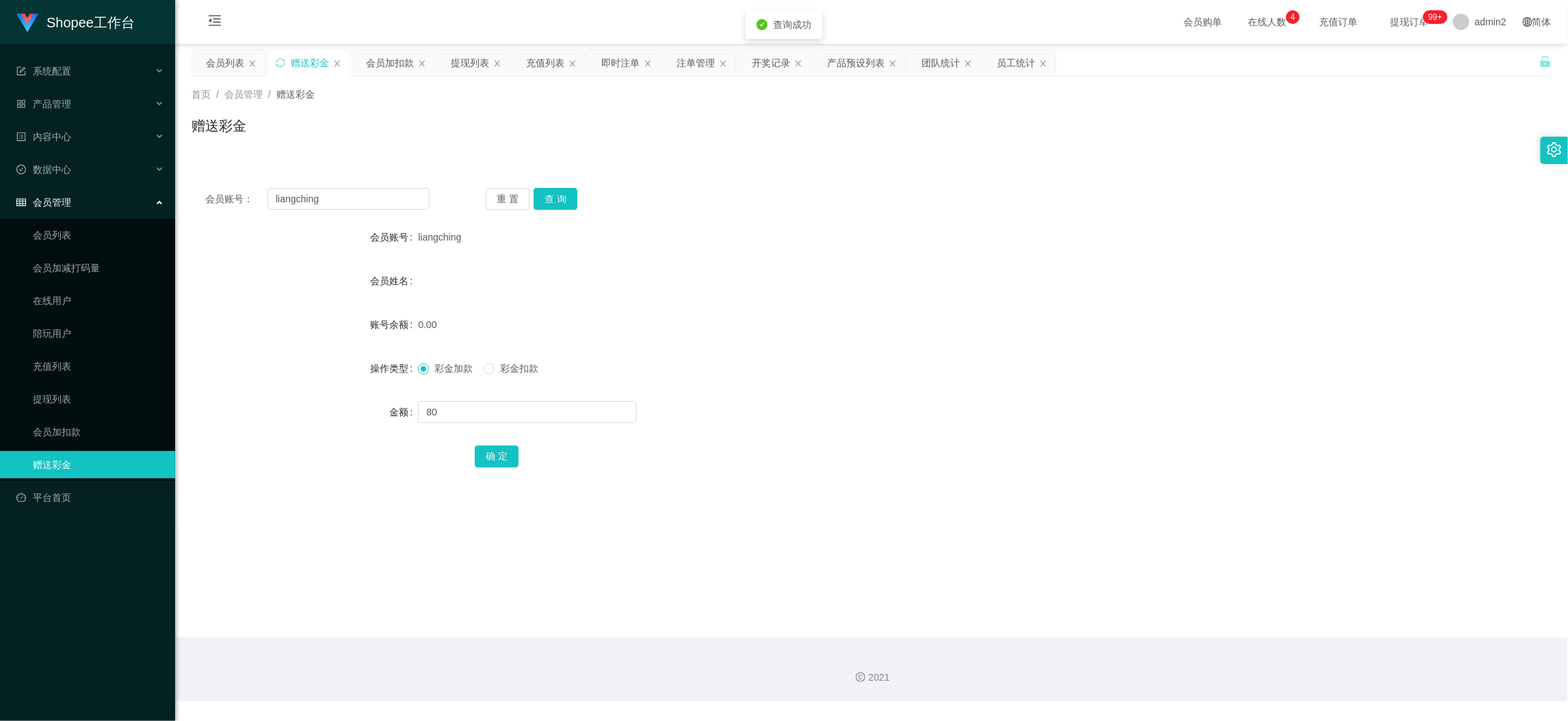
click at [937, 380] on div "彩金加款 彩金扣款" at bounding box center [814, 368] width 794 height 27
click at [1252, 607] on main "关闭左侧 关闭右侧 关闭其它 刷新页面 会员列表 赠送彩金 会员加扣款 提现列表 充值列表 即时注单 注单管理 开奖记录 产品预设列表 团队统计 员工统计 首…" at bounding box center [872, 341] width 1393 height 594
click at [683, 56] on div "注单管理" at bounding box center [696, 63] width 39 height 26
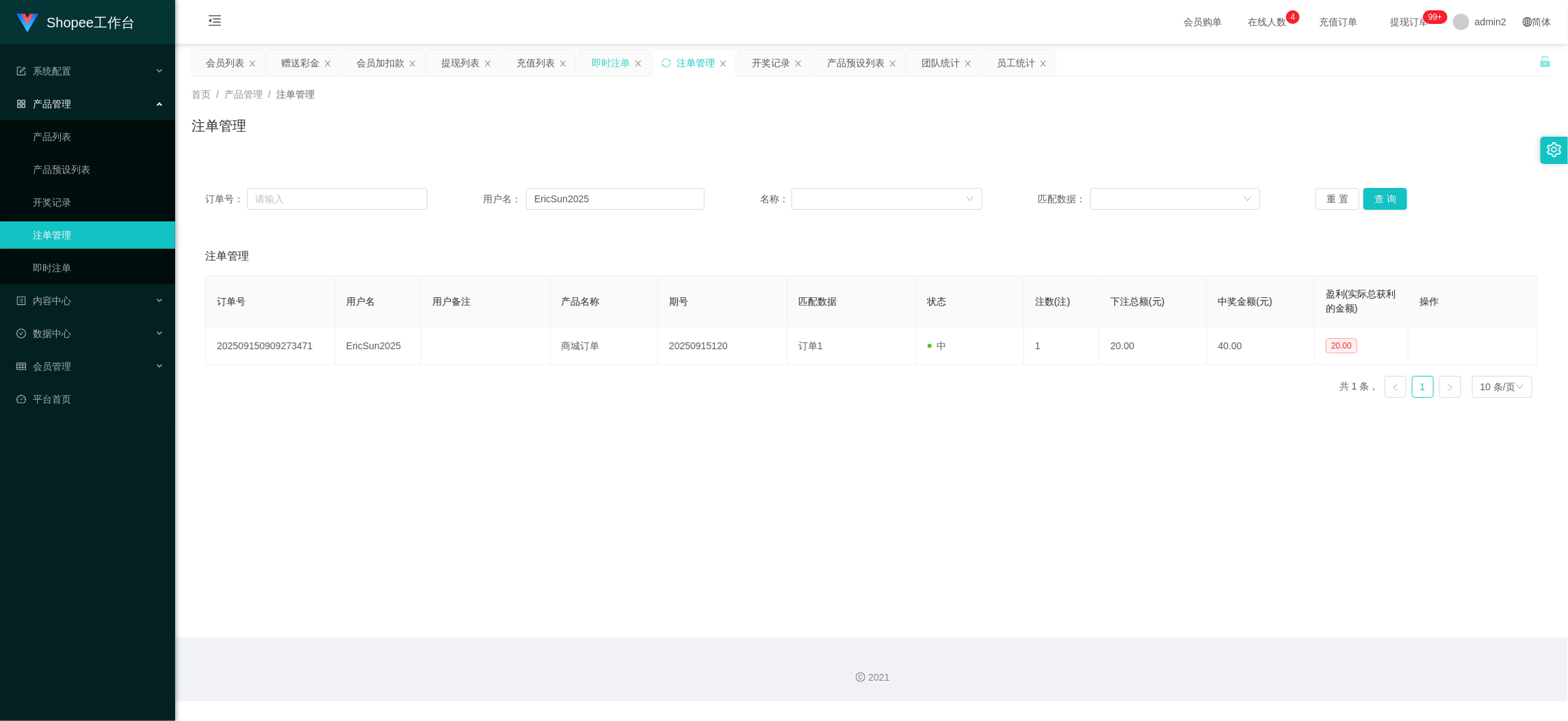
click at [601, 66] on div "即时注单" at bounding box center [611, 63] width 39 height 26
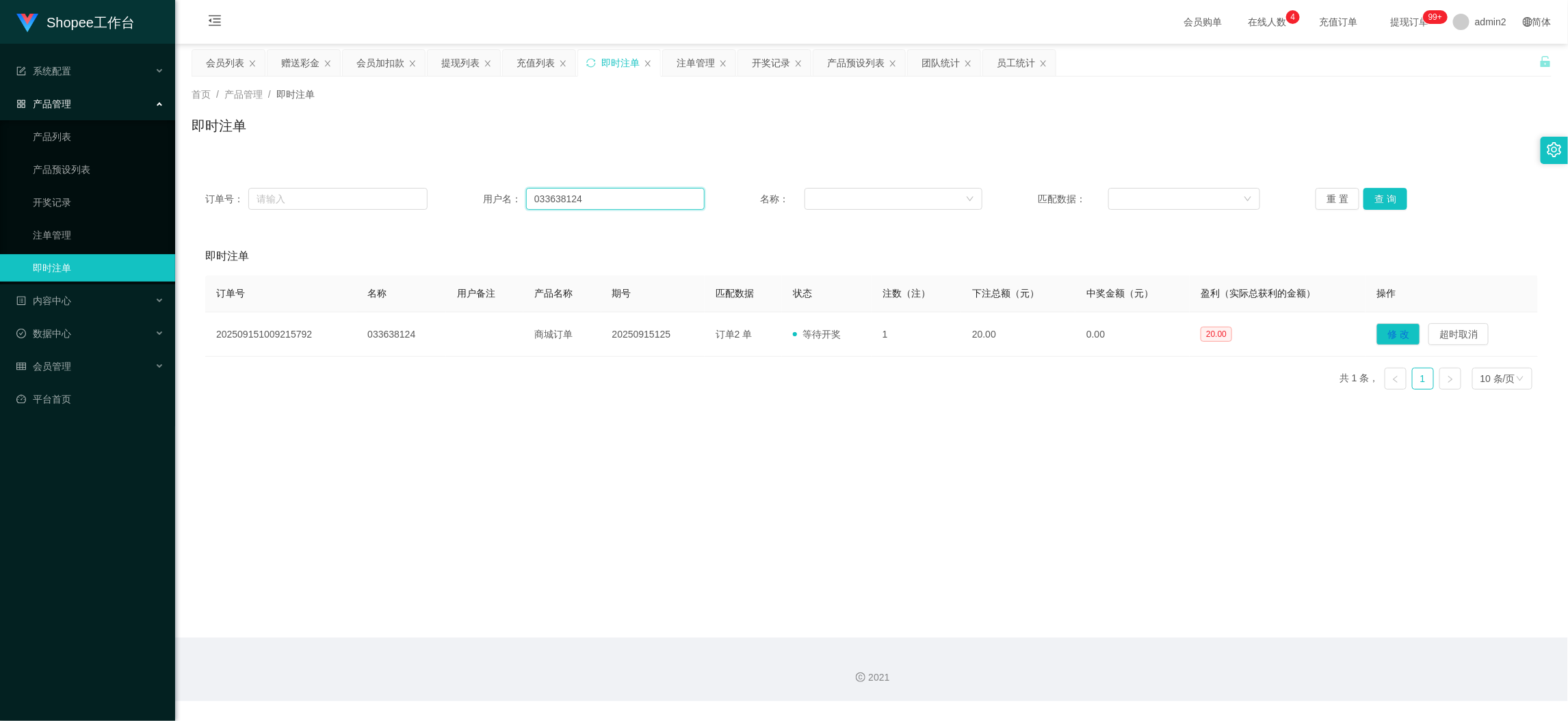
click at [609, 203] on input "033638124" at bounding box center [615, 198] width 179 height 22
paste input "Deva299582"
type input "Deva299582"
drag, startPoint x: 1380, startPoint y: 189, endPoint x: 1387, endPoint y: 204, distance: 16.6
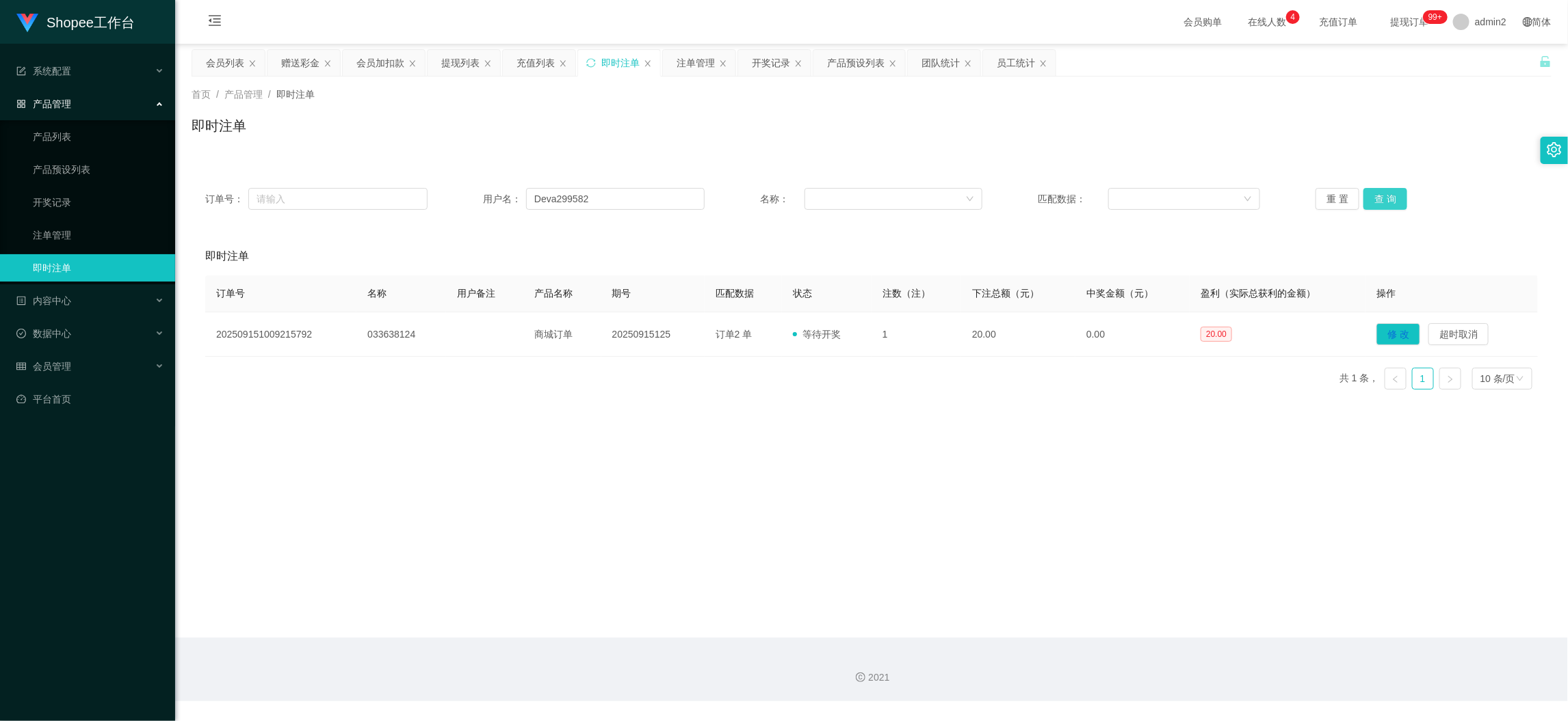
click at [1380, 189] on button "查 询" at bounding box center [1385, 198] width 44 height 22
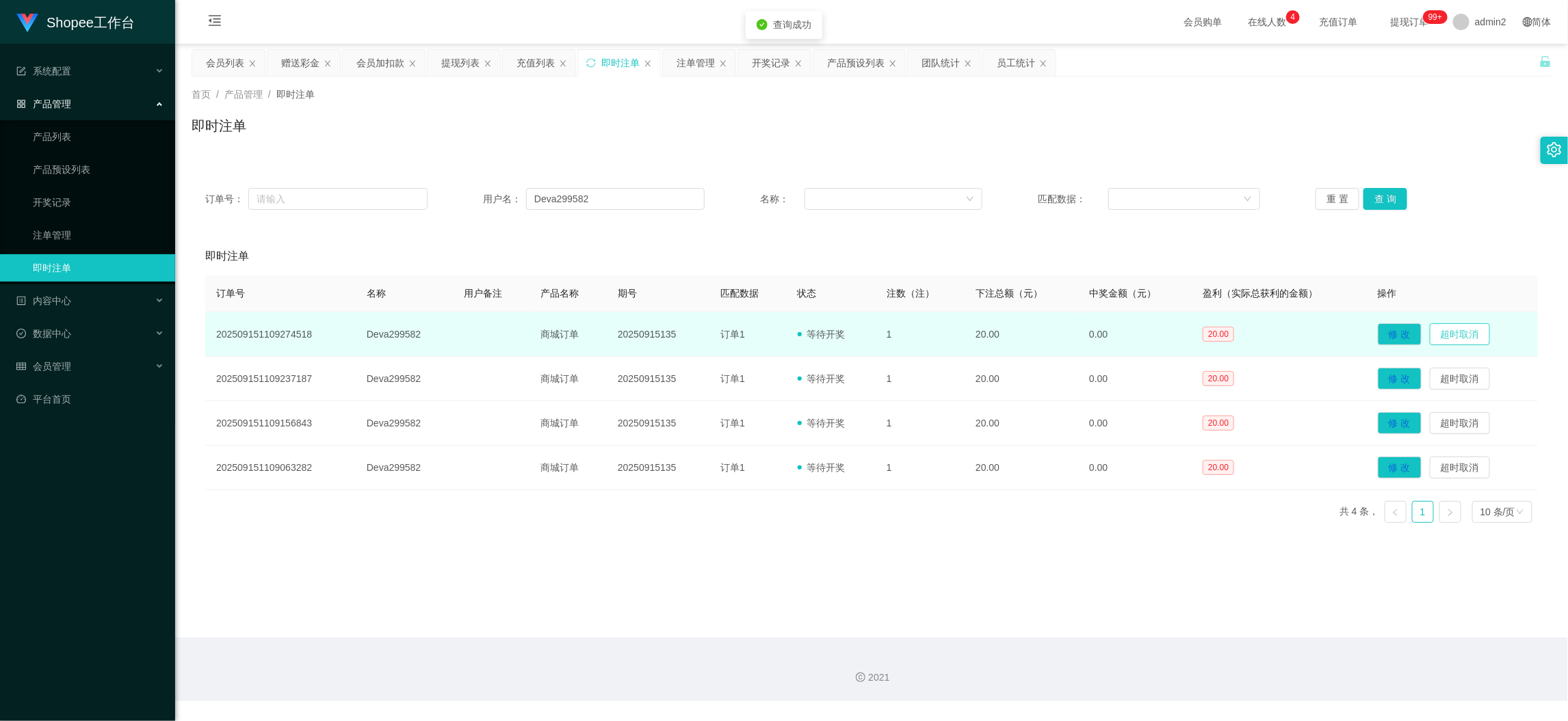
click at [1455, 333] on button "超时取消" at bounding box center [1460, 334] width 60 height 22
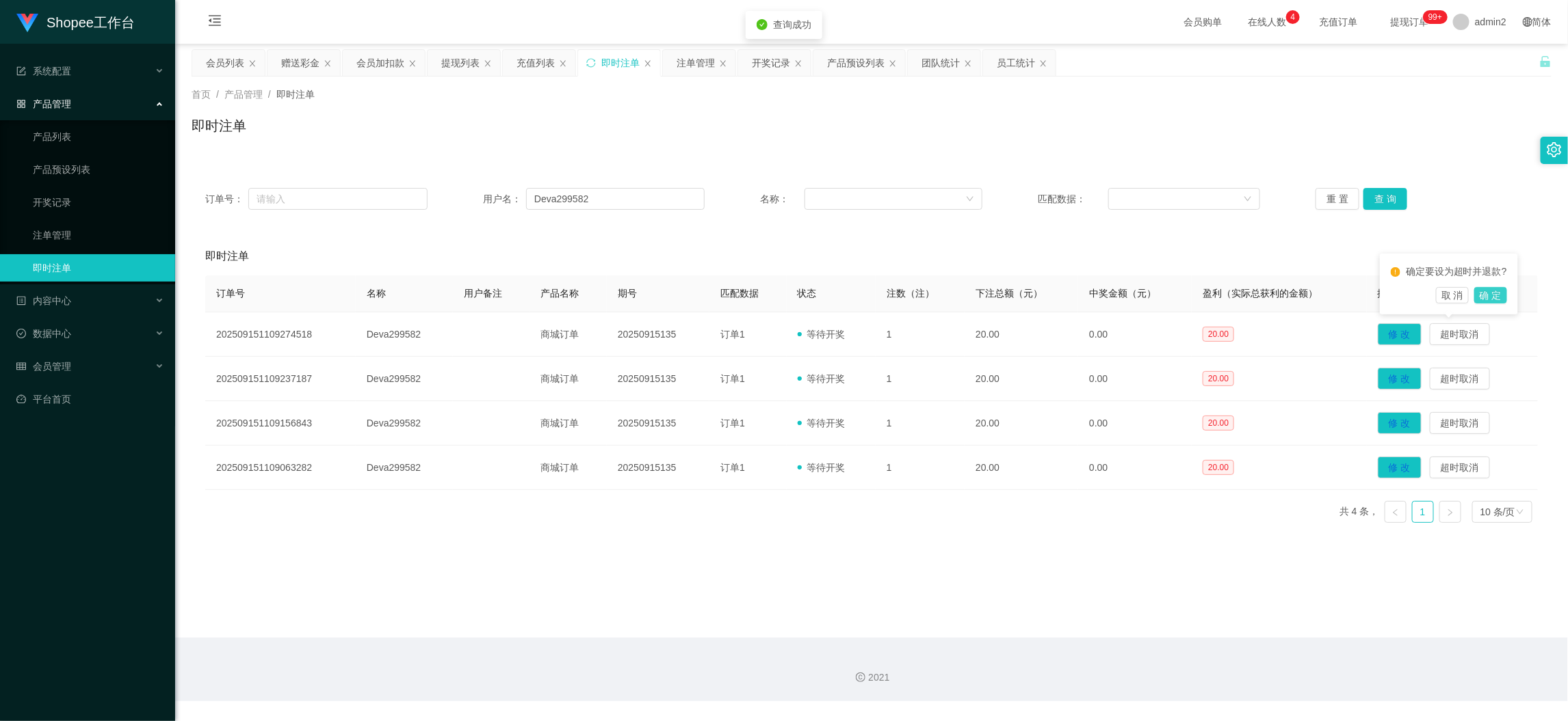
click at [1497, 293] on button "确 定" at bounding box center [1491, 295] width 33 height 16
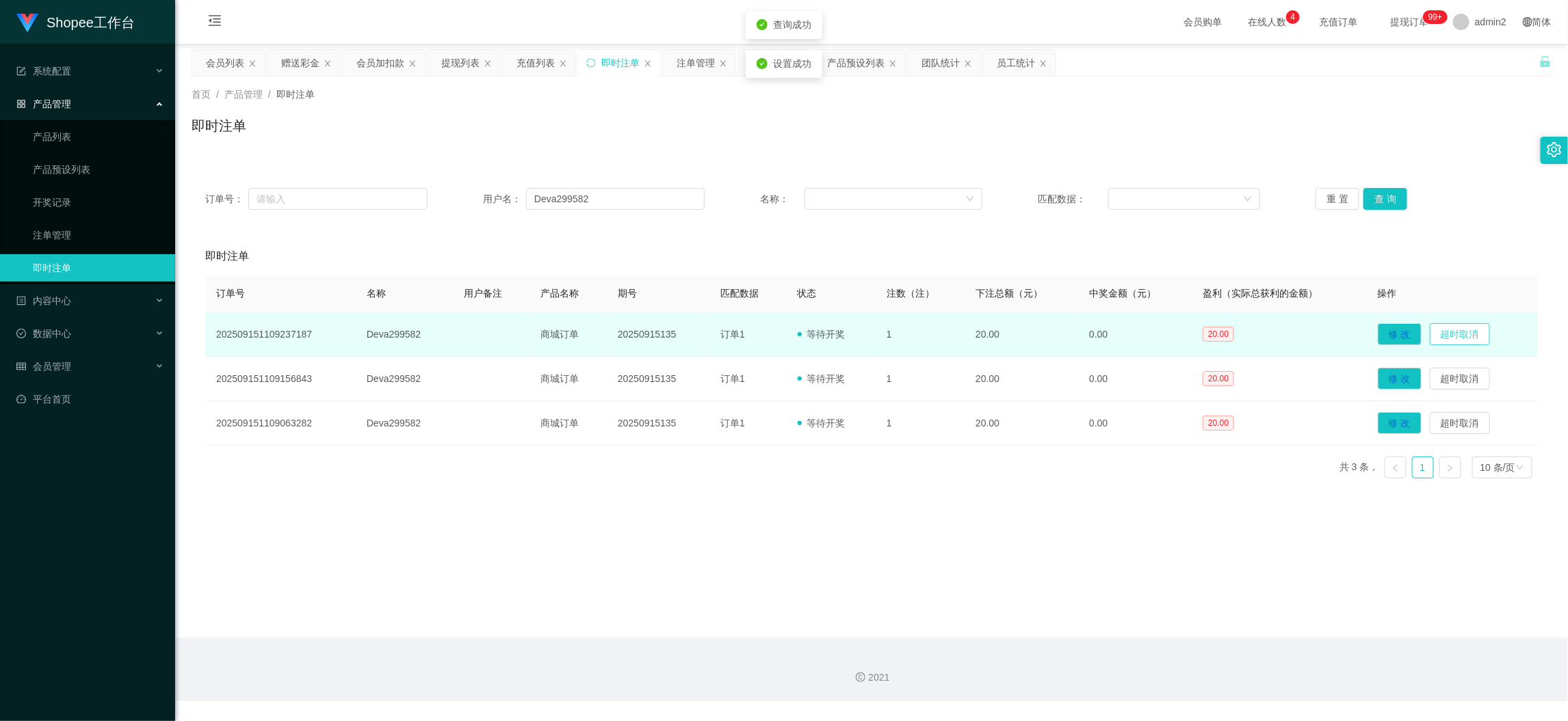
click at [1450, 330] on button "超时取消" at bounding box center [1460, 334] width 60 height 22
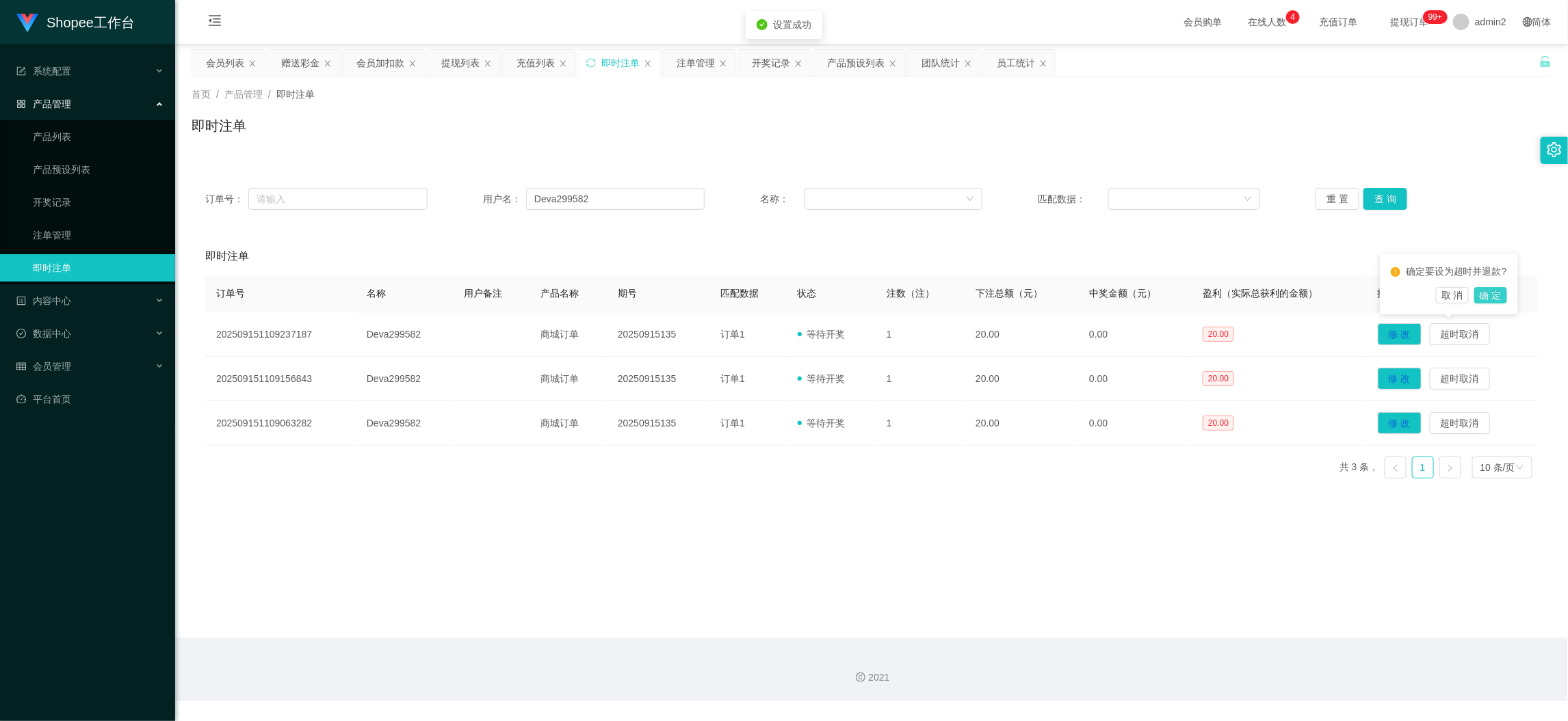
click at [1487, 291] on button "确 定" at bounding box center [1491, 295] width 33 height 16
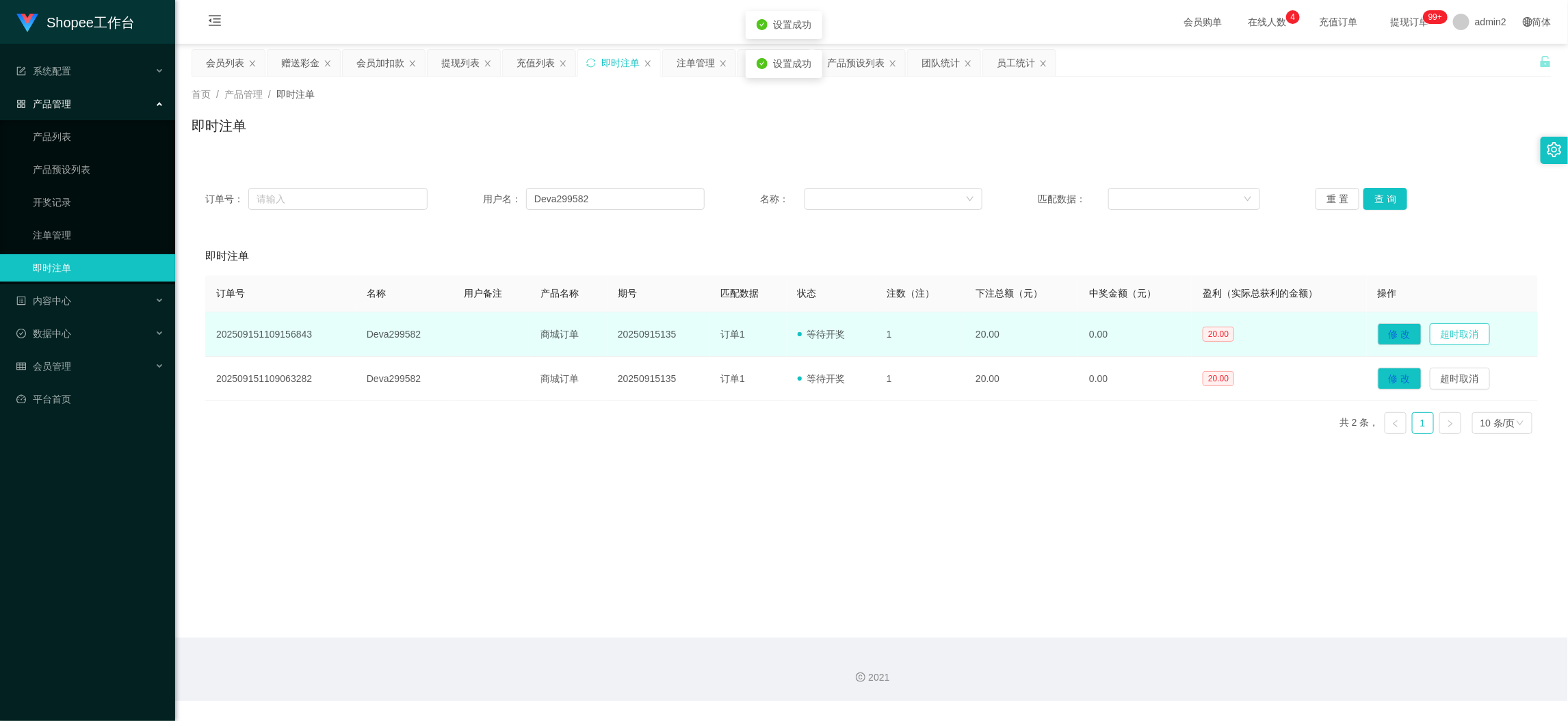
click at [1449, 336] on button "超时取消" at bounding box center [1460, 334] width 60 height 22
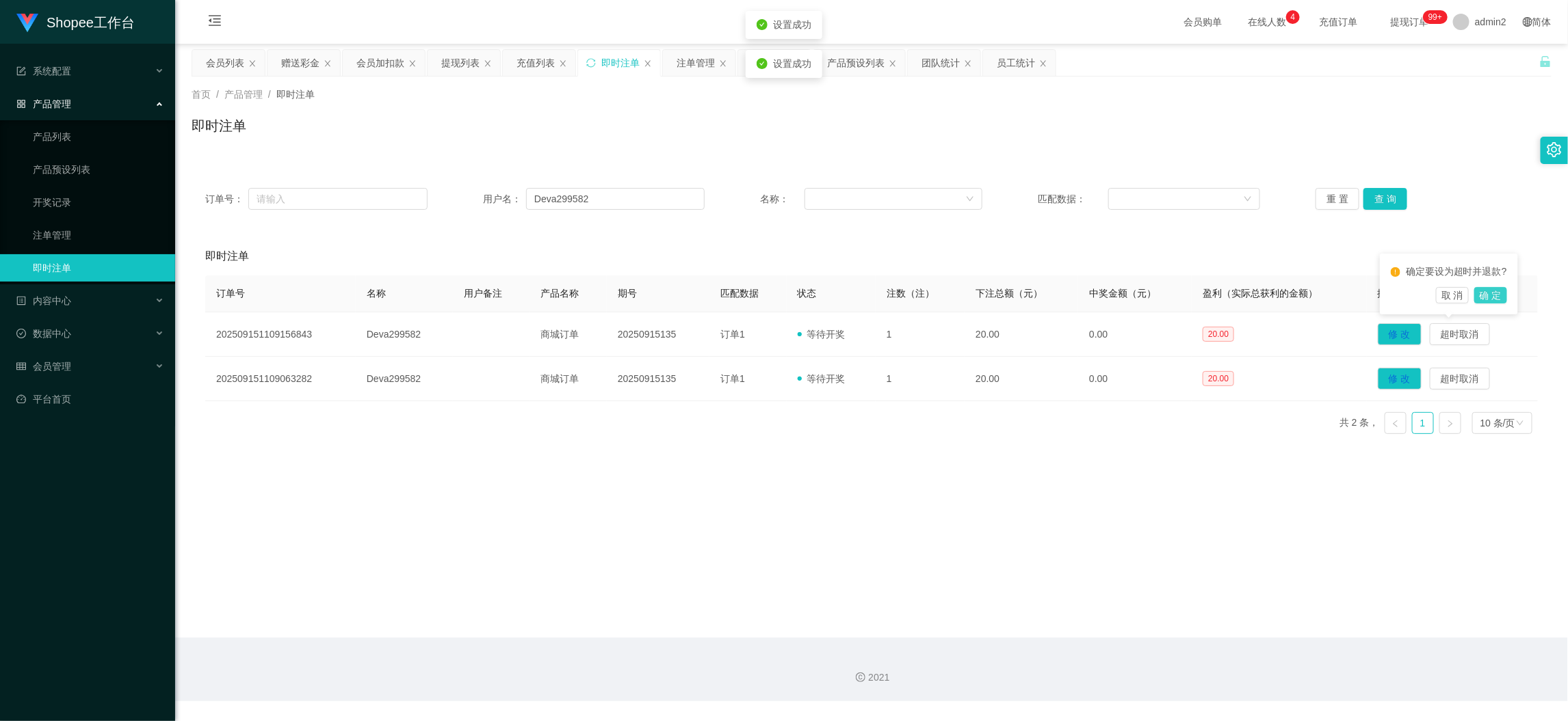
click at [1492, 293] on button "确 定" at bounding box center [1491, 295] width 33 height 16
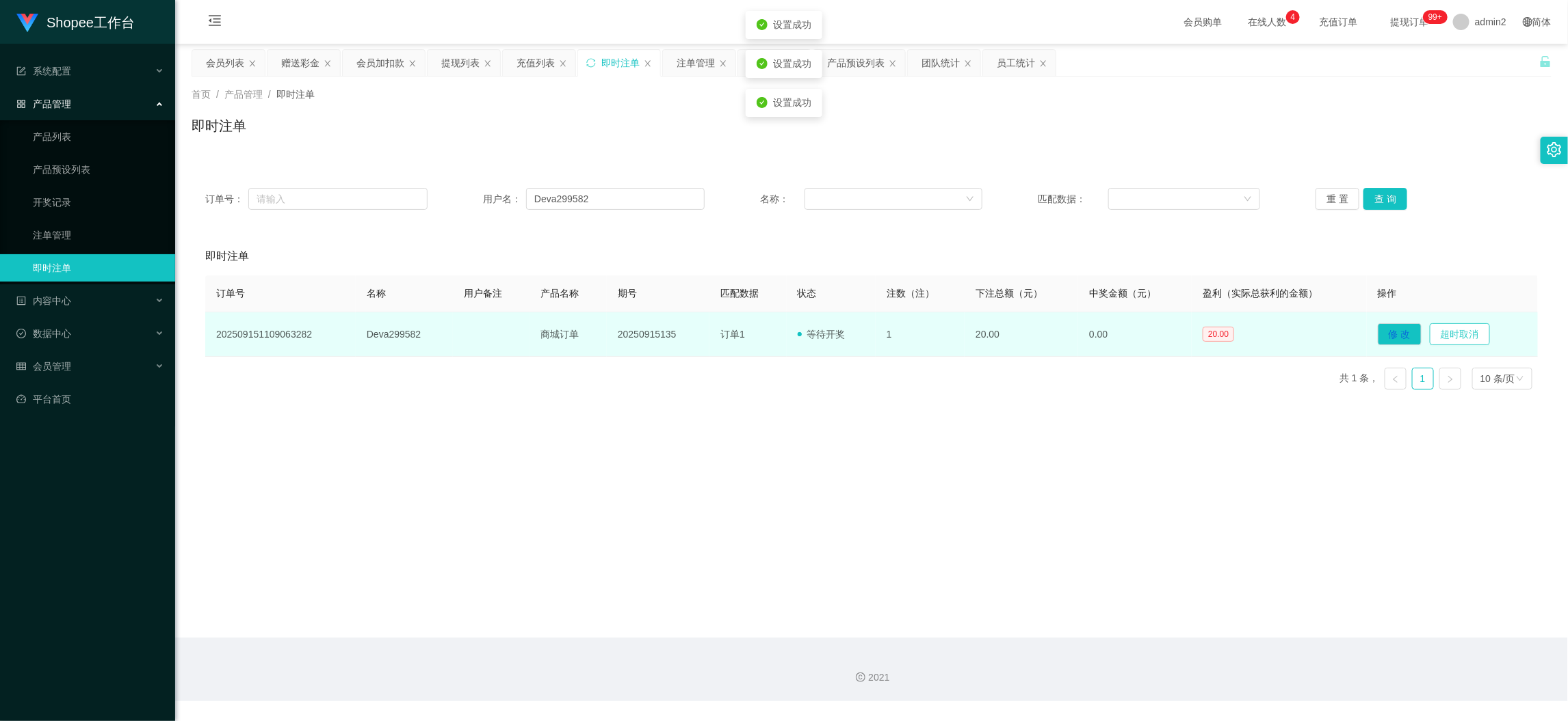
click at [1456, 339] on button "超时取消" at bounding box center [1460, 334] width 60 height 22
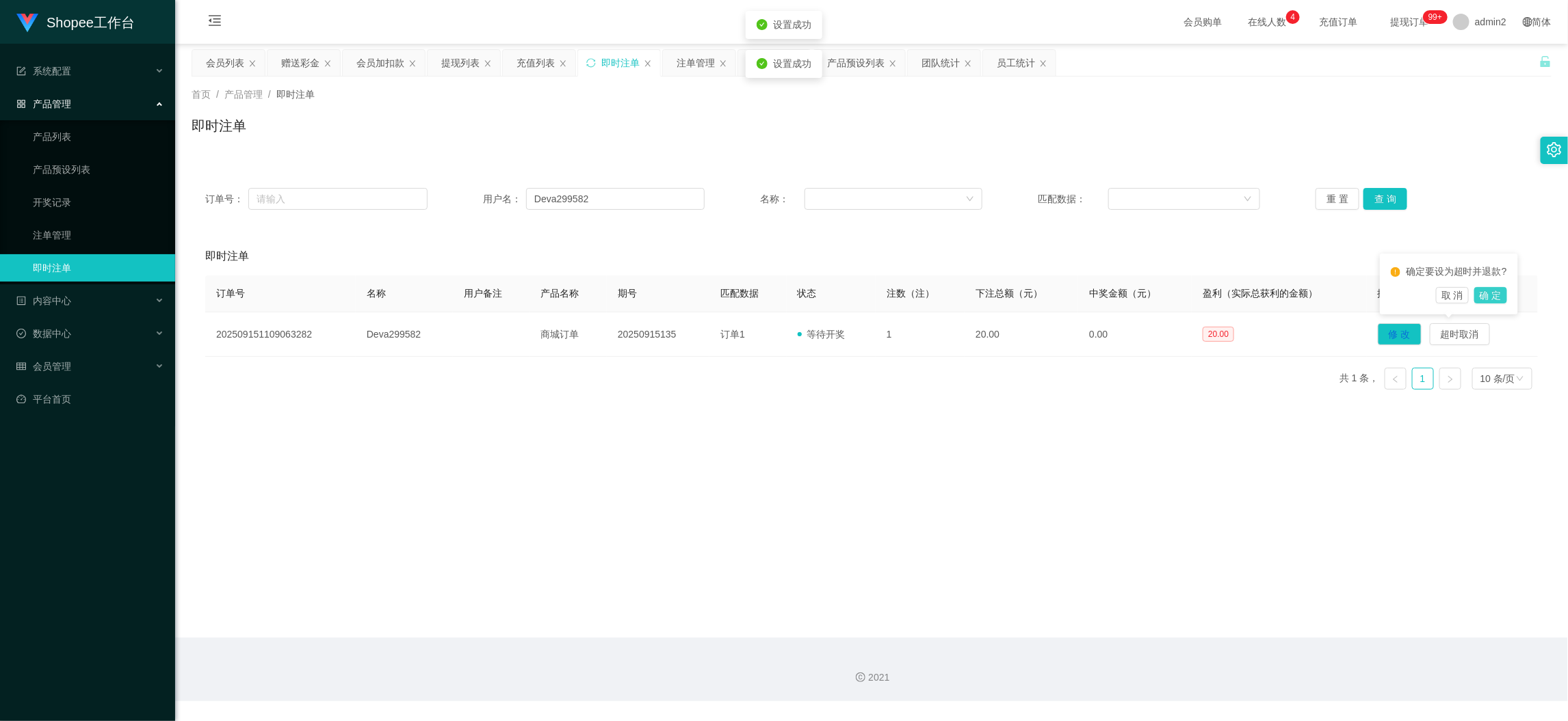
click at [1484, 295] on button "确 定" at bounding box center [1491, 295] width 33 height 16
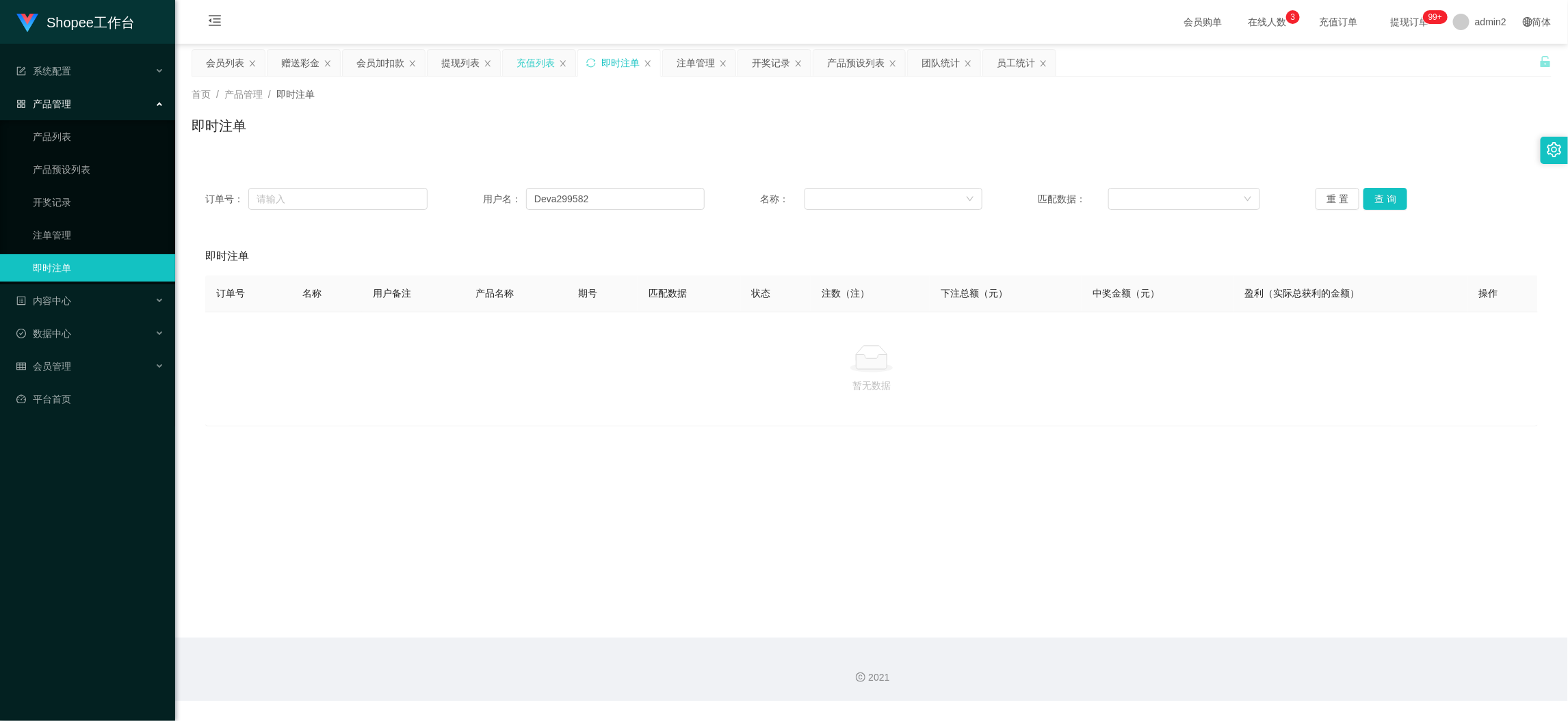
click at [531, 59] on div "充值列表" at bounding box center [536, 63] width 39 height 26
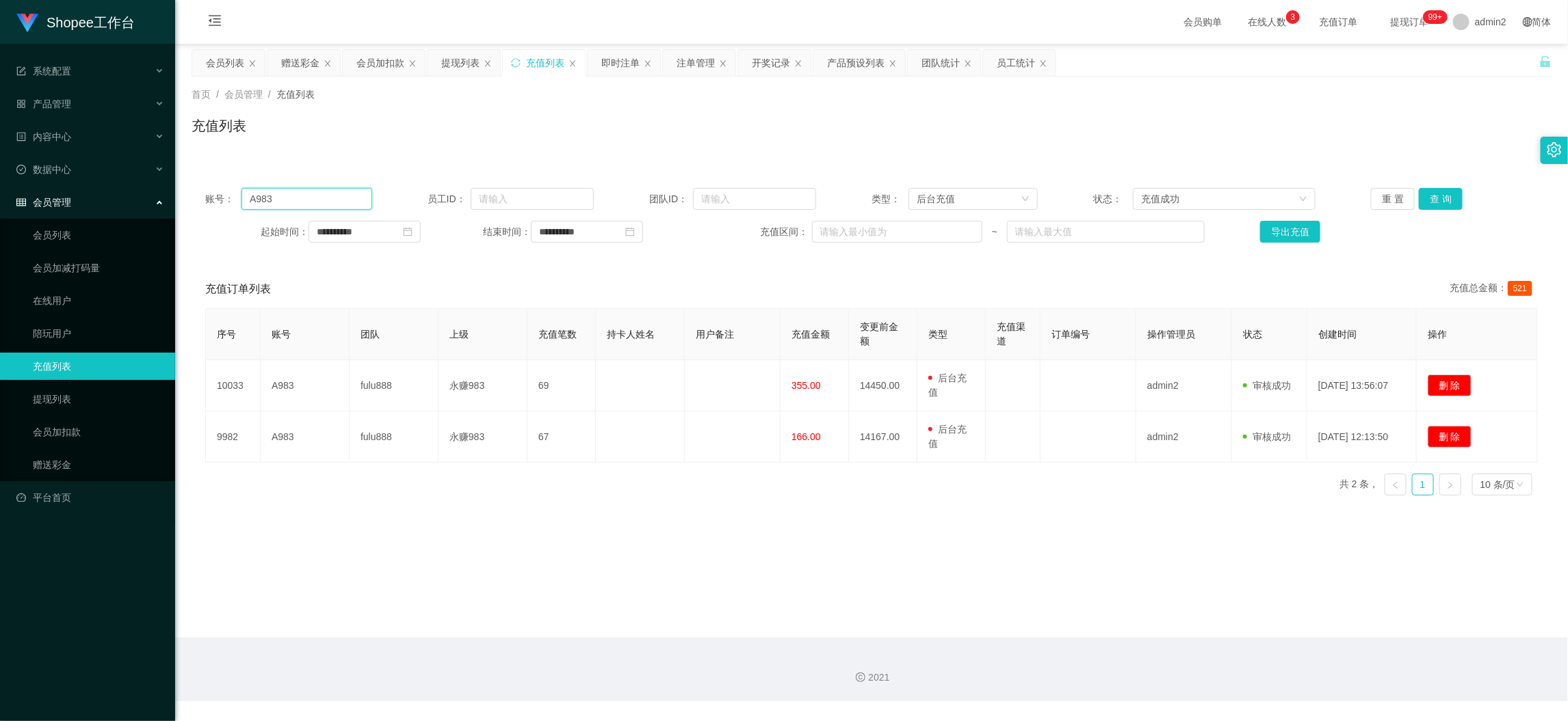
click at [333, 193] on input "A983" at bounding box center [306, 198] width 130 height 22
paste input "Deva299582"
type input "Deva299582"
click at [1432, 201] on button "查 询" at bounding box center [1440, 198] width 44 height 22
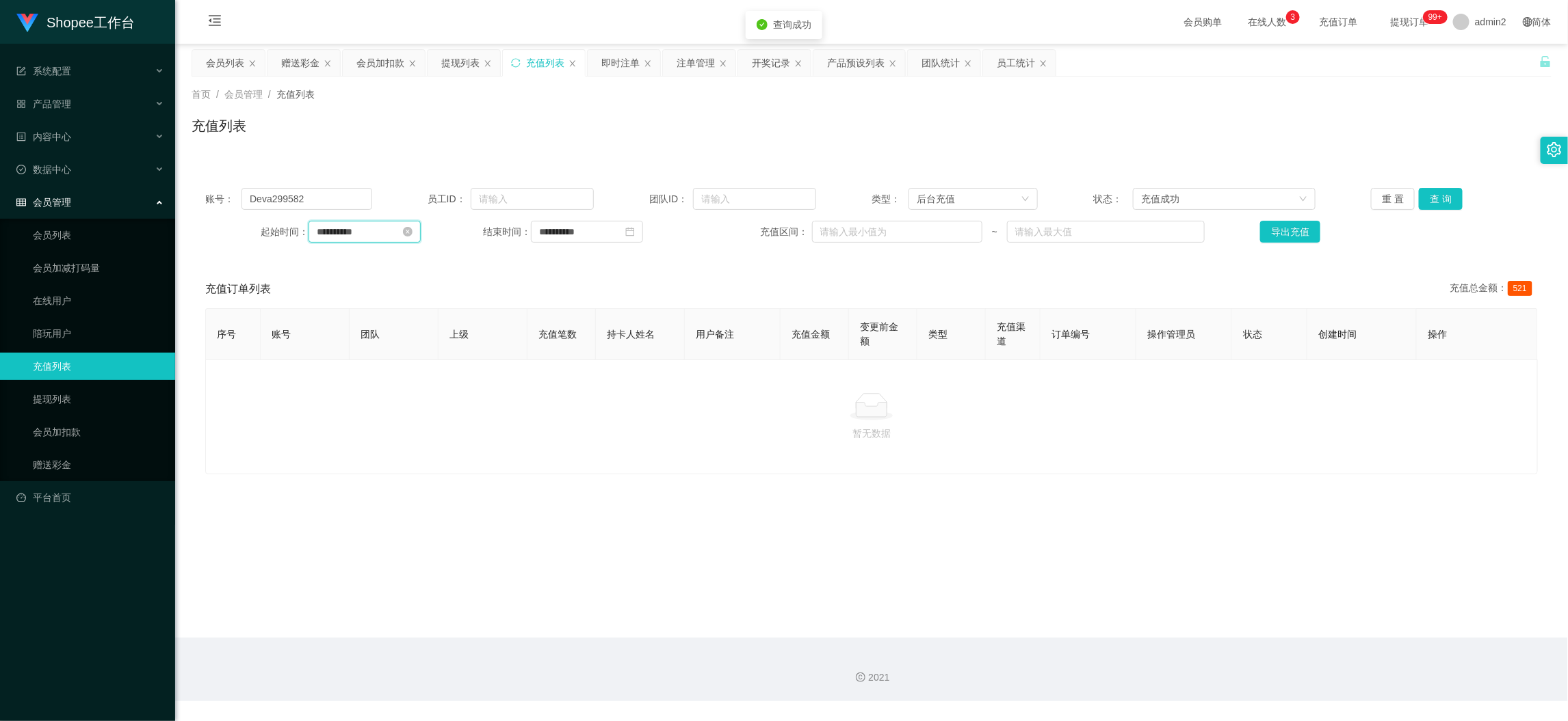
click at [377, 226] on input "**********" at bounding box center [364, 231] width 112 height 22
click at [393, 439] on span "今天" at bounding box center [403, 438] width 174 height 26
click at [402, 440] on link "今天" at bounding box center [404, 438] width 19 height 26
type input "**********"
click at [613, 234] on input "**********" at bounding box center [586, 231] width 112 height 22
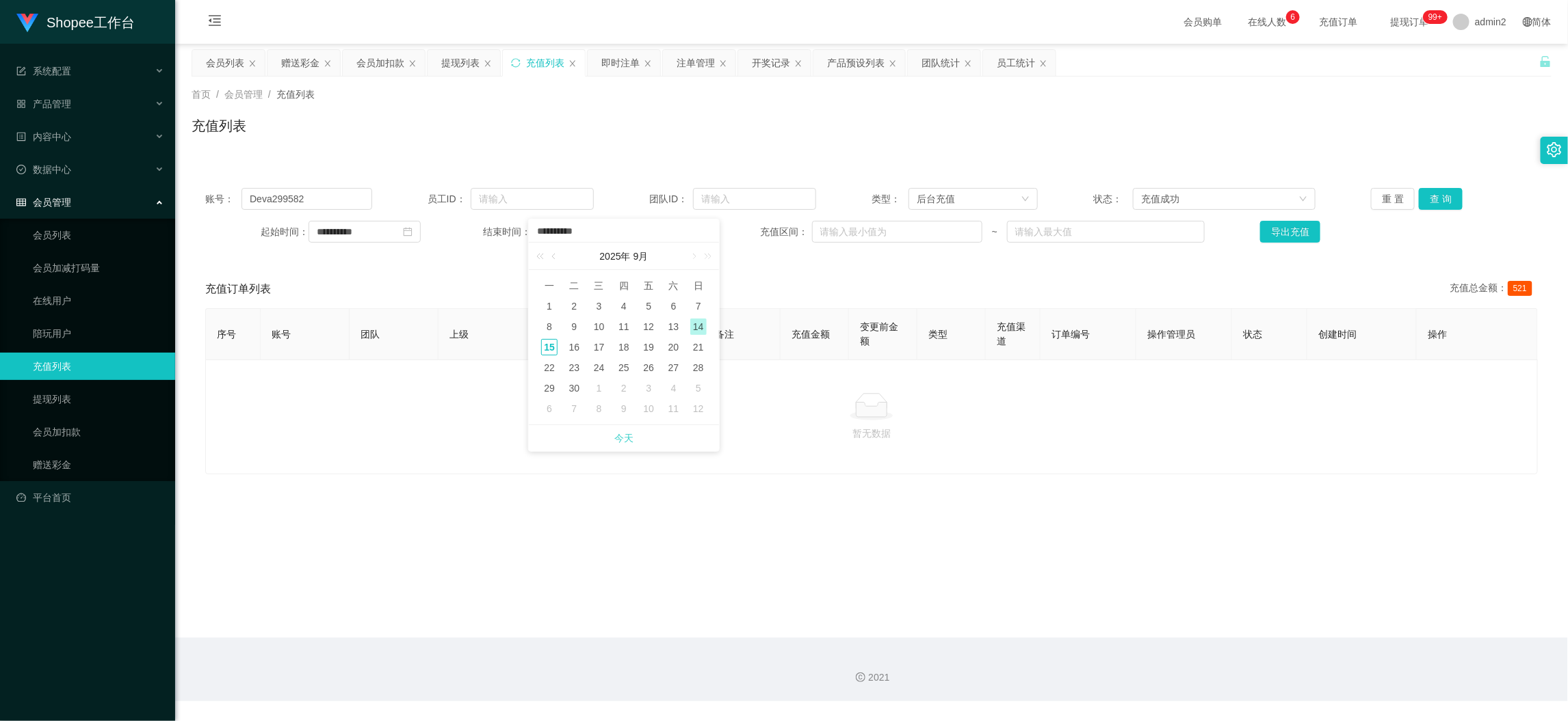
click at [624, 438] on link "今天" at bounding box center [624, 438] width 19 height 26
type input "**********"
click at [1452, 196] on button "查 询" at bounding box center [1440, 198] width 44 height 22
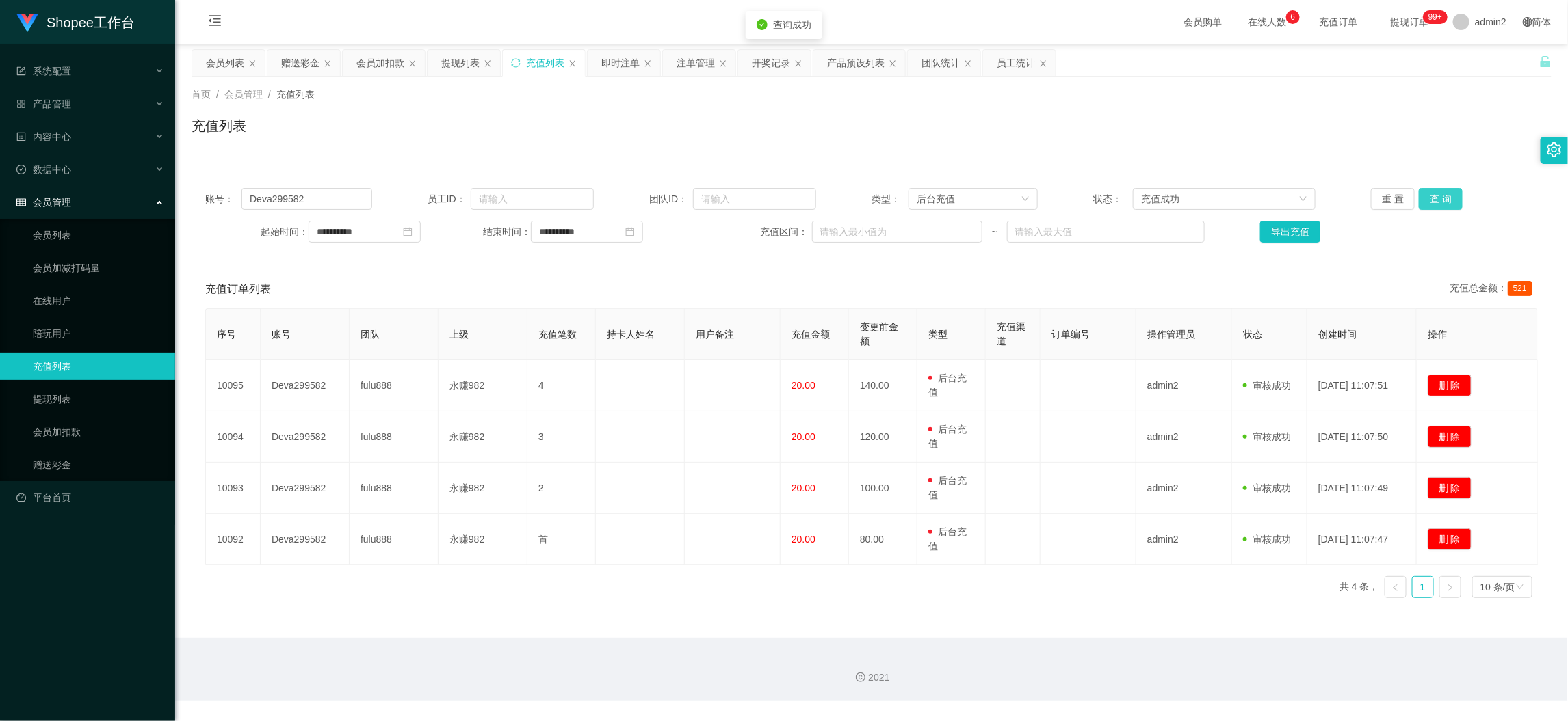
click at [1447, 196] on button "查 询" at bounding box center [1440, 198] width 44 height 22
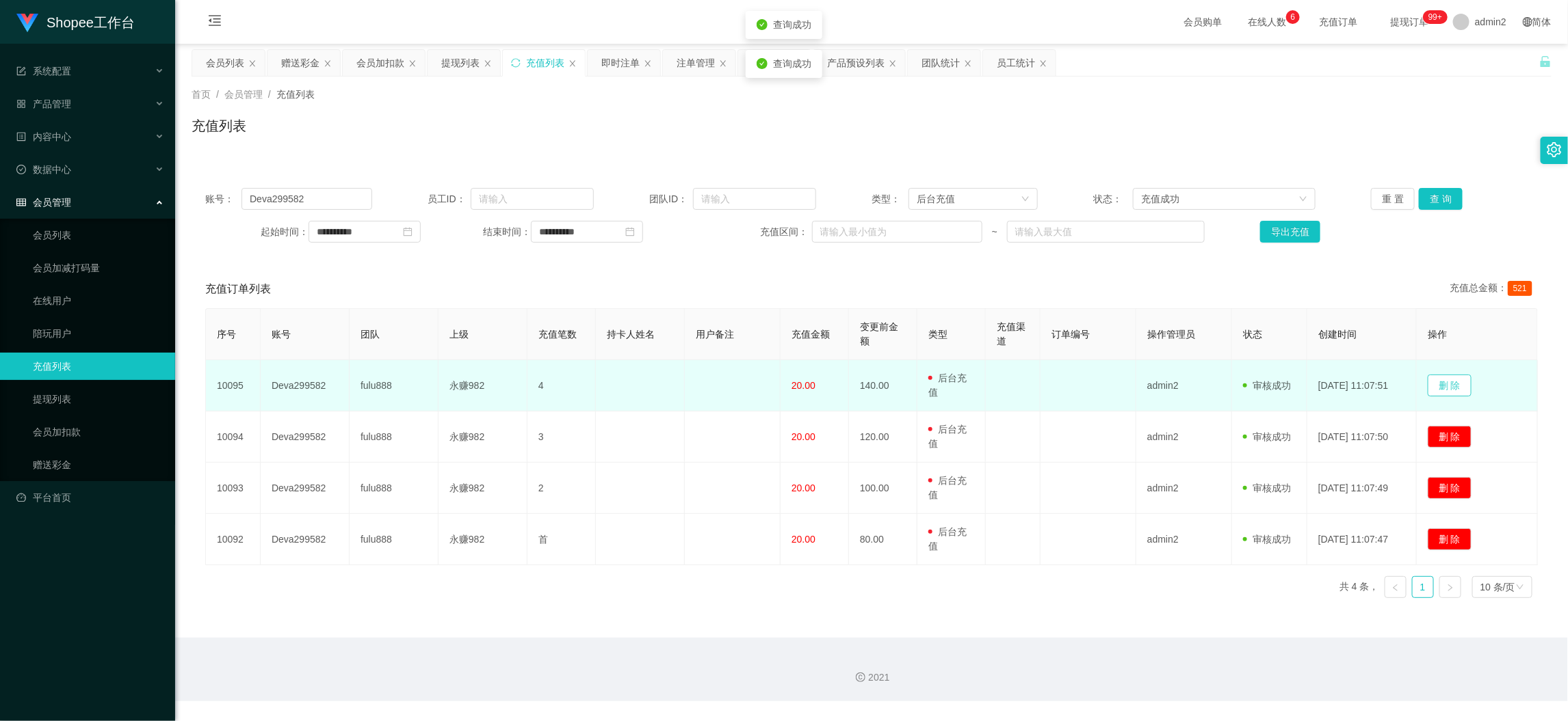
click at [1469, 388] on button "删 除" at bounding box center [1449, 385] width 44 height 22
click at [1458, 380] on button "删 除" at bounding box center [1449, 385] width 44 height 22
click at [1462, 378] on button "删 除" at bounding box center [1449, 385] width 44 height 22
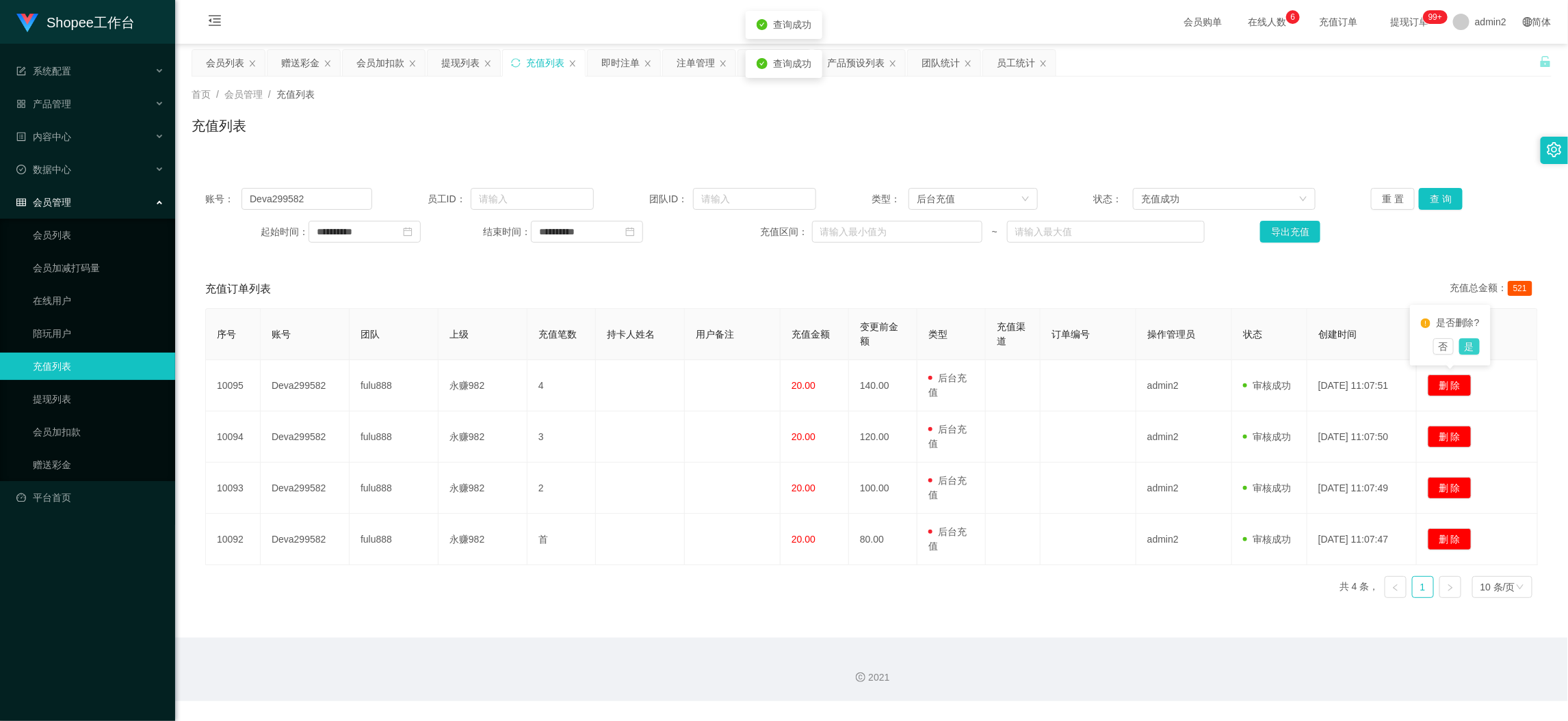
click at [1469, 351] on button "是" at bounding box center [1469, 346] width 21 height 16
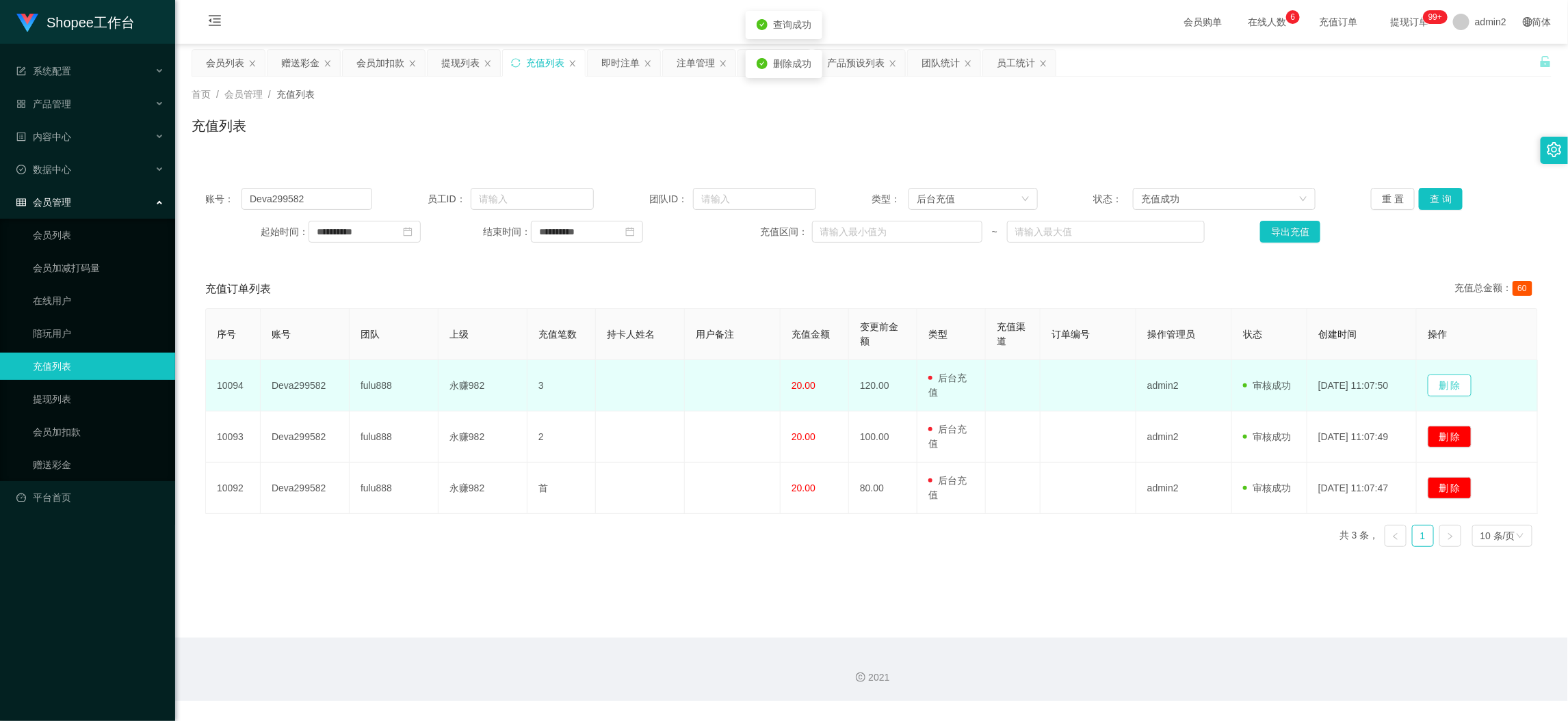
click at [1453, 389] on button "删 除" at bounding box center [1449, 385] width 44 height 22
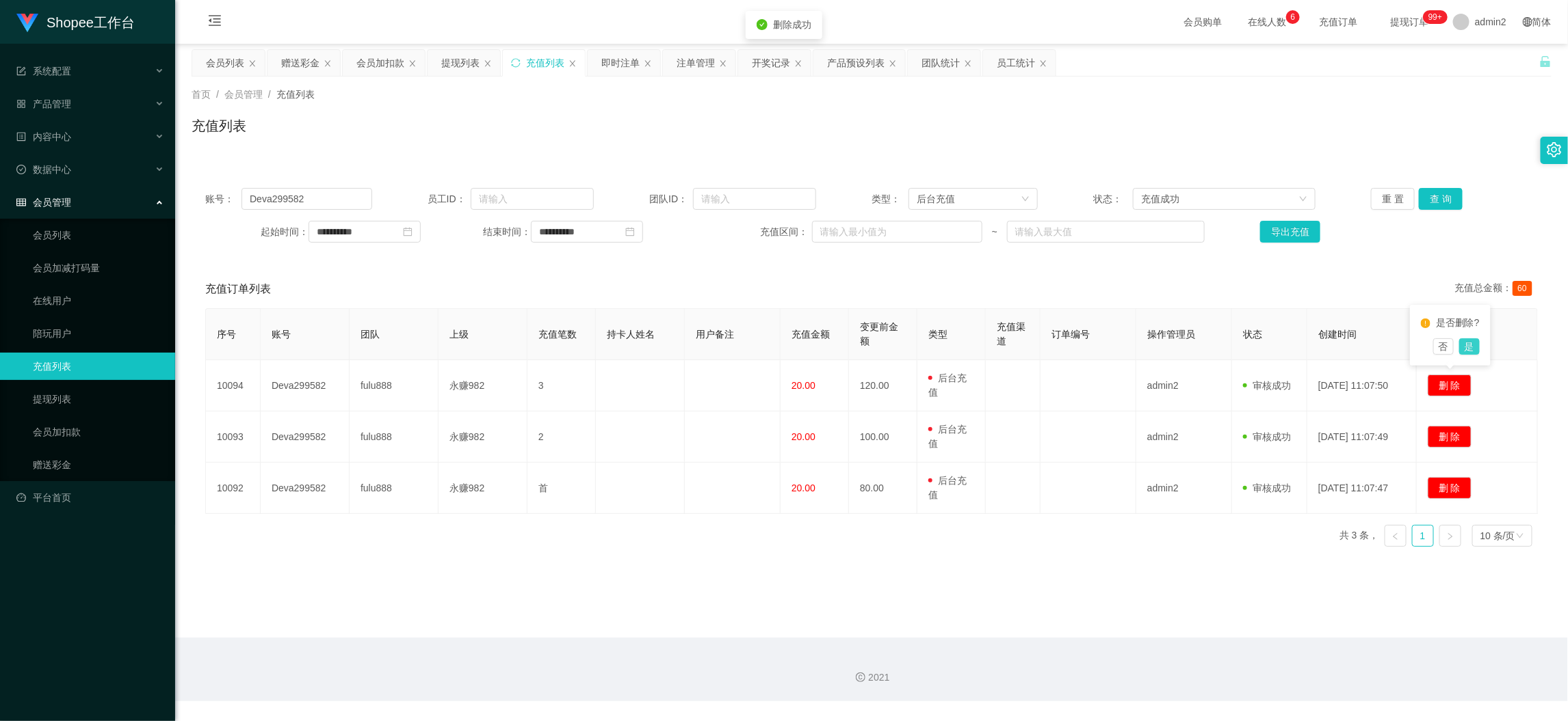
click at [1470, 351] on button "是" at bounding box center [1469, 346] width 21 height 16
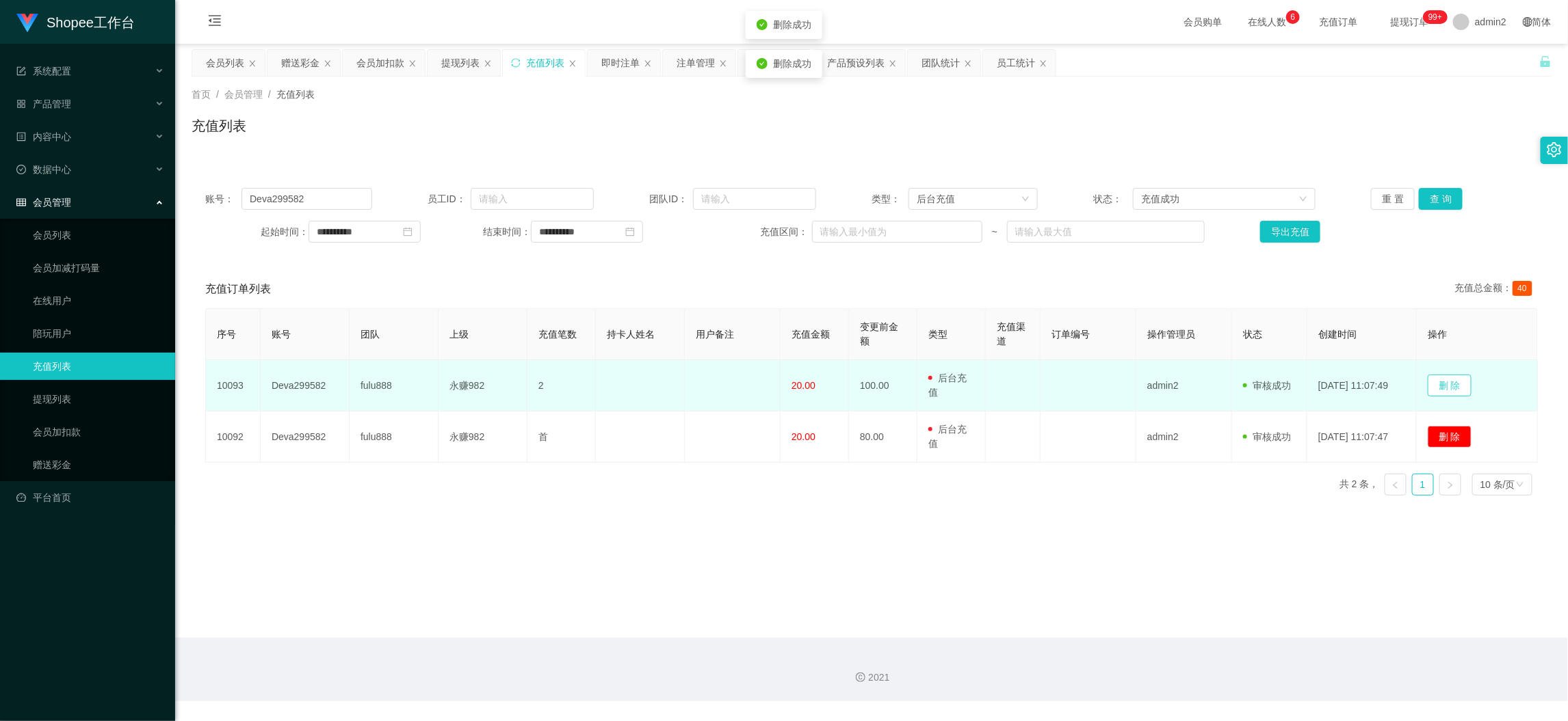
click at [1449, 388] on button "删 除" at bounding box center [1449, 385] width 44 height 22
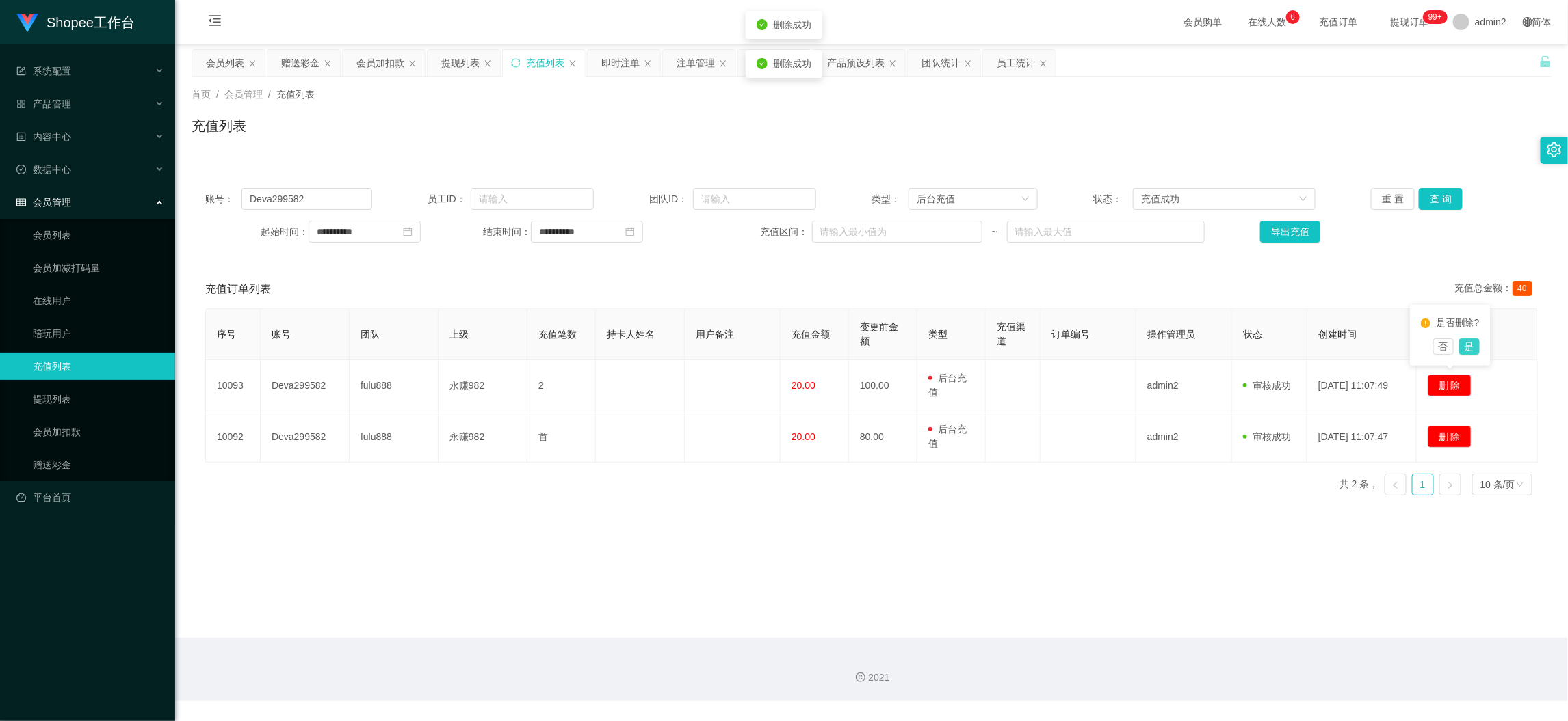
click at [1472, 351] on button "是" at bounding box center [1469, 346] width 21 height 16
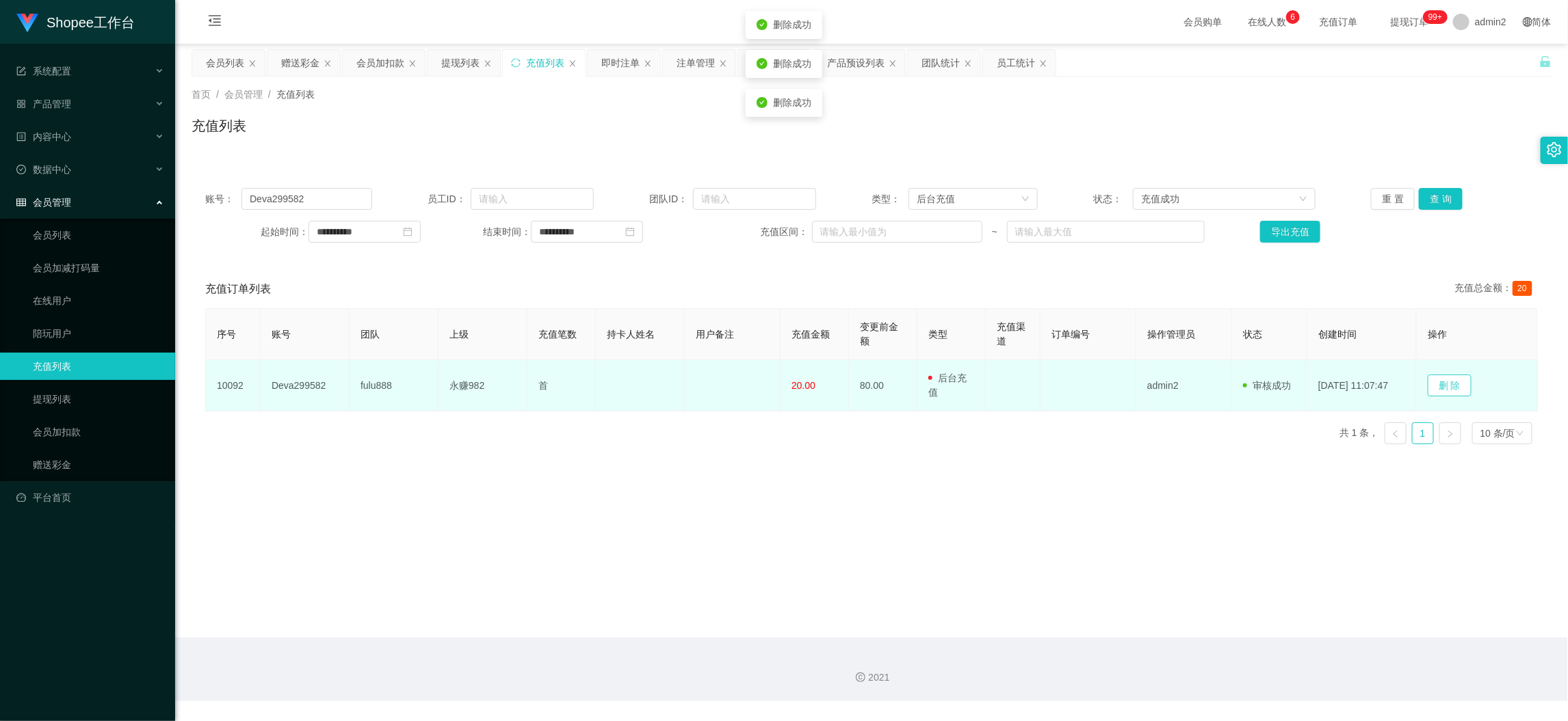
click at [1451, 381] on button "删 除" at bounding box center [1449, 385] width 44 height 22
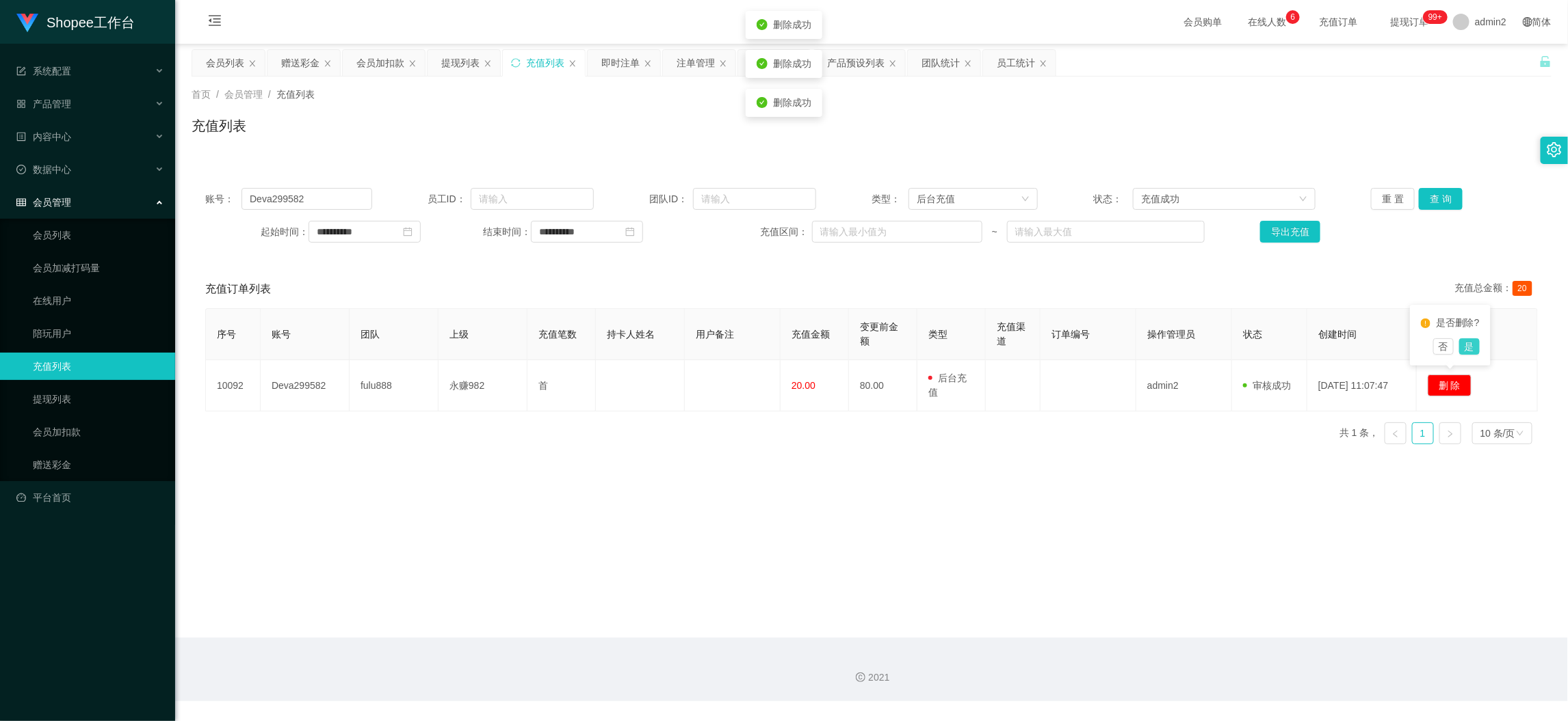
click at [1466, 352] on button "是" at bounding box center [1469, 346] width 21 height 16
click at [1264, 466] on div "暂无数据" at bounding box center [872, 417] width 1333 height 115
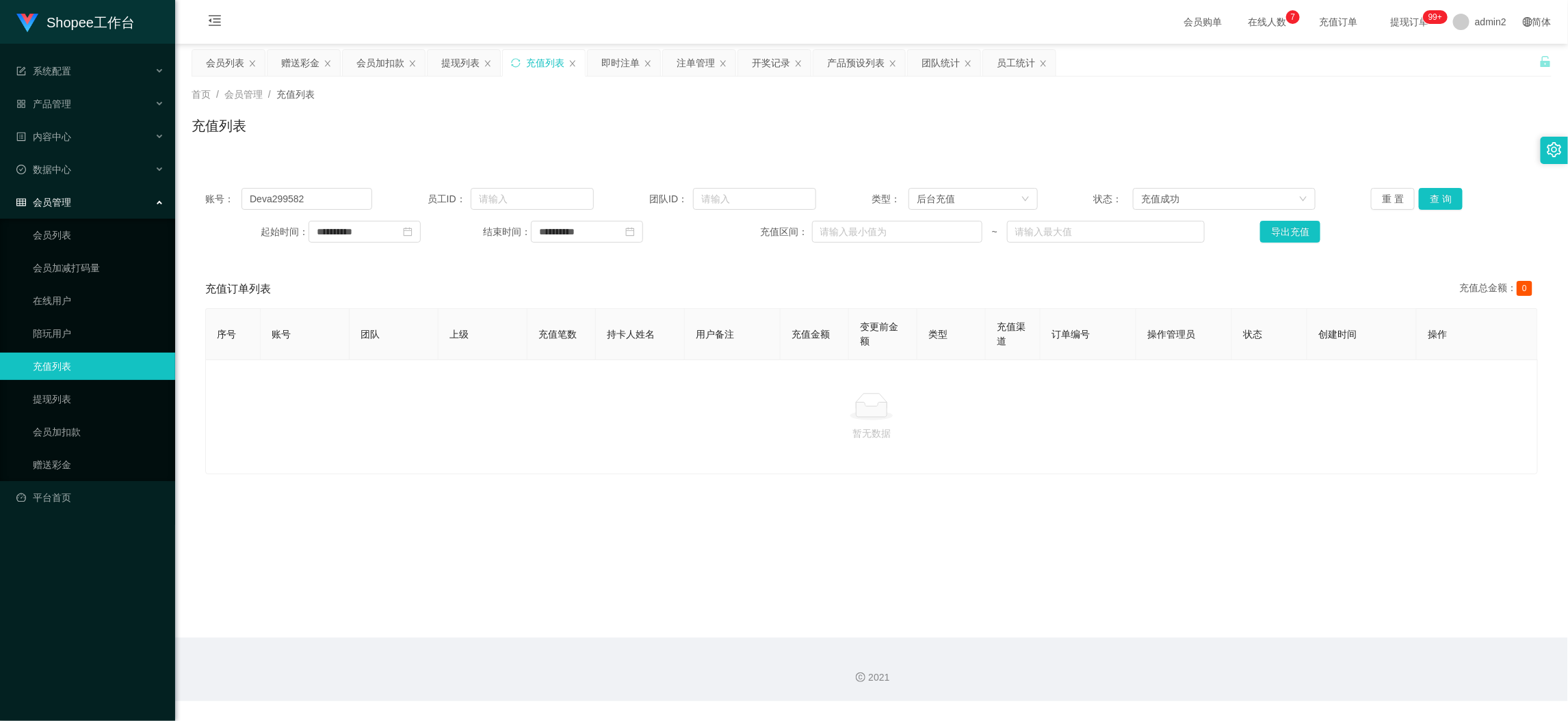
click at [1222, 628] on main "**********" at bounding box center [872, 341] width 1393 height 594
click at [449, 56] on div "提现列表" at bounding box center [461, 63] width 39 height 26
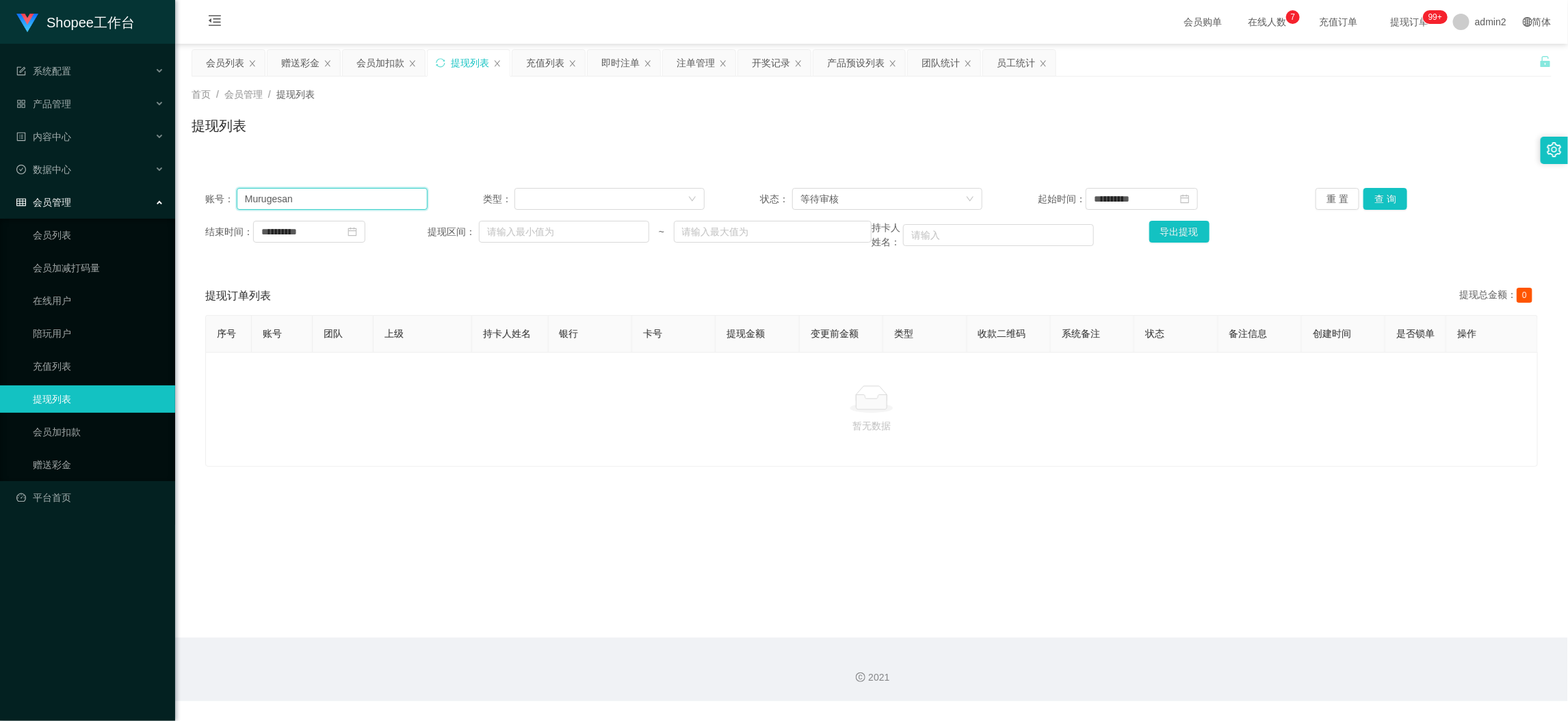
click at [376, 195] on input "Murugesan" at bounding box center [331, 198] width 191 height 22
paste input "liangching"
type input "liangching"
click at [1392, 201] on button "查 询" at bounding box center [1385, 198] width 44 height 22
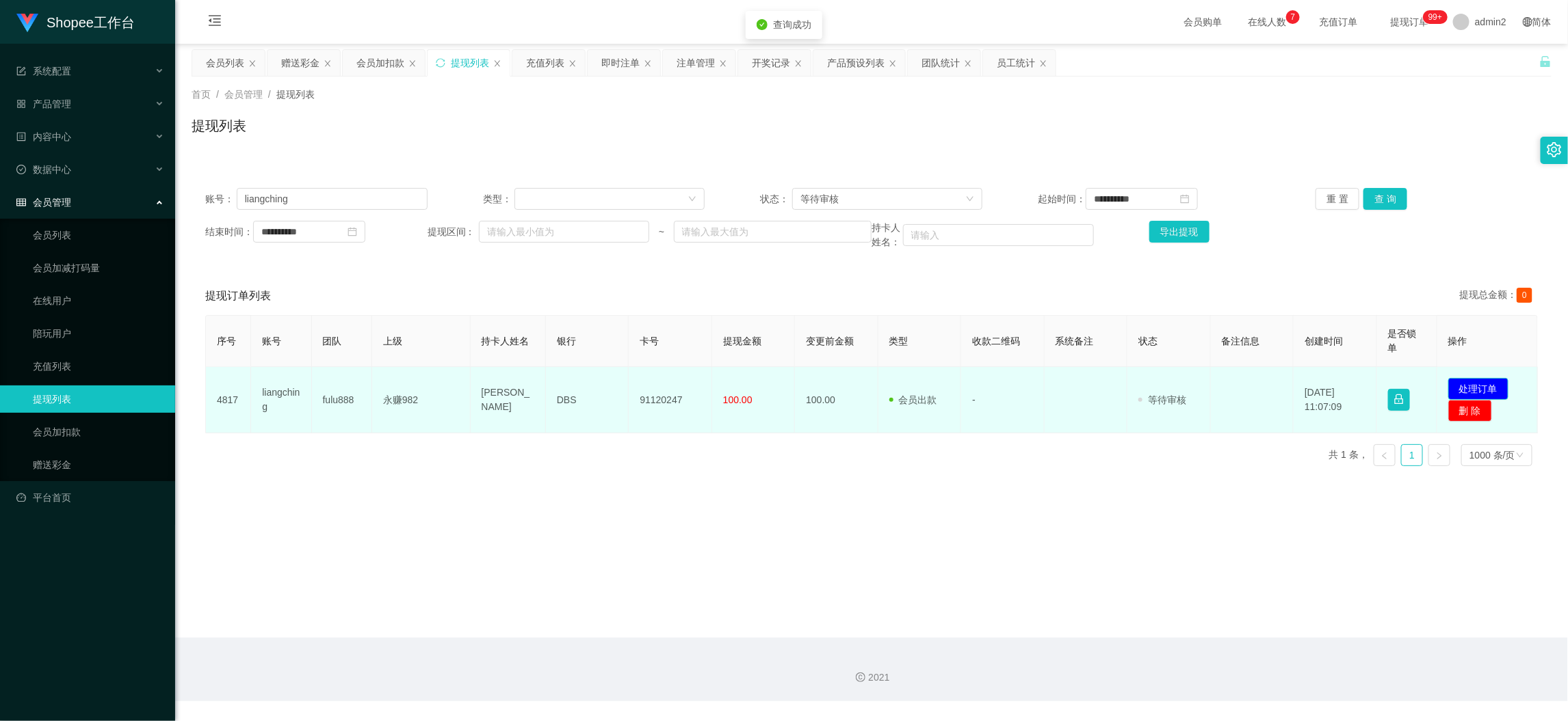
click at [1465, 384] on button "处理订单" at bounding box center [1479, 389] width 60 height 22
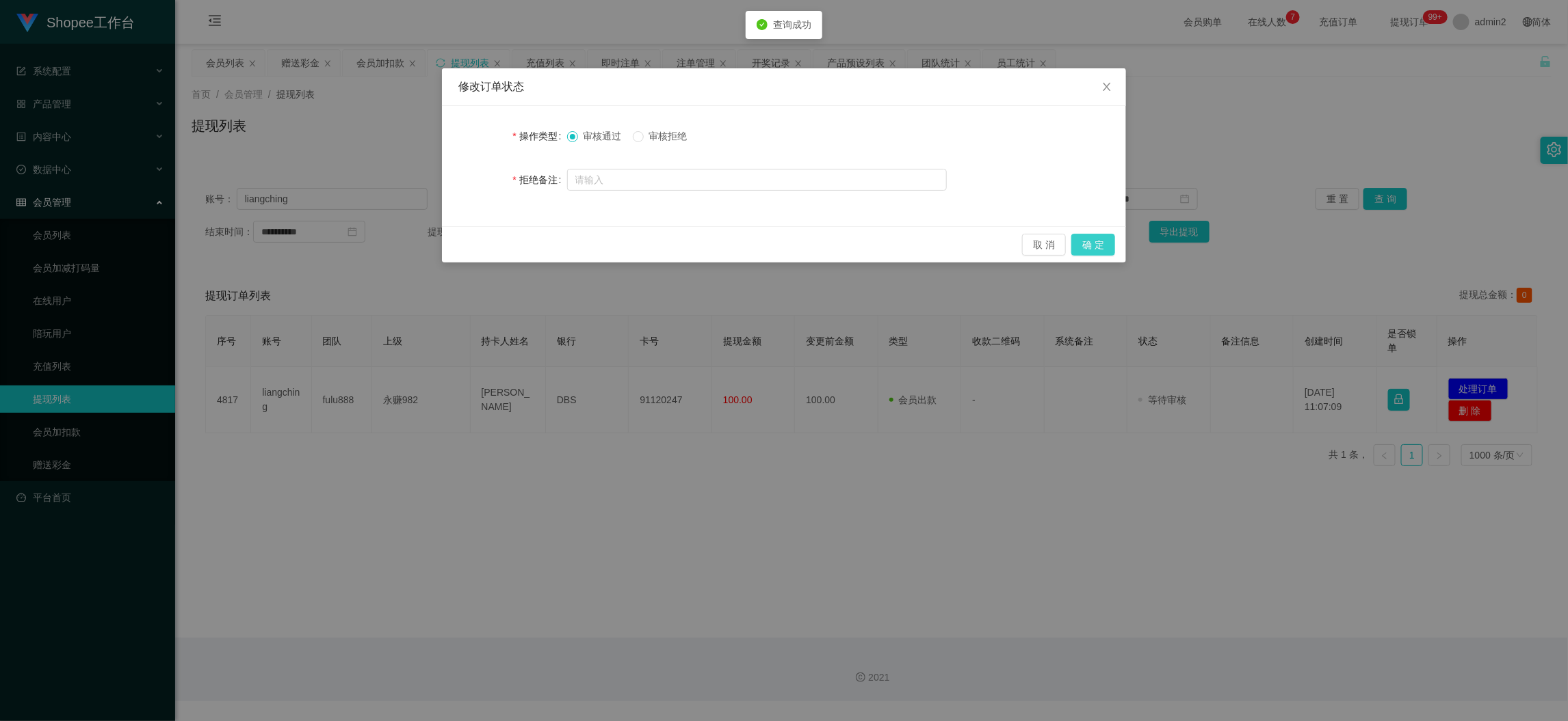
click at [1102, 243] on button "确 定" at bounding box center [1093, 245] width 44 height 22
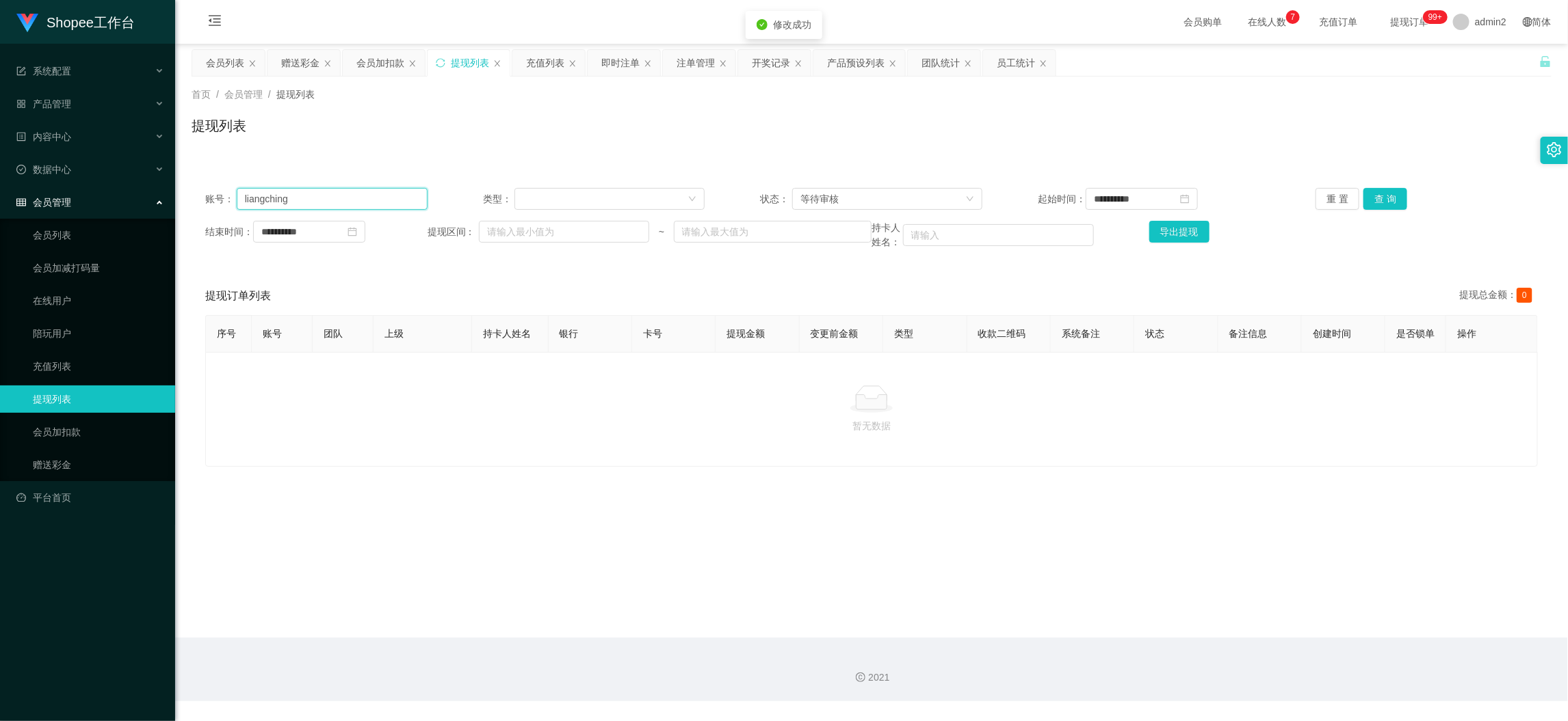
click at [402, 202] on input "liangching" at bounding box center [331, 198] width 191 height 22
paste input "farazi1998"
type input "farazi1998"
click at [1383, 199] on button "查 询" at bounding box center [1385, 198] width 44 height 22
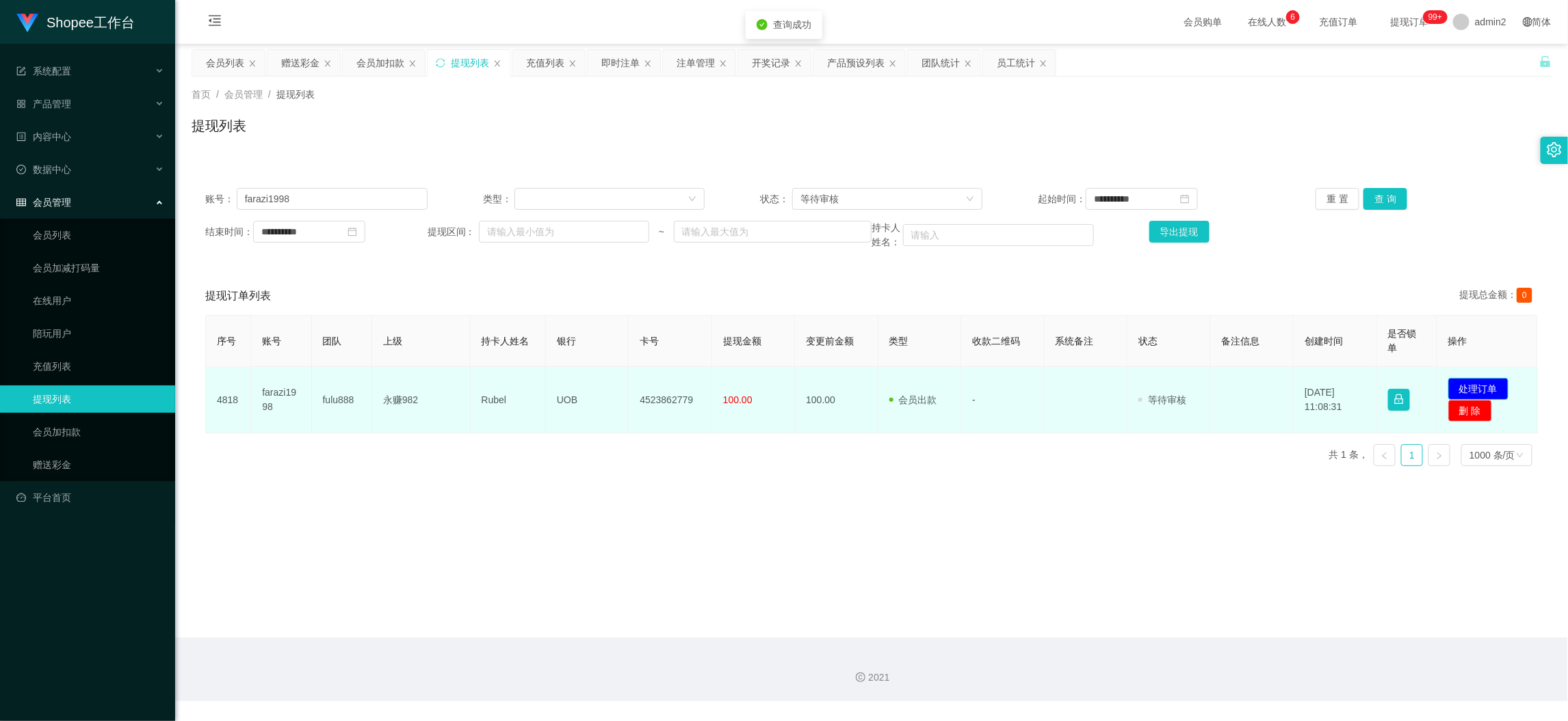
click at [1475, 383] on button "处理订单" at bounding box center [1479, 389] width 60 height 22
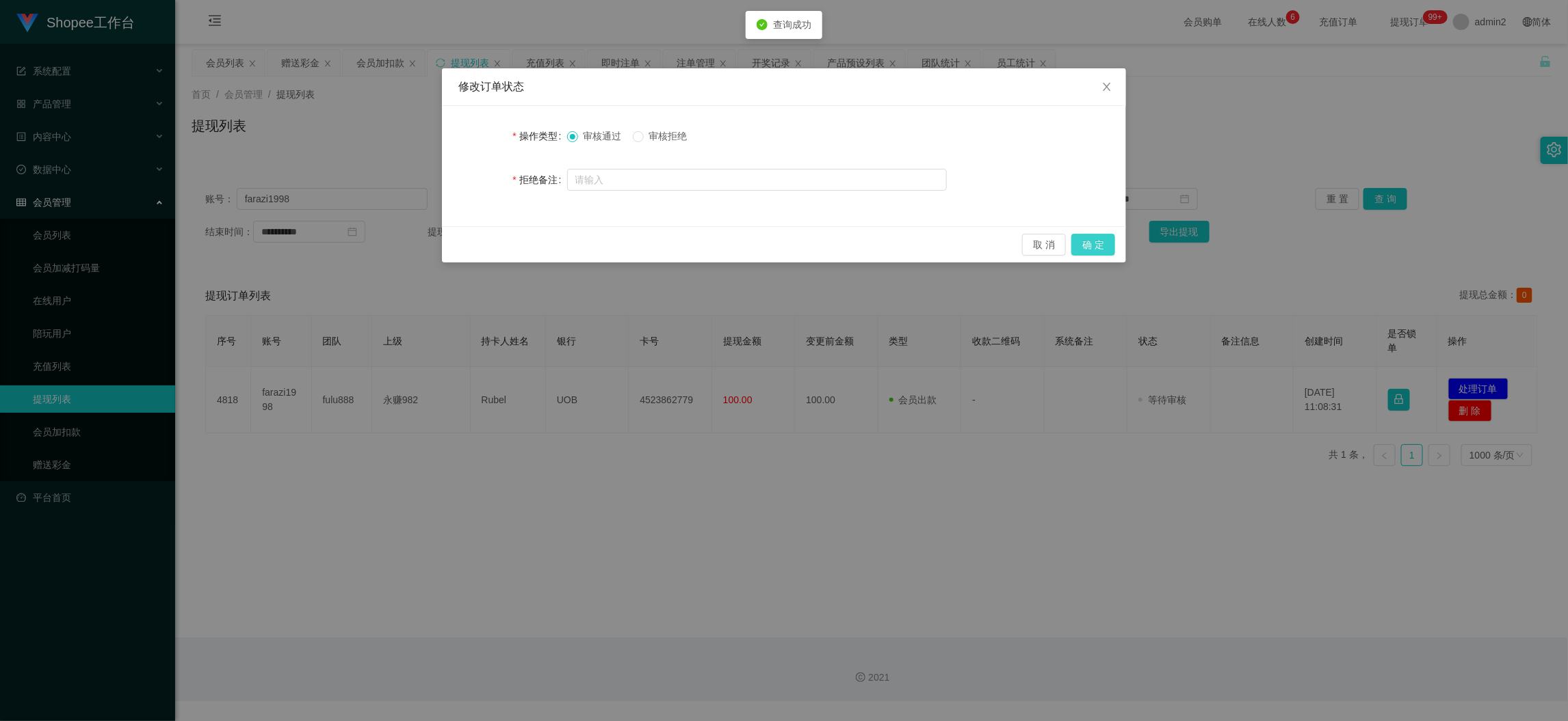
click at [1097, 243] on button "确 定" at bounding box center [1093, 245] width 44 height 22
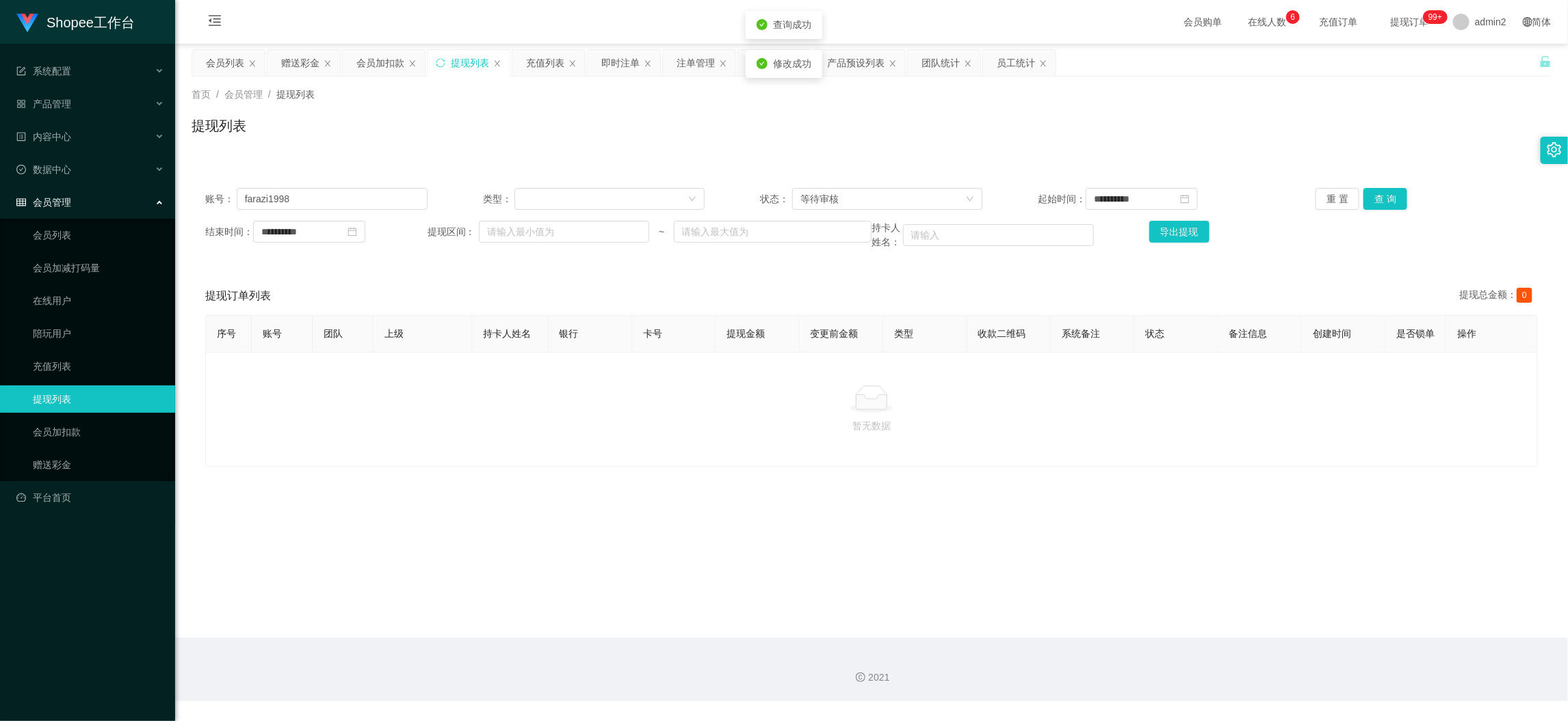
click at [944, 498] on div "修改订单状态 操作类型 审核通过 审核拒绝 拒绝备注 取 消 确 定" at bounding box center [784, 360] width 1568 height 721
click at [1260, 635] on main "**********" at bounding box center [872, 341] width 1393 height 594
click at [294, 60] on div "赠送彩金" at bounding box center [301, 63] width 39 height 26
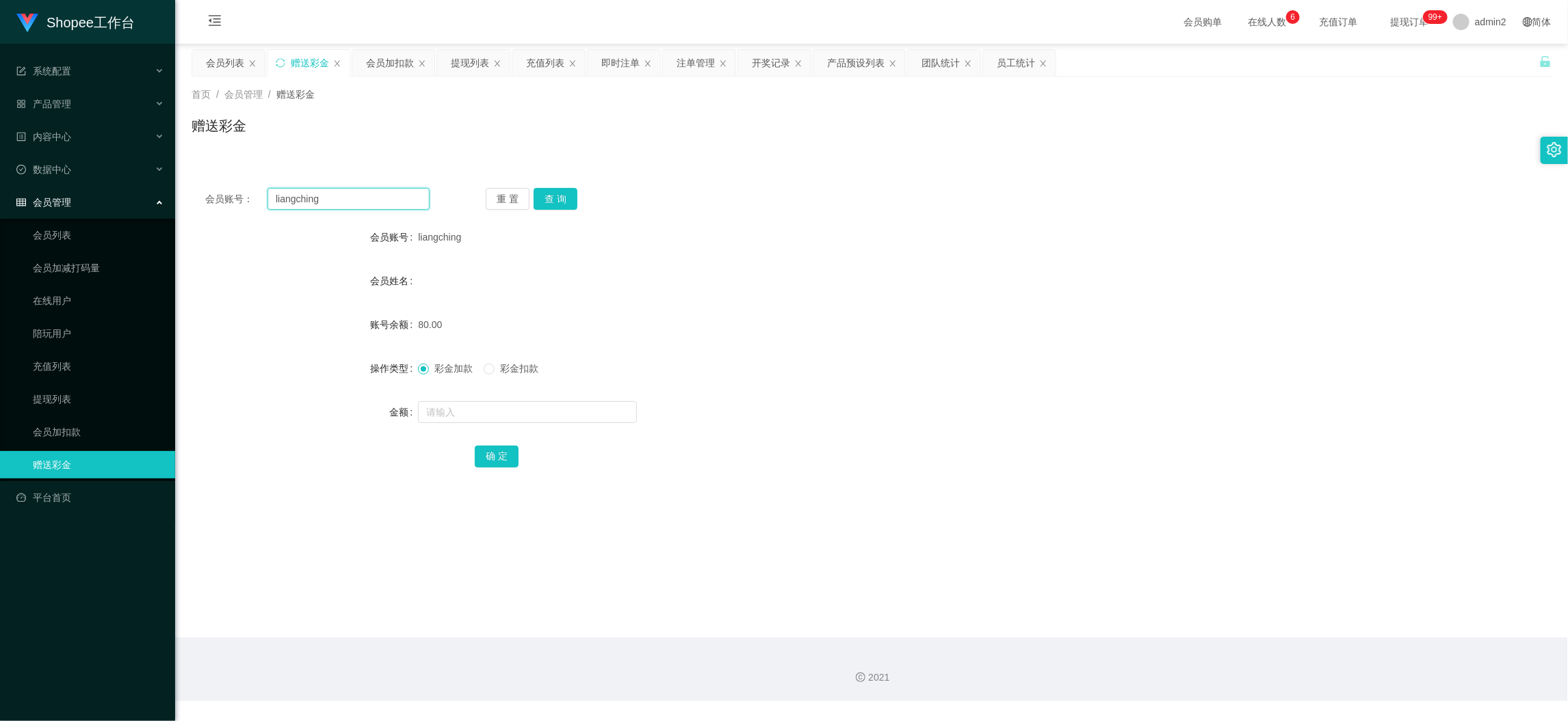
click at [369, 203] on input "liangching" at bounding box center [348, 198] width 162 height 22
paste input "Deva299582"
type input "Deva299582"
click at [554, 193] on button "查 询" at bounding box center [555, 198] width 44 height 22
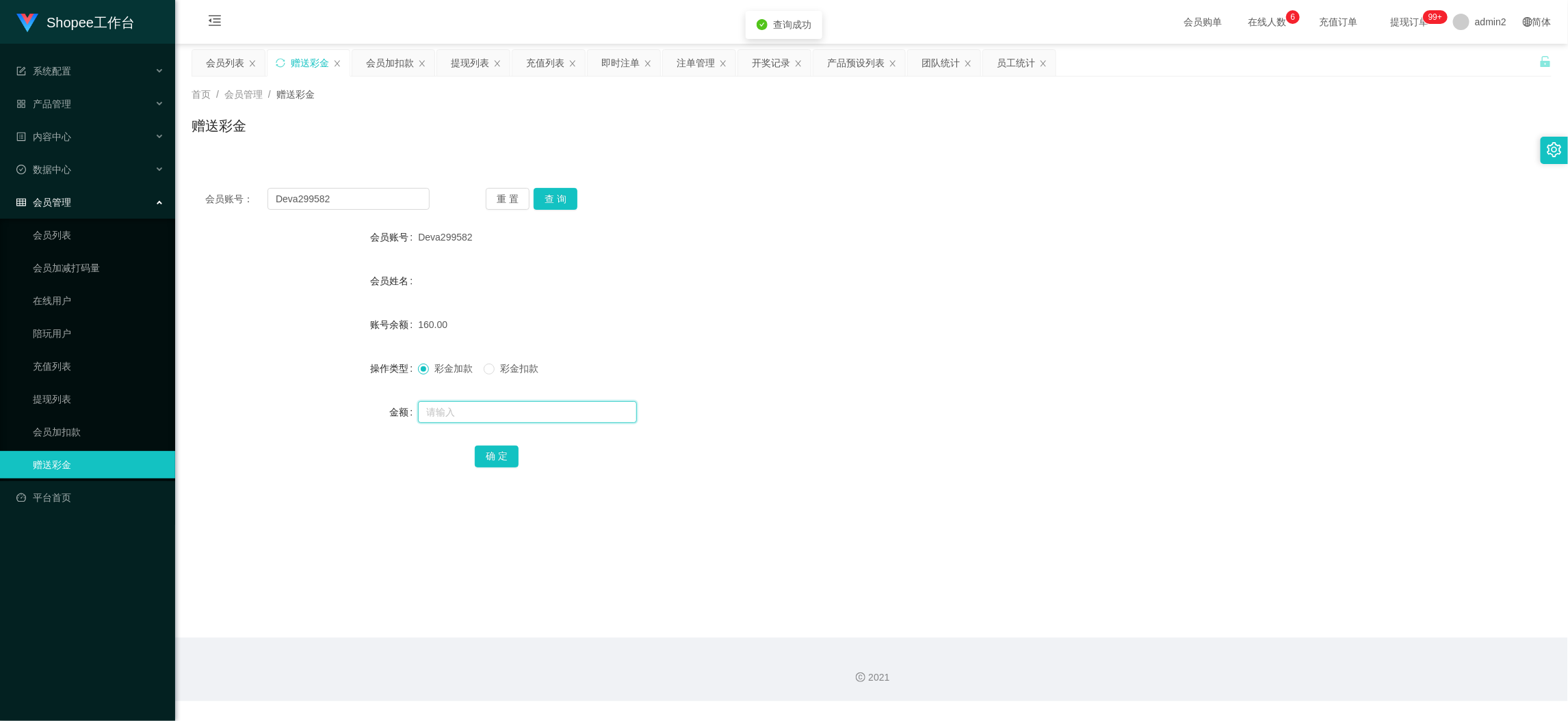
click at [569, 408] on input "text" at bounding box center [527, 412] width 219 height 22
click at [508, 413] on input "text" at bounding box center [527, 412] width 219 height 22
click at [510, 414] on input "text" at bounding box center [527, 412] width 219 height 22
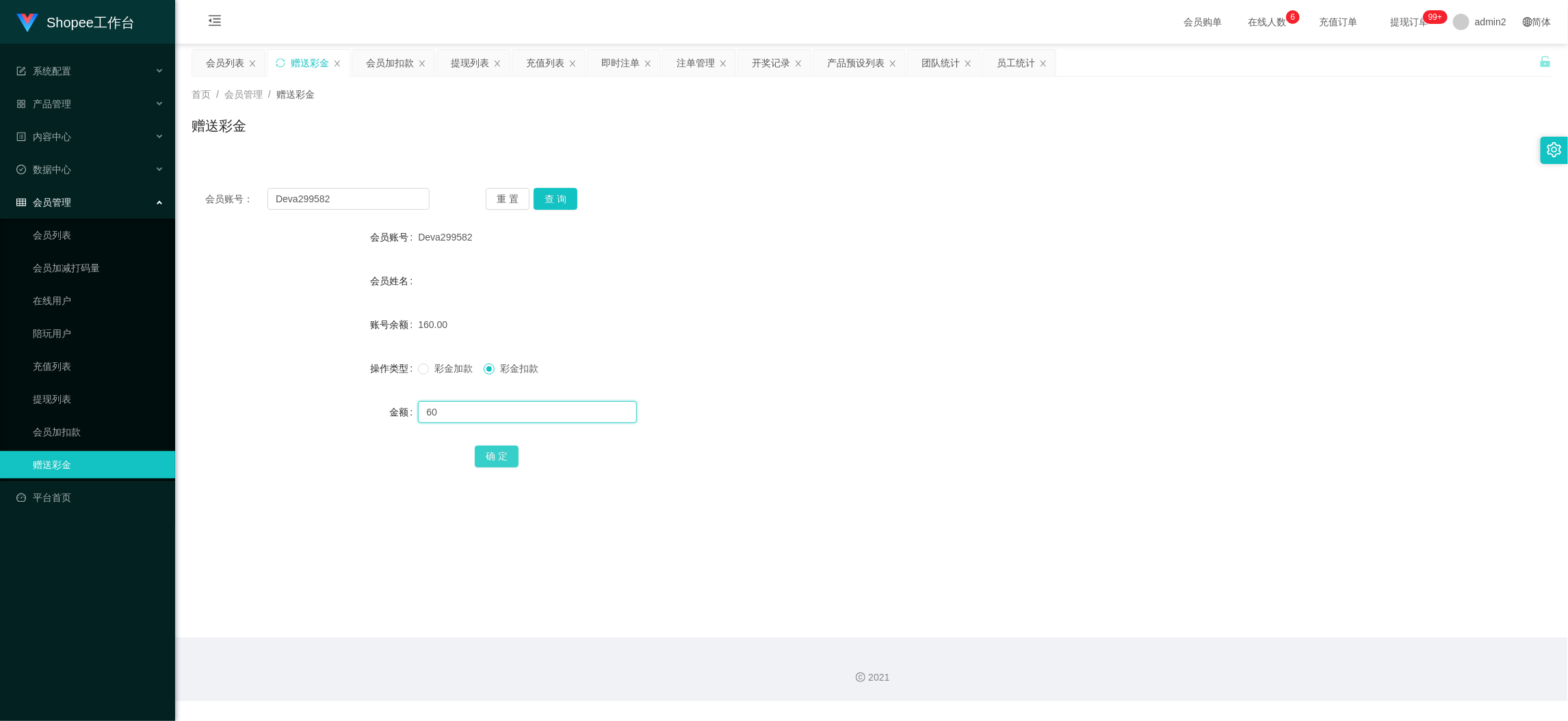
type input "60"
click at [490, 447] on button "确 定" at bounding box center [496, 456] width 44 height 22
click at [429, 368] on span "彩金加款" at bounding box center [453, 368] width 49 height 11
drag, startPoint x: 752, startPoint y: 372, endPoint x: 759, endPoint y: 373, distance: 7.1
click at [759, 373] on div "彩金加款 彩金扣款" at bounding box center [814, 368] width 794 height 27
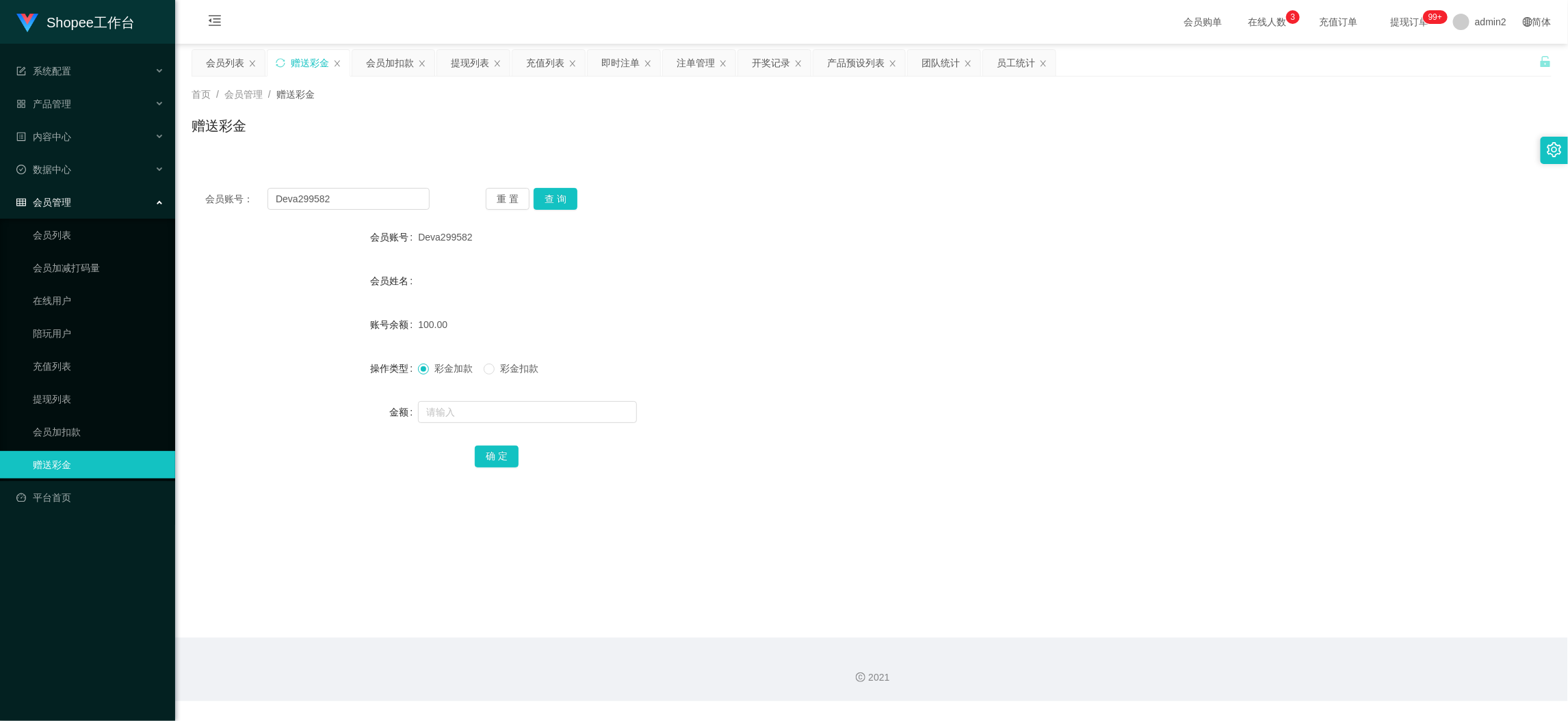
drag, startPoint x: 1024, startPoint y: 621, endPoint x: 927, endPoint y: 468, distance: 181.2
click at [1024, 620] on main "关闭左侧 关闭右侧 关闭其它 刷新页面 会员列表 赠送彩金 会员加扣款 提现列表 充值列表 即时注单 注单管理 开奖记录 产品预设列表 团队统计 员工统计 首…" at bounding box center [872, 341] width 1393 height 594
click at [392, 59] on div "会员加扣款" at bounding box center [389, 63] width 48 height 26
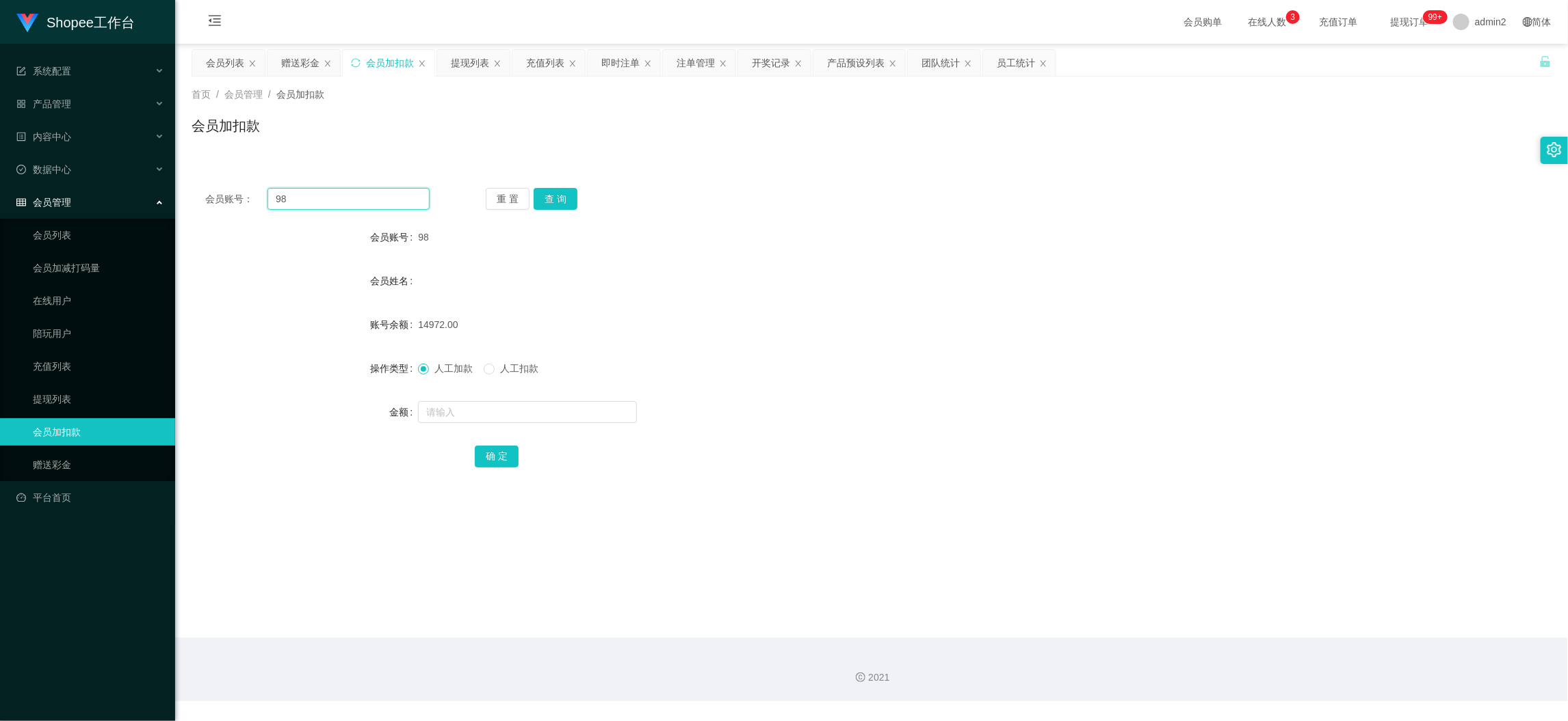
click at [379, 203] on input "98" at bounding box center [348, 198] width 162 height 22
drag, startPoint x: 379, startPoint y: 203, endPoint x: 524, endPoint y: 215, distance: 145.5
click at [380, 203] on input "98" at bounding box center [348, 198] width 162 height 22
click at [551, 201] on button "查 询" at bounding box center [555, 198] width 44 height 22
click at [588, 408] on input "text" at bounding box center [527, 412] width 219 height 22
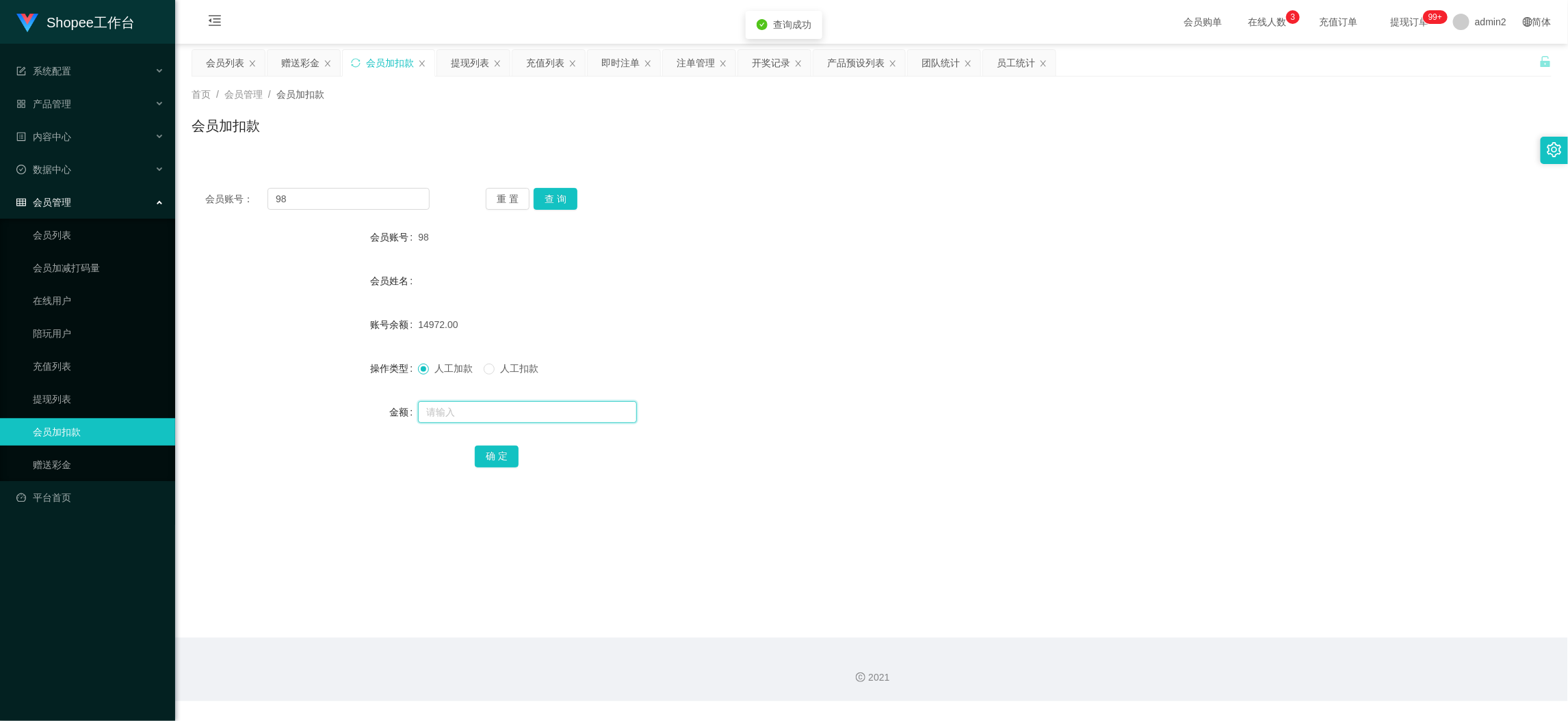
click at [588, 408] on input "text" at bounding box center [527, 412] width 219 height 22
type input "20"
click at [494, 457] on button "确 定" at bounding box center [496, 456] width 44 height 22
click at [483, 61] on div "提现列表" at bounding box center [470, 63] width 39 height 26
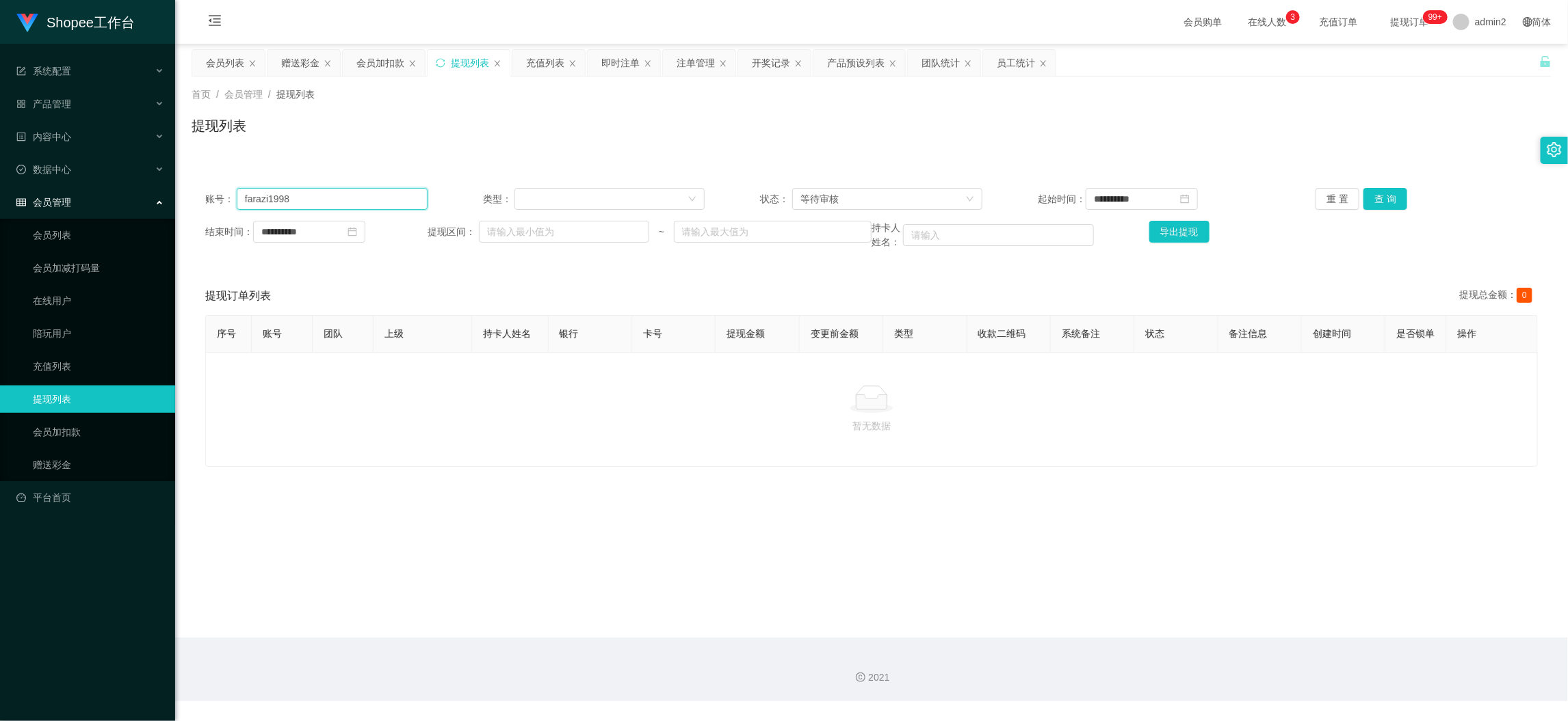
click at [367, 196] on input "farazi1998" at bounding box center [331, 198] width 191 height 22
paste input "Deva299582"
click at [1371, 201] on button "查 询" at bounding box center [1385, 198] width 44 height 22
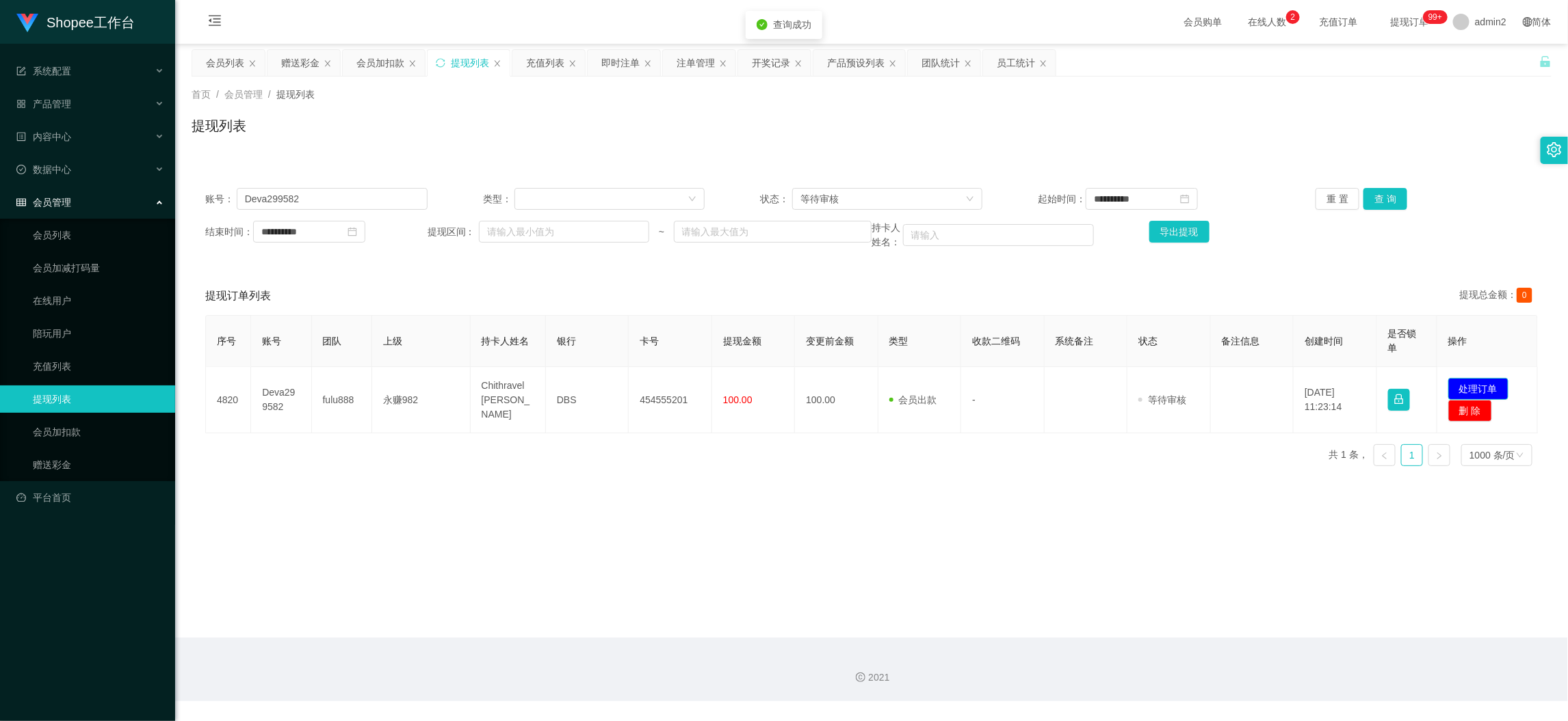
click at [1468, 390] on button "处理订单" at bounding box center [1479, 389] width 60 height 22
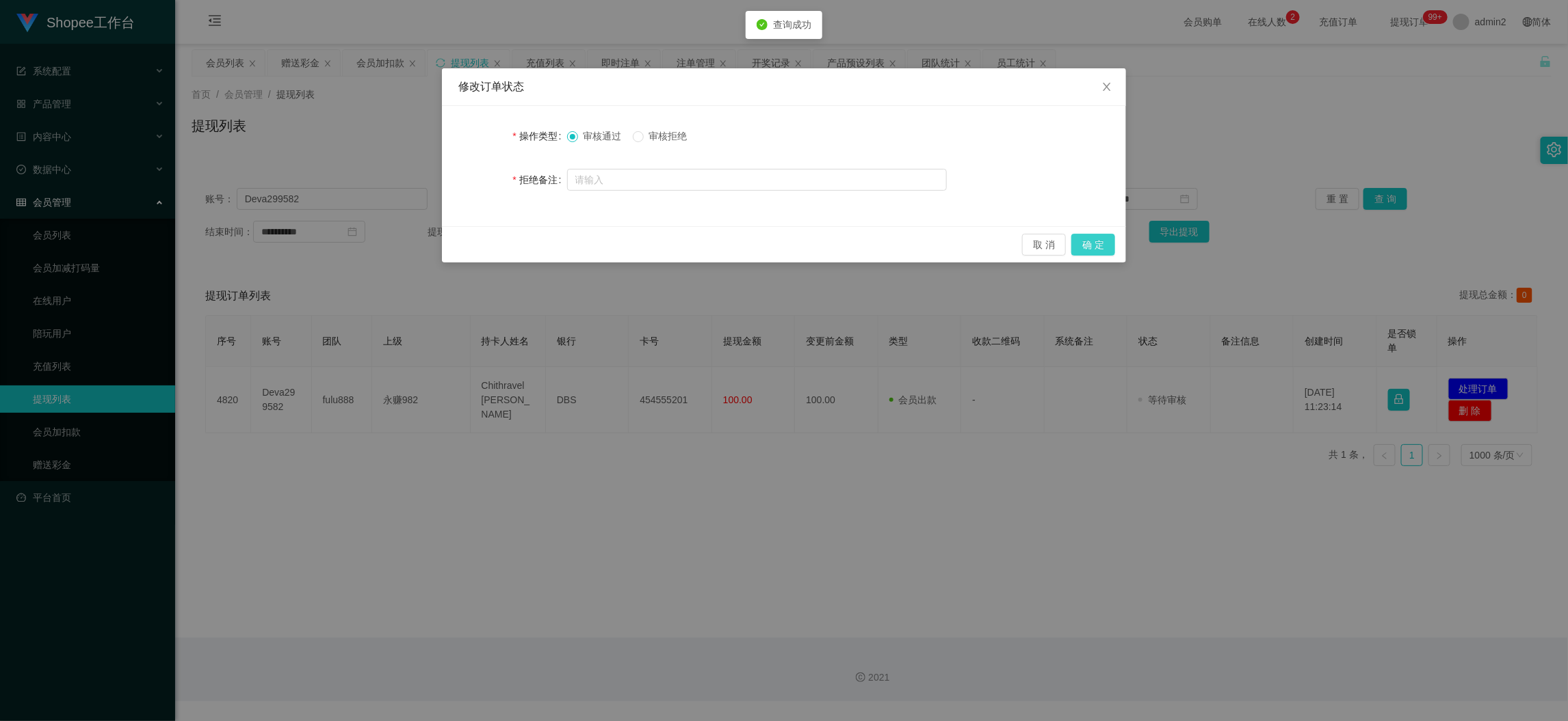
click at [1094, 248] on button "确 定" at bounding box center [1093, 245] width 44 height 22
click at [967, 540] on div "修改订单状态 操作类型 审核通过 审核拒绝 拒绝备注 取 消 确 定" at bounding box center [784, 360] width 1568 height 721
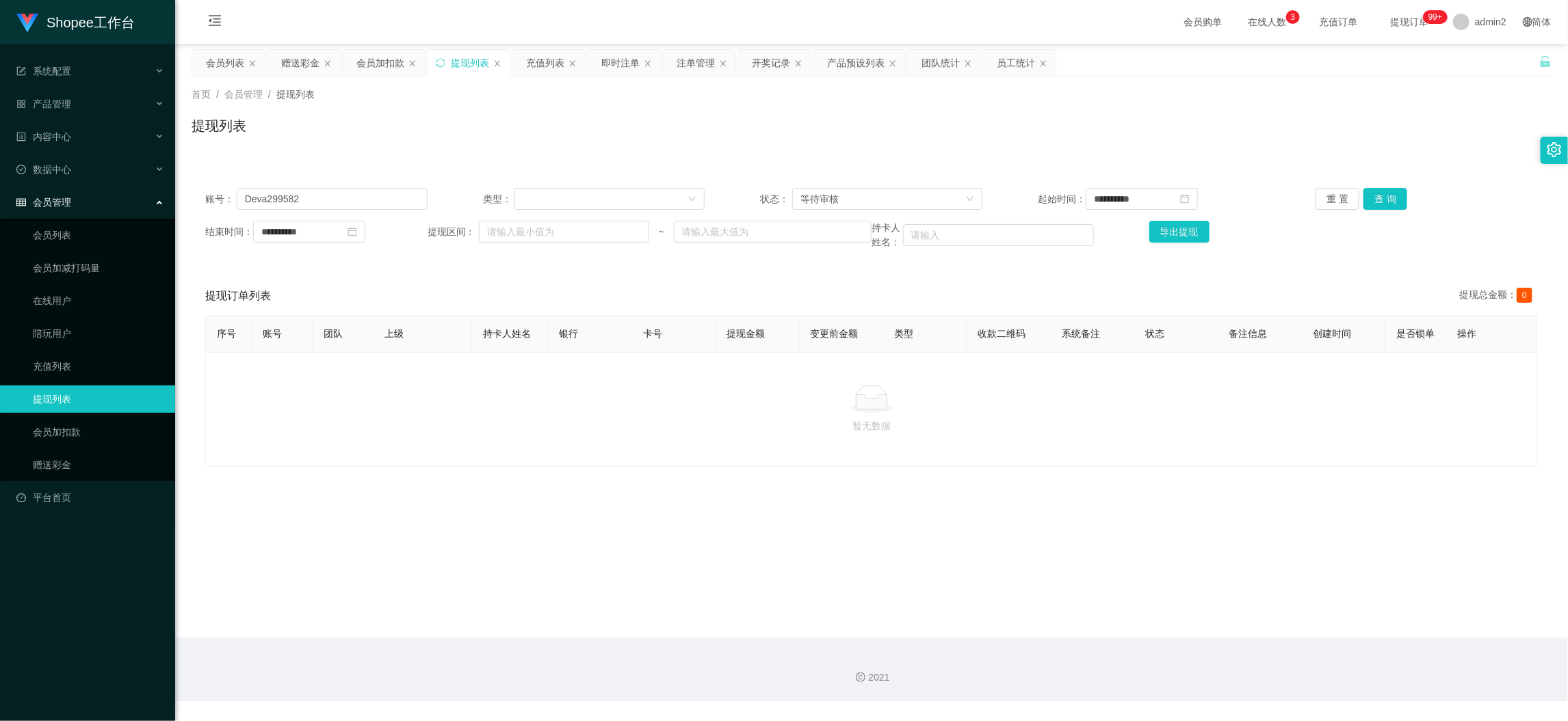
drag, startPoint x: 1254, startPoint y: 607, endPoint x: 1007, endPoint y: 430, distance: 303.9
click at [1254, 607] on main "**********" at bounding box center [872, 341] width 1393 height 594
click at [373, 206] on input "Deva299582" at bounding box center [331, 198] width 191 height 22
paste input "Ilham123"
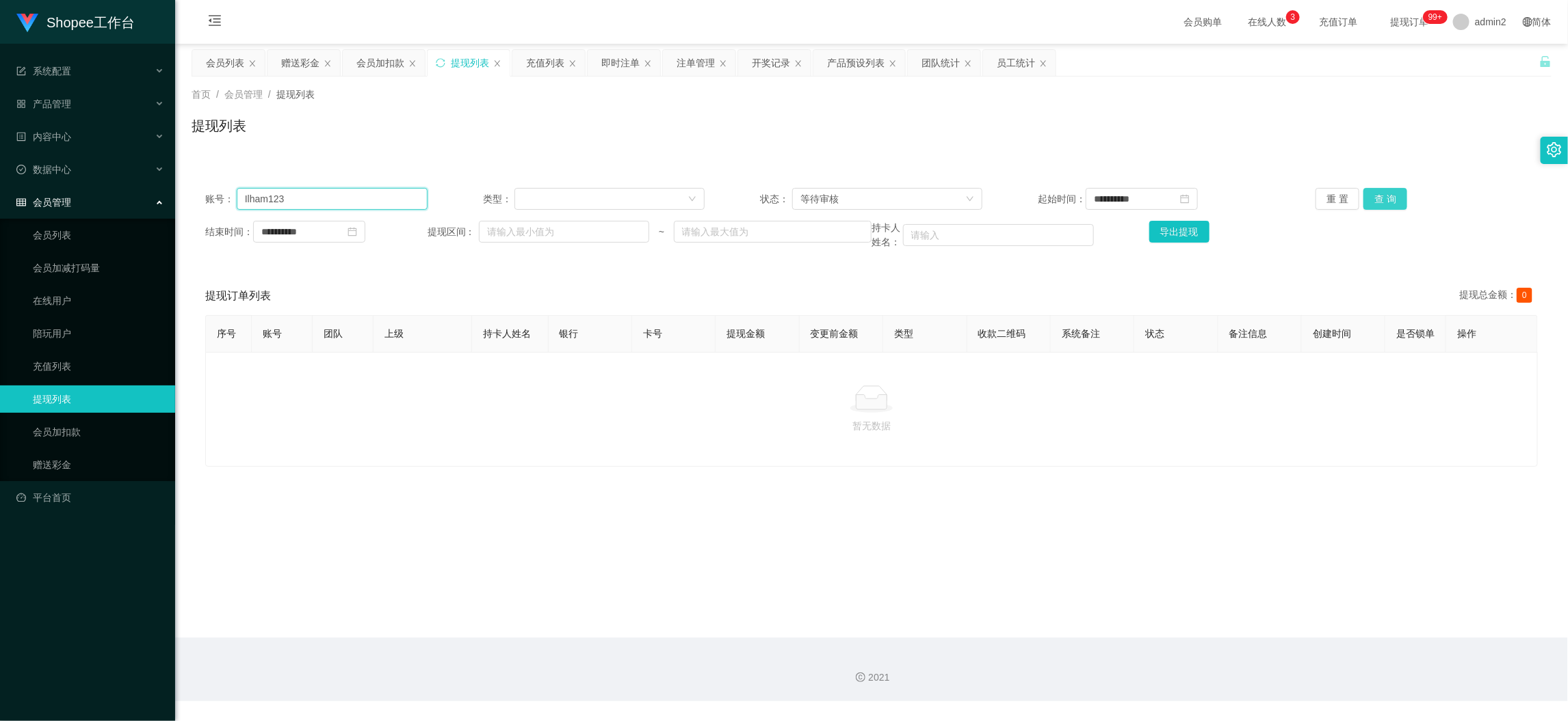
type input "Ilham123"
click at [1379, 201] on button "查 询" at bounding box center [1385, 198] width 44 height 22
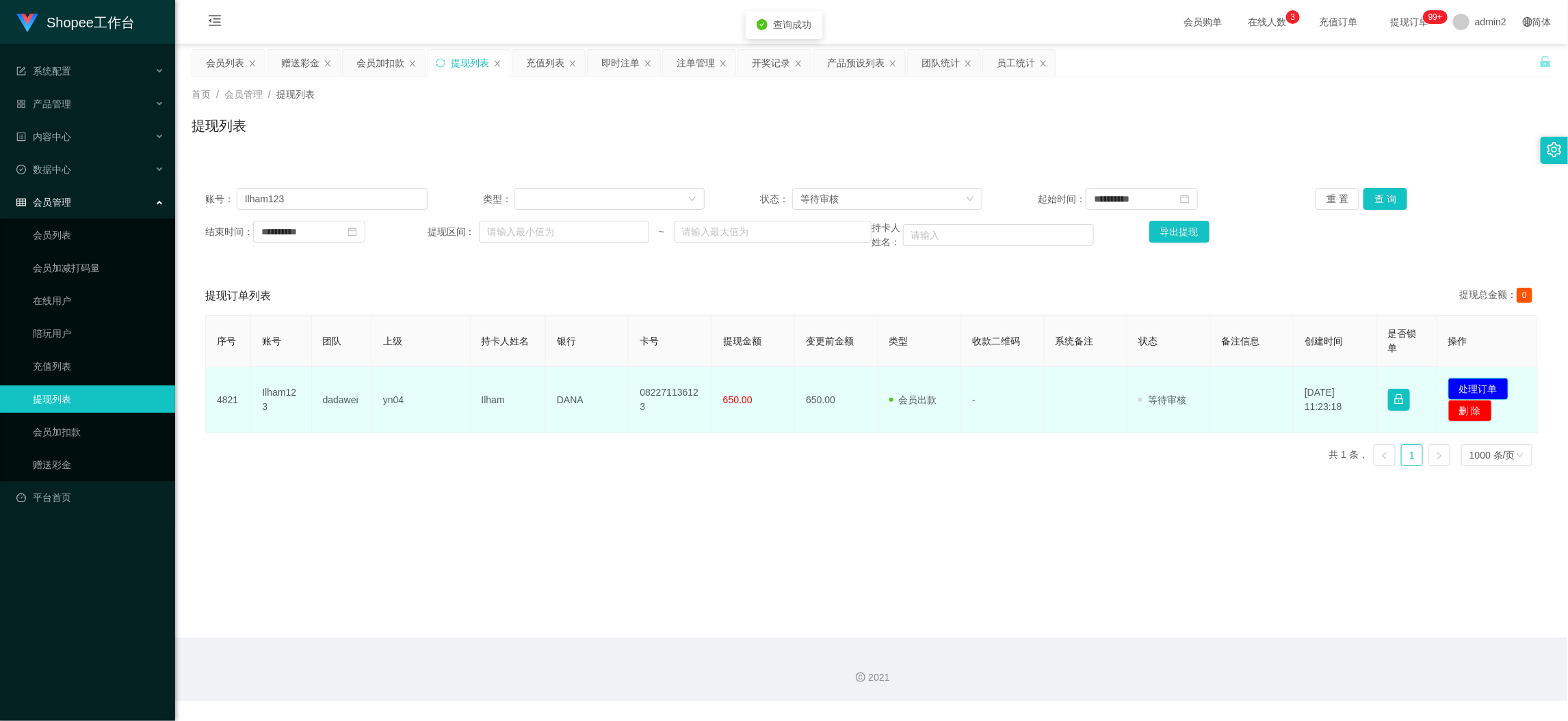
click at [1471, 383] on button "处理订单" at bounding box center [1479, 389] width 60 height 22
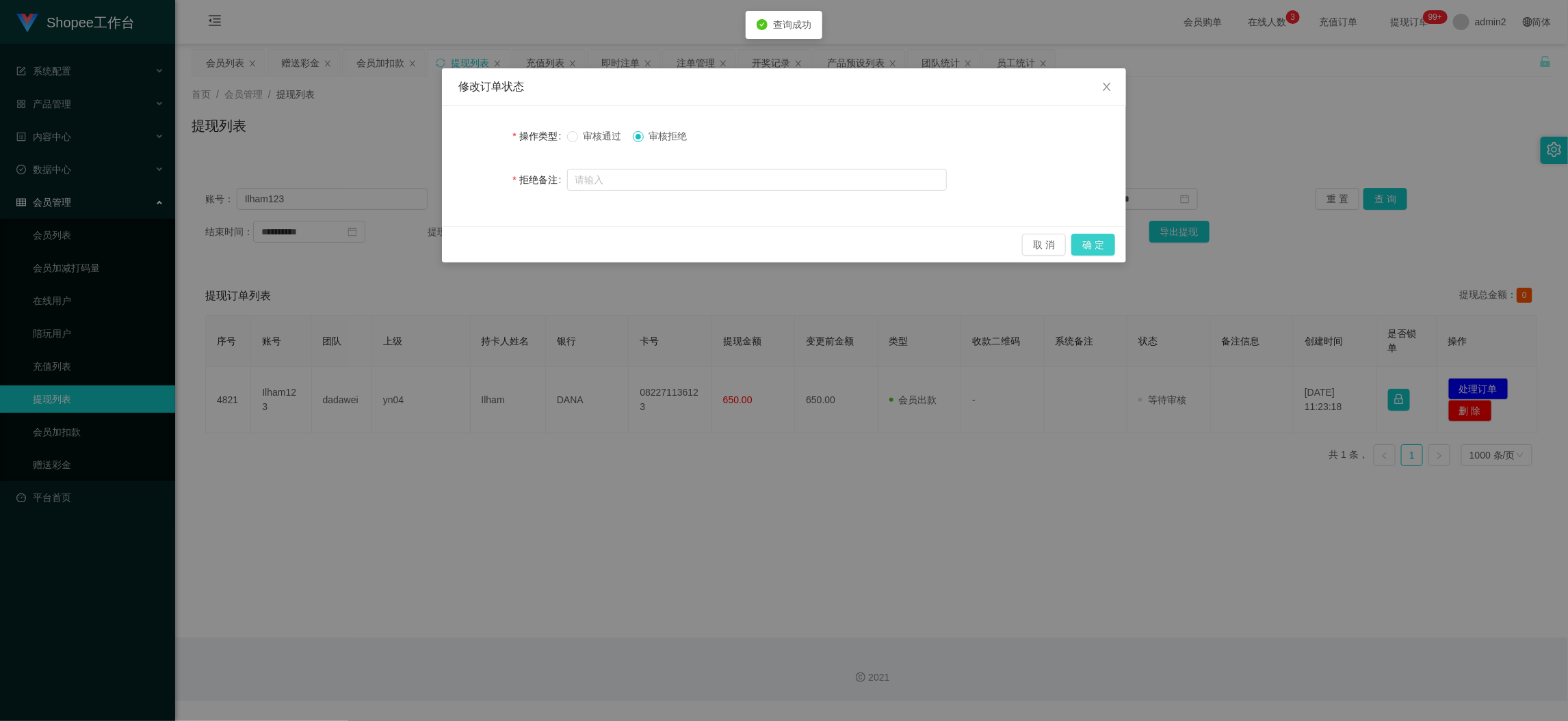
click at [1092, 238] on button "确 定" at bounding box center [1093, 245] width 44 height 22
click at [1052, 468] on div "修改订单状态 操作类型 审核通过 审核拒绝 拒绝备注 取 消 确 定" at bounding box center [784, 360] width 1568 height 721
